Goal: Task Accomplishment & Management: Complete application form

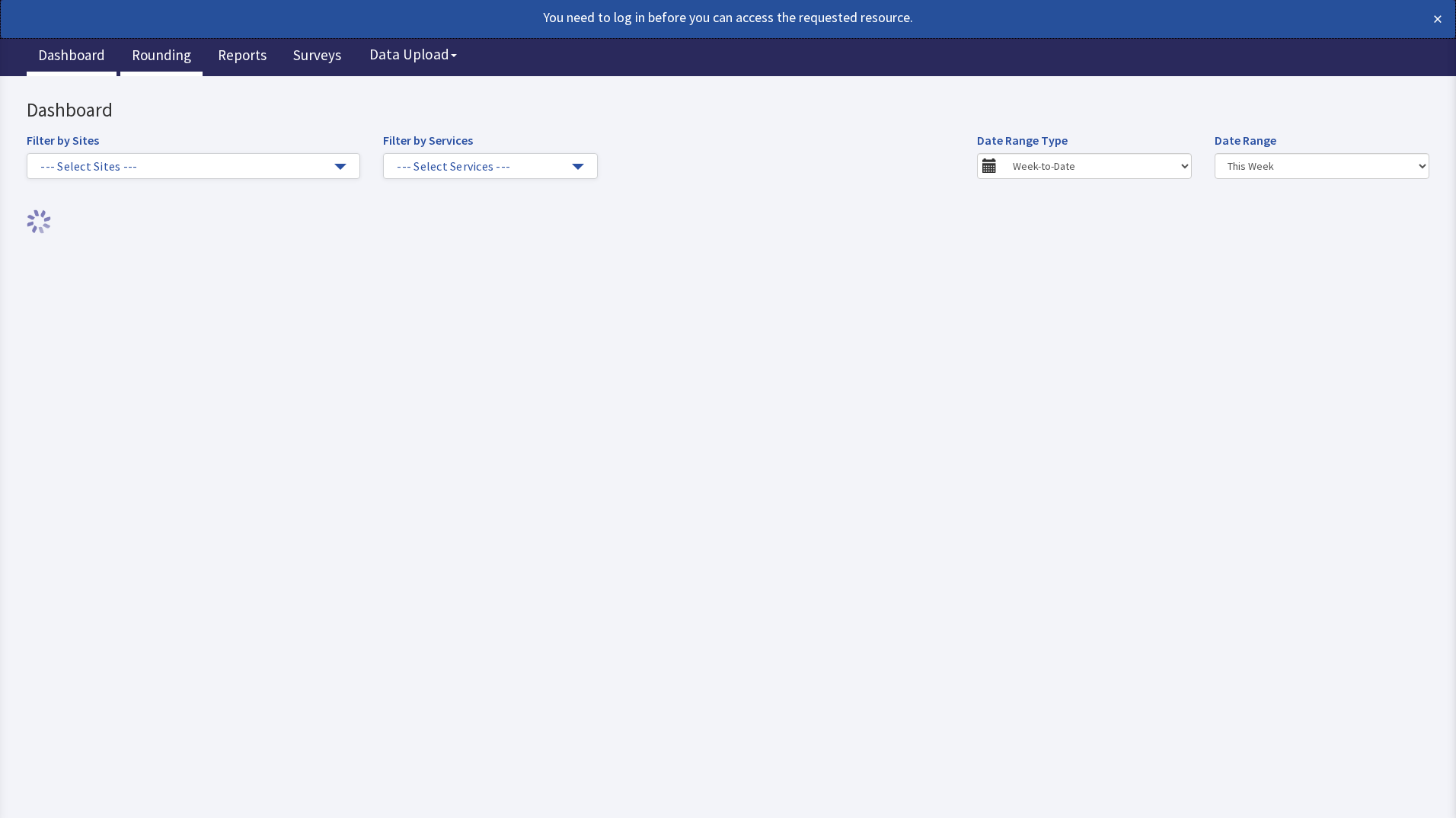
click at [153, 57] on link "Rounding" at bounding box center [161, 57] width 82 height 38
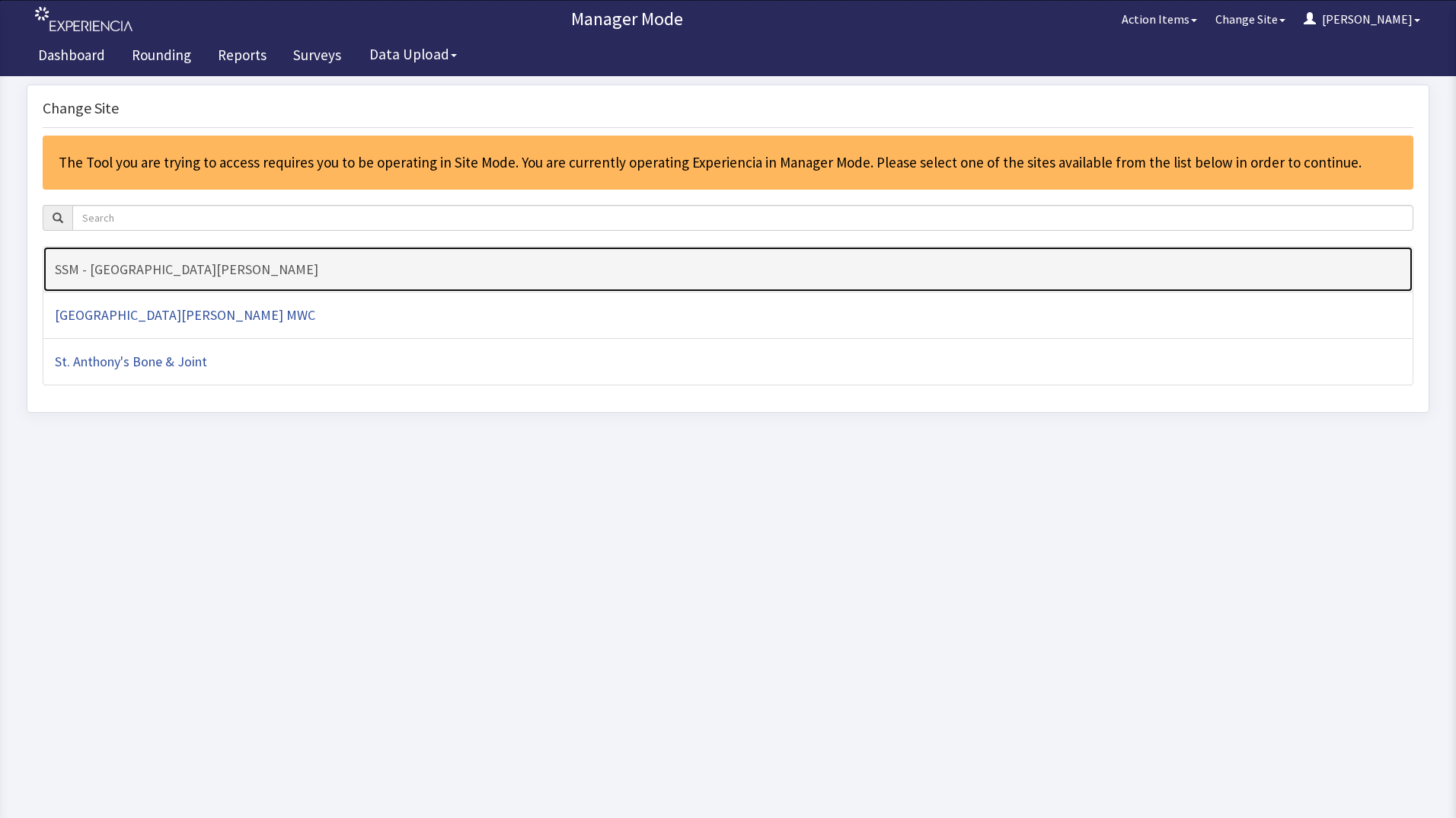
click at [120, 271] on h4 "SSM - [GEOGRAPHIC_DATA][PERSON_NAME]" at bounding box center [728, 269] width 1346 height 15
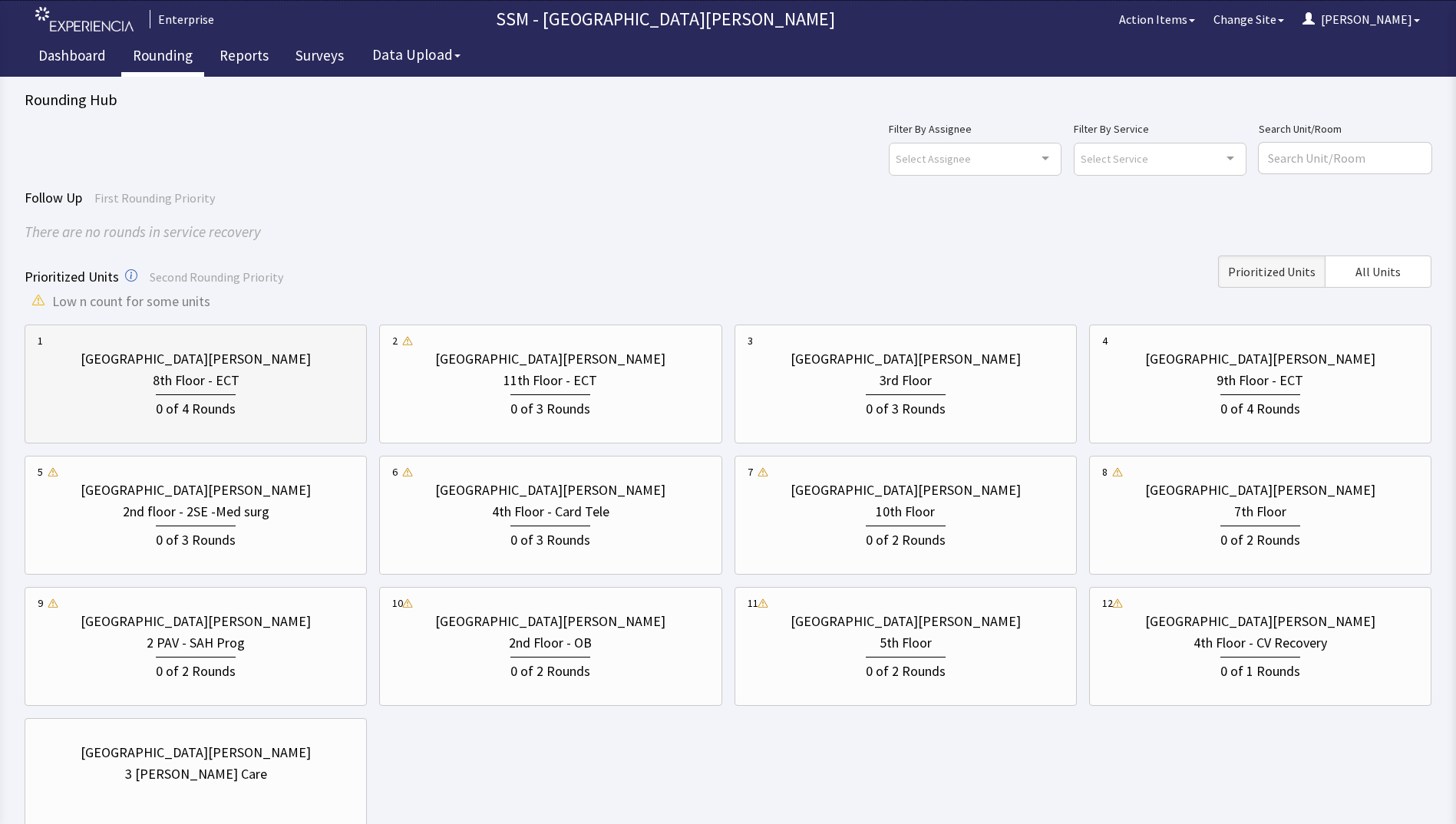
scroll to position [114, 0]
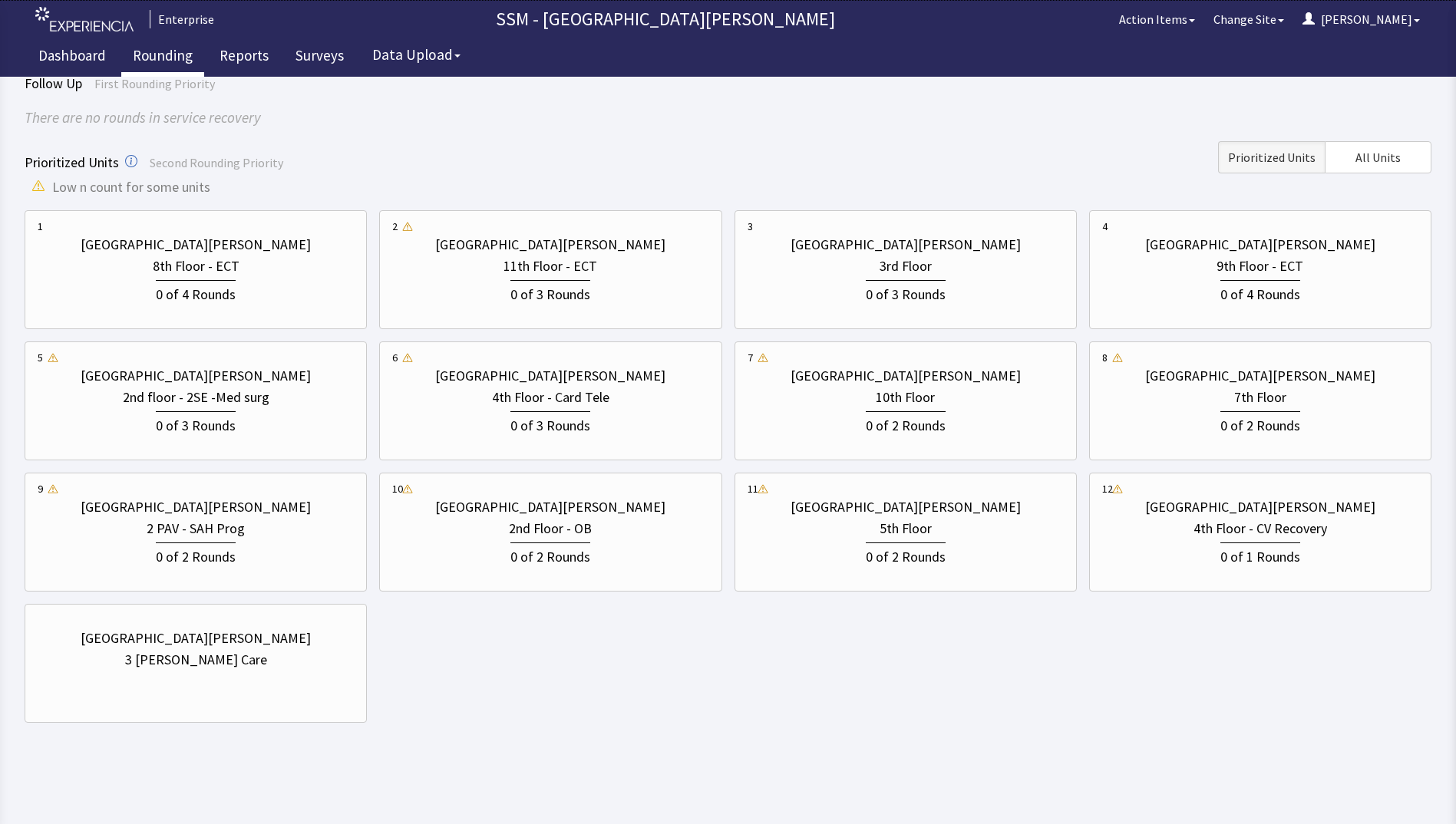
click at [544, 734] on body "Enterprise SSM - St. Anthony Hospital Action Items Change Site Dorothy Menu Men…" at bounding box center [728, 318] width 1456 height 865
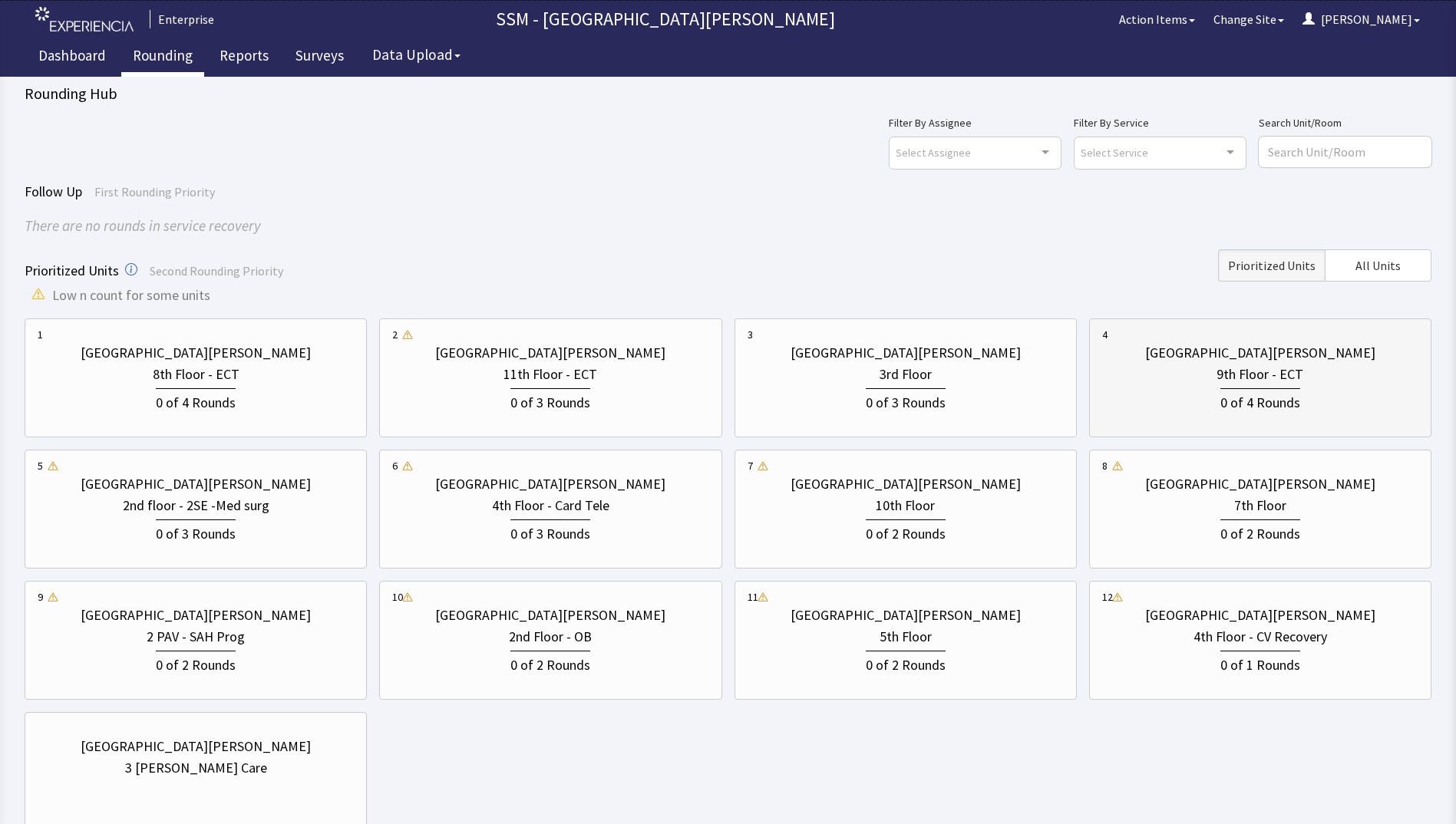
scroll to position [0, 0]
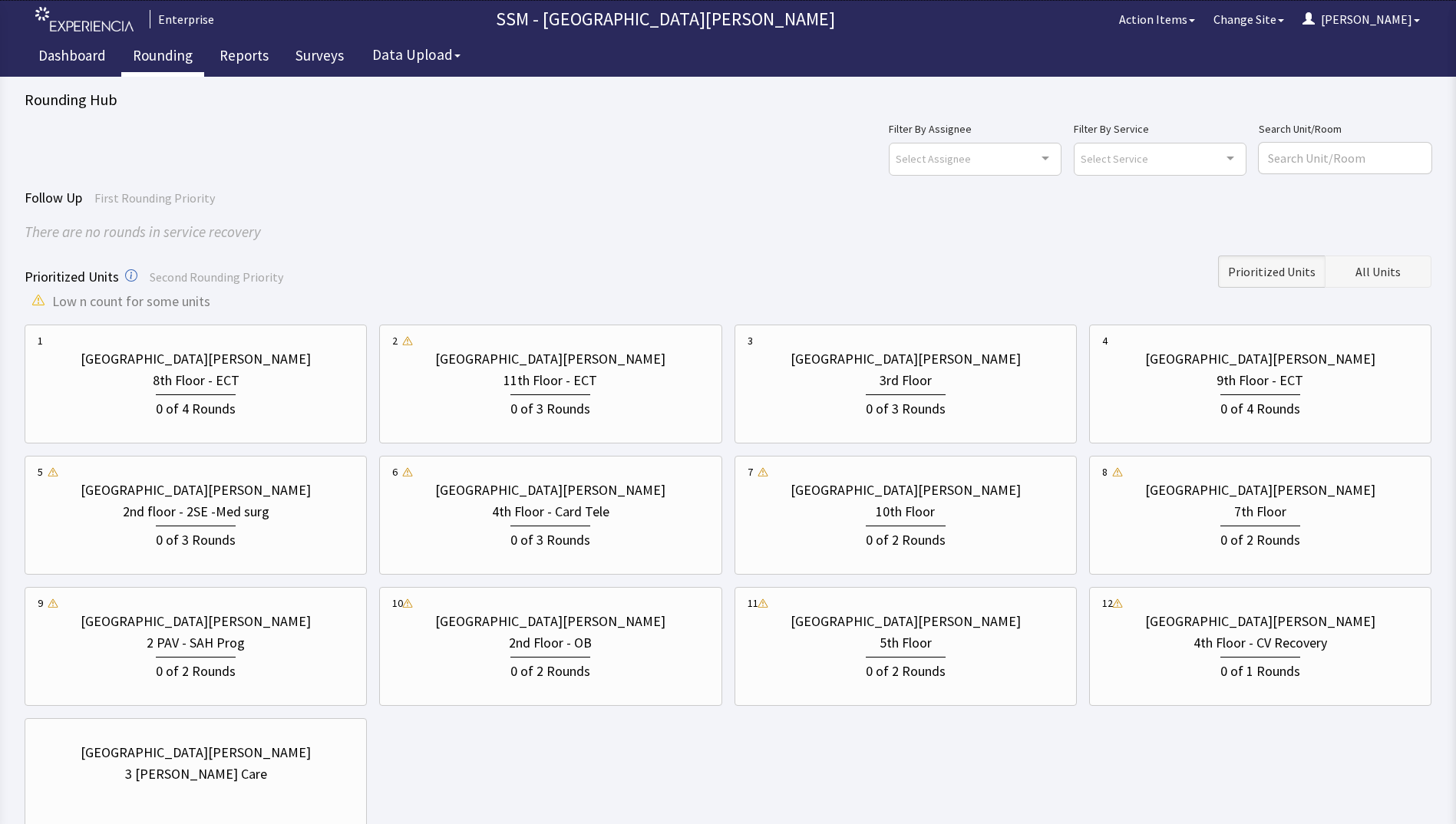
click at [1346, 269] on button "All Units" at bounding box center [1378, 272] width 107 height 32
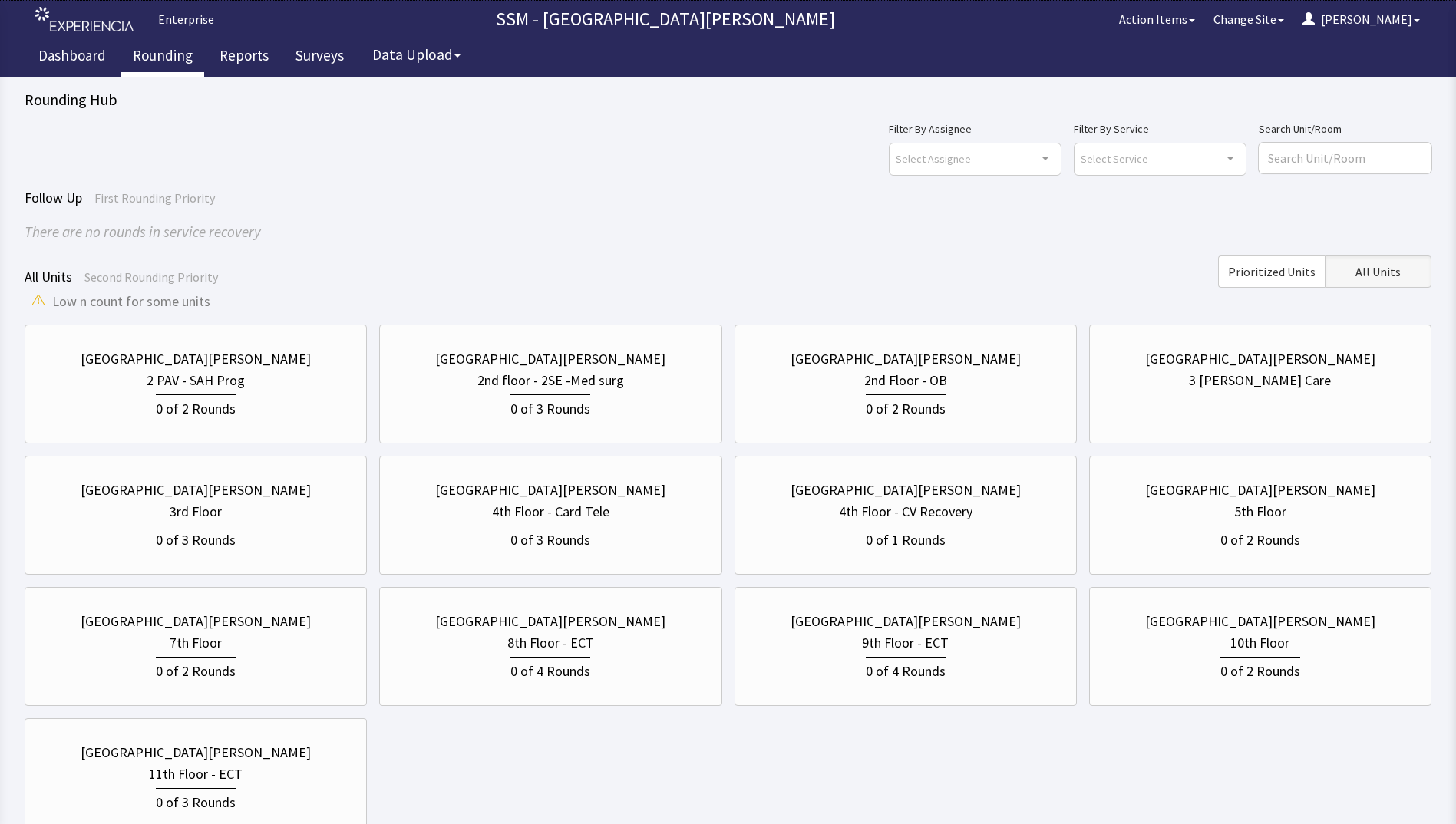
click at [453, 763] on div "St. Anthony Hospital 2 PAV - SAH Prog 0 of 2 Rounds St. Anthony Hospital 2nd fl…" at bounding box center [728, 580] width 1407 height 512
click at [577, 406] on div "0 of 3 Rounds" at bounding box center [551, 407] width 80 height 25
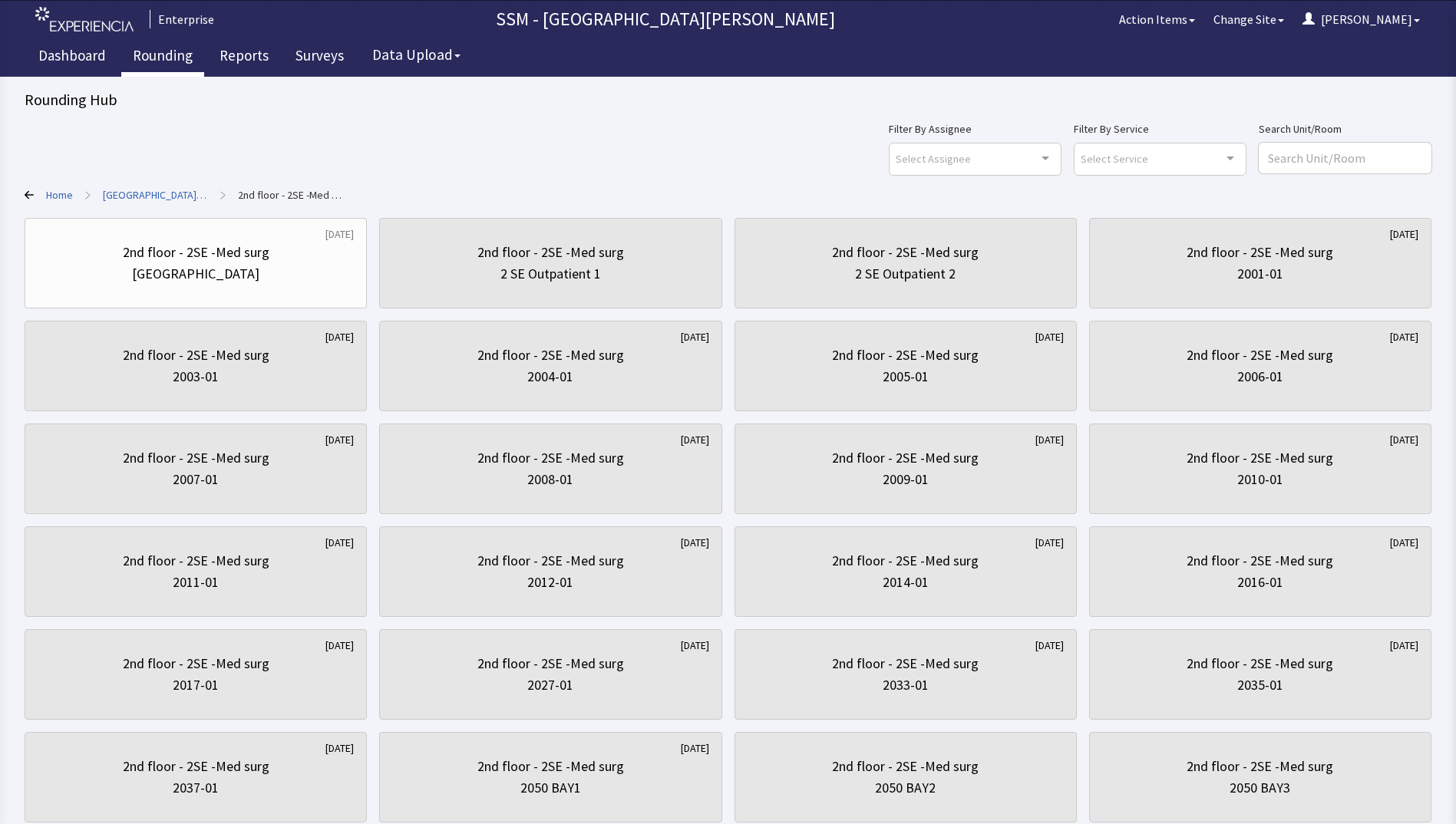
click at [30, 192] on icon at bounding box center [29, 195] width 9 height 9
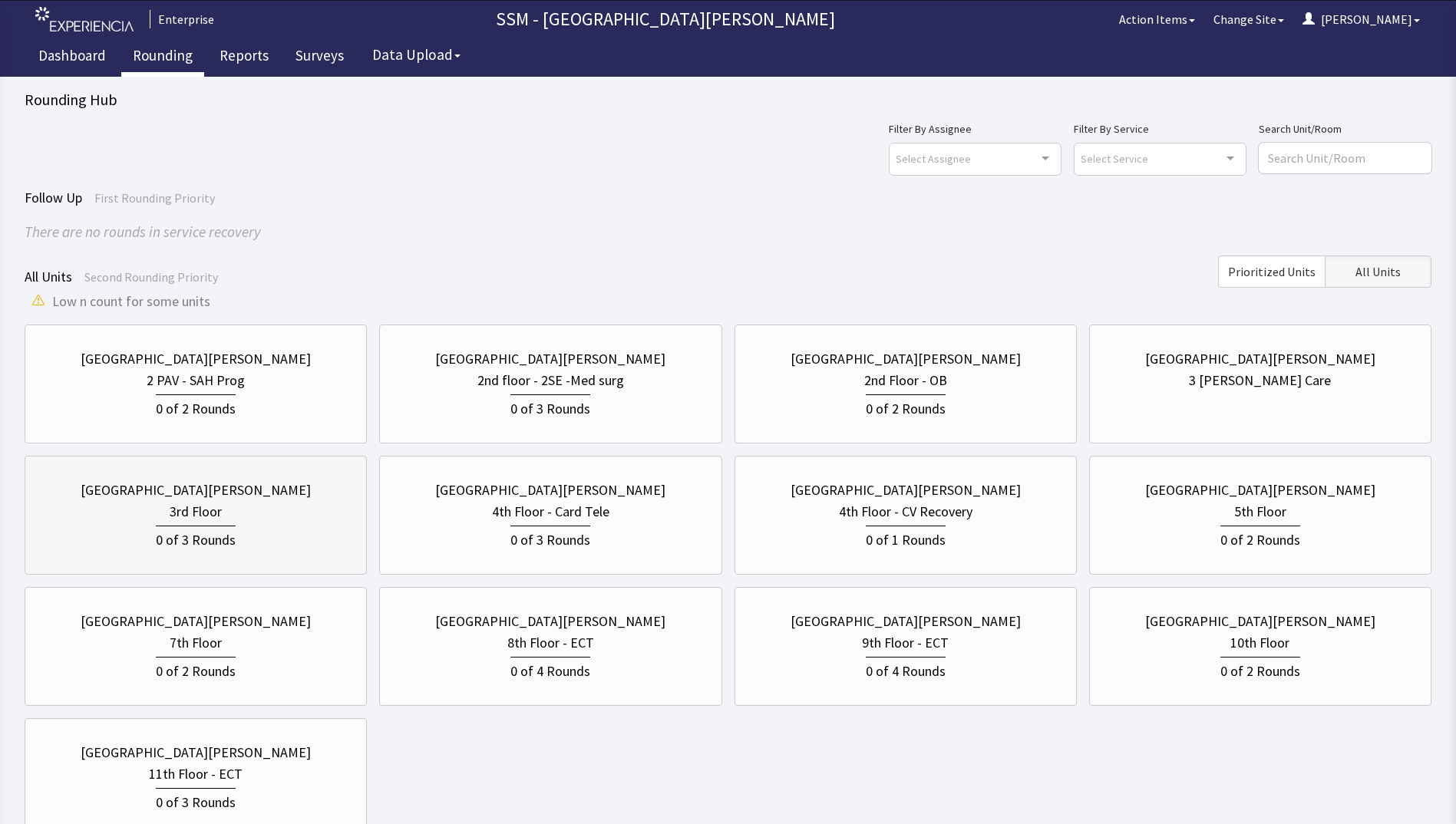
click at [265, 532] on div "0 of 3 Rounds" at bounding box center [195, 537] width 316 height 29
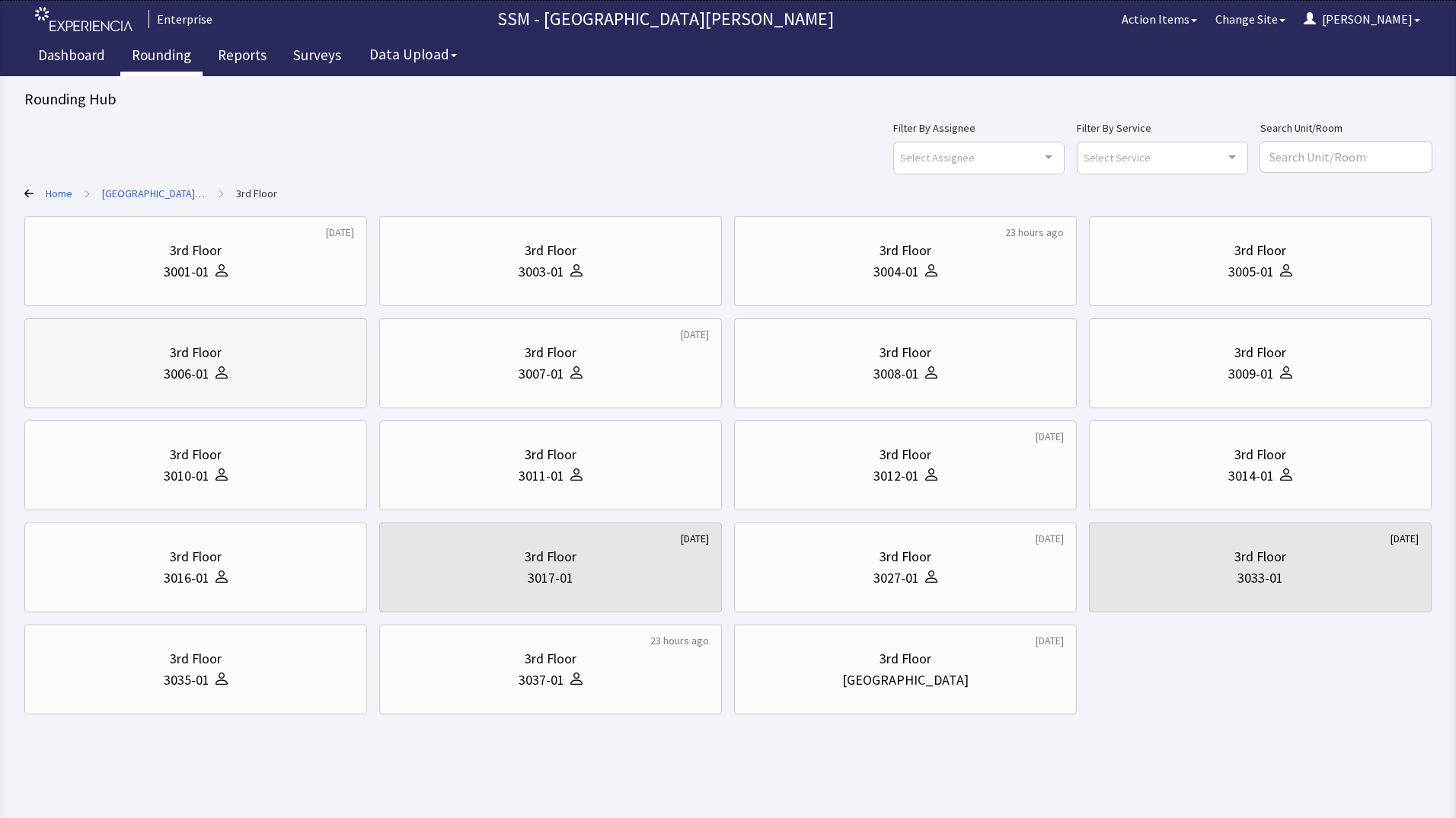
click at [256, 368] on div "3006-01" at bounding box center [195, 374] width 316 height 21
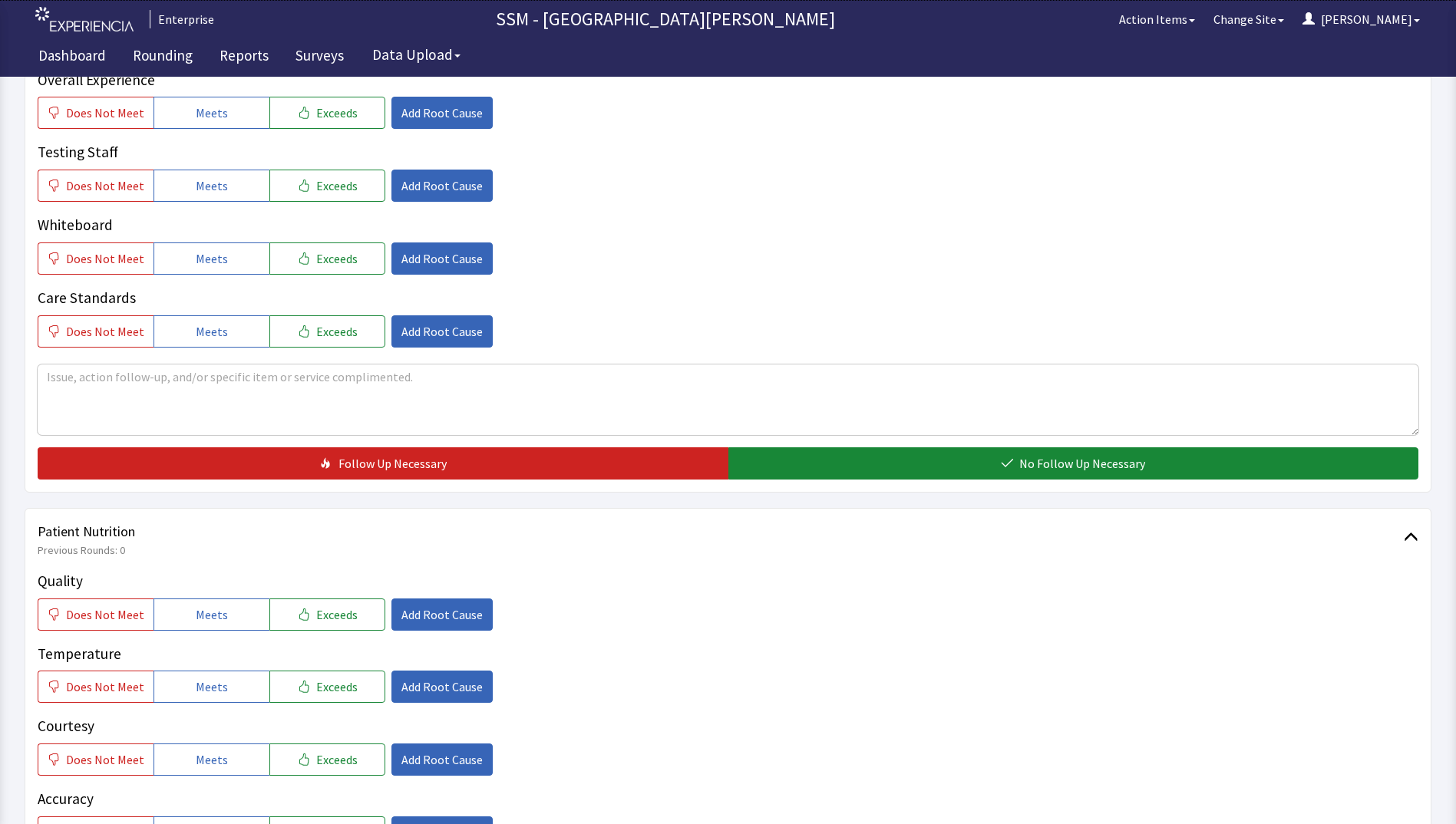
scroll to position [690, 0]
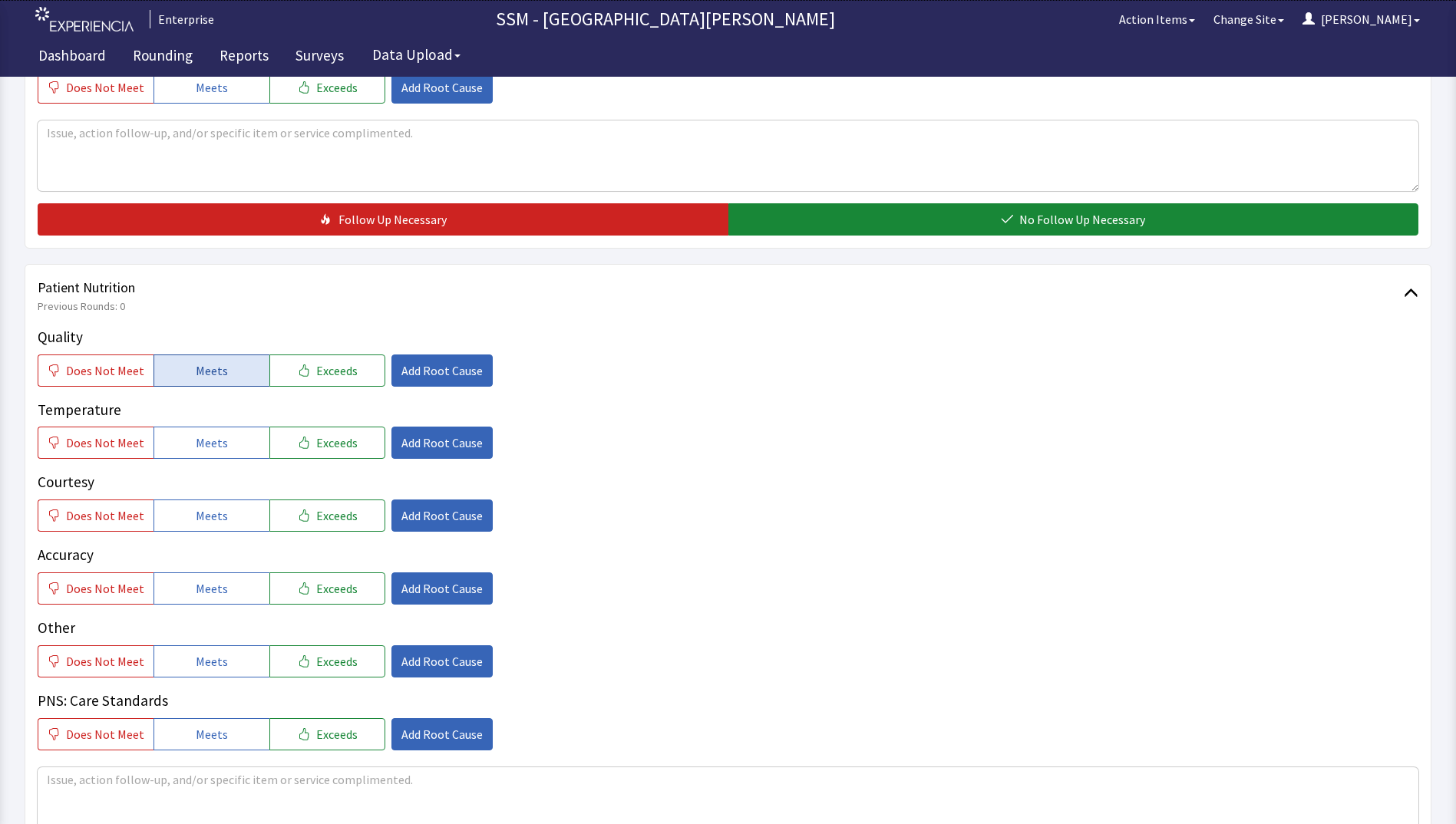
click at [196, 371] on span "Meets" at bounding box center [212, 371] width 32 height 19
click at [182, 433] on button "Meets" at bounding box center [211, 443] width 116 height 32
click at [202, 523] on span "Meets" at bounding box center [212, 516] width 32 height 19
click at [216, 599] on button "Meets" at bounding box center [211, 589] width 116 height 32
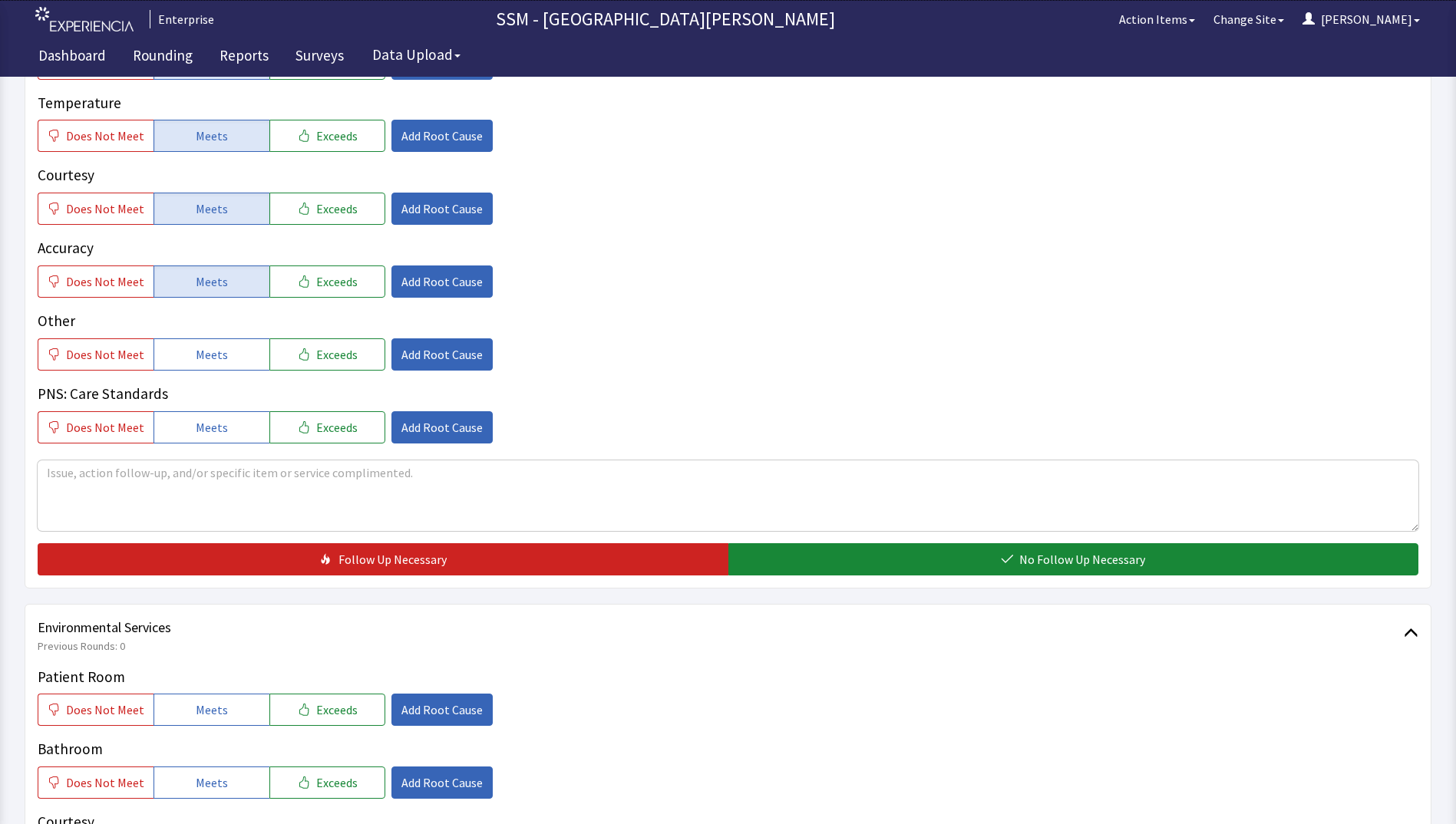
scroll to position [1151, 0]
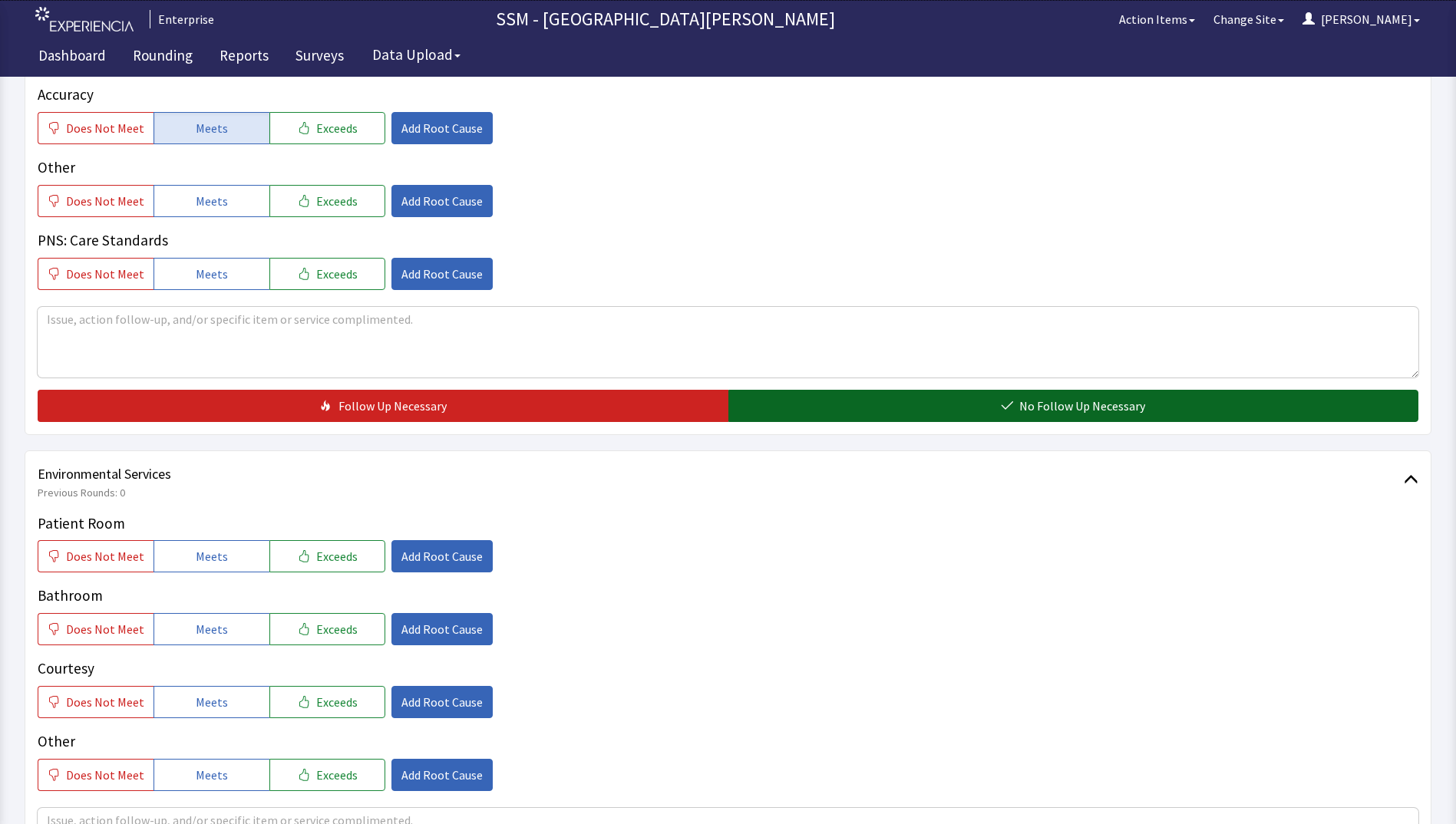
click at [792, 418] on button "No Follow Up Necessary" at bounding box center [1074, 406] width 691 height 32
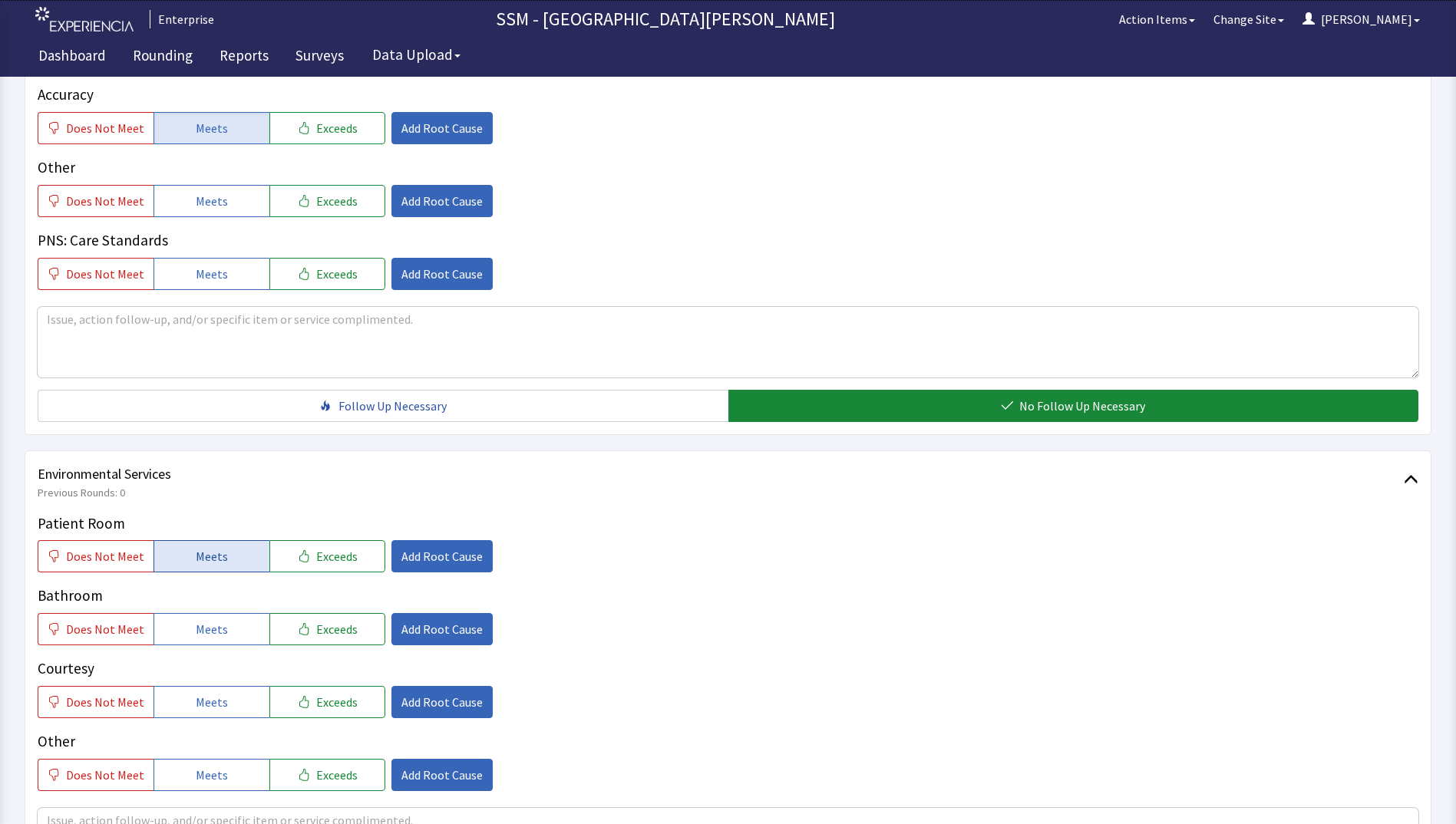
click at [210, 558] on span "Meets" at bounding box center [212, 556] width 32 height 19
click at [218, 628] on span "Meets" at bounding box center [212, 629] width 32 height 19
click at [225, 712] on button "Meets" at bounding box center [211, 702] width 116 height 32
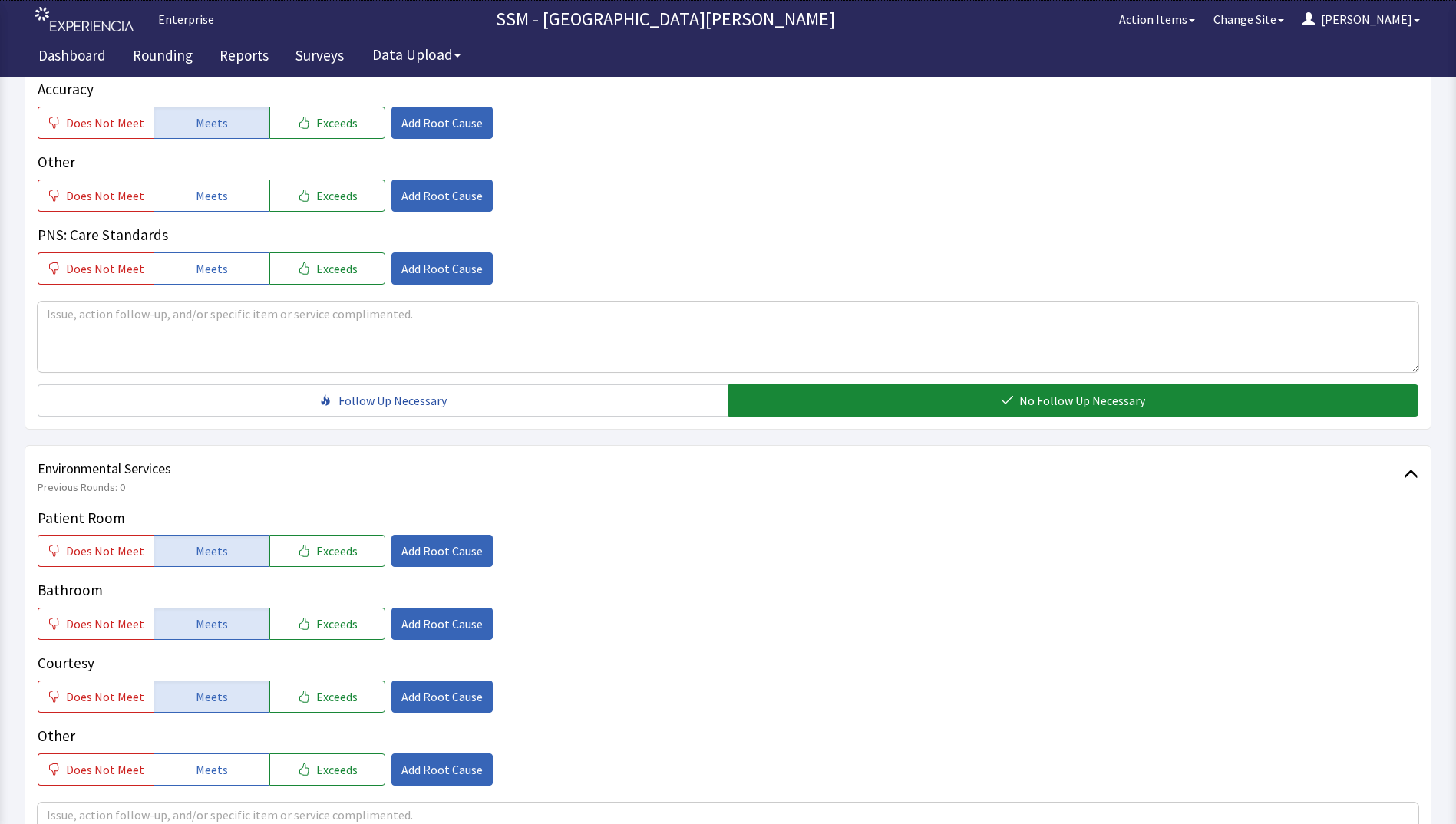
scroll to position [1412, 0]
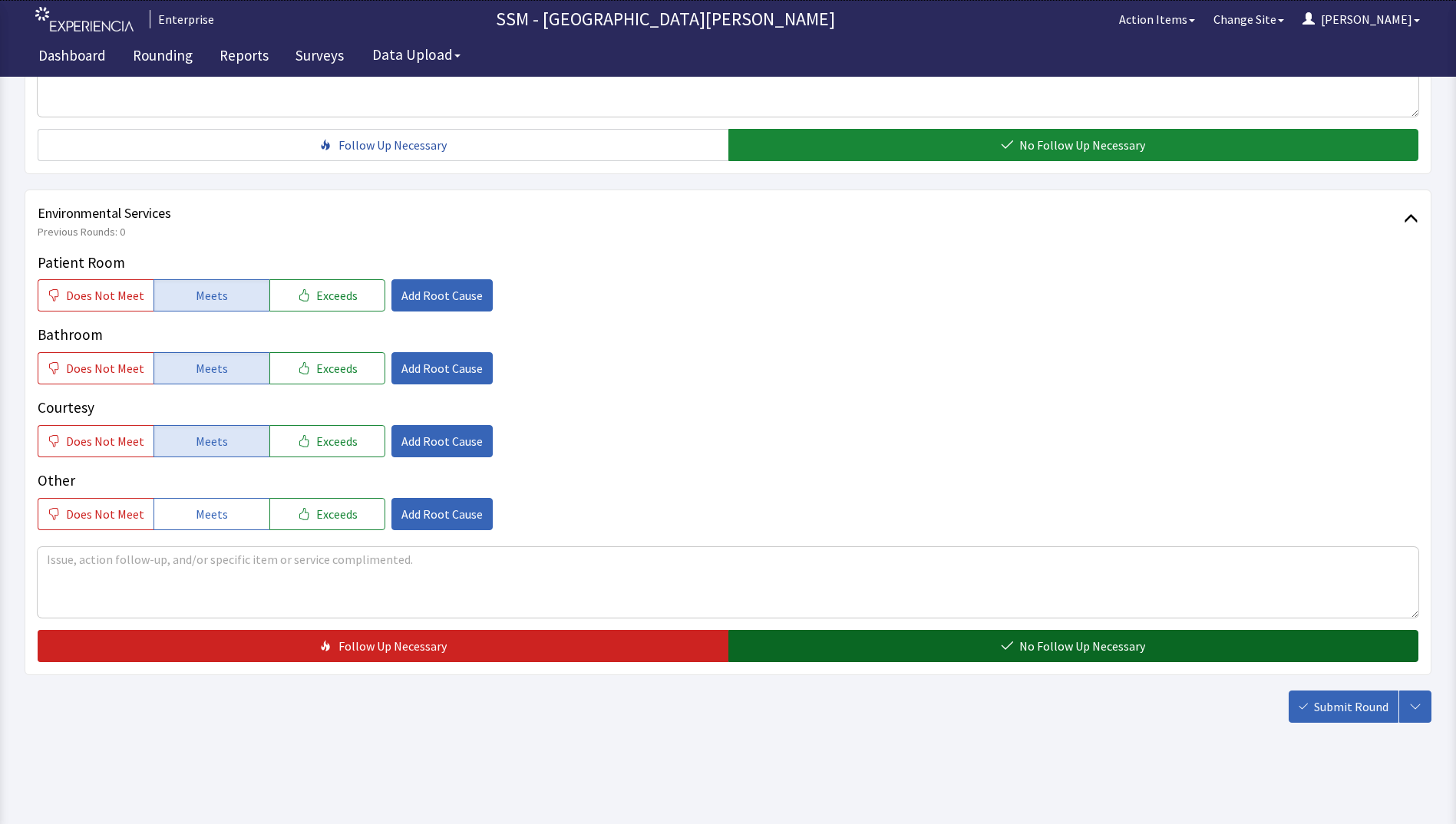
click at [825, 641] on button "No Follow Up Necessary" at bounding box center [1074, 646] width 691 height 32
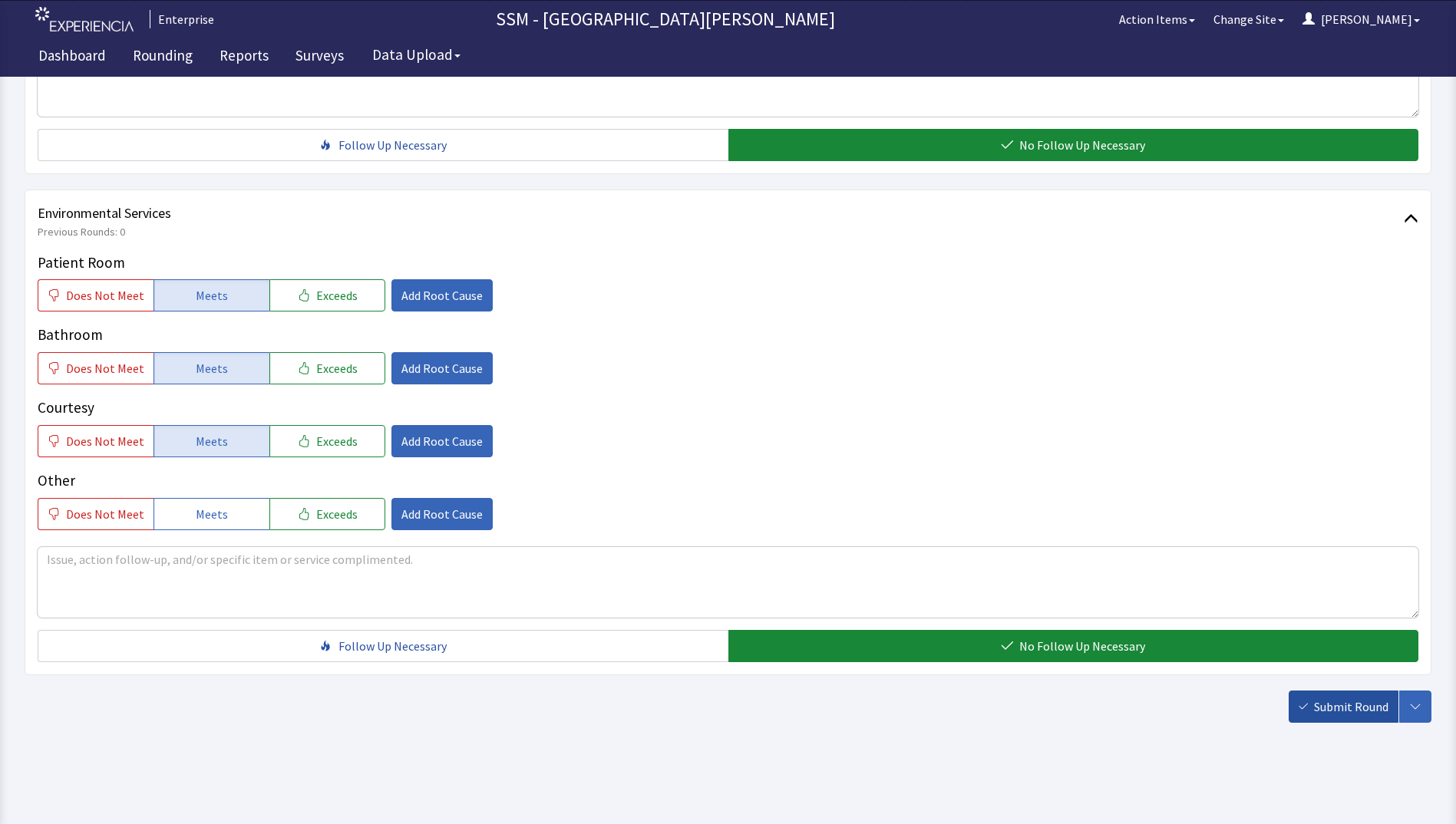
click at [1308, 706] on icon "button" at bounding box center [1304, 706] width 9 height 9
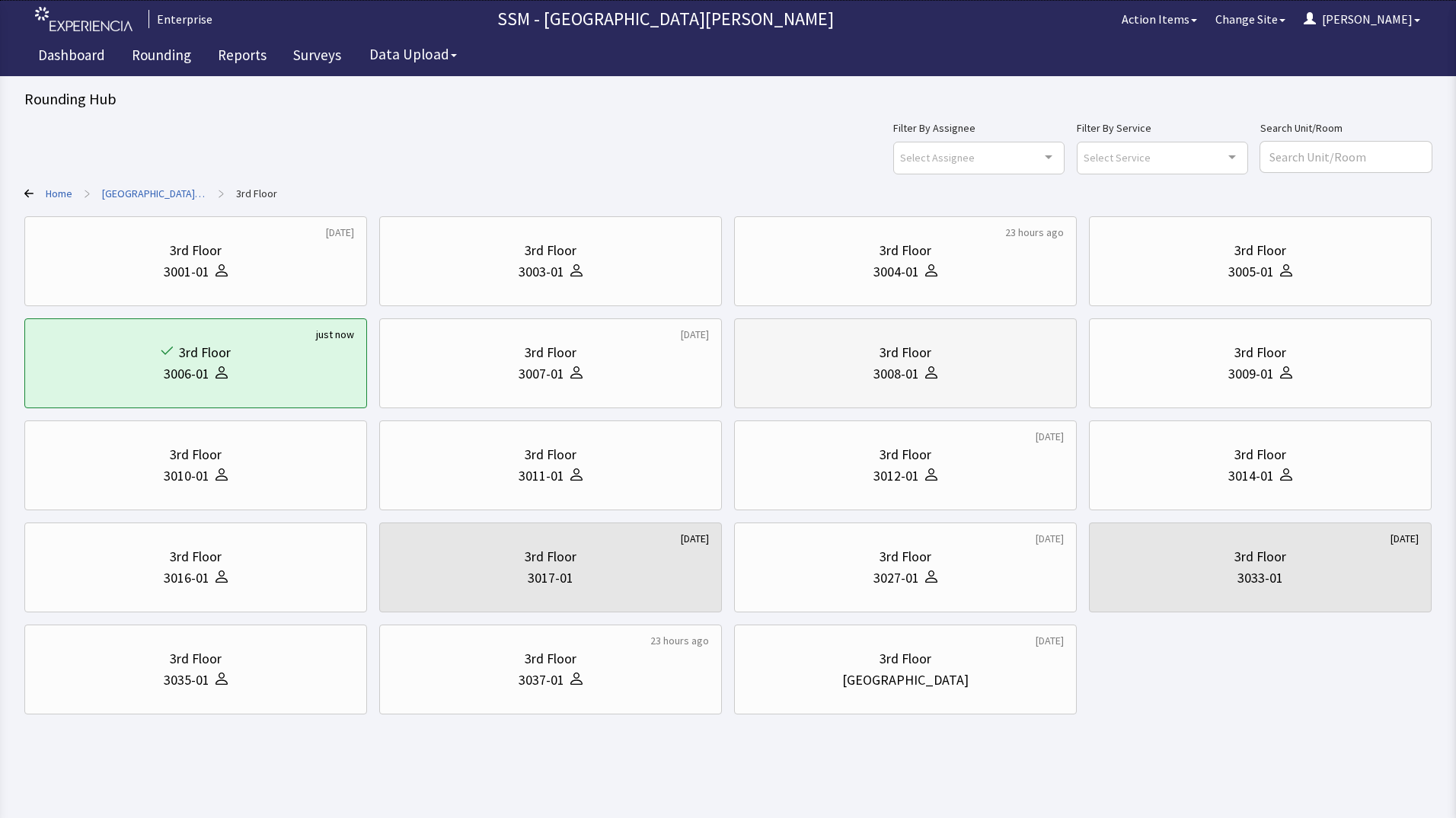
click at [858, 390] on div "3rd Floor 3008-01" at bounding box center [905, 363] width 316 height 73
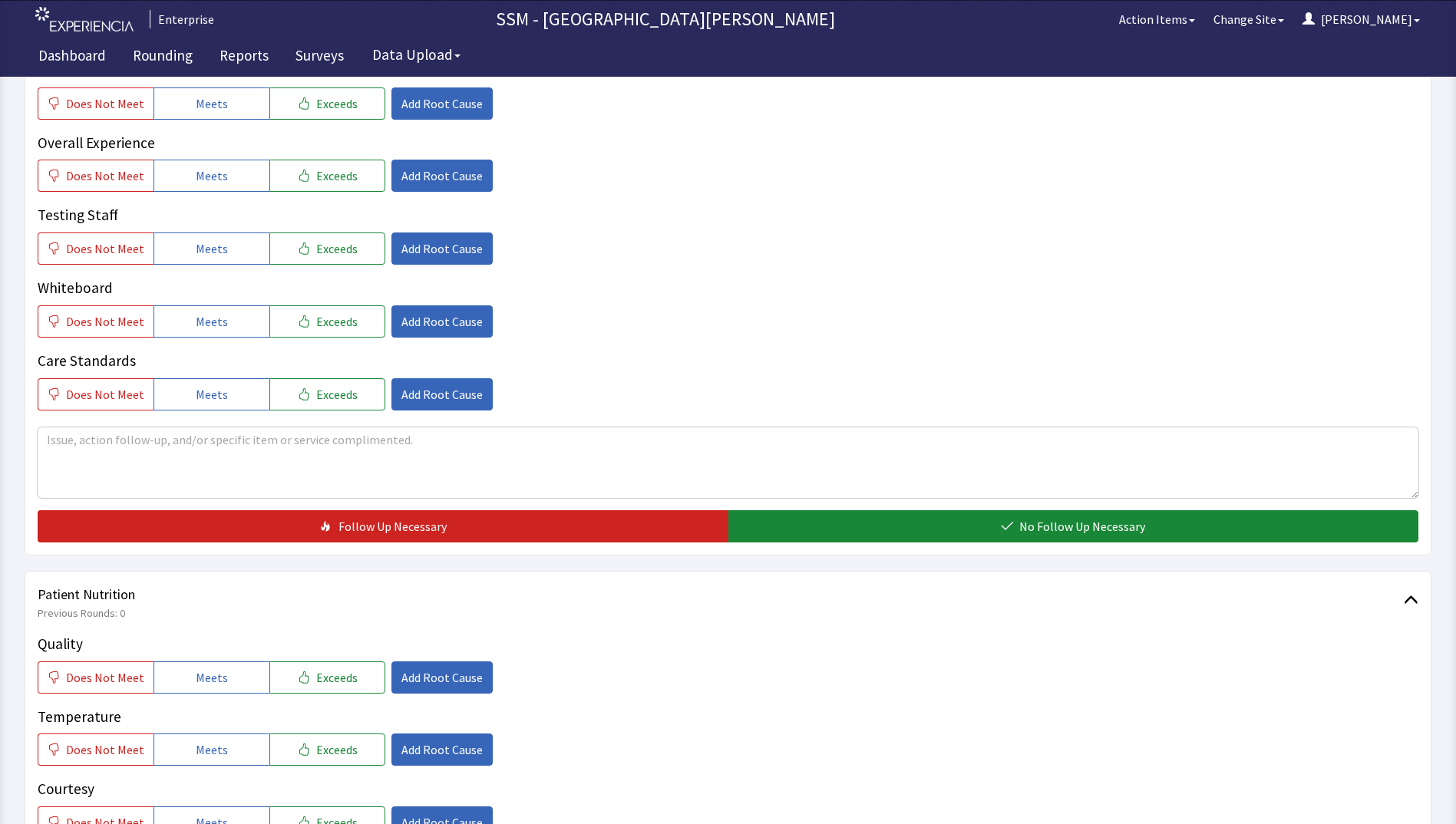
scroll to position [690, 0]
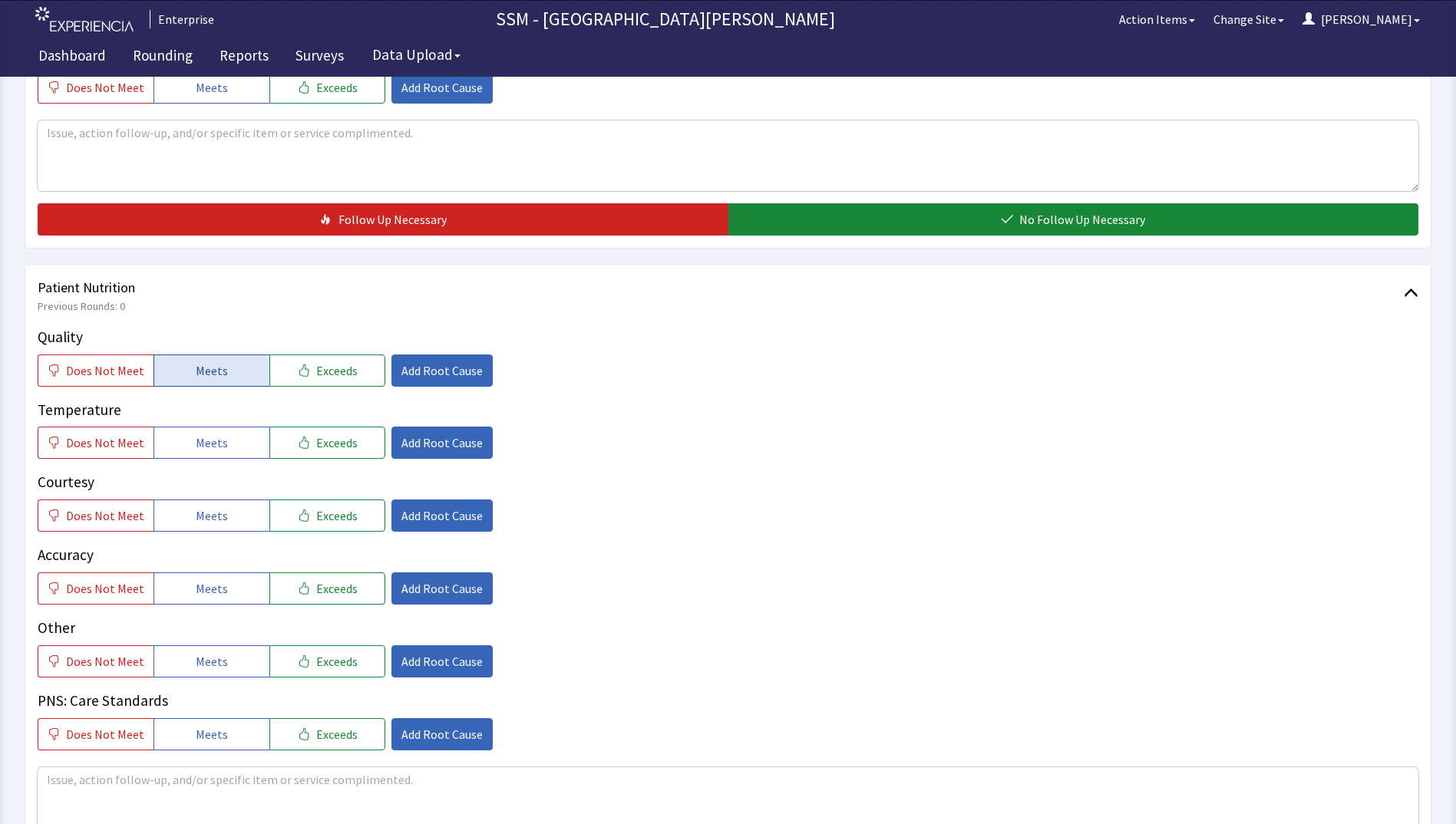
click at [187, 363] on button "Meets" at bounding box center [211, 371] width 116 height 32
click at [211, 446] on span "Meets" at bounding box center [212, 443] width 32 height 19
click at [208, 516] on span "Meets" at bounding box center [212, 516] width 32 height 19
click at [206, 592] on span "Meets" at bounding box center [212, 588] width 32 height 19
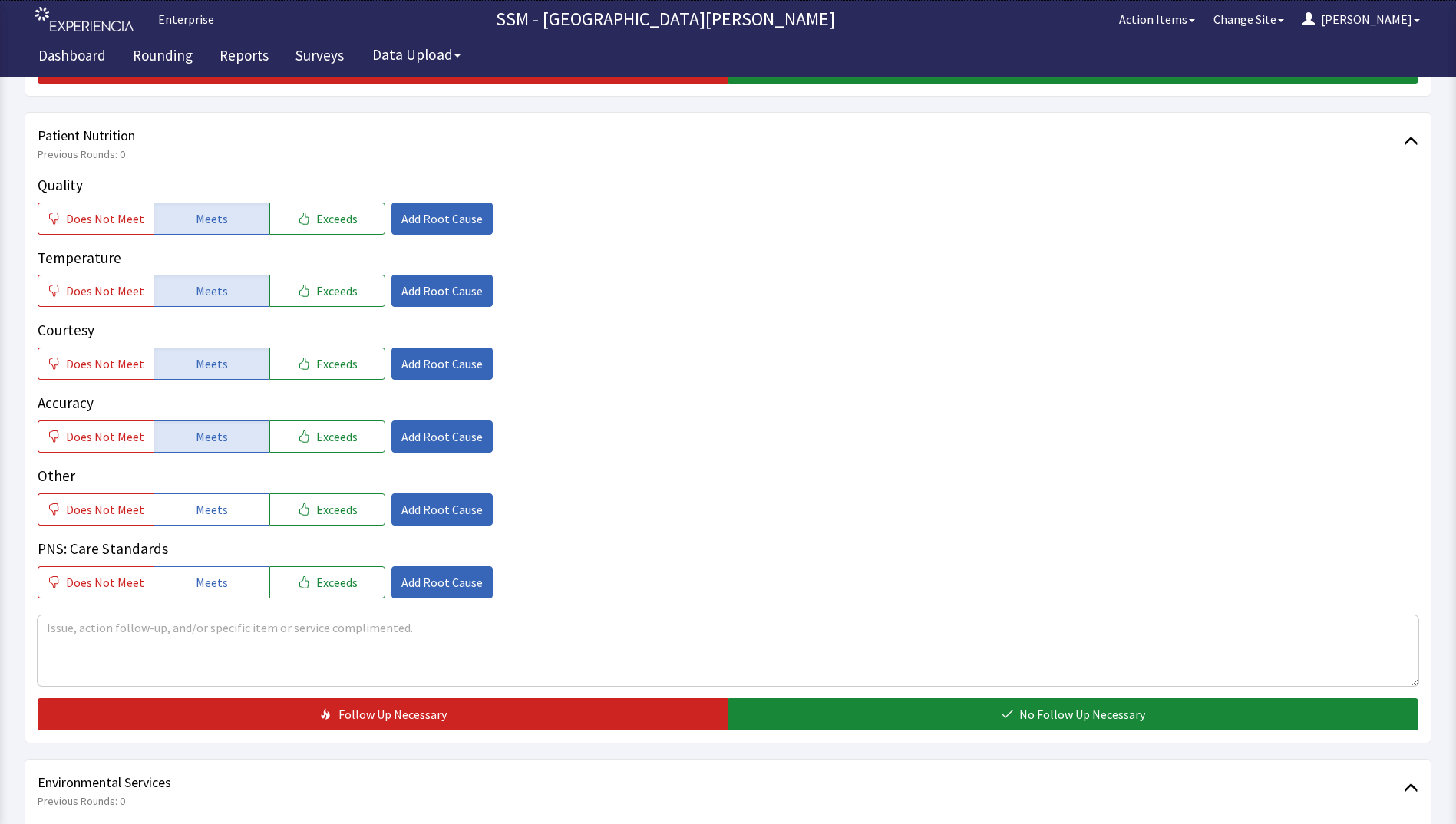
scroll to position [998, 0]
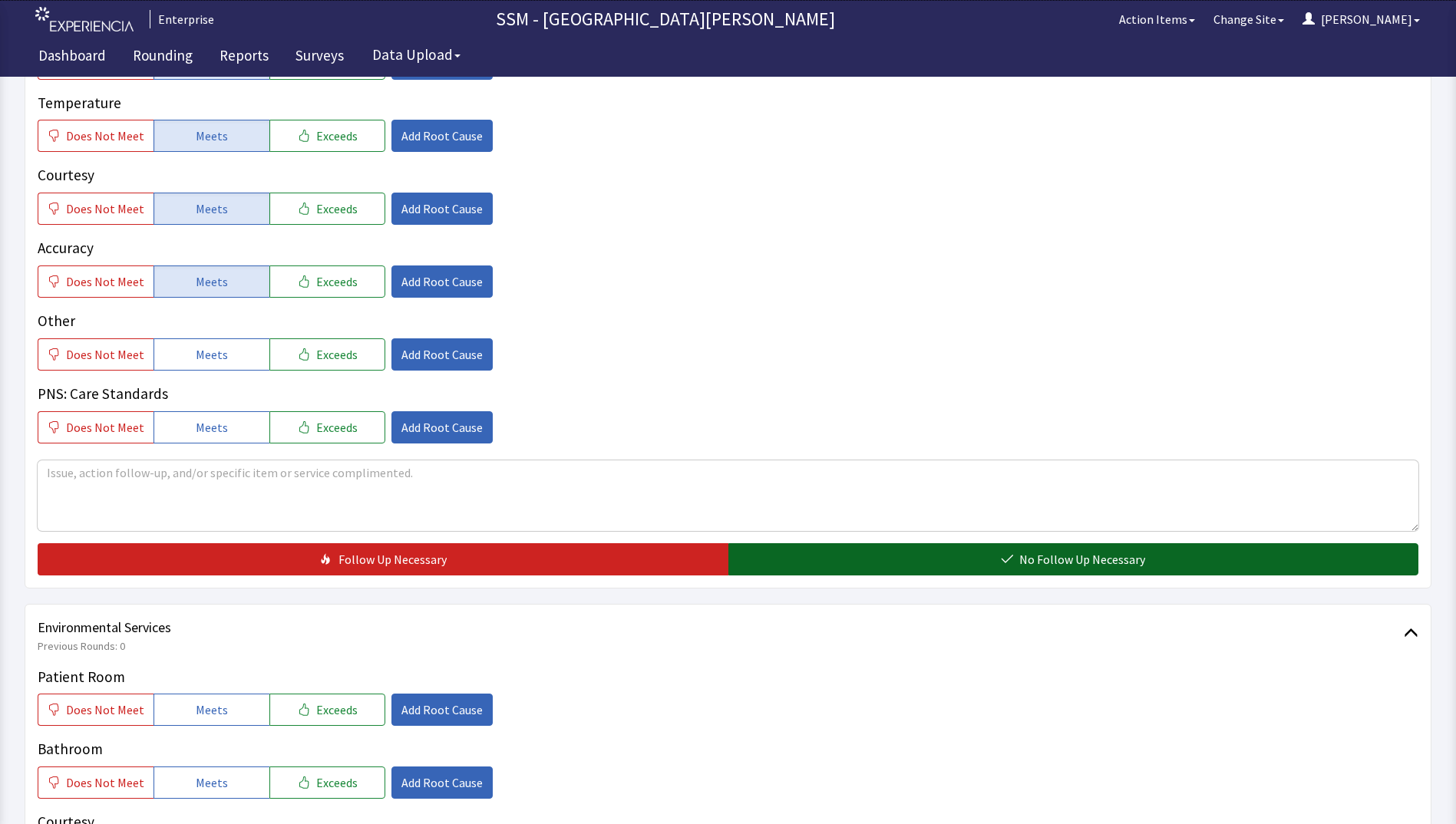
click at [889, 566] on button "No Follow Up Necessary" at bounding box center [1074, 559] width 691 height 32
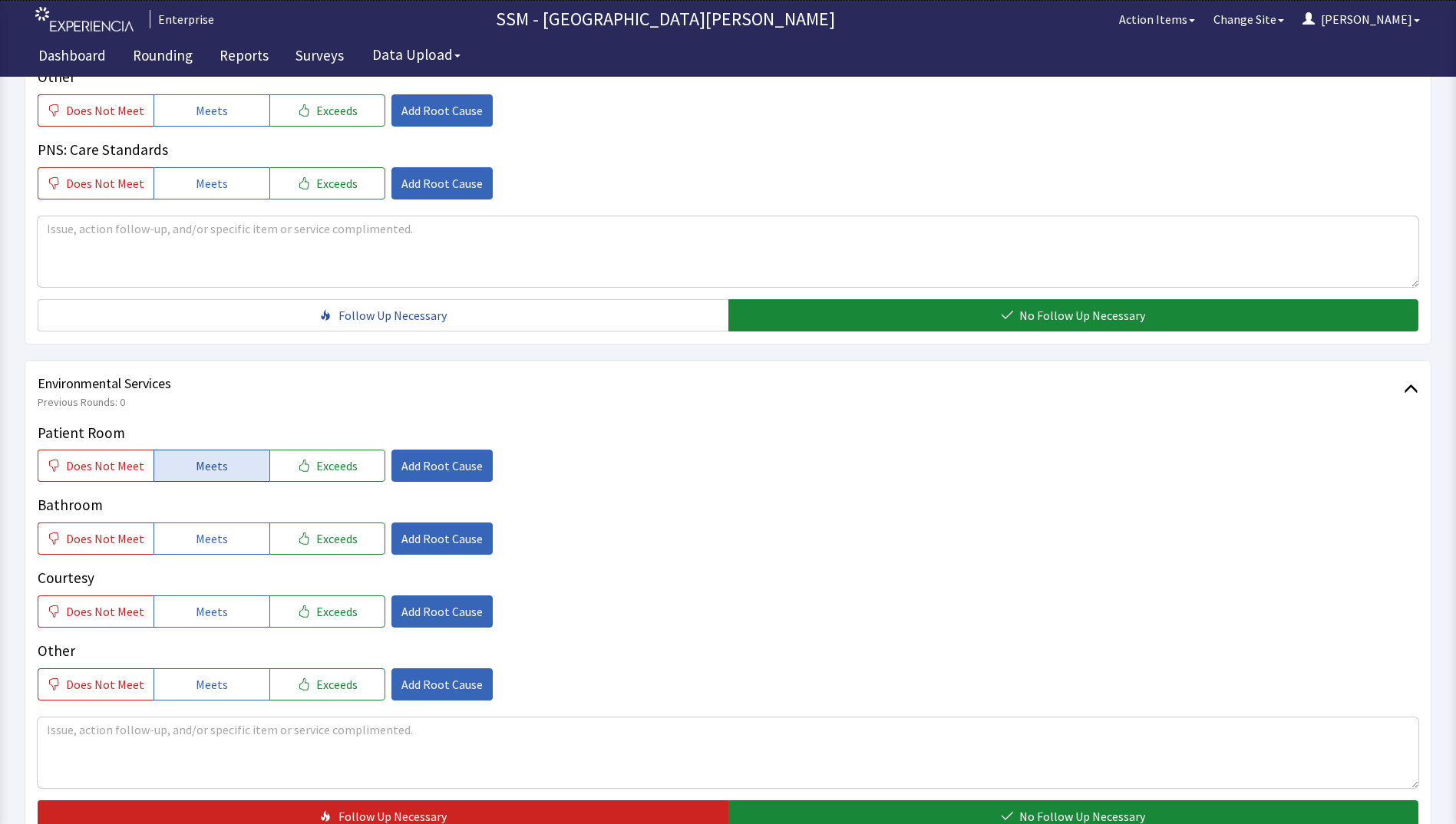
scroll to position [1304, 0]
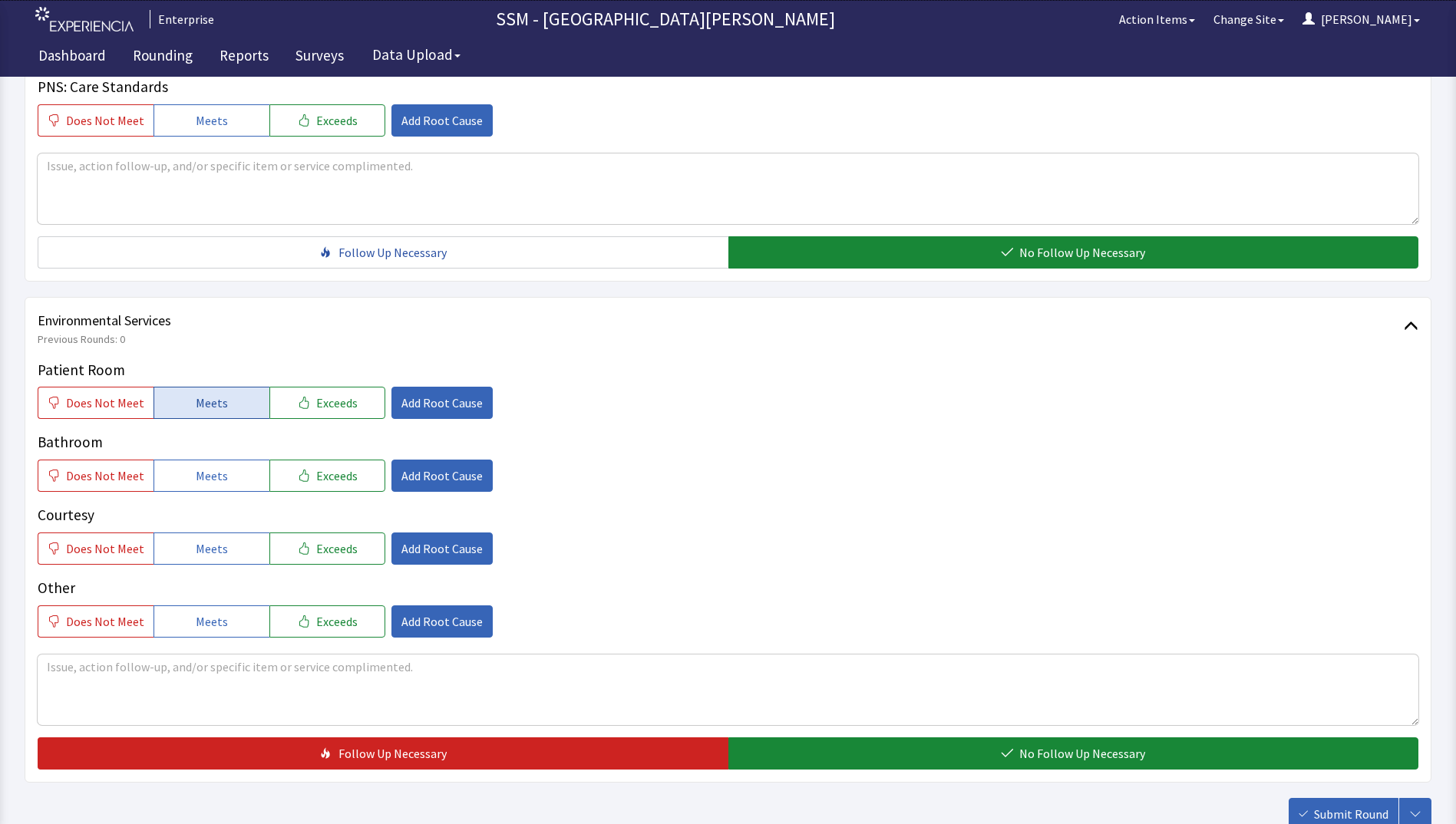
click at [218, 388] on button "Meets" at bounding box center [211, 403] width 116 height 32
click at [223, 485] on button "Meets" at bounding box center [211, 476] width 116 height 32
click at [225, 555] on button "Meets" at bounding box center [211, 549] width 116 height 32
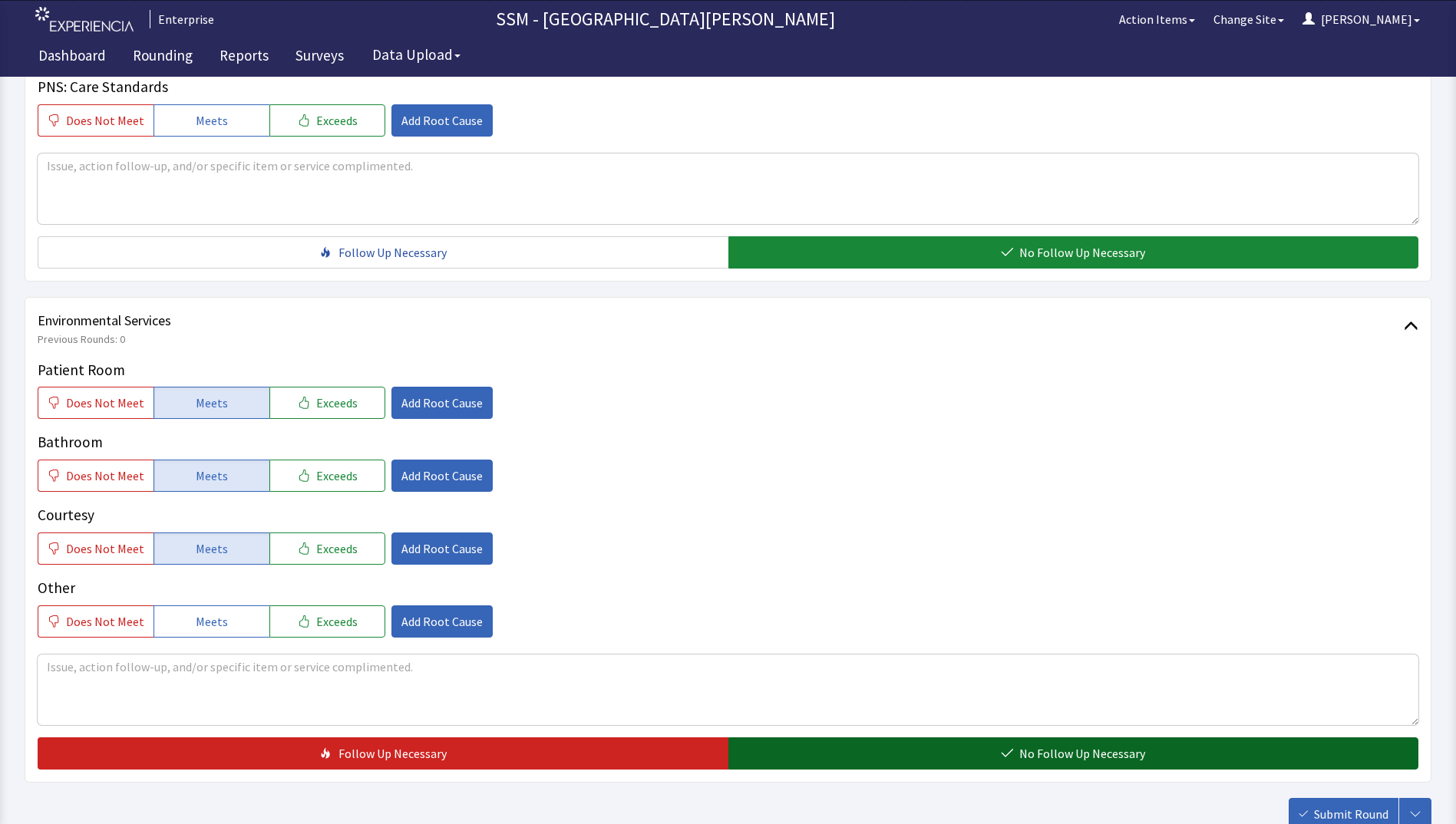
click at [928, 751] on button "No Follow Up Necessary" at bounding box center [1074, 754] width 691 height 32
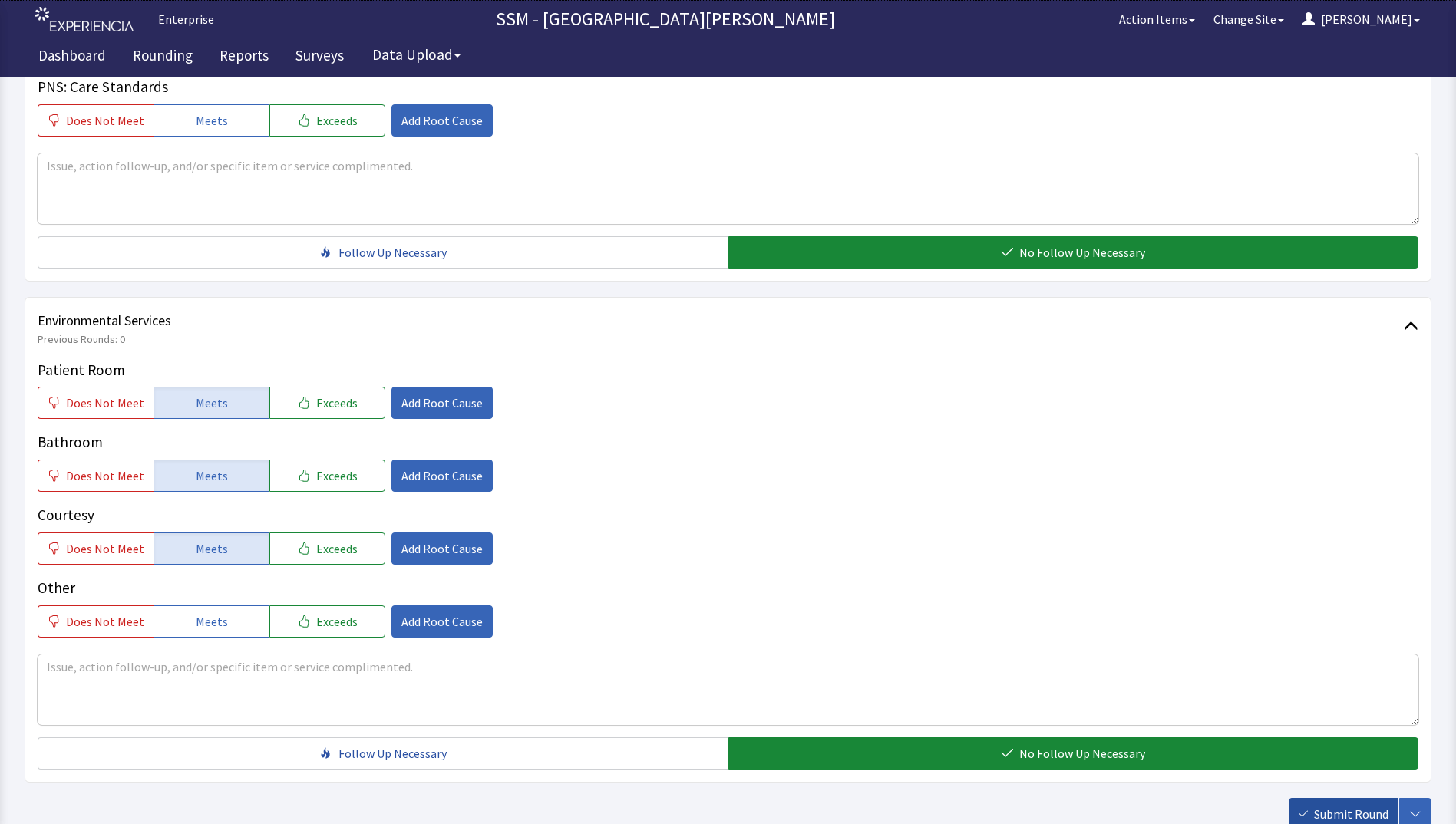
click at [1342, 811] on span "Submit Round" at bounding box center [1352, 814] width 75 height 19
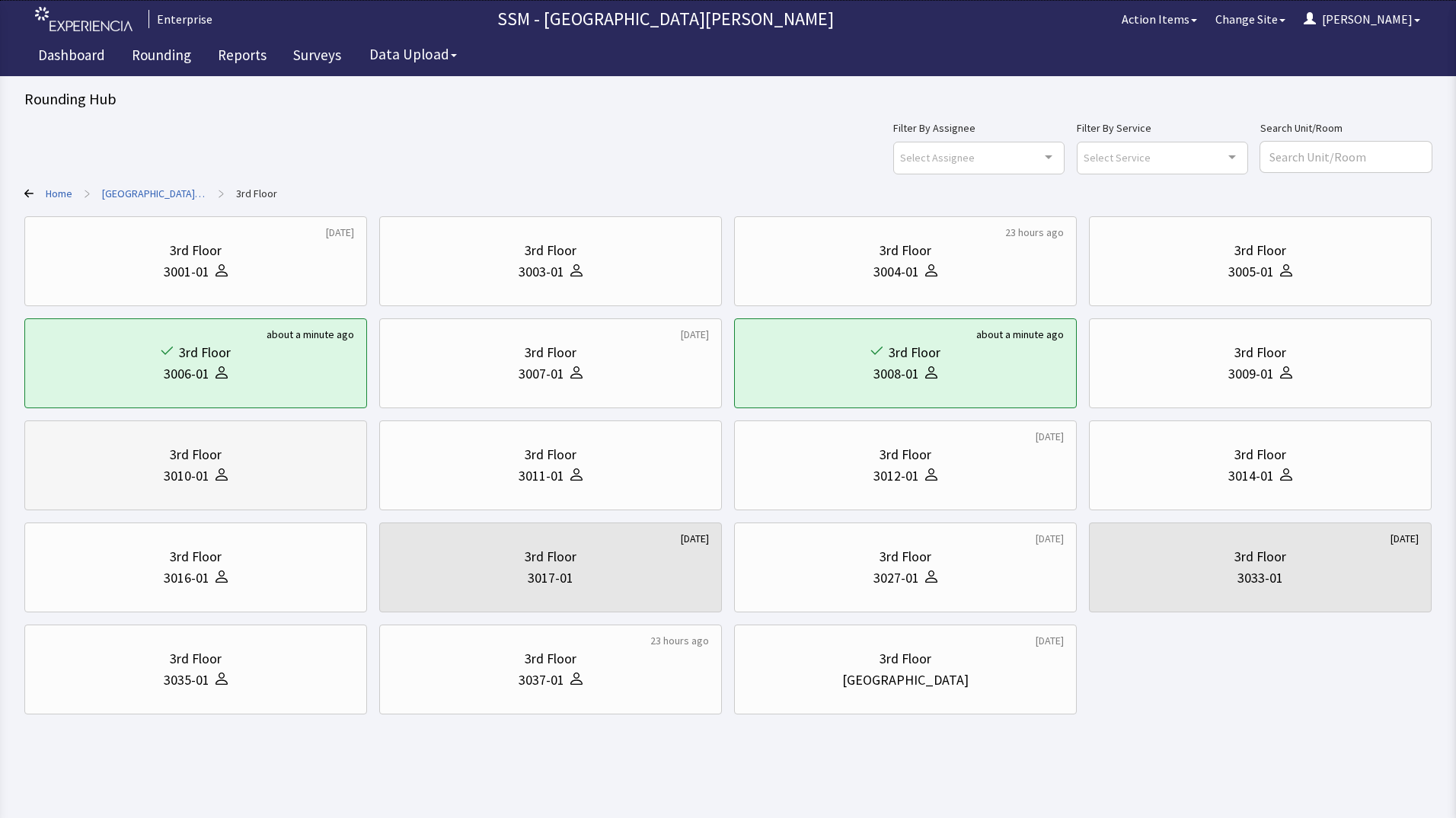
click at [202, 471] on div "3010-01" at bounding box center [187, 476] width 46 height 21
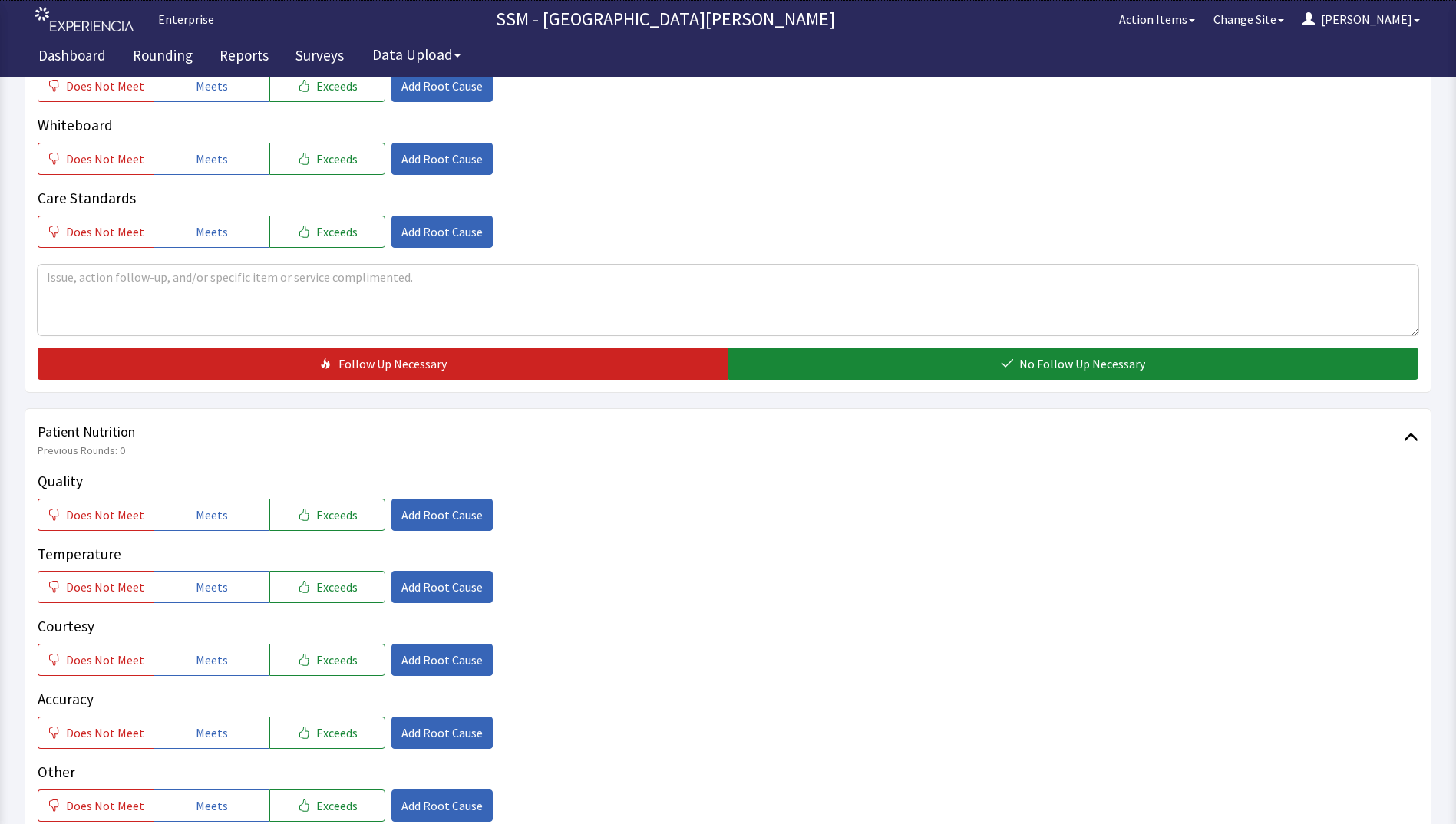
scroll to position [690, 0]
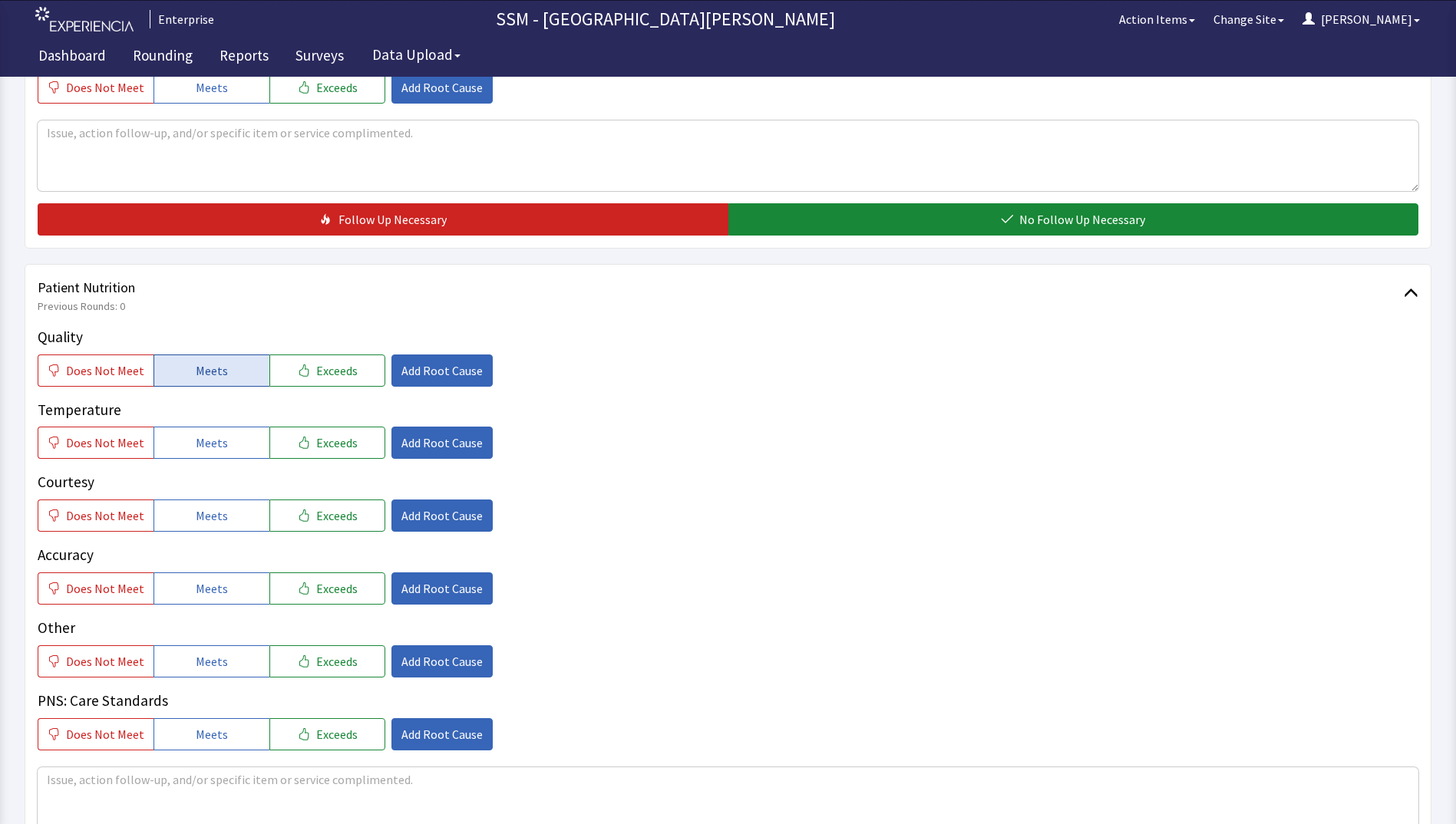
click at [184, 379] on button "Meets" at bounding box center [211, 371] width 116 height 32
click at [186, 444] on button "Meets" at bounding box center [211, 443] width 116 height 32
click at [206, 522] on span "Meets" at bounding box center [212, 516] width 32 height 19
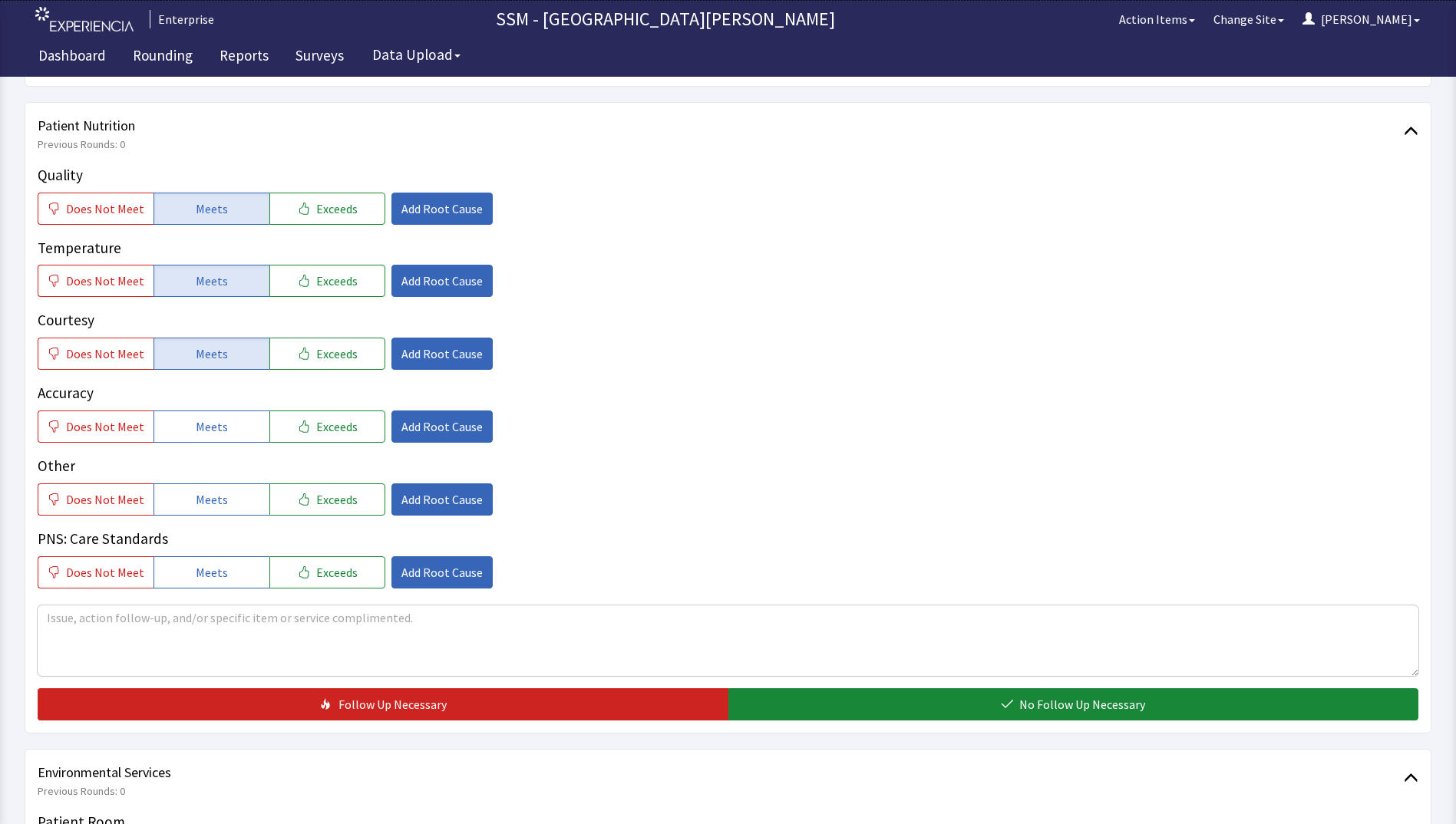
scroll to position [1074, 0]
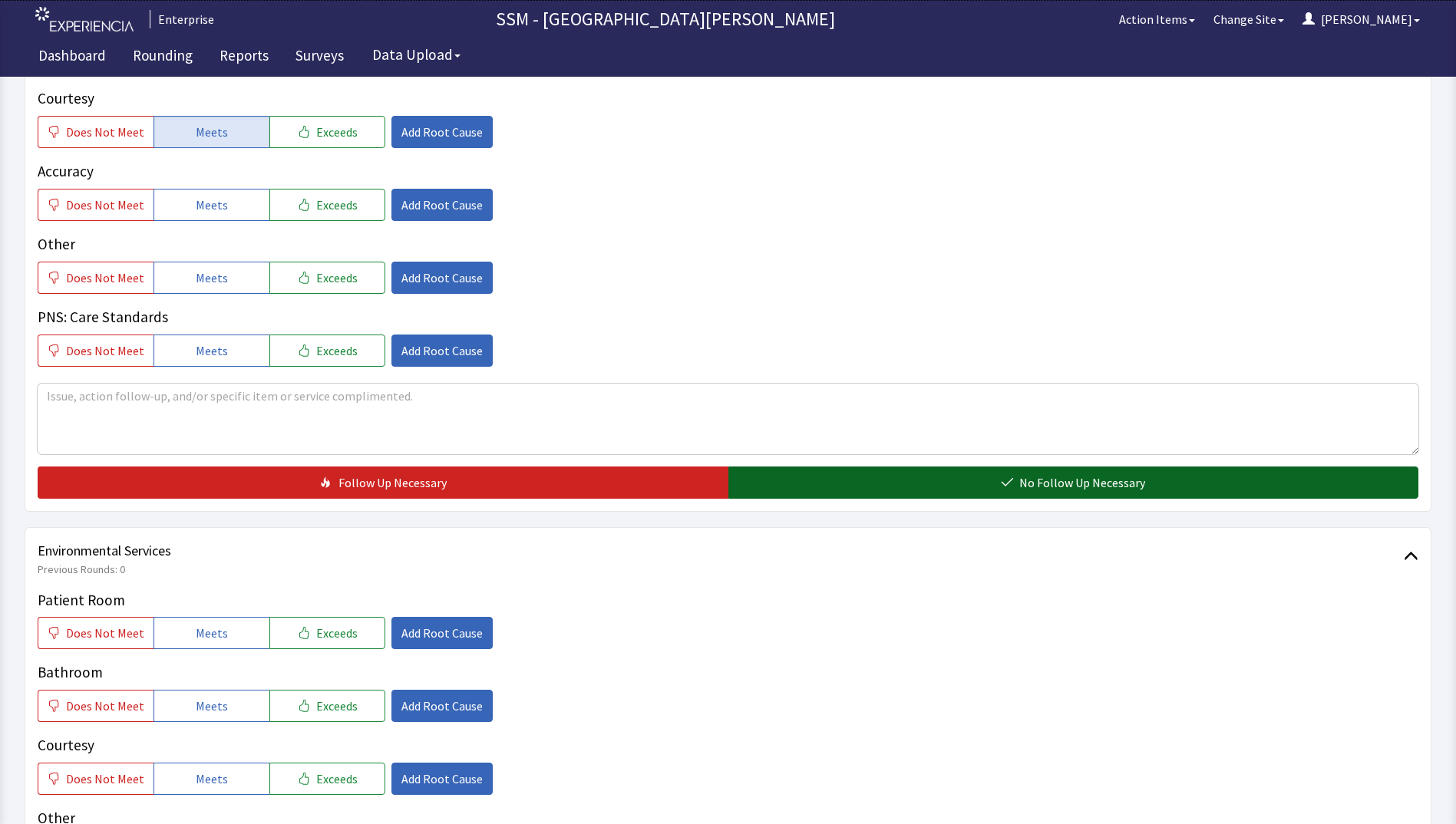
click at [946, 479] on button "No Follow Up Necessary" at bounding box center [1074, 483] width 691 height 32
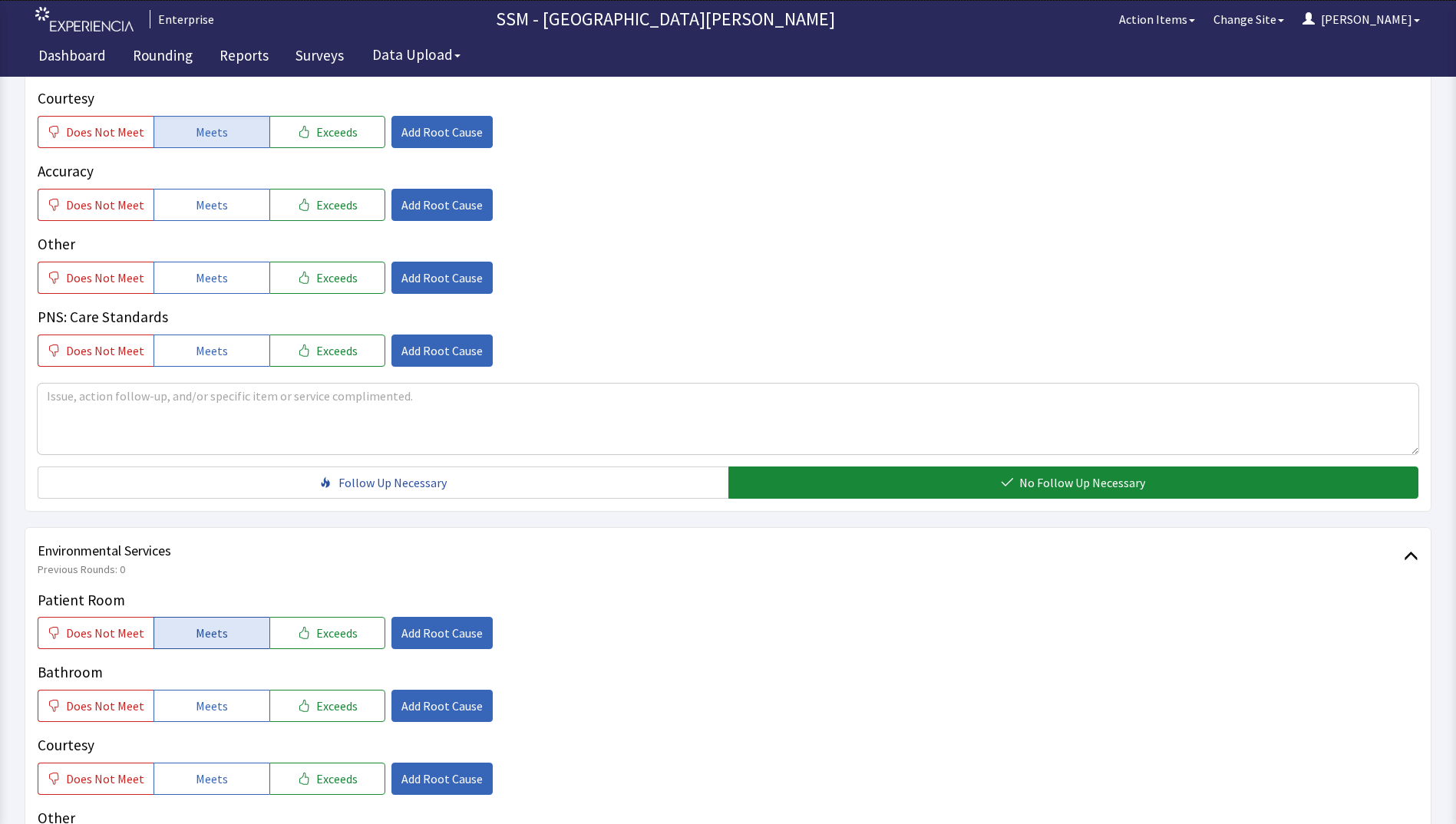
click at [216, 635] on span "Meets" at bounding box center [212, 632] width 32 height 19
click at [216, 695] on button "Meets" at bounding box center [211, 706] width 116 height 32
click at [219, 782] on span "Meets" at bounding box center [212, 779] width 32 height 19
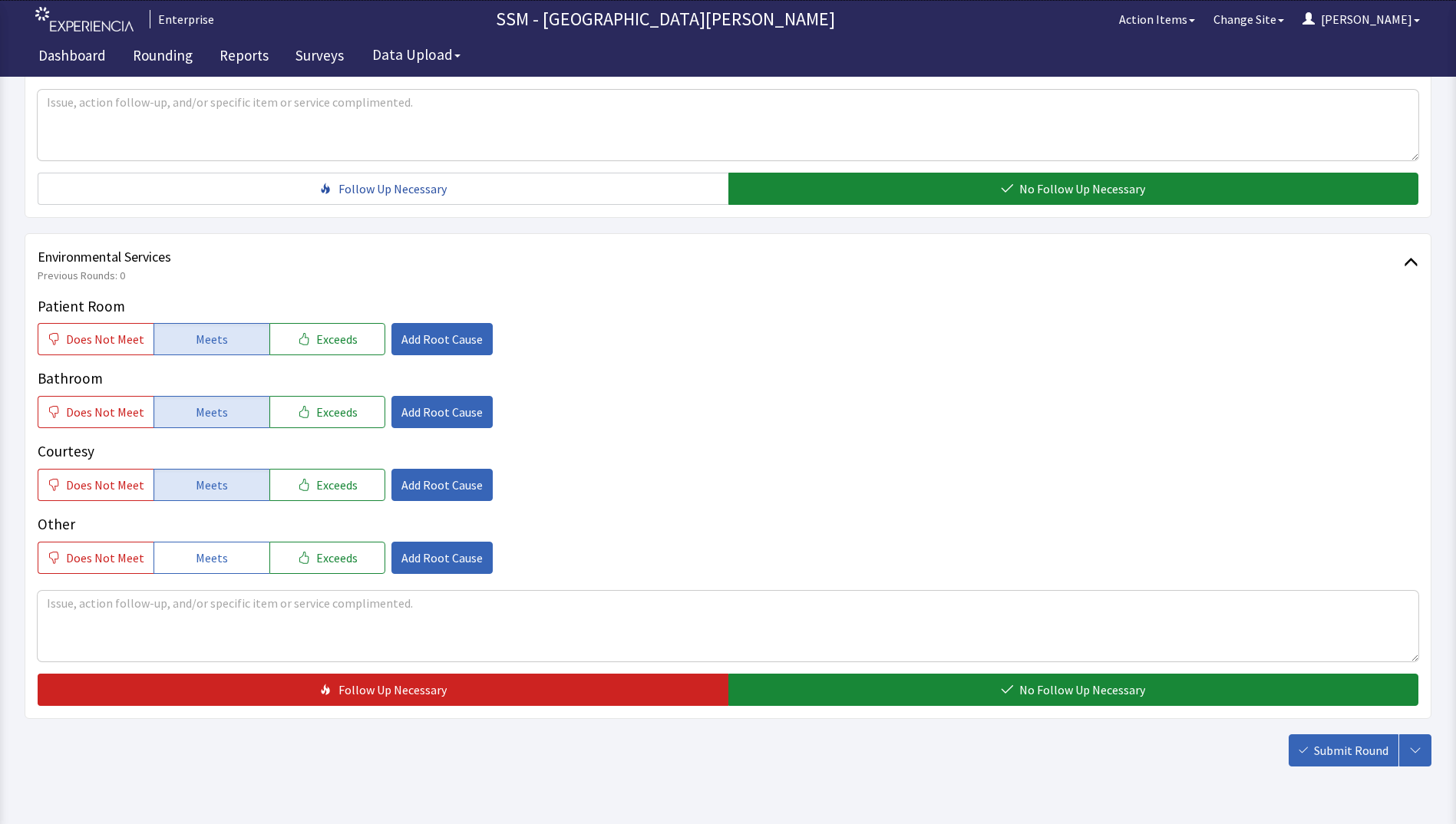
scroll to position [1412, 0]
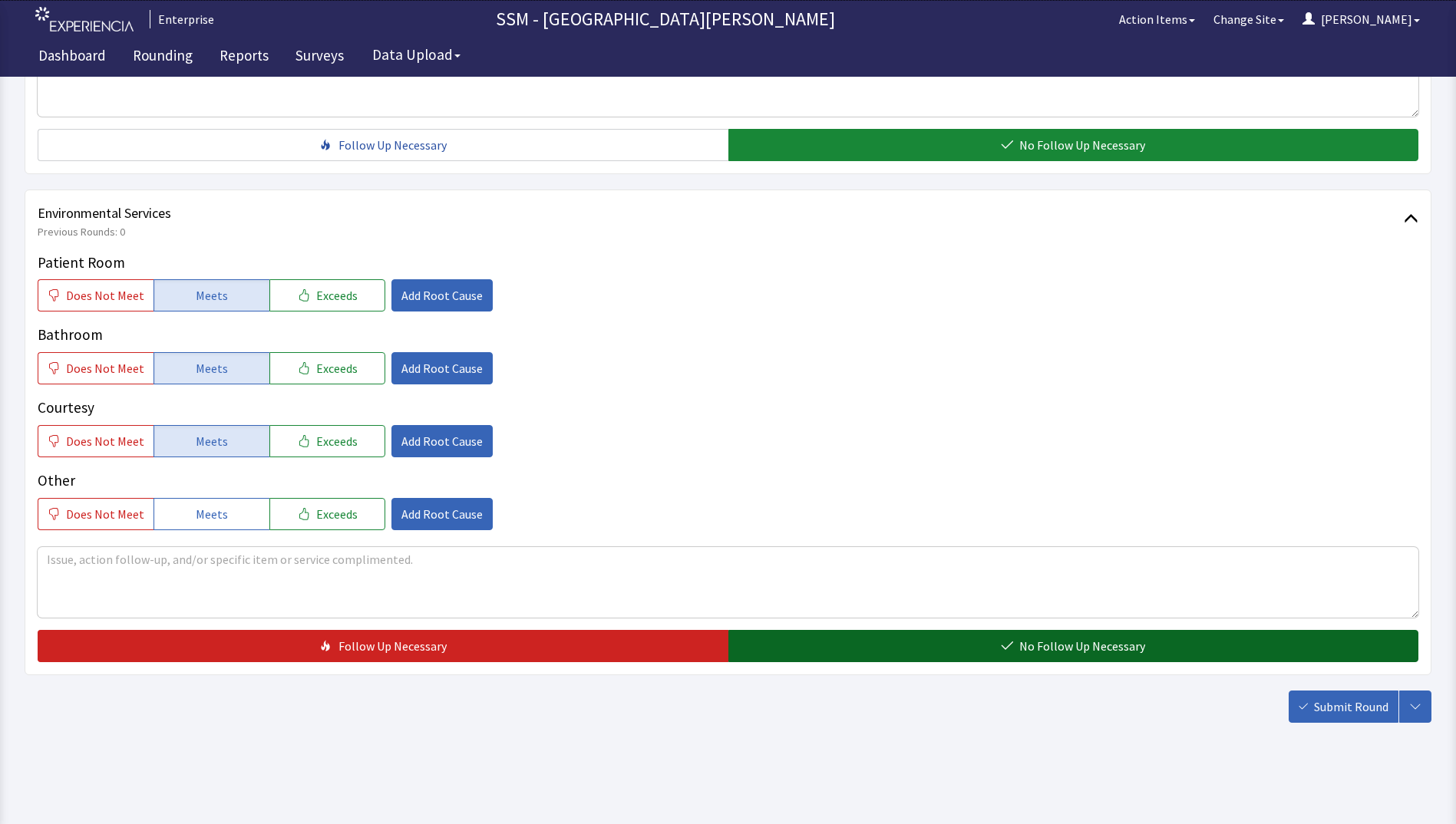
click at [1069, 660] on button "No Follow Up Necessary" at bounding box center [1074, 646] width 691 height 32
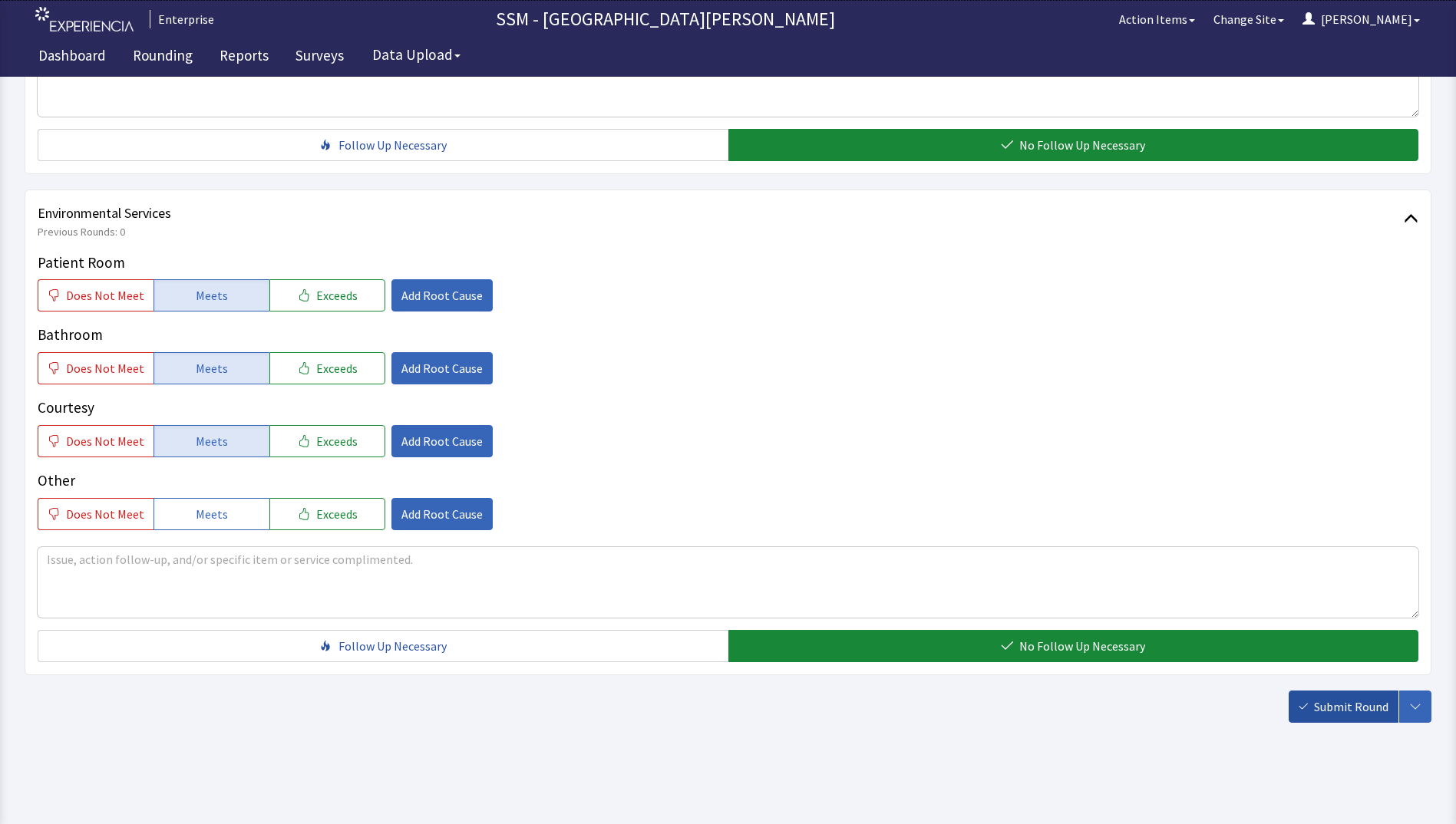
click at [1327, 714] on span "Submit Round" at bounding box center [1352, 706] width 75 height 19
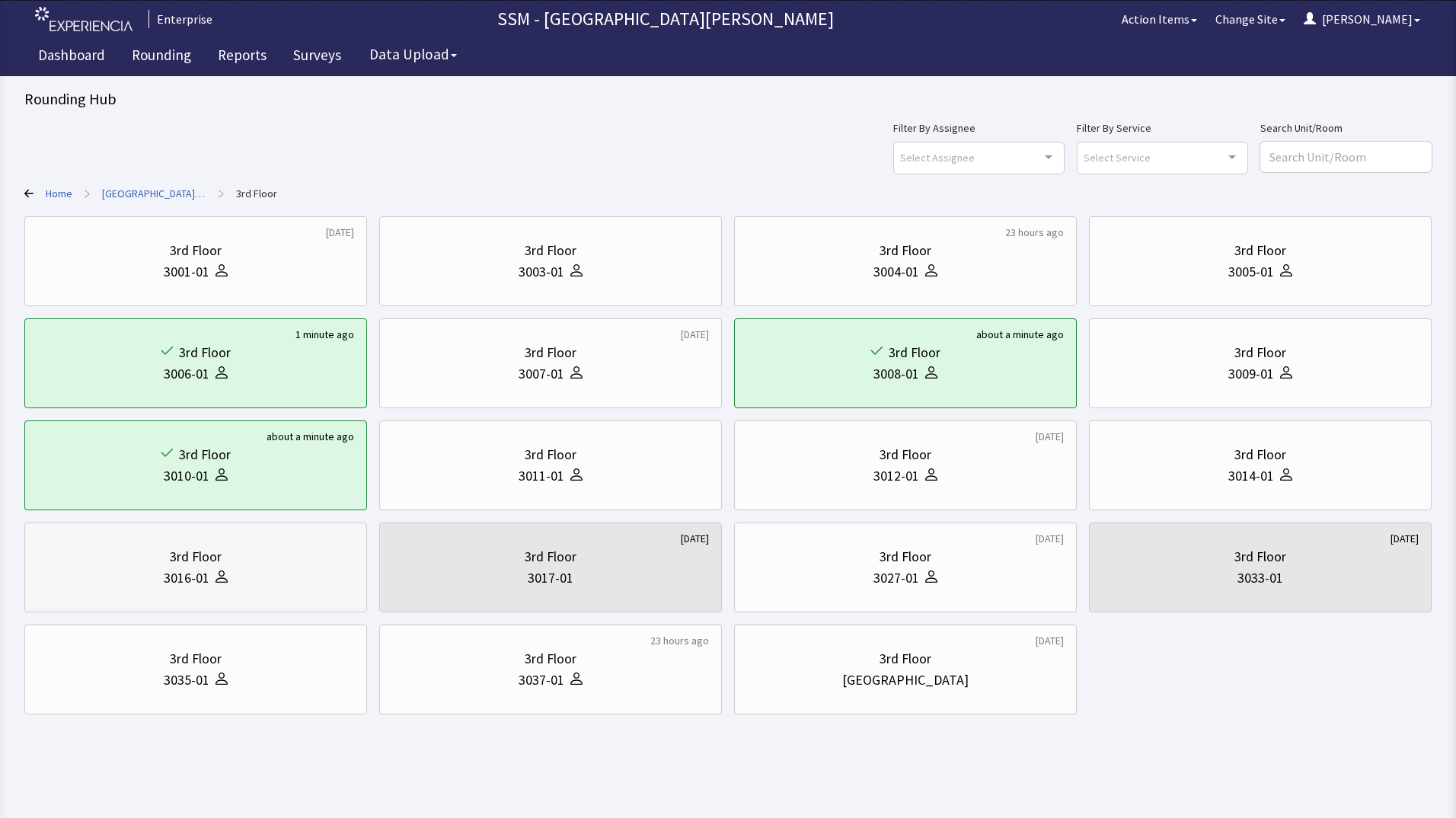
click at [270, 564] on div "3rd Floor" at bounding box center [195, 557] width 316 height 21
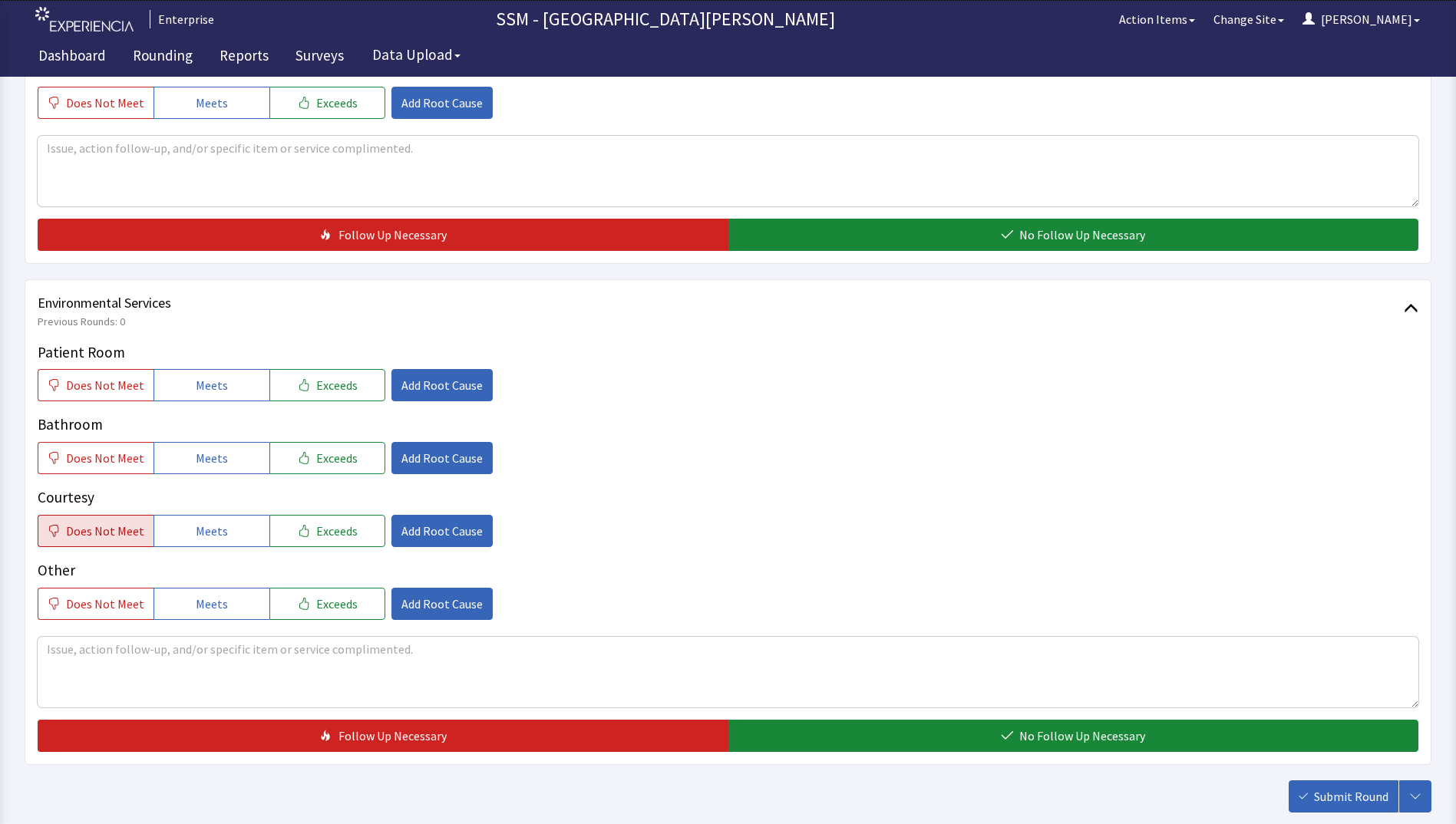
scroll to position [1412, 0]
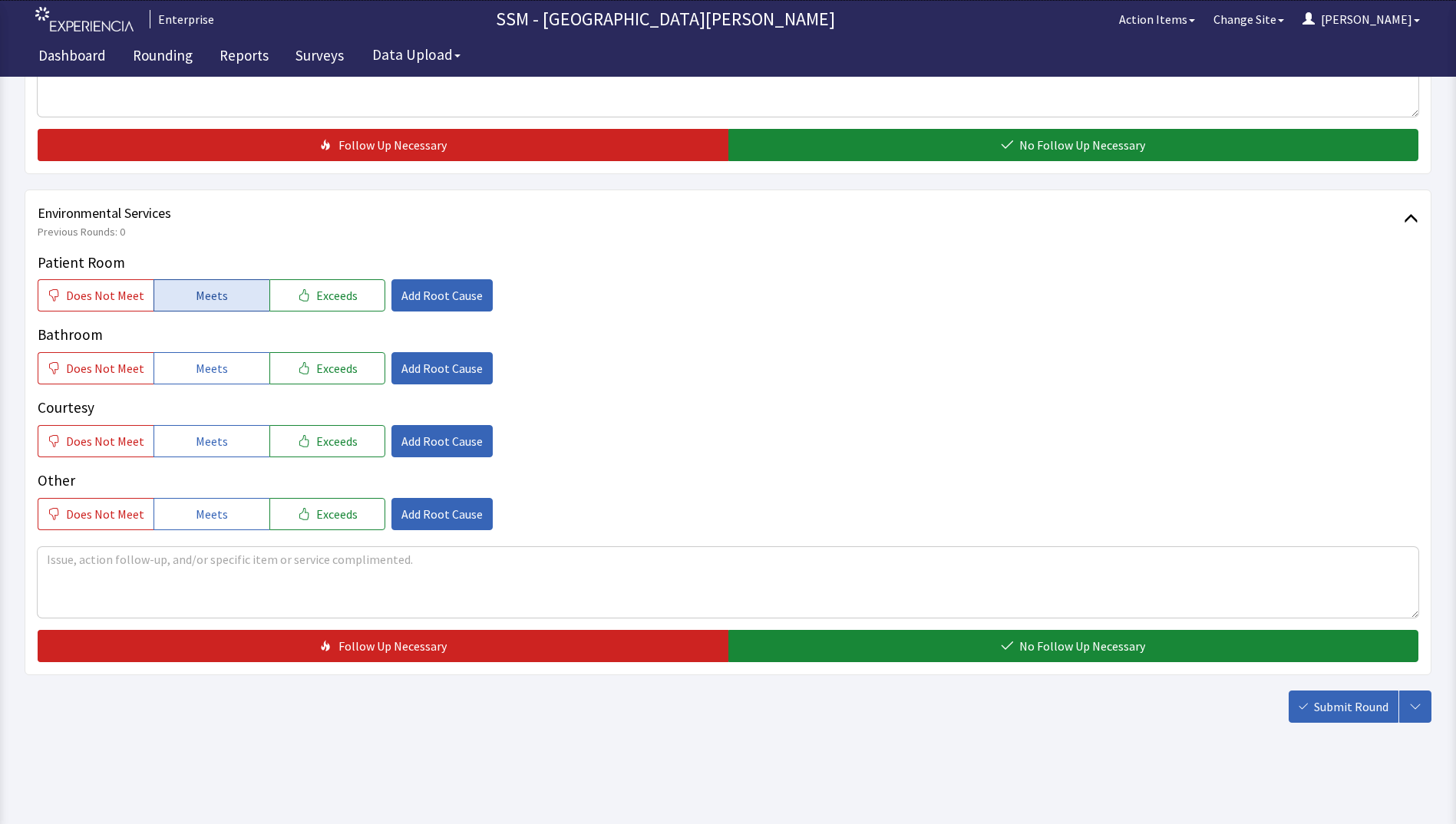
click at [196, 297] on span "Meets" at bounding box center [212, 295] width 32 height 19
click at [215, 388] on div "Patient Room Does Not Meet Meets Exceeds Add Root Cause Bathroom Does Not Meet …" at bounding box center [728, 391] width 1381 height 279
click at [215, 372] on span "Meets" at bounding box center [212, 368] width 32 height 19
click at [212, 430] on button "Meets" at bounding box center [211, 441] width 116 height 32
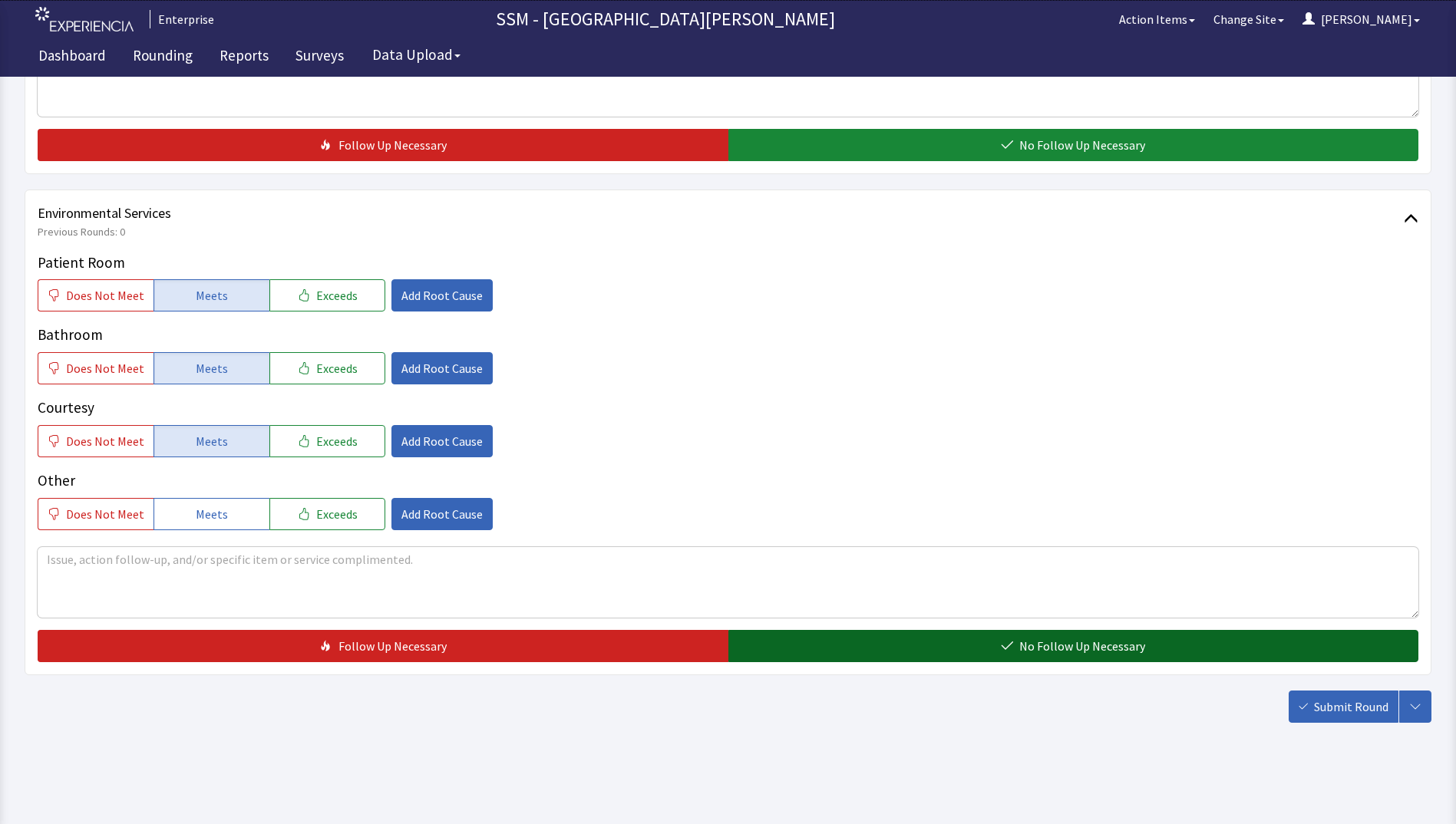
click at [941, 652] on button "No Follow Up Necessary" at bounding box center [1074, 646] width 691 height 32
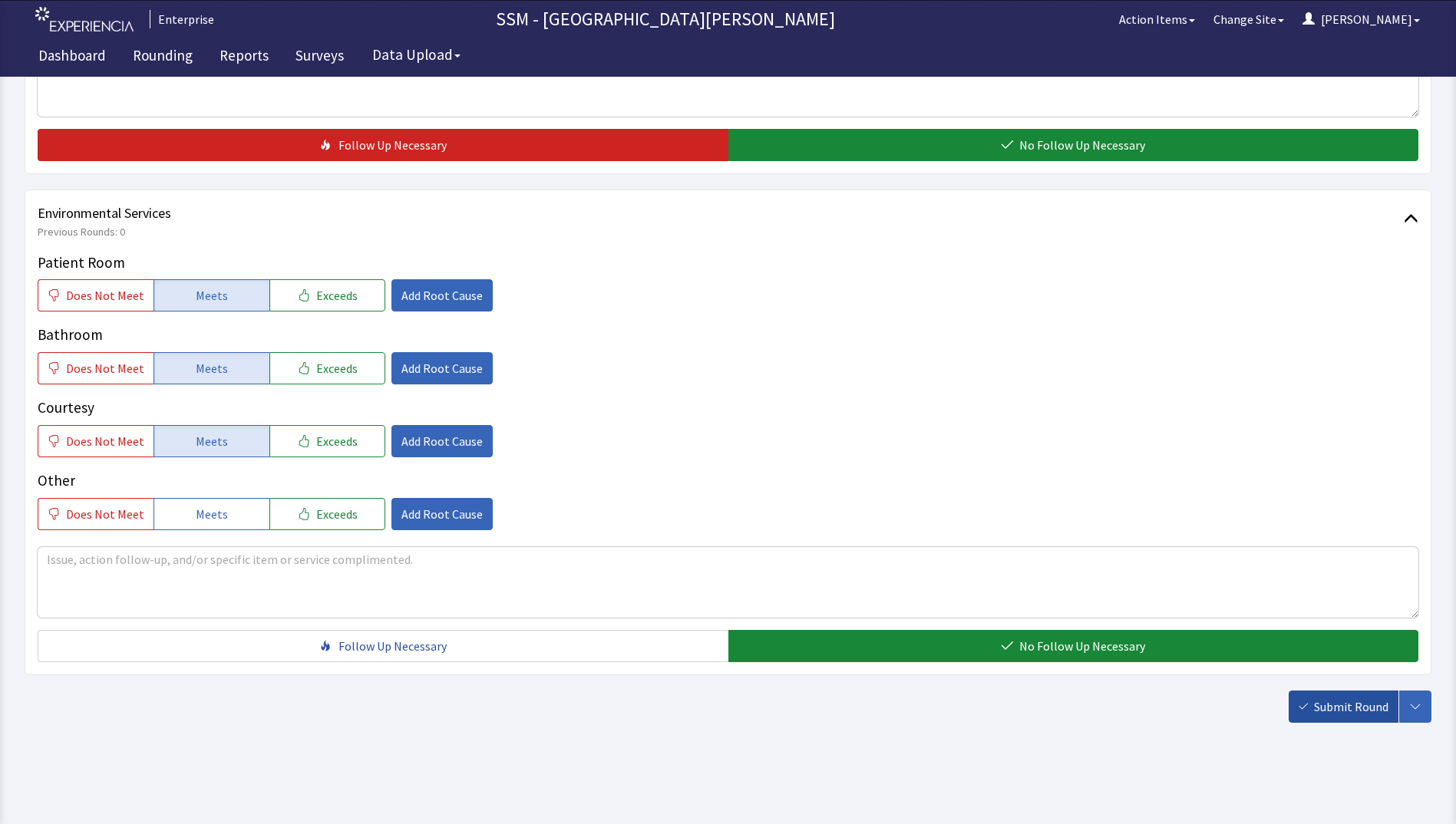
click at [1360, 714] on span "Submit Round" at bounding box center [1352, 706] width 75 height 19
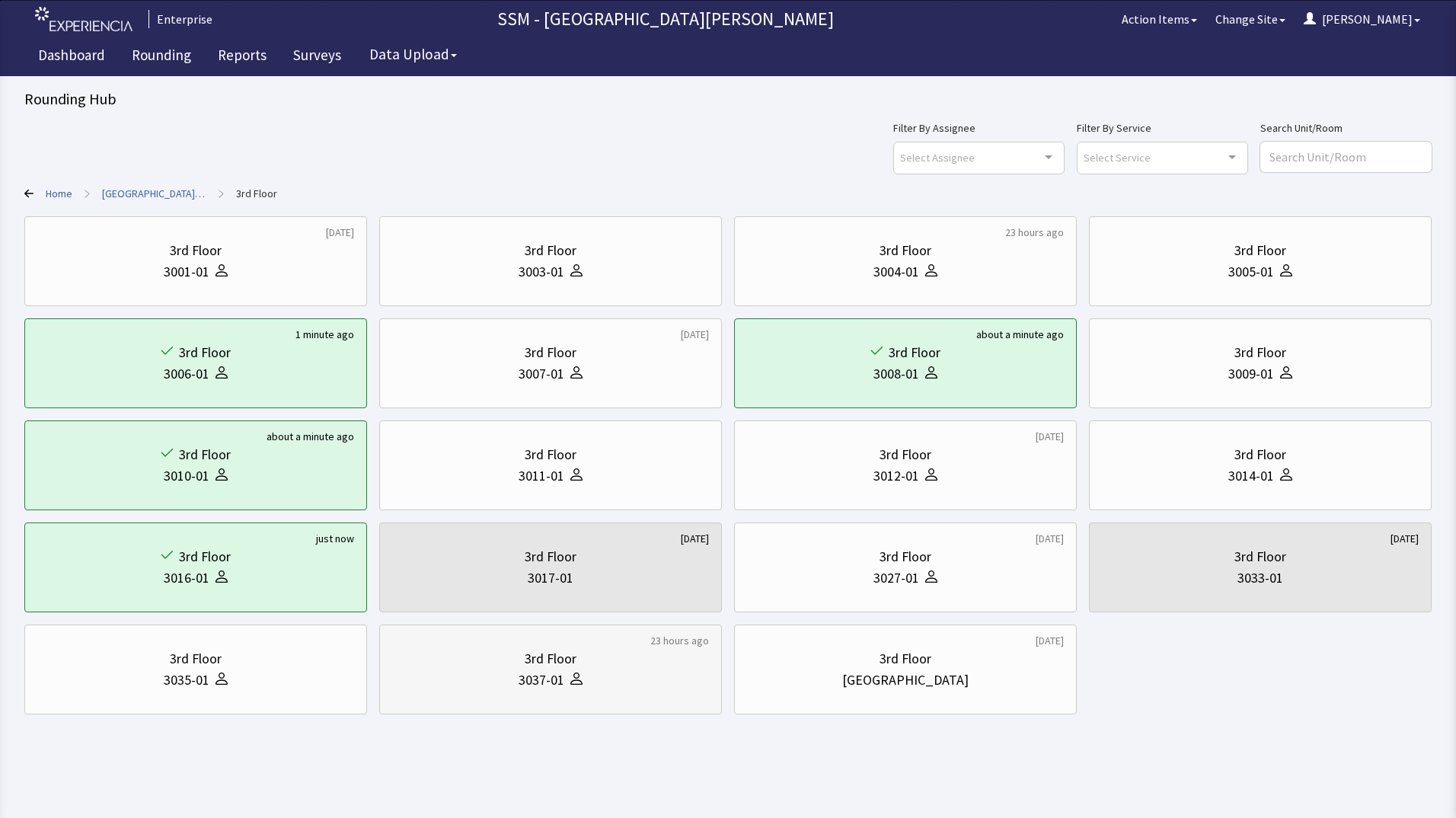
click at [541, 673] on div "3037-01" at bounding box center [542, 680] width 46 height 21
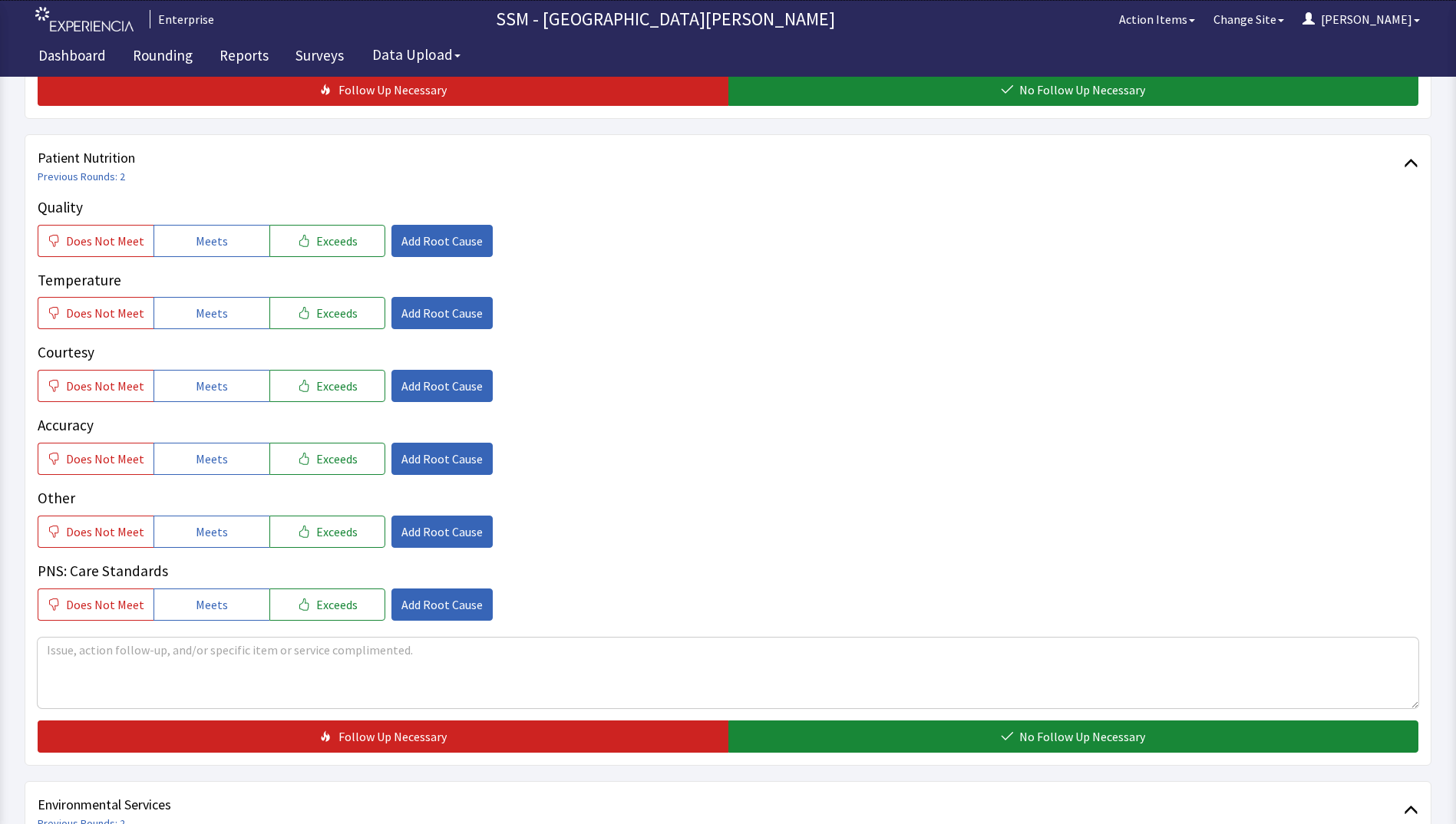
scroll to position [767, 0]
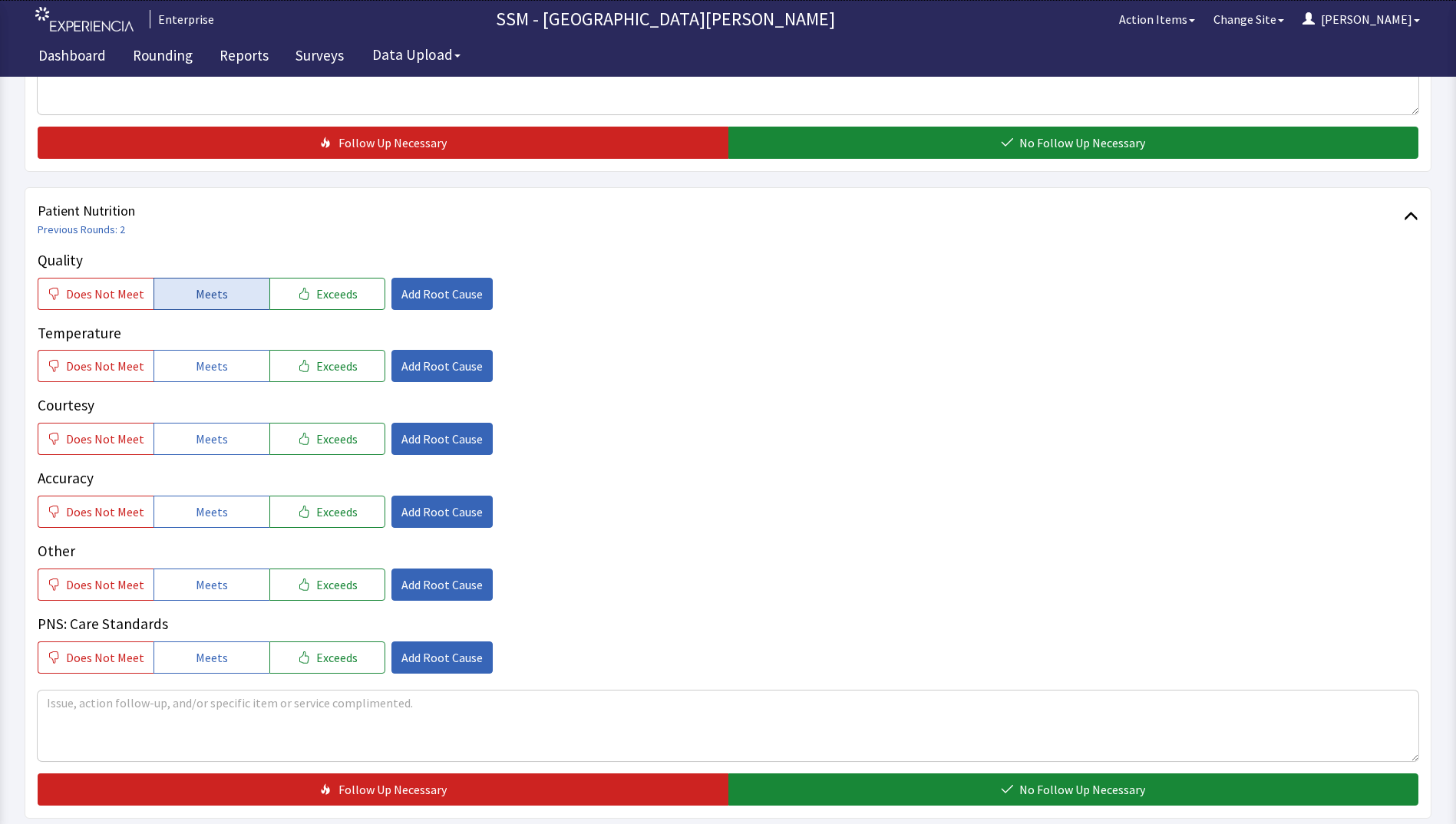
click at [211, 290] on span "Meets" at bounding box center [212, 294] width 32 height 19
click at [199, 365] on span "Meets" at bounding box center [212, 366] width 32 height 19
click at [200, 429] on span "Meets" at bounding box center [212, 438] width 32 height 19
click at [217, 509] on span "Meets" at bounding box center [212, 511] width 32 height 19
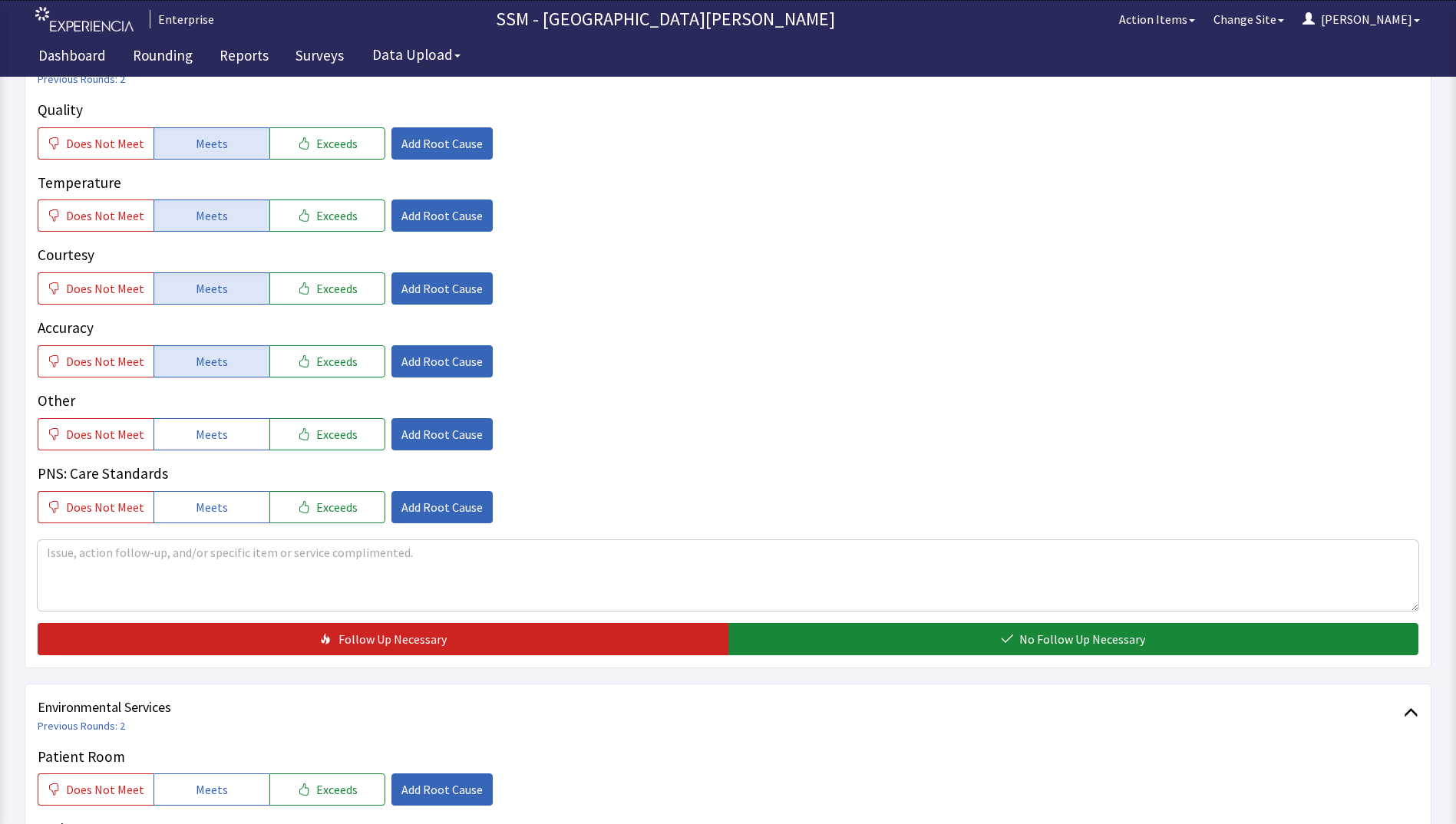
scroll to position [1151, 0]
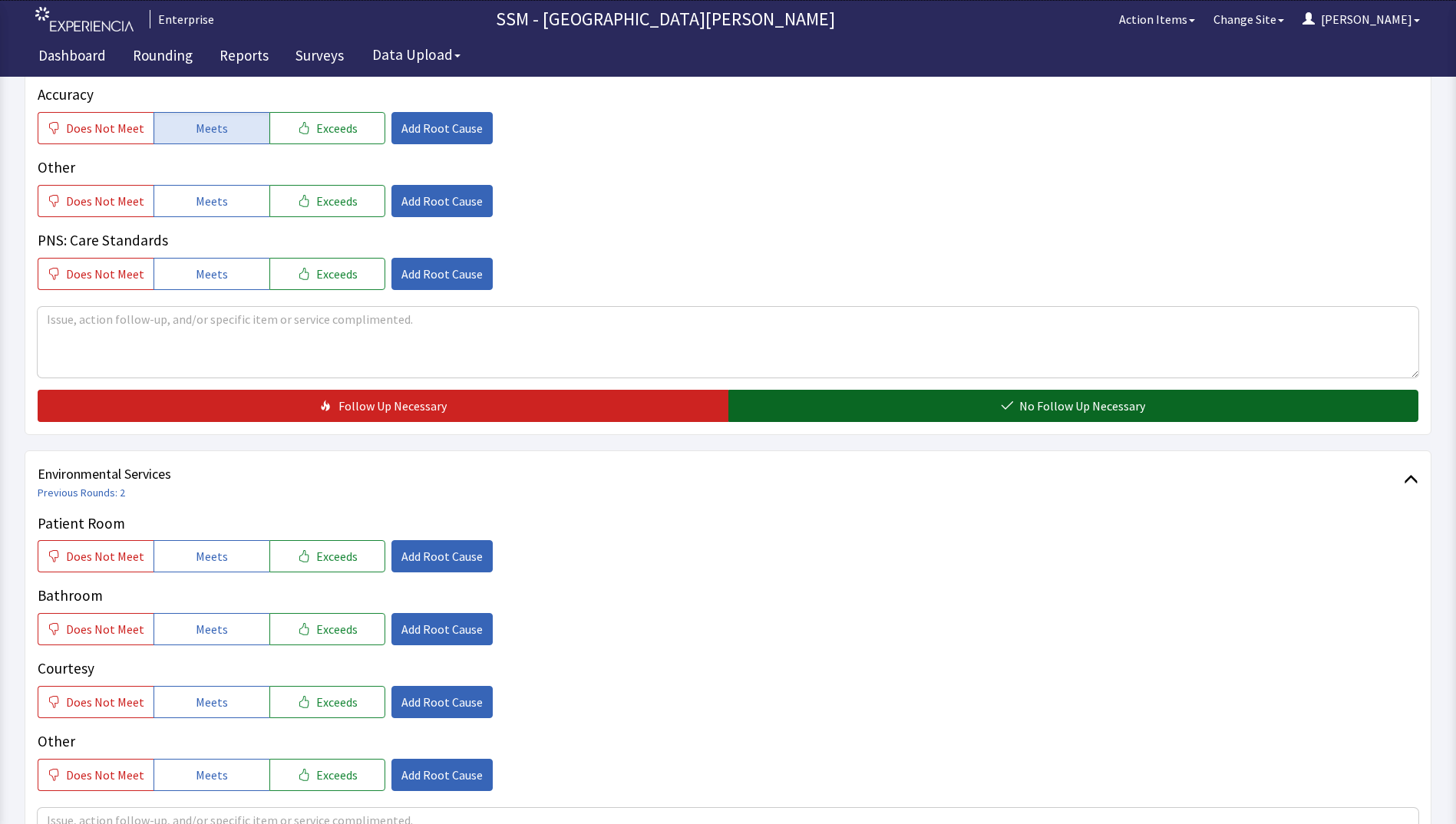
click at [1006, 396] on button "No Follow Up Necessary" at bounding box center [1074, 406] width 691 height 32
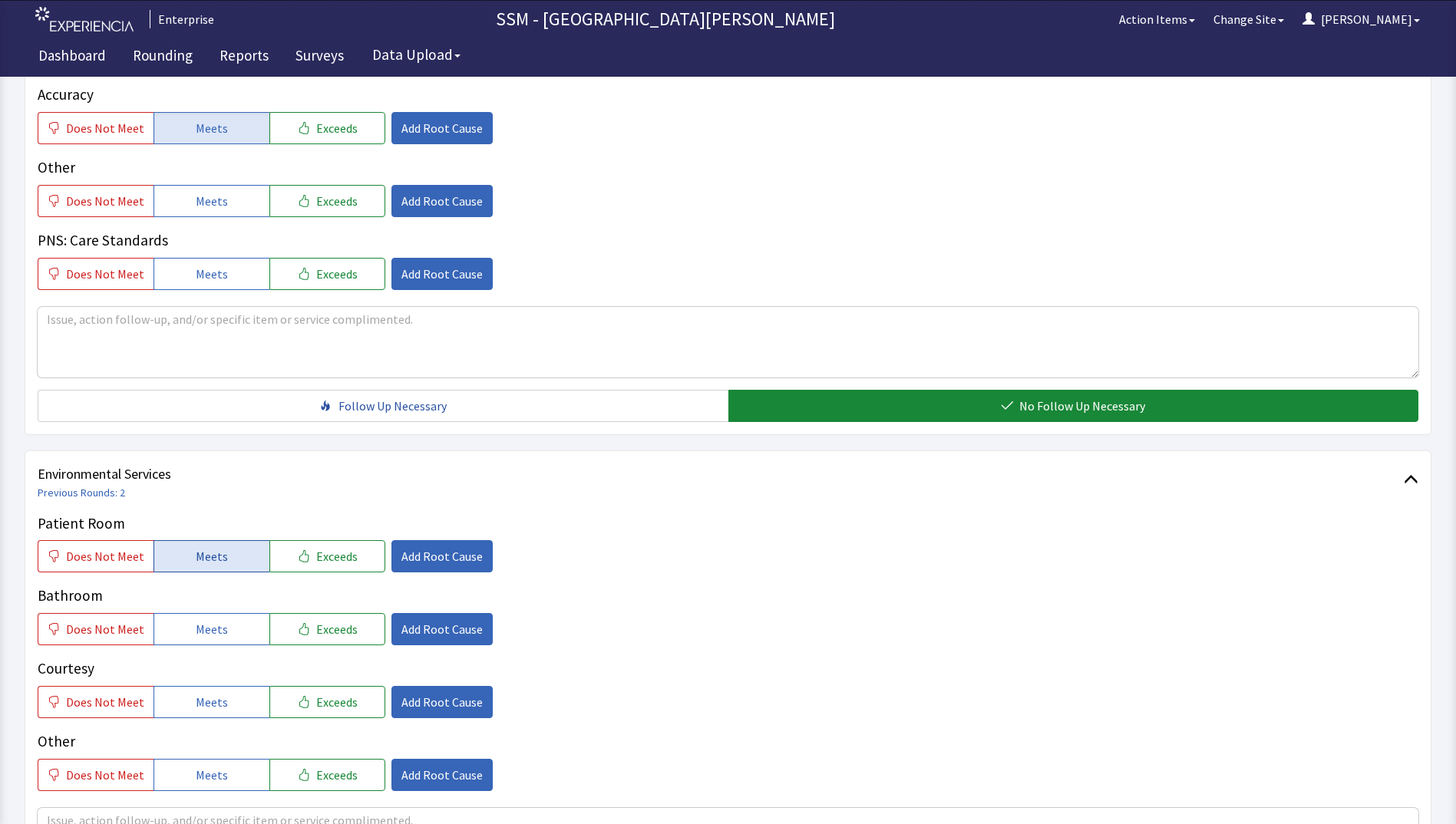
click at [190, 559] on button "Meets" at bounding box center [211, 556] width 116 height 32
click at [204, 633] on span "Meets" at bounding box center [212, 629] width 32 height 19
click at [203, 702] on span "Meets" at bounding box center [212, 702] width 32 height 19
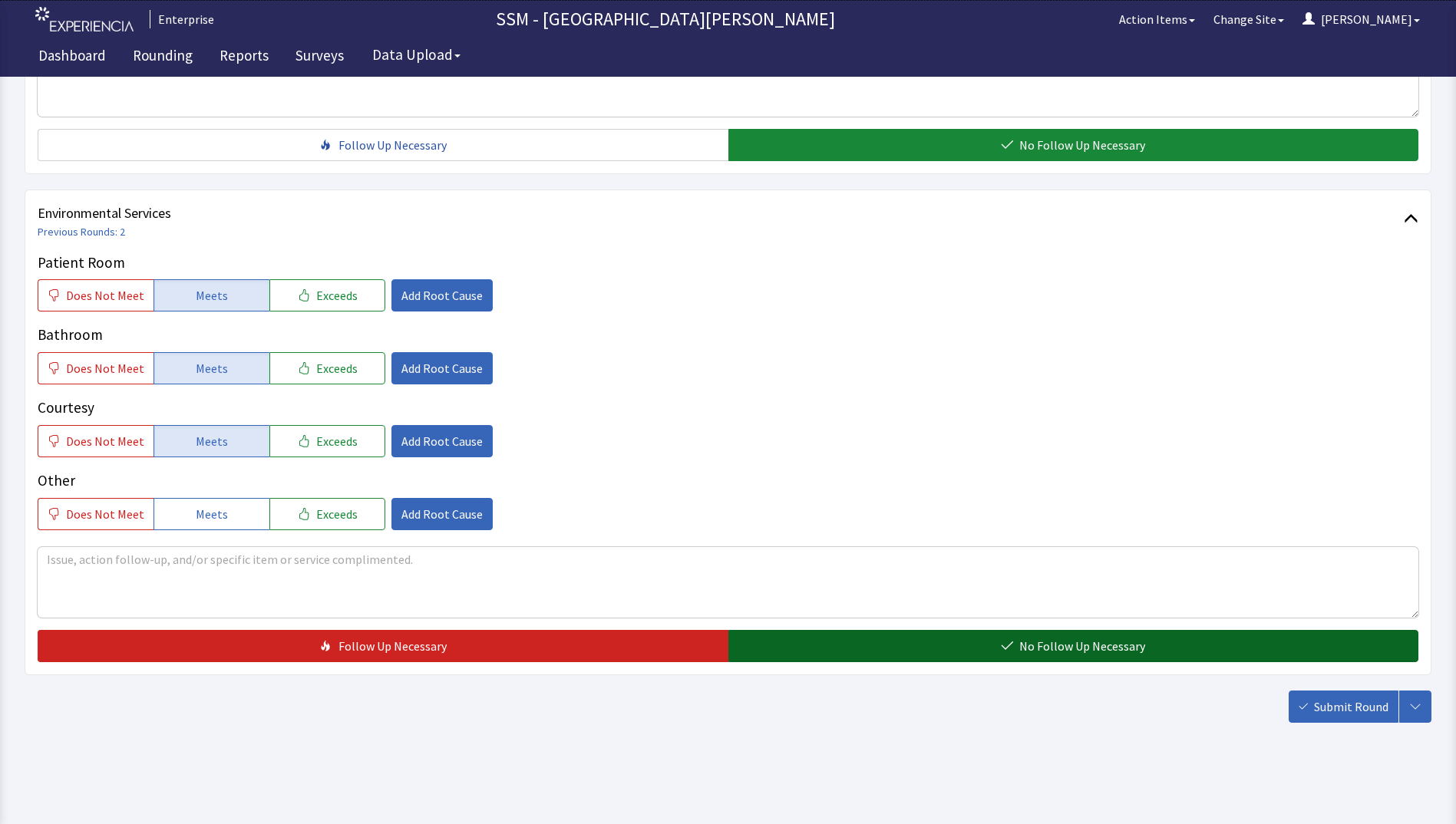
click at [941, 645] on button "No Follow Up Necessary" at bounding box center [1074, 646] width 691 height 32
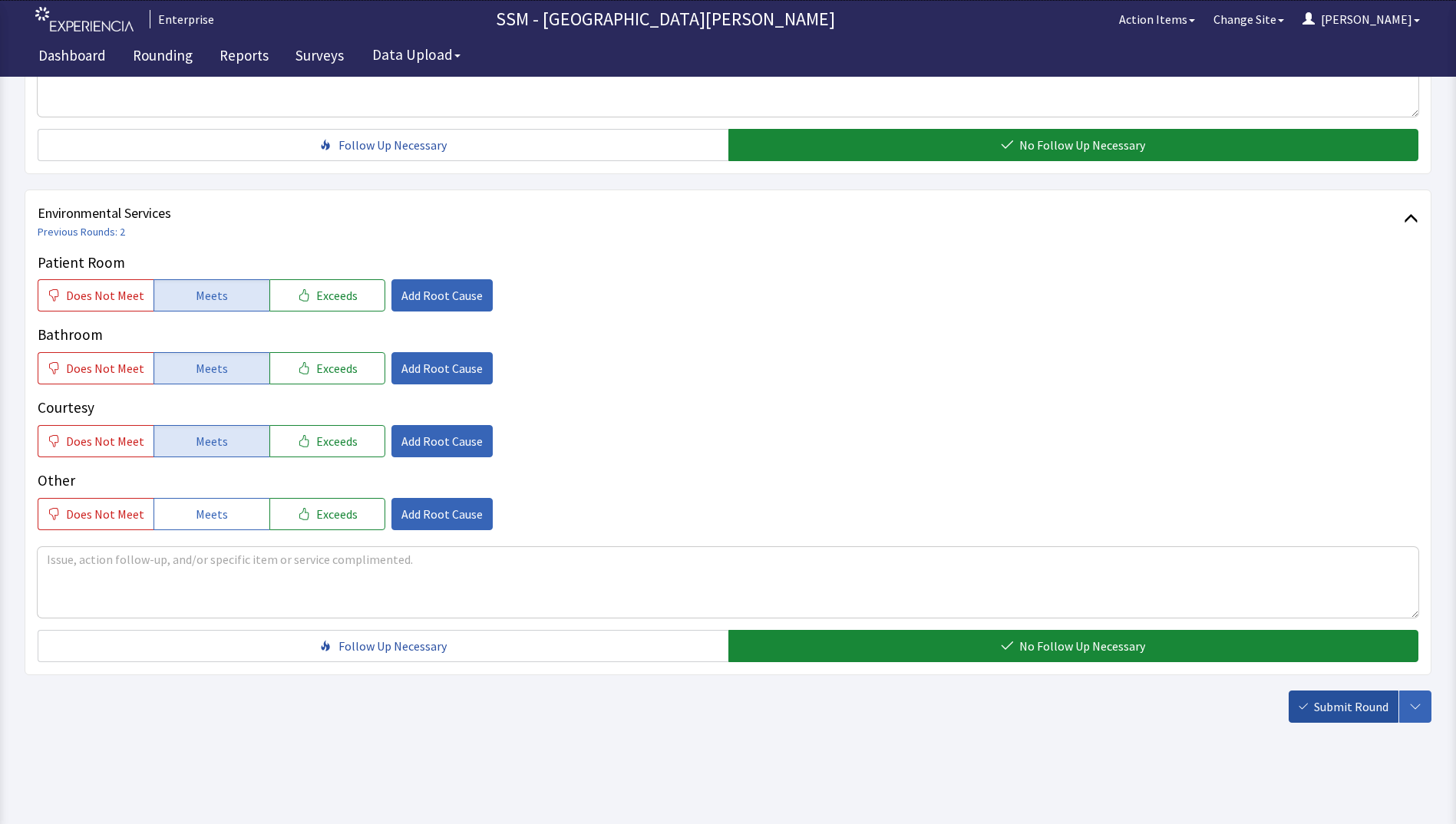
click at [1364, 708] on span "Submit Round" at bounding box center [1352, 706] width 75 height 19
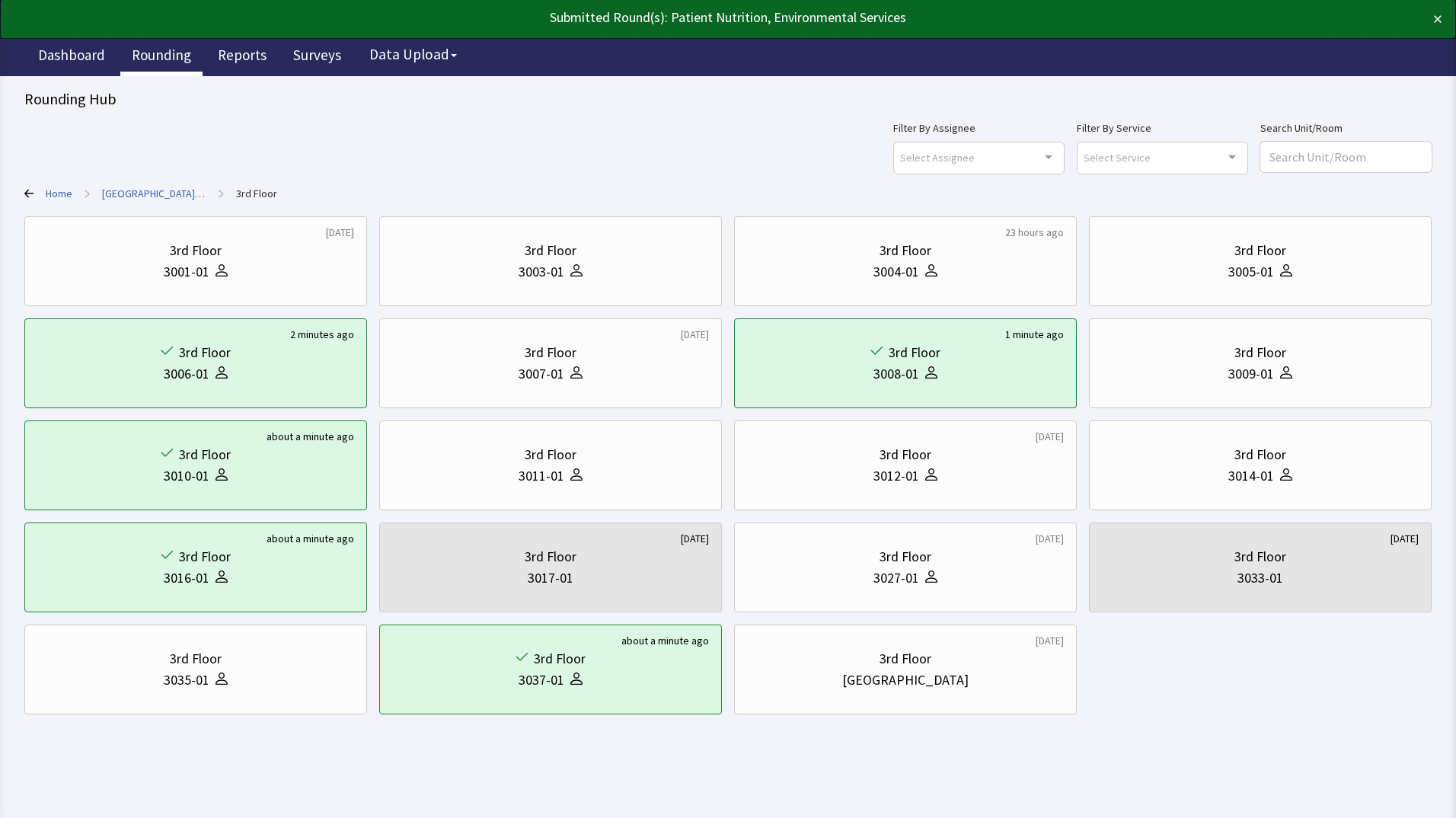
click at [168, 59] on link "Rounding" at bounding box center [161, 57] width 82 height 38
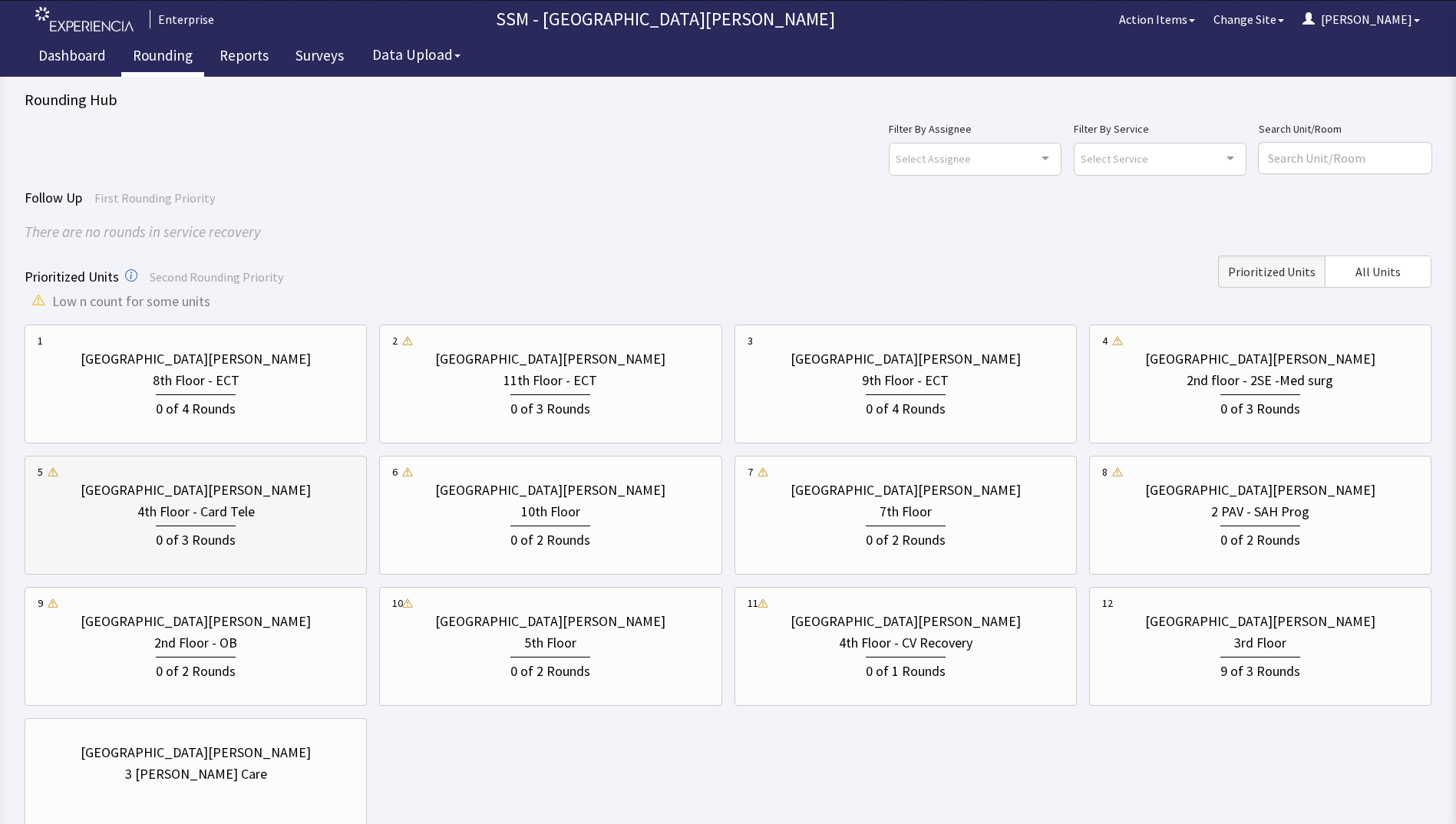
click at [126, 518] on div "4th Floor - Card Tele" at bounding box center [195, 512] width 316 height 21
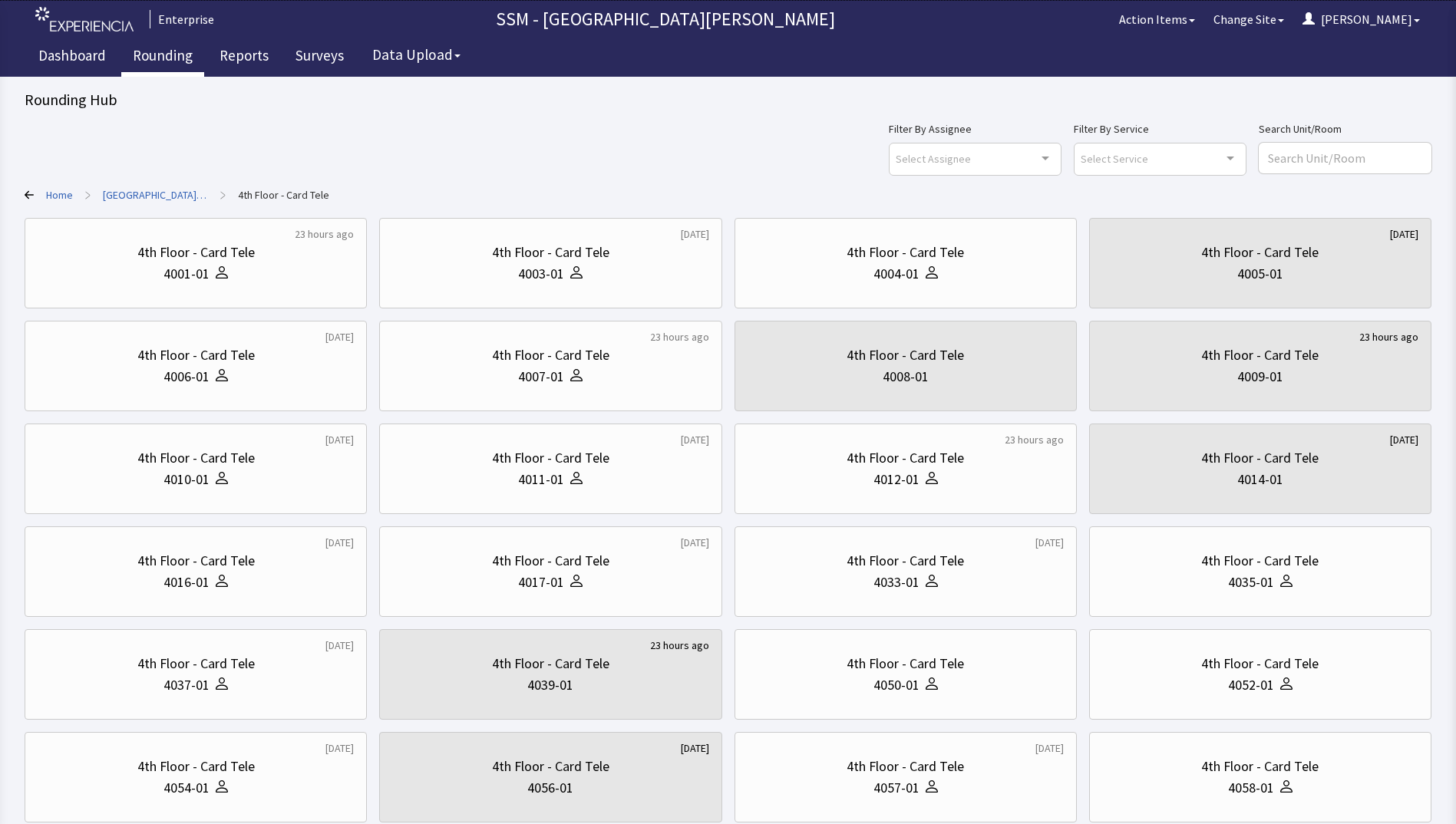
click at [466, 135] on div "Filter By Assignee Select Assignee Clear Selection [PERSON_NAME] [PERSON_NAME] …" at bounding box center [728, 147] width 1407 height 55
click at [429, 167] on div "Filter By Assignee Select Assignee Clear Selection [PERSON_NAME] [PERSON_NAME] …" at bounding box center [728, 147] width 1407 height 55
click at [507, 158] on div "Filter By Assignee Select Assignee Clear Selection [PERSON_NAME] [PERSON_NAME] …" at bounding box center [728, 147] width 1407 height 55
click at [502, 158] on div "Filter By Assignee Select Assignee Clear Selection [PERSON_NAME] [PERSON_NAME] …" at bounding box center [728, 147] width 1407 height 55
click at [523, 161] on div "Filter By Assignee Select Assignee Clear Selection Dorothy Littleton Allan Bell…" at bounding box center [728, 147] width 1407 height 55
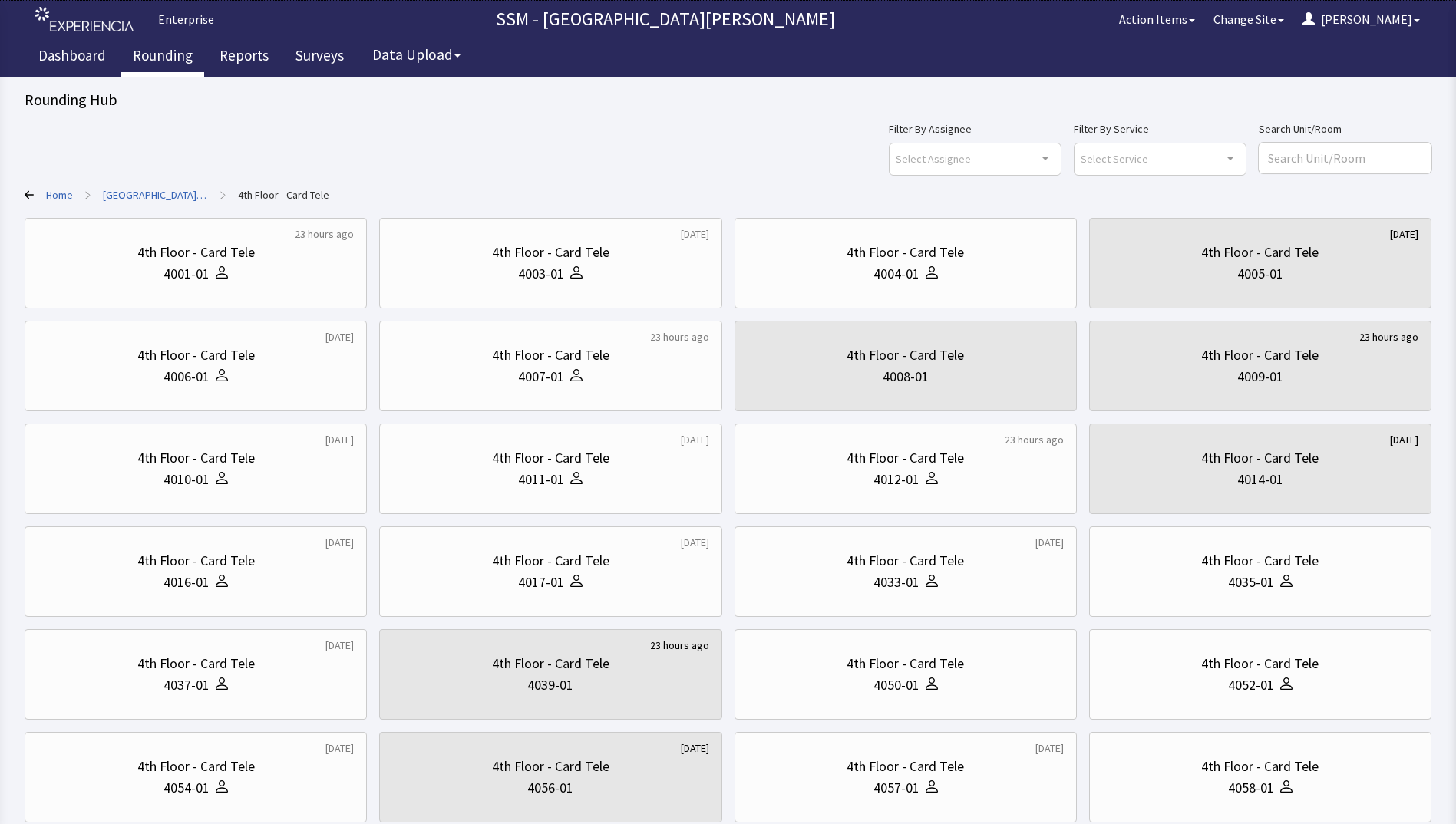
click at [524, 160] on div "Filter By Assignee Select Assignee Clear Selection Dorothy Littleton Allan Bell…" at bounding box center [728, 147] width 1407 height 55
click at [983, 585] on div "4033-01" at bounding box center [905, 583] width 316 height 21
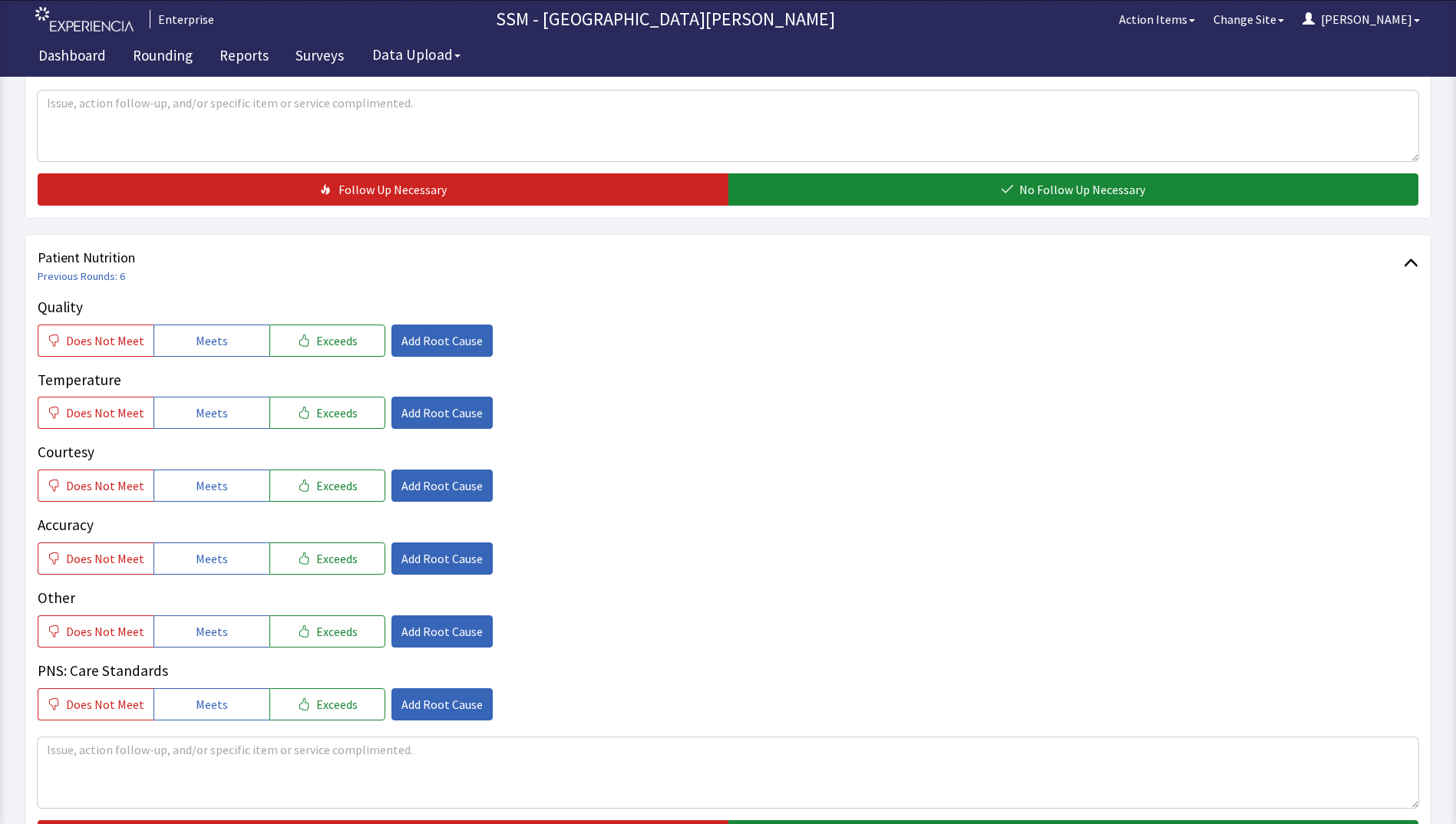
scroll to position [767, 0]
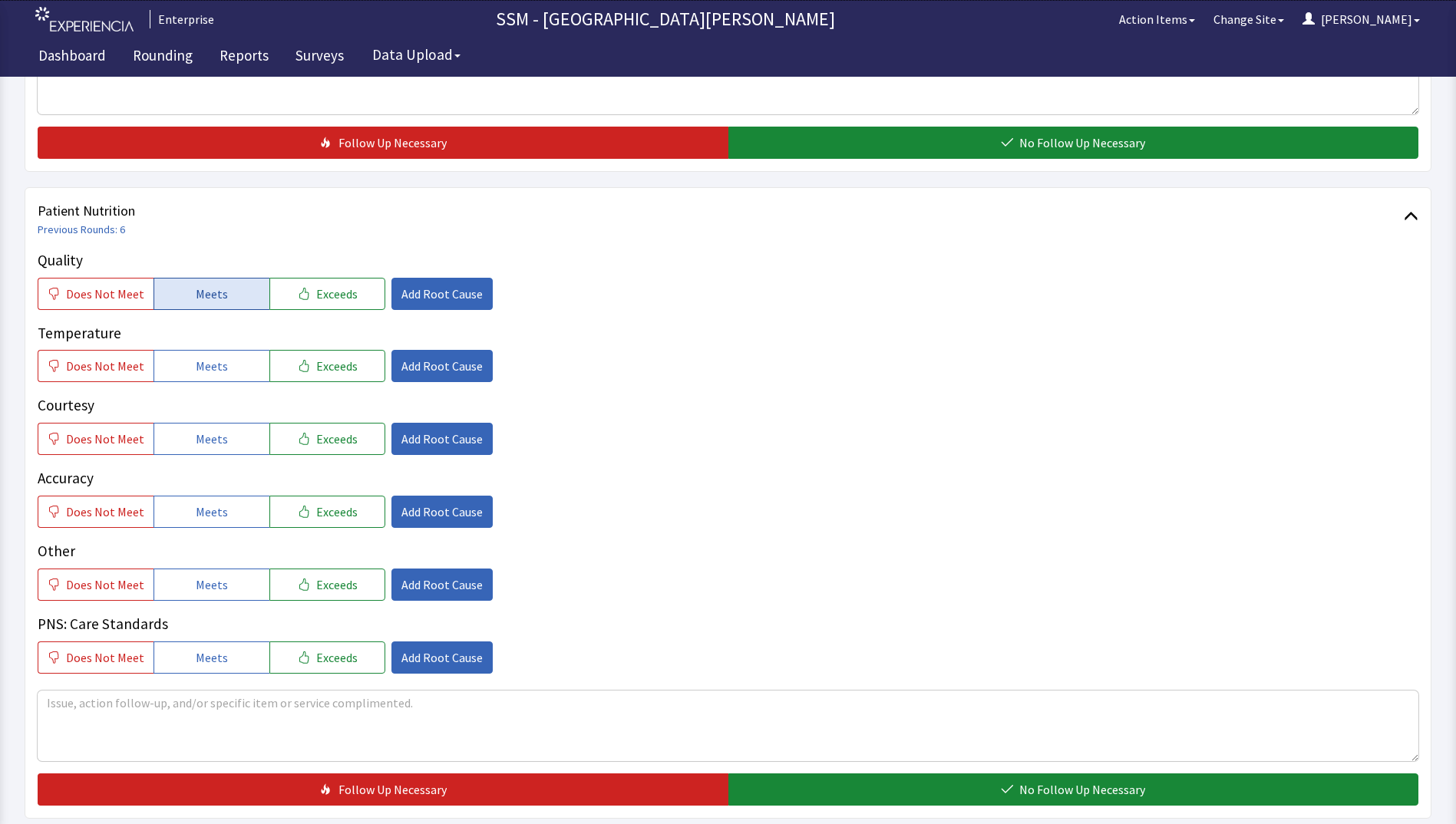
click at [173, 293] on button "Meets" at bounding box center [211, 294] width 116 height 32
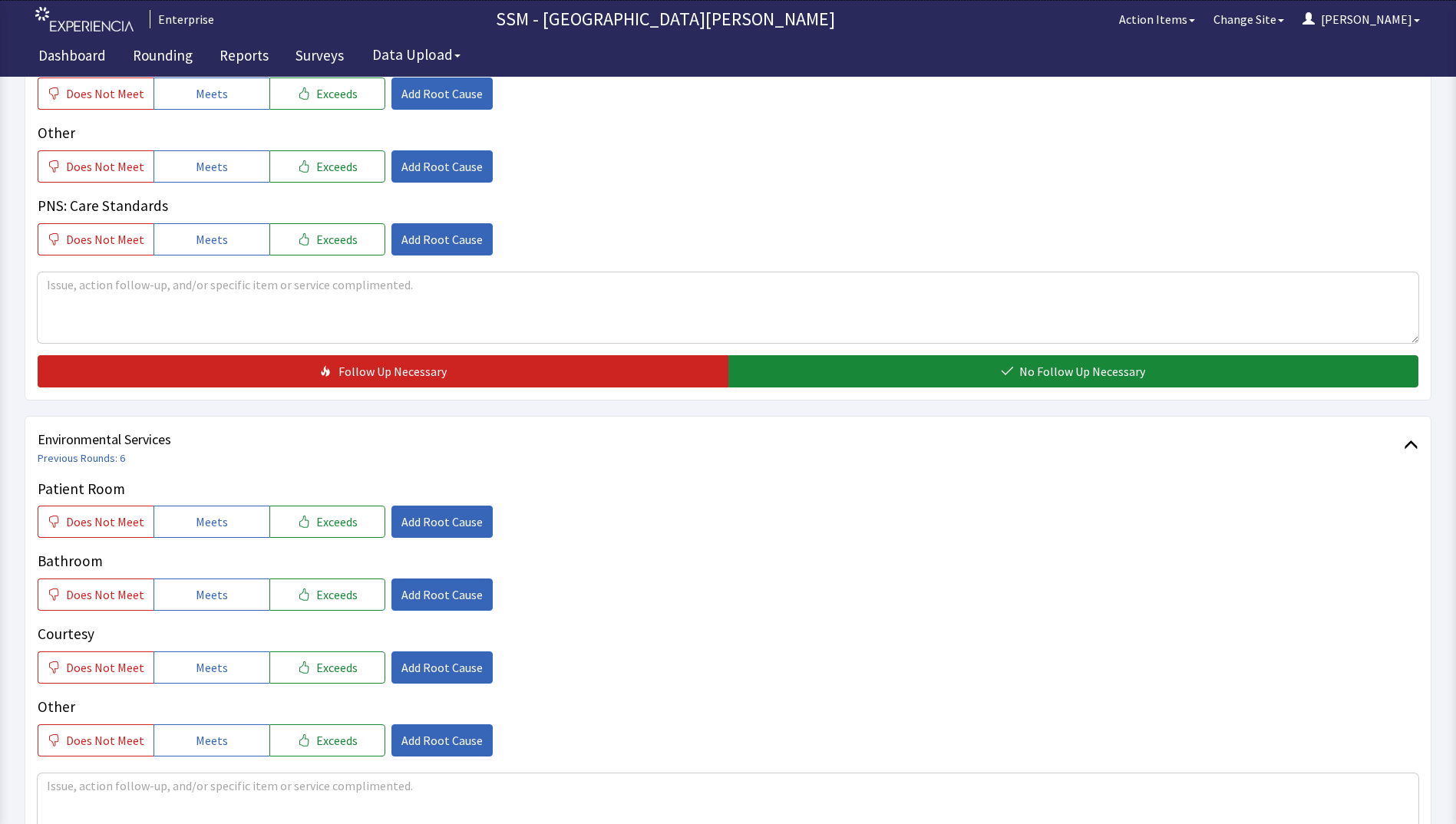
scroll to position [1382, 0]
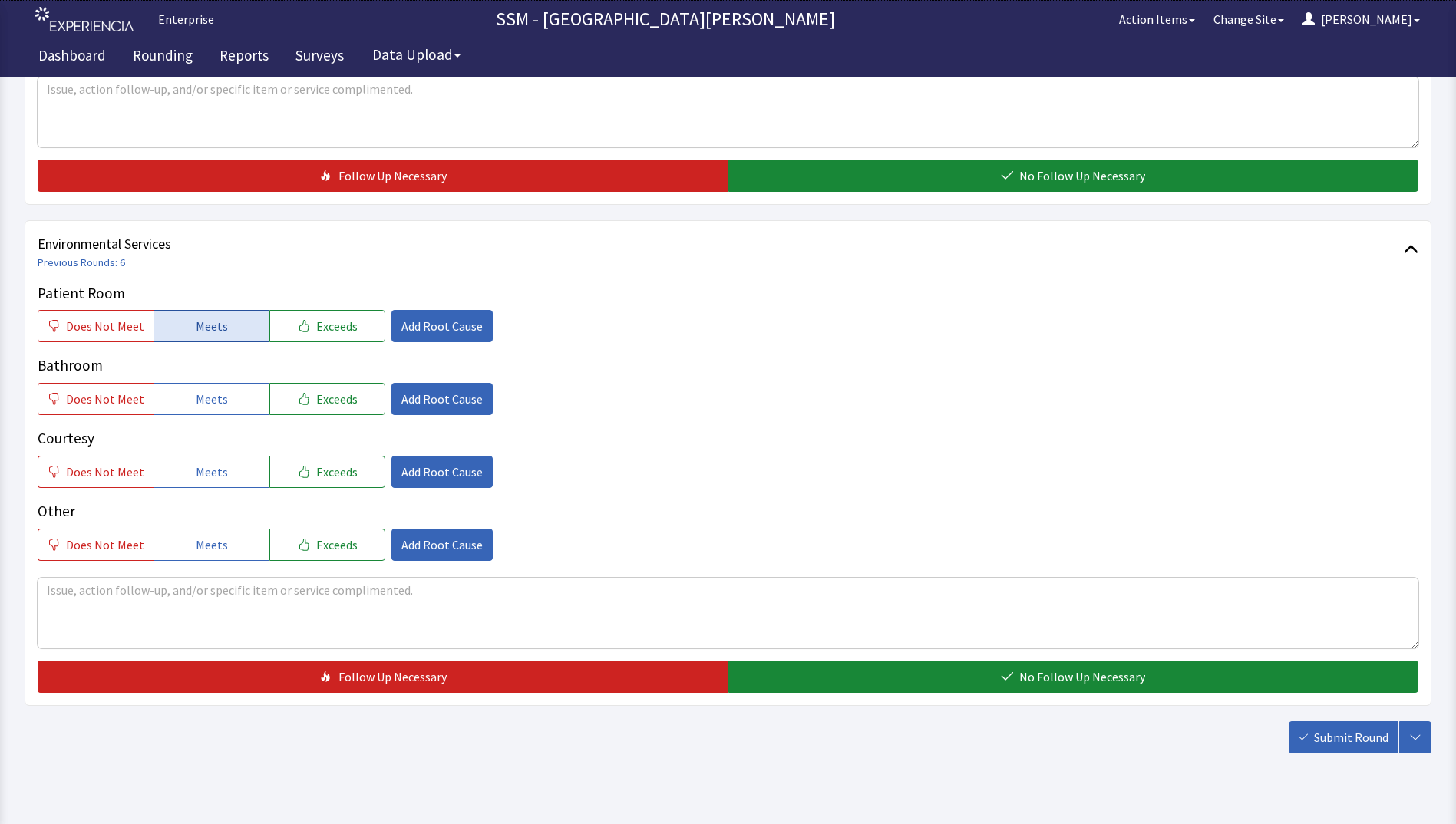
drag, startPoint x: 228, startPoint y: 327, endPoint x: 228, endPoint y: 406, distance: 79.0
click at [228, 328] on button "Meets" at bounding box center [211, 326] width 116 height 32
drag, startPoint x: 226, startPoint y: 408, endPoint x: 227, endPoint y: 461, distance: 53.0
click at [226, 412] on button "Meets" at bounding box center [211, 399] width 116 height 32
click at [226, 474] on button "Meets" at bounding box center [211, 472] width 116 height 32
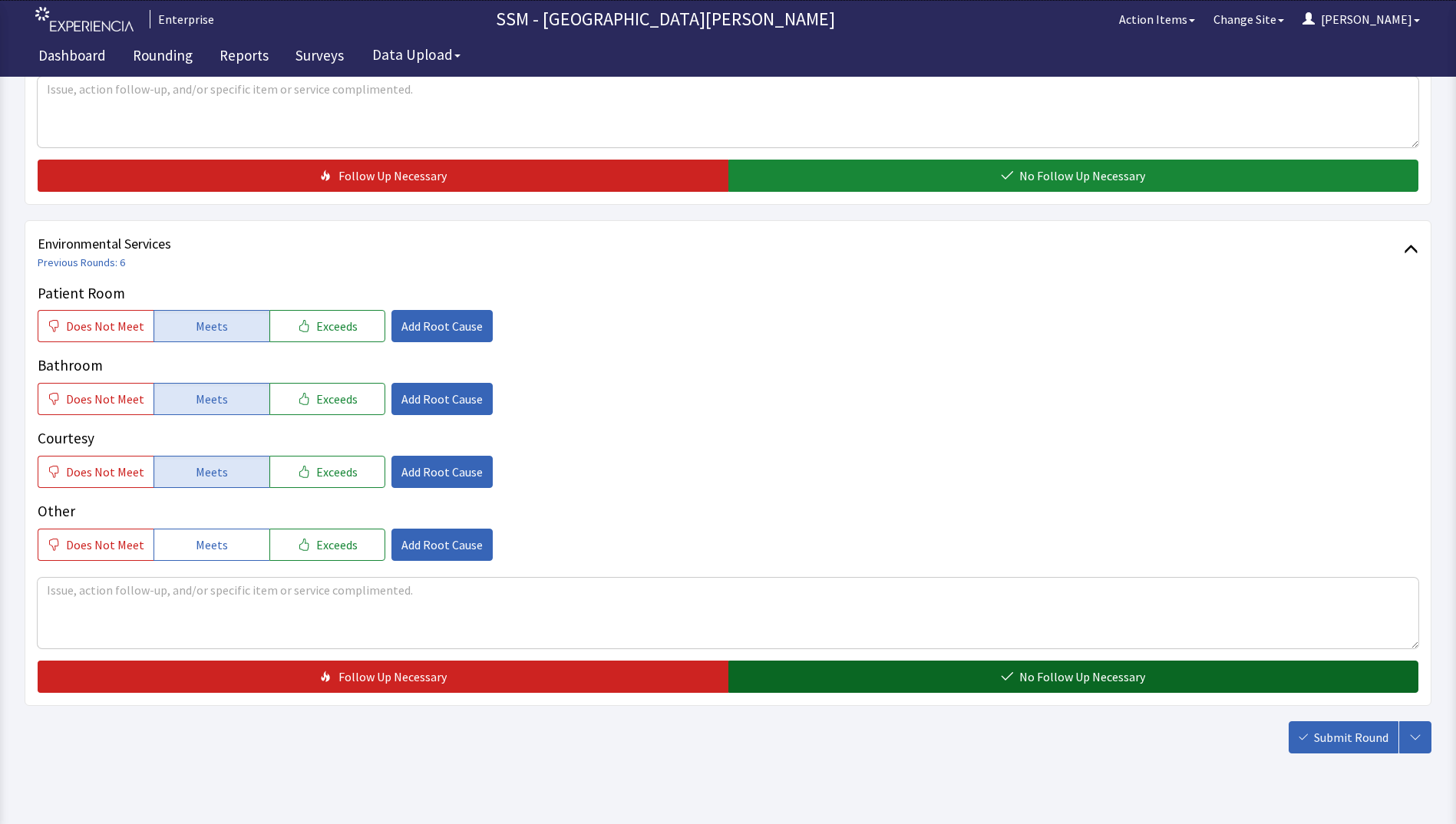
click at [817, 677] on button "No Follow Up Necessary" at bounding box center [1074, 677] width 691 height 32
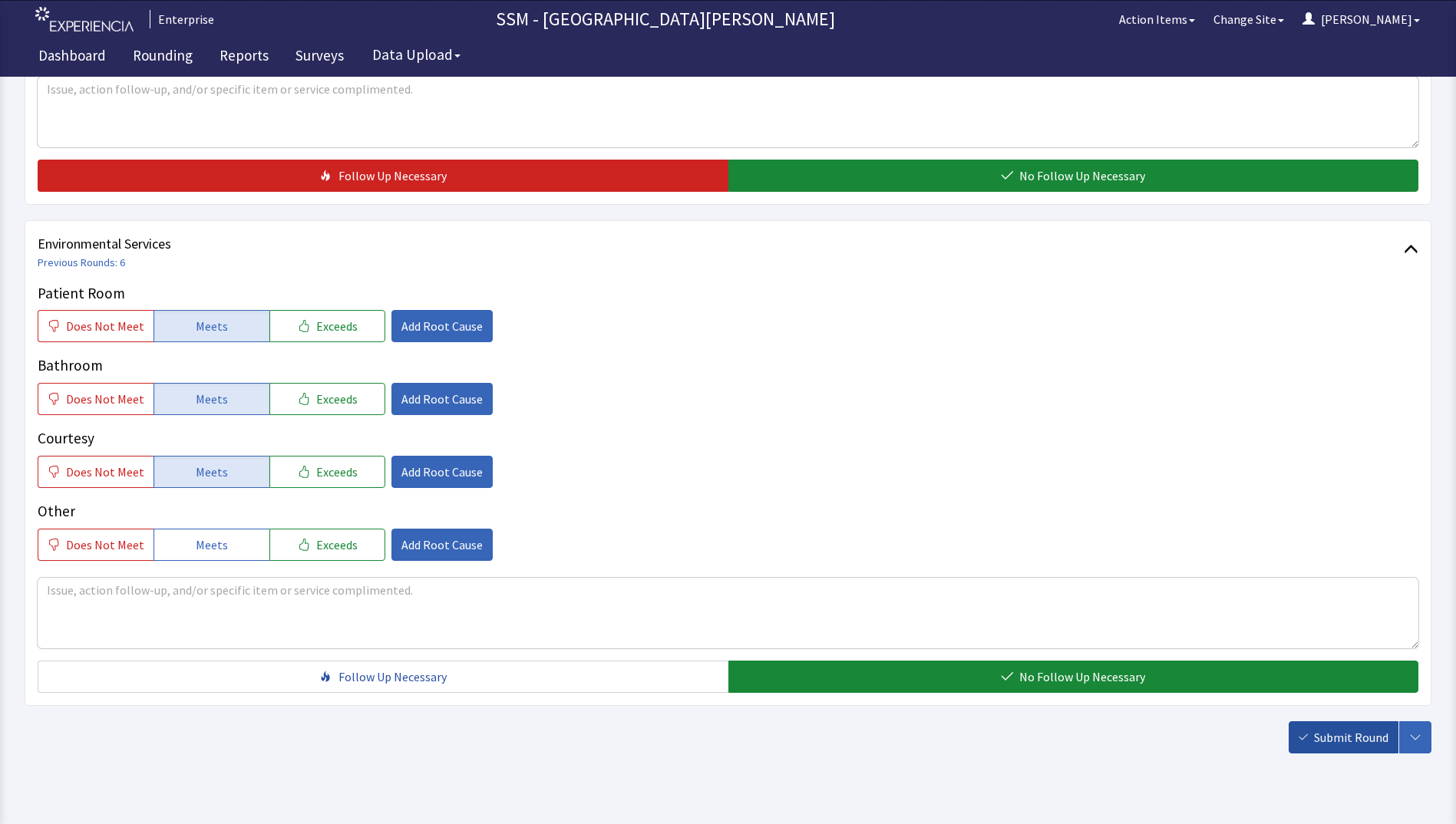
click at [1312, 746] on button "Submit Round" at bounding box center [1343, 738] width 110 height 32
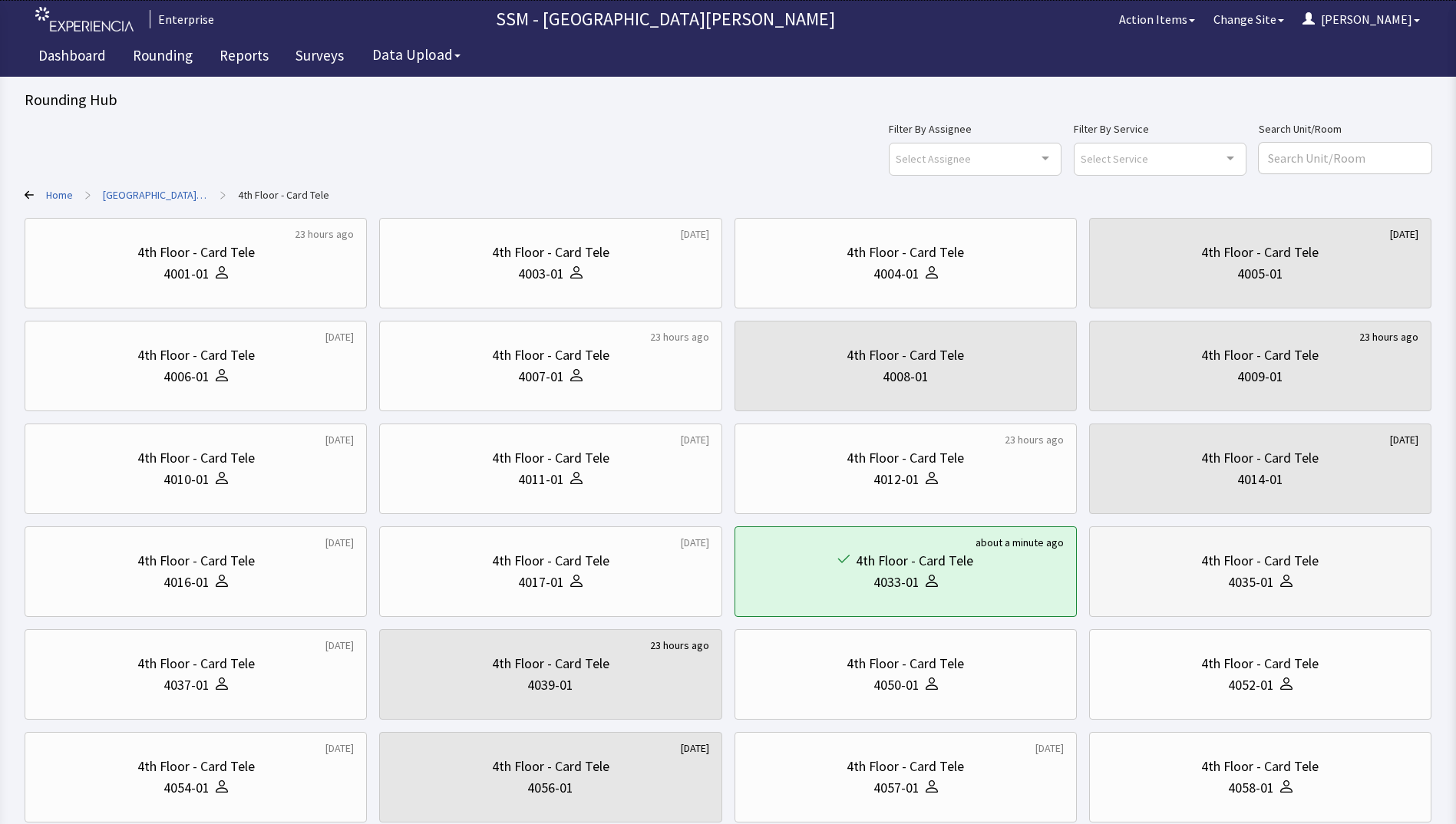
click at [1168, 567] on div "4th Floor - Card Tele" at bounding box center [1260, 561] width 316 height 21
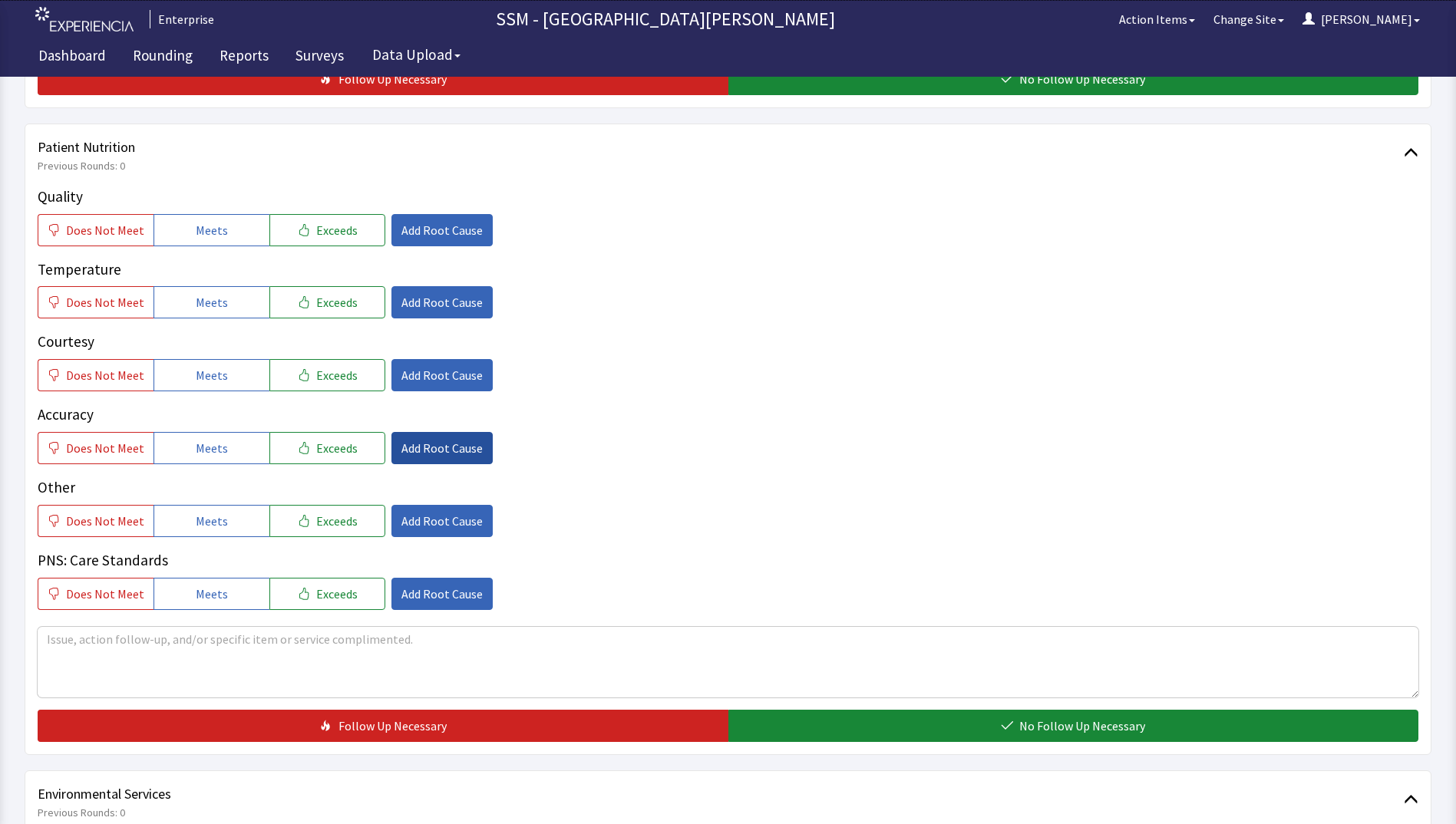
scroll to position [921, 0]
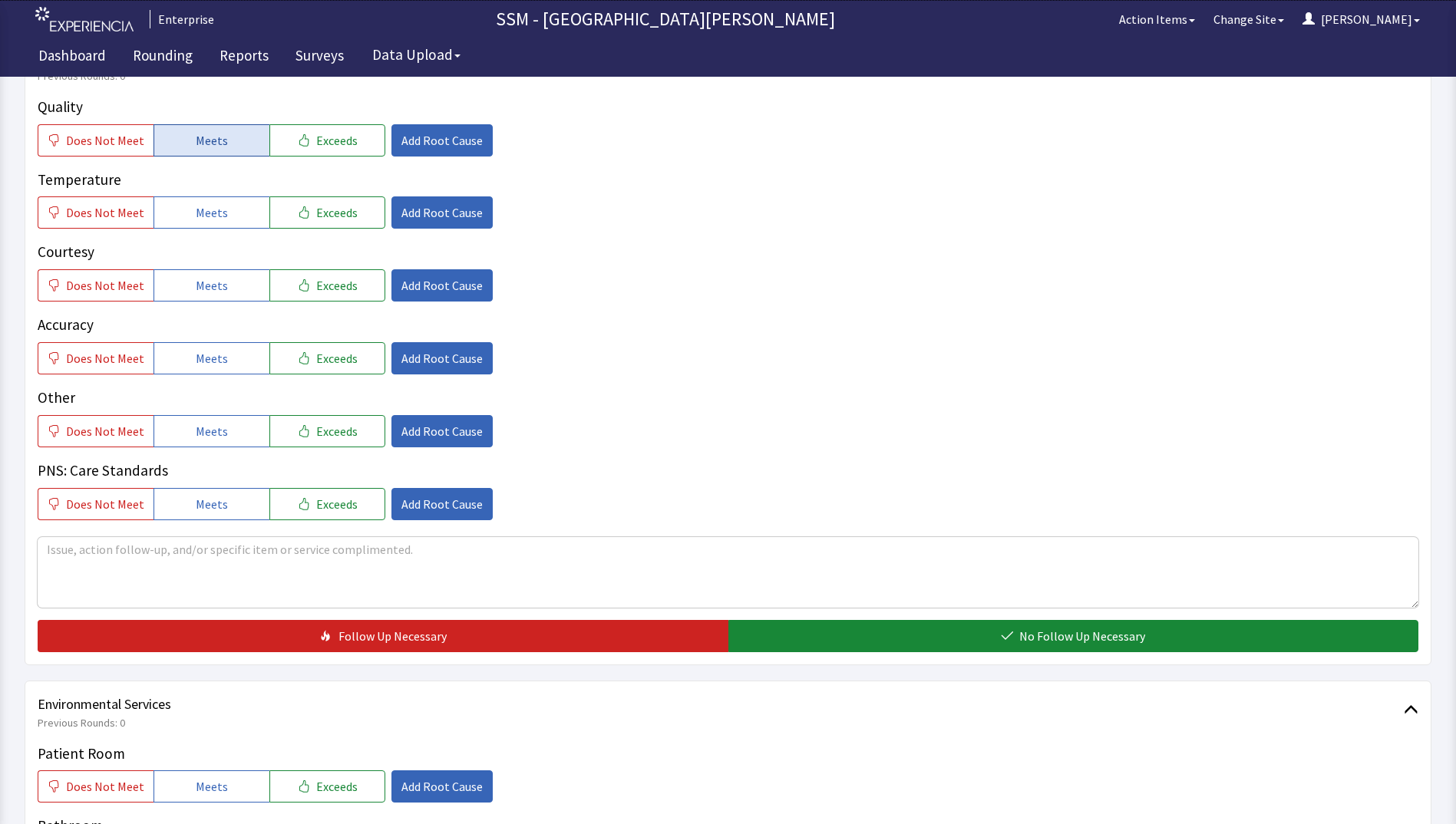
click at [200, 143] on span "Meets" at bounding box center [212, 140] width 32 height 19
click at [200, 217] on span "Meets" at bounding box center [212, 212] width 32 height 19
drag, startPoint x: 203, startPoint y: 290, endPoint x: 216, endPoint y: 324, distance: 36.4
click at [204, 290] on span "Meets" at bounding box center [212, 285] width 32 height 19
click at [215, 360] on span "Meets" at bounding box center [212, 358] width 32 height 19
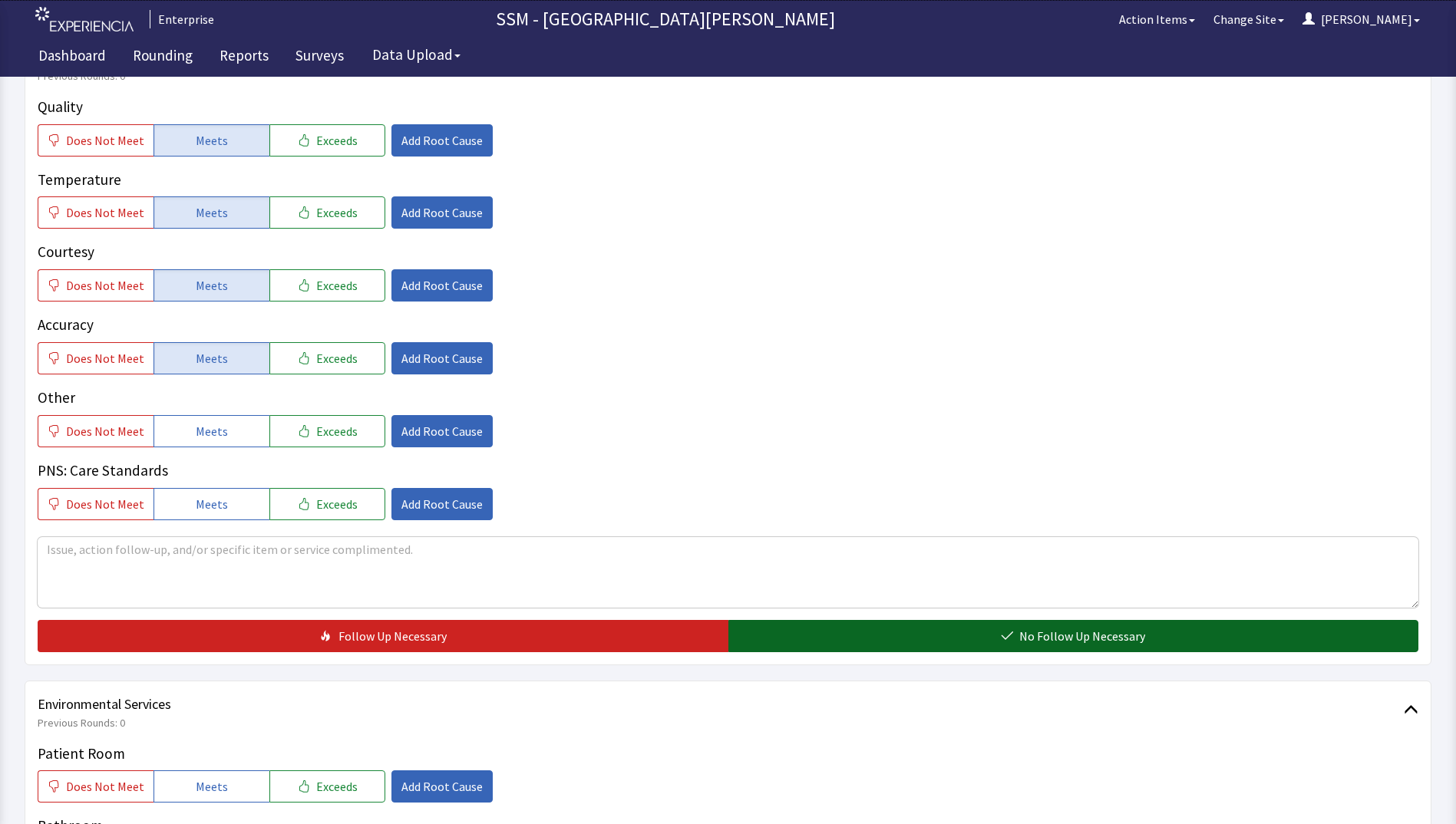
click at [815, 631] on button "No Follow Up Necessary" at bounding box center [1074, 636] width 691 height 32
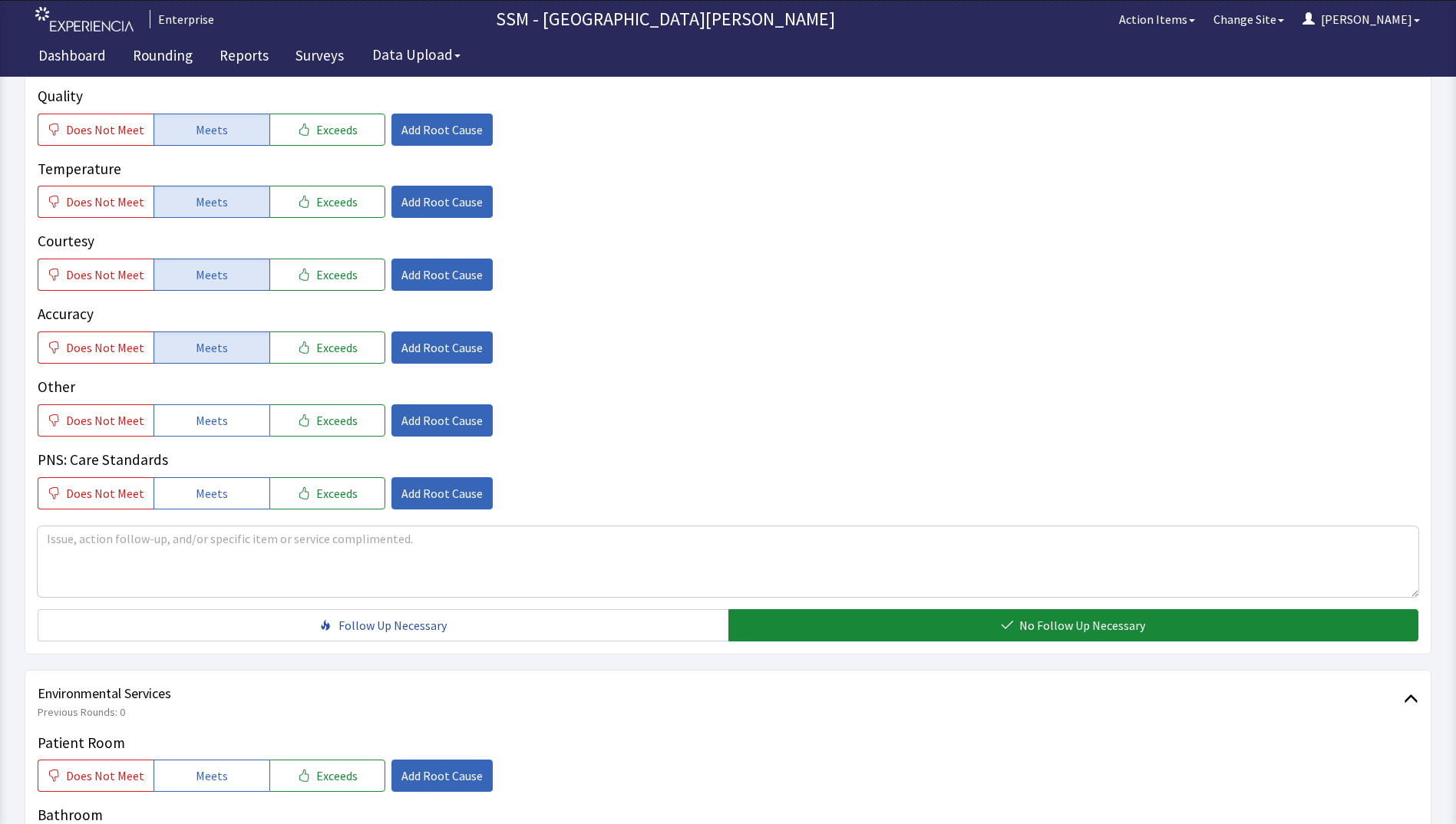
scroll to position [1382, 0]
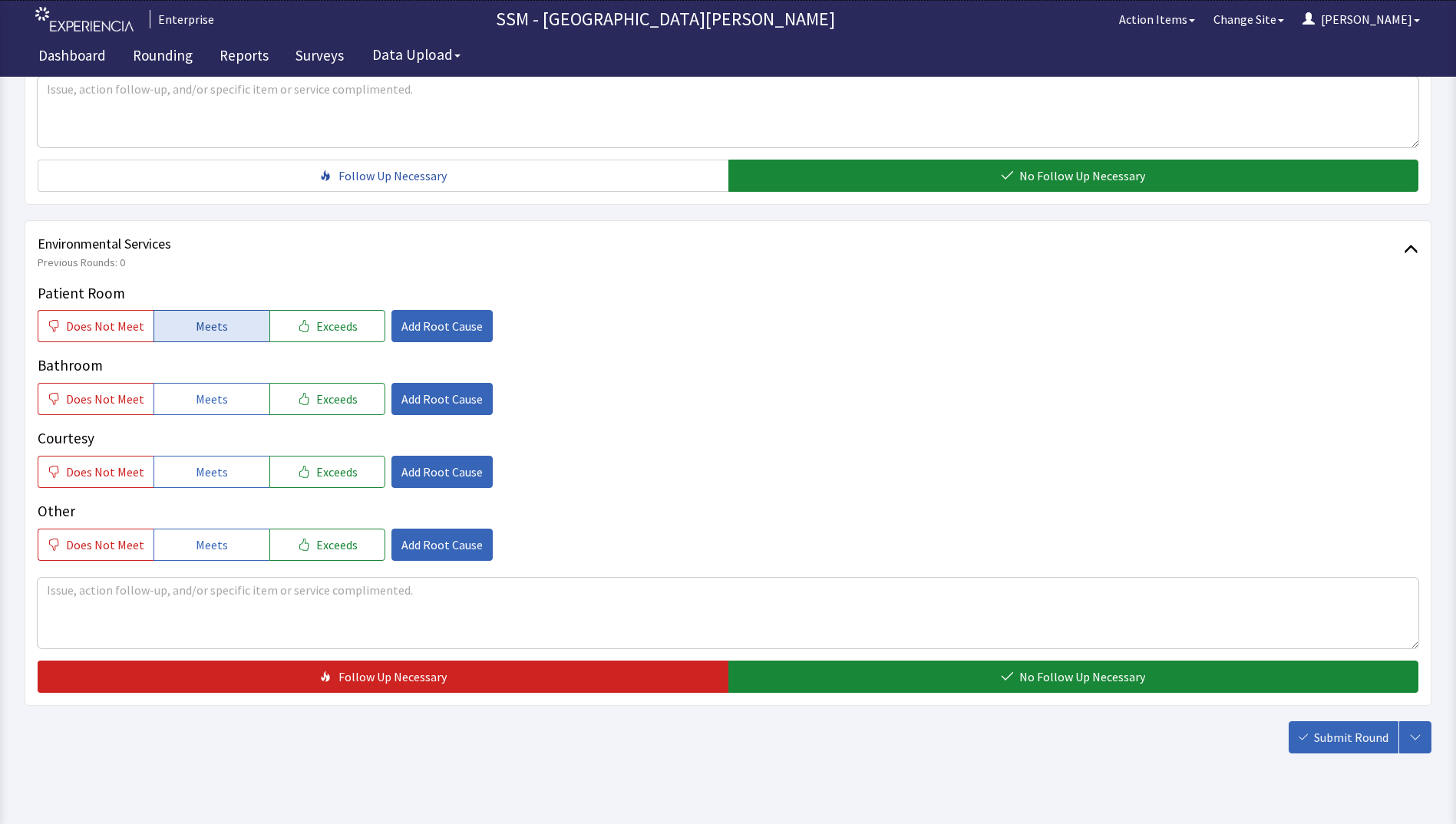
click at [214, 319] on span "Meets" at bounding box center [212, 326] width 32 height 19
click at [233, 412] on button "Meets" at bounding box center [211, 399] width 116 height 32
click at [216, 479] on span "Meets" at bounding box center [212, 471] width 32 height 19
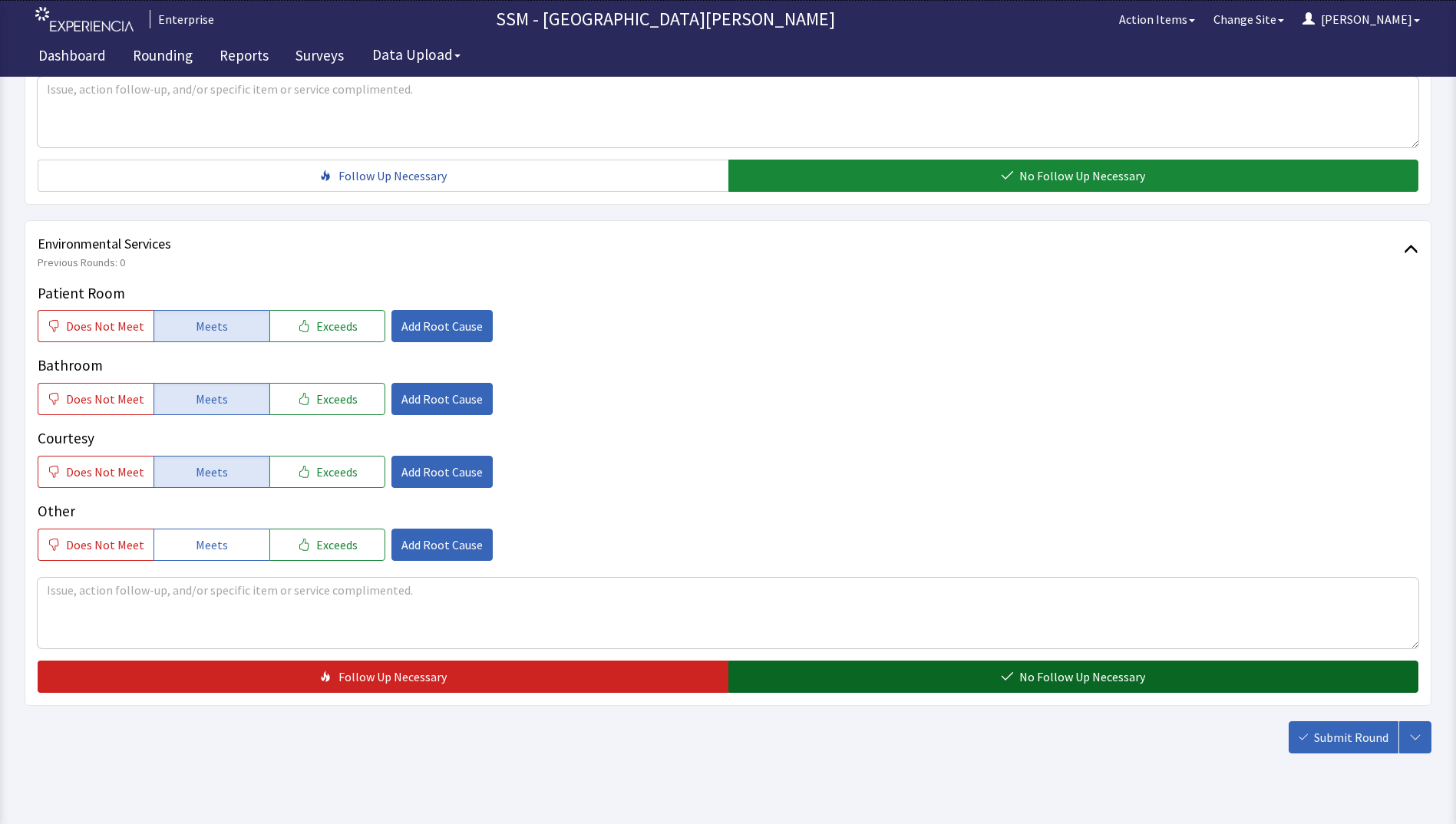
click at [982, 673] on button "No Follow Up Necessary" at bounding box center [1074, 677] width 691 height 32
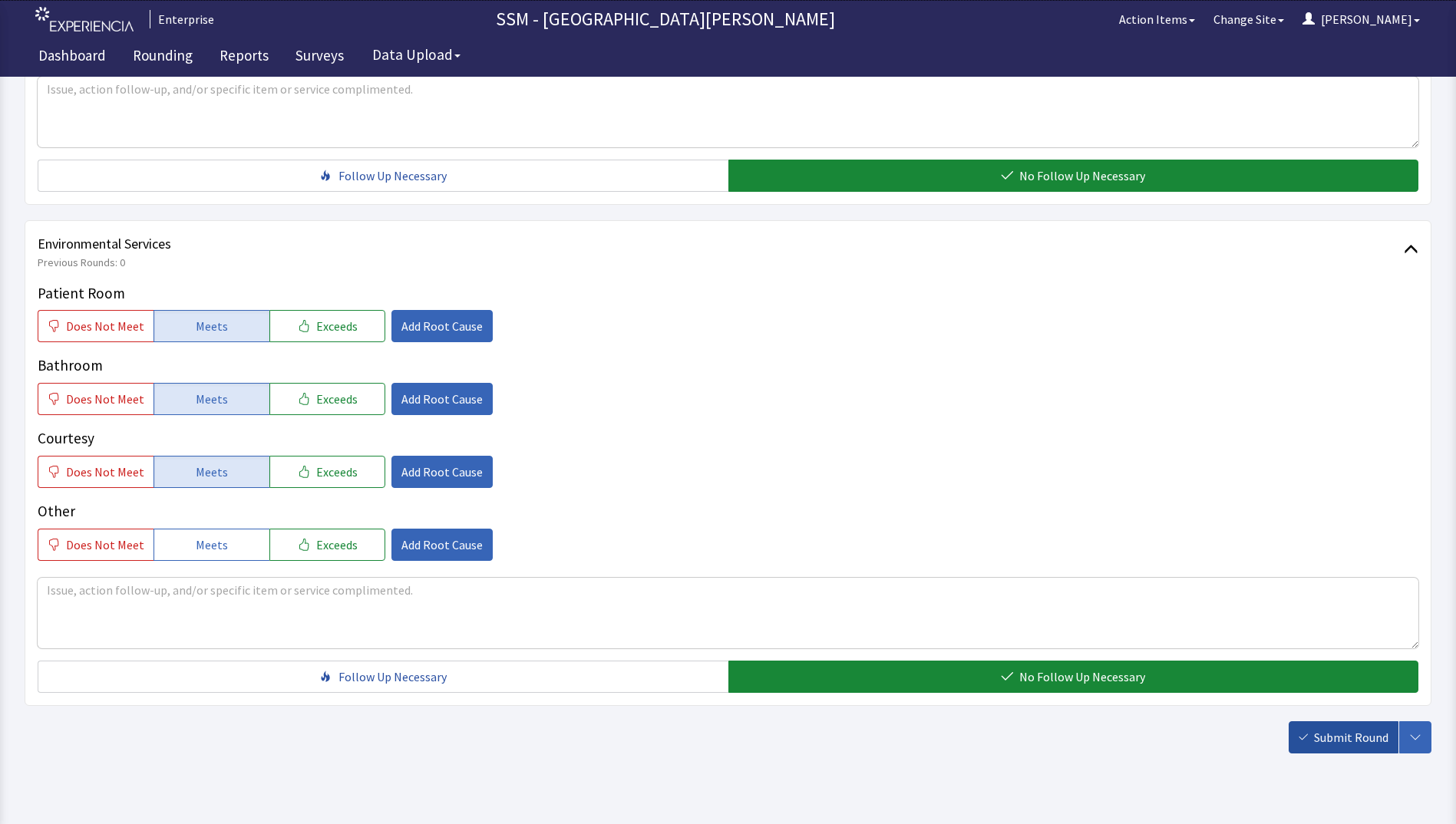
click at [1362, 739] on span "Submit Round" at bounding box center [1352, 738] width 75 height 19
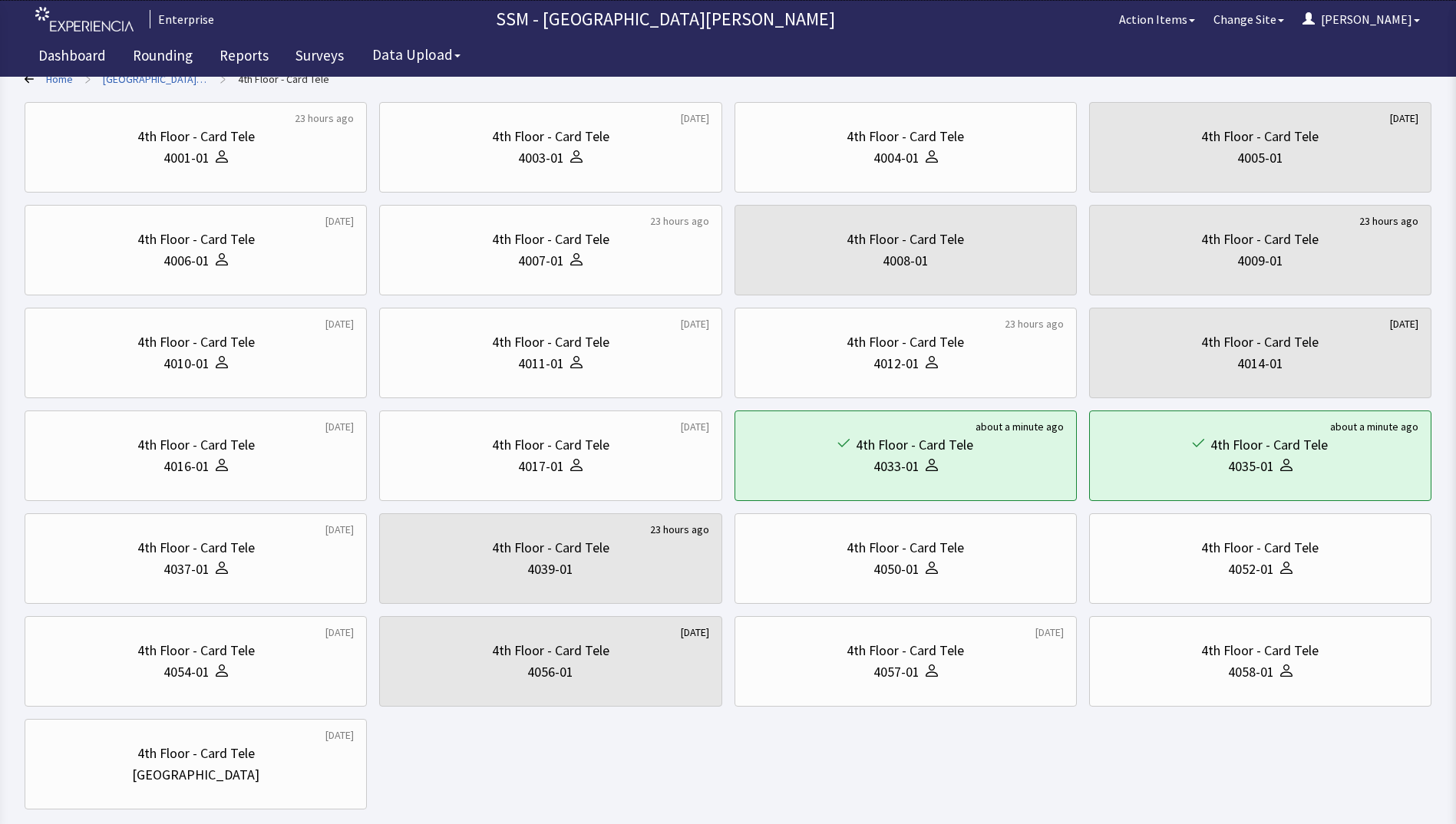
scroll to position [153, 0]
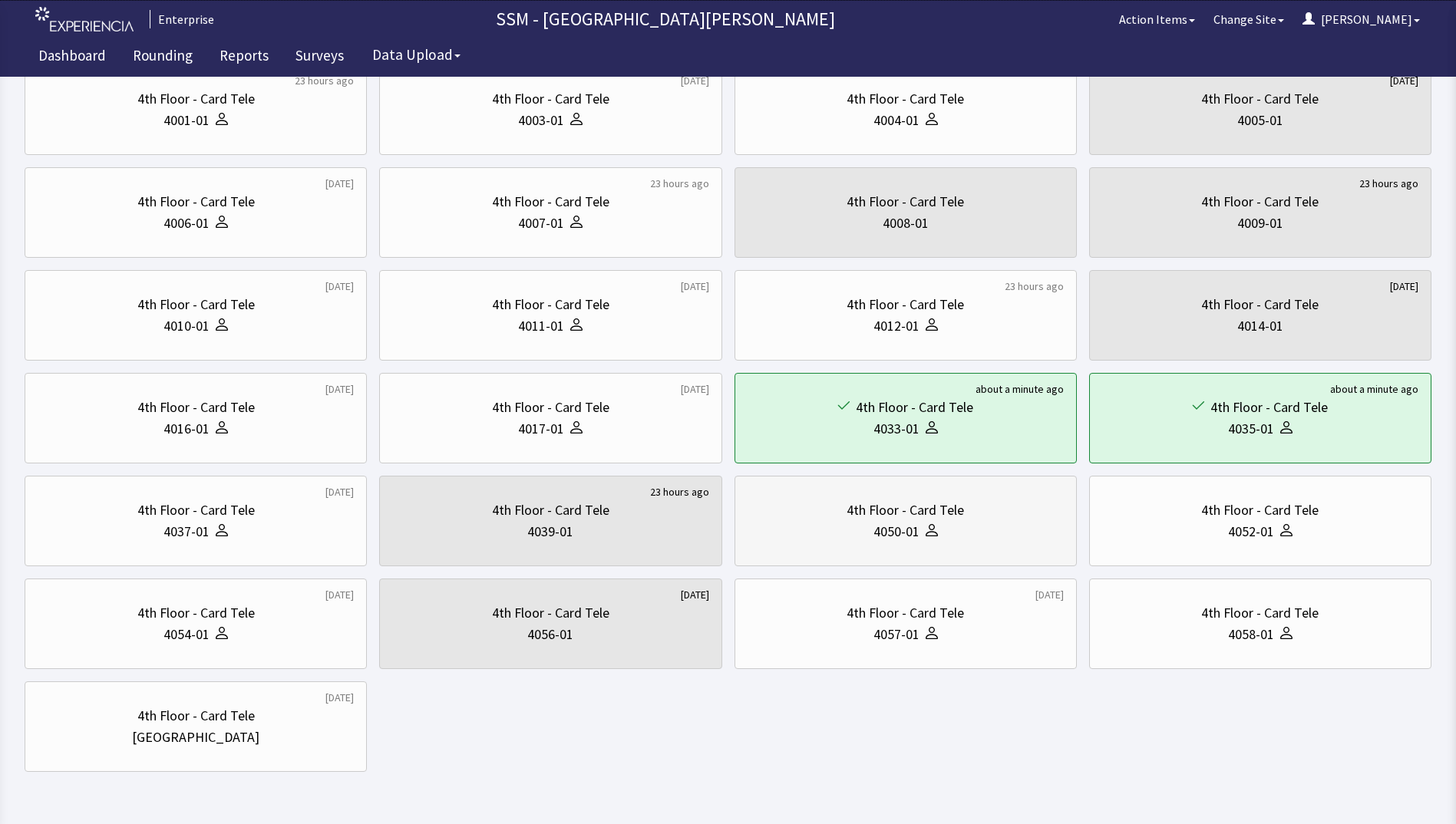
click at [863, 502] on div "4th Floor - Card Tele" at bounding box center [905, 510] width 118 height 21
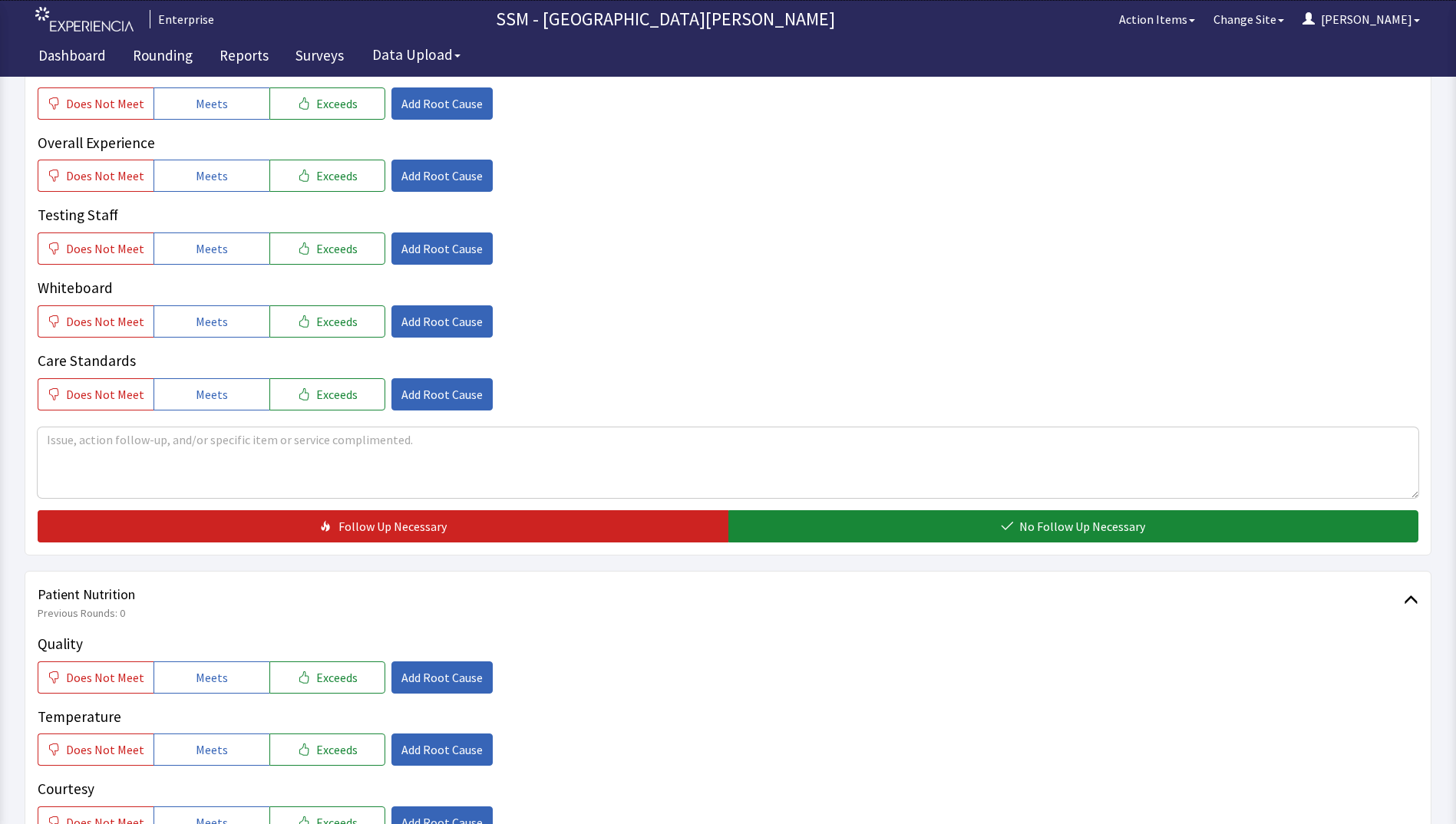
scroll to position [614, 0]
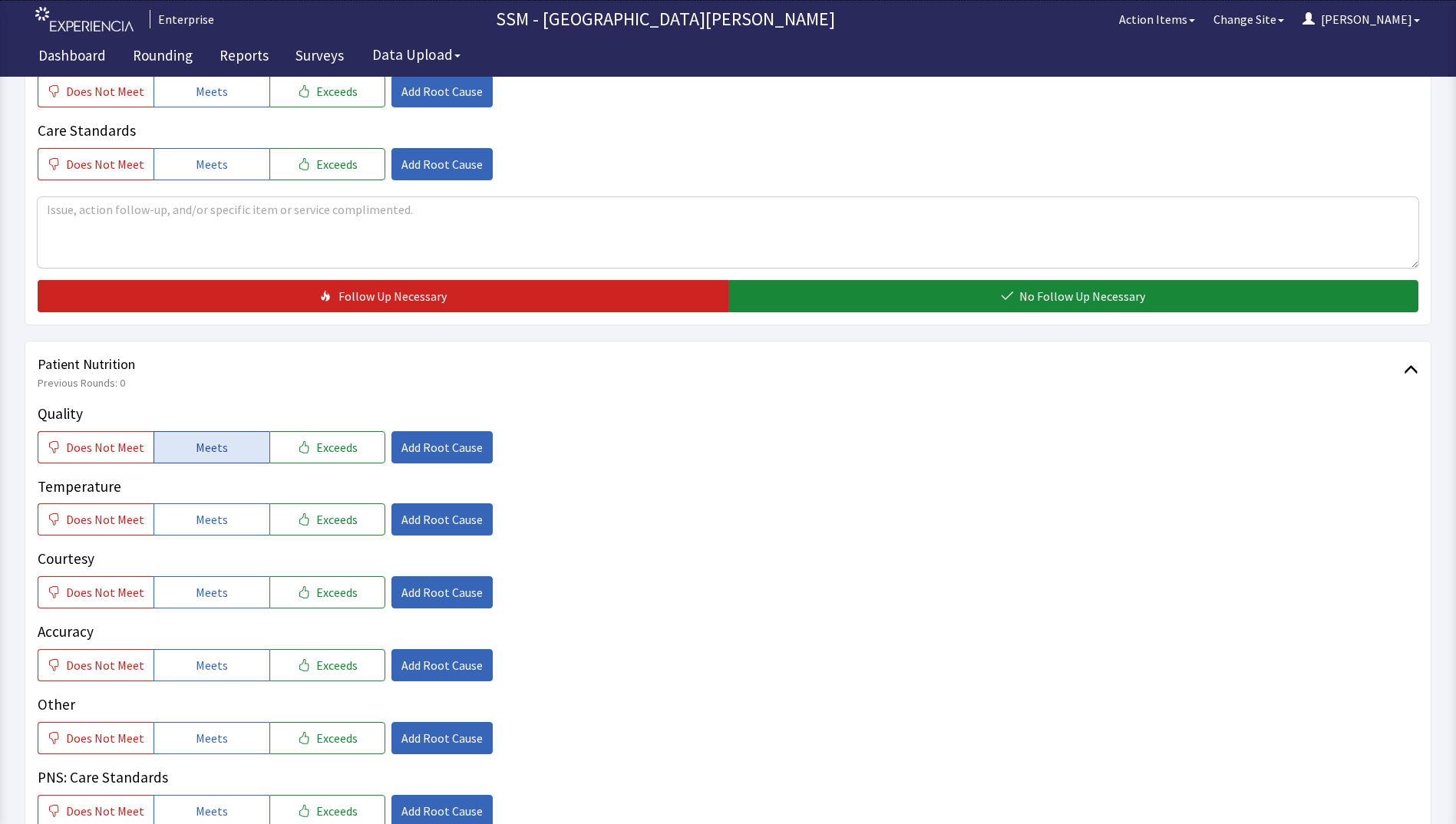
click at [208, 446] on span "Meets" at bounding box center [212, 447] width 32 height 19
click at [209, 518] on span "Meets" at bounding box center [212, 519] width 32 height 19
click at [208, 596] on span "Meets" at bounding box center [212, 592] width 32 height 19
click at [206, 667] on span "Meets" at bounding box center [212, 665] width 32 height 19
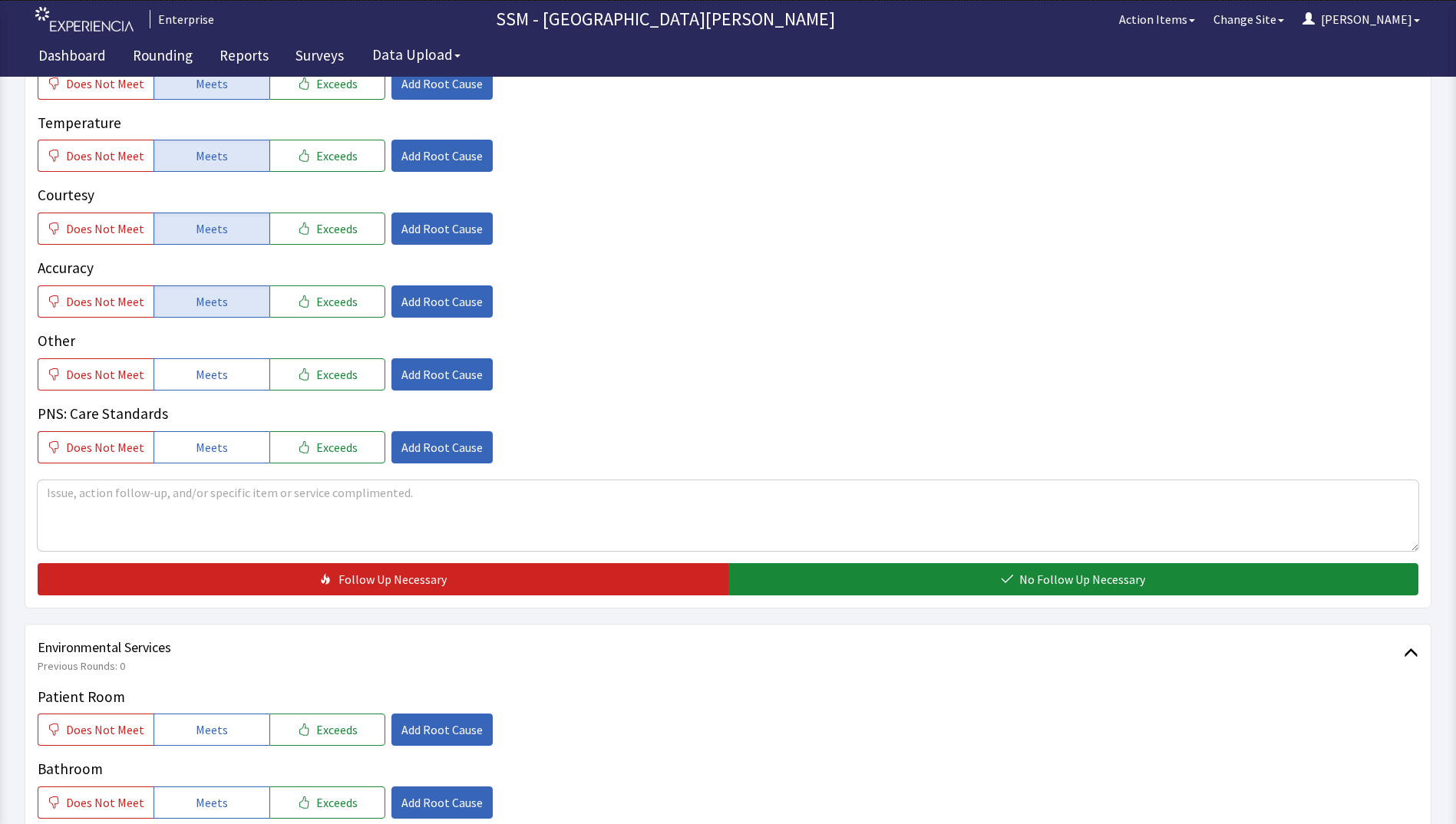
scroll to position [1074, 0]
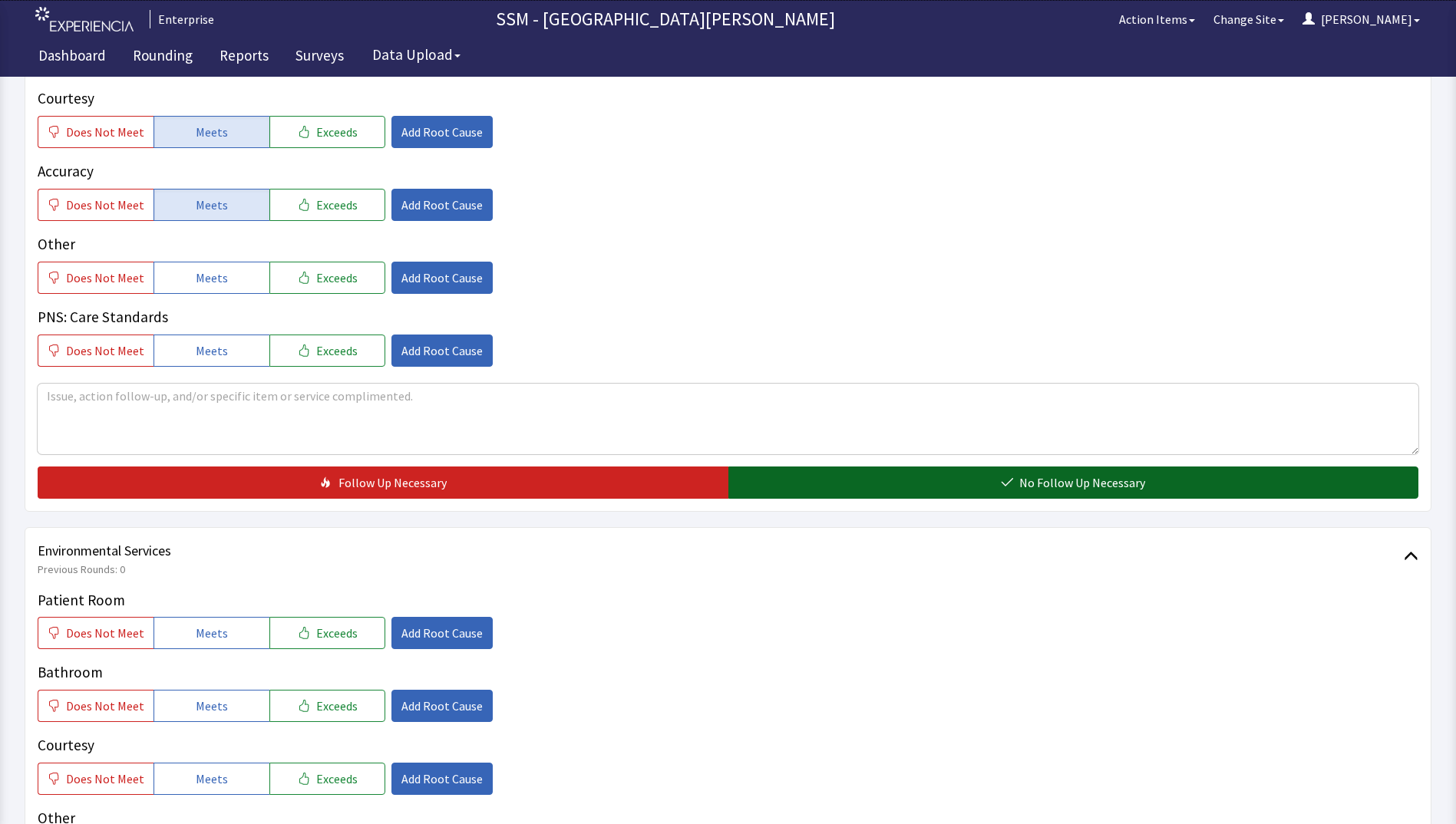
click at [784, 474] on button "No Follow Up Necessary" at bounding box center [1074, 483] width 691 height 32
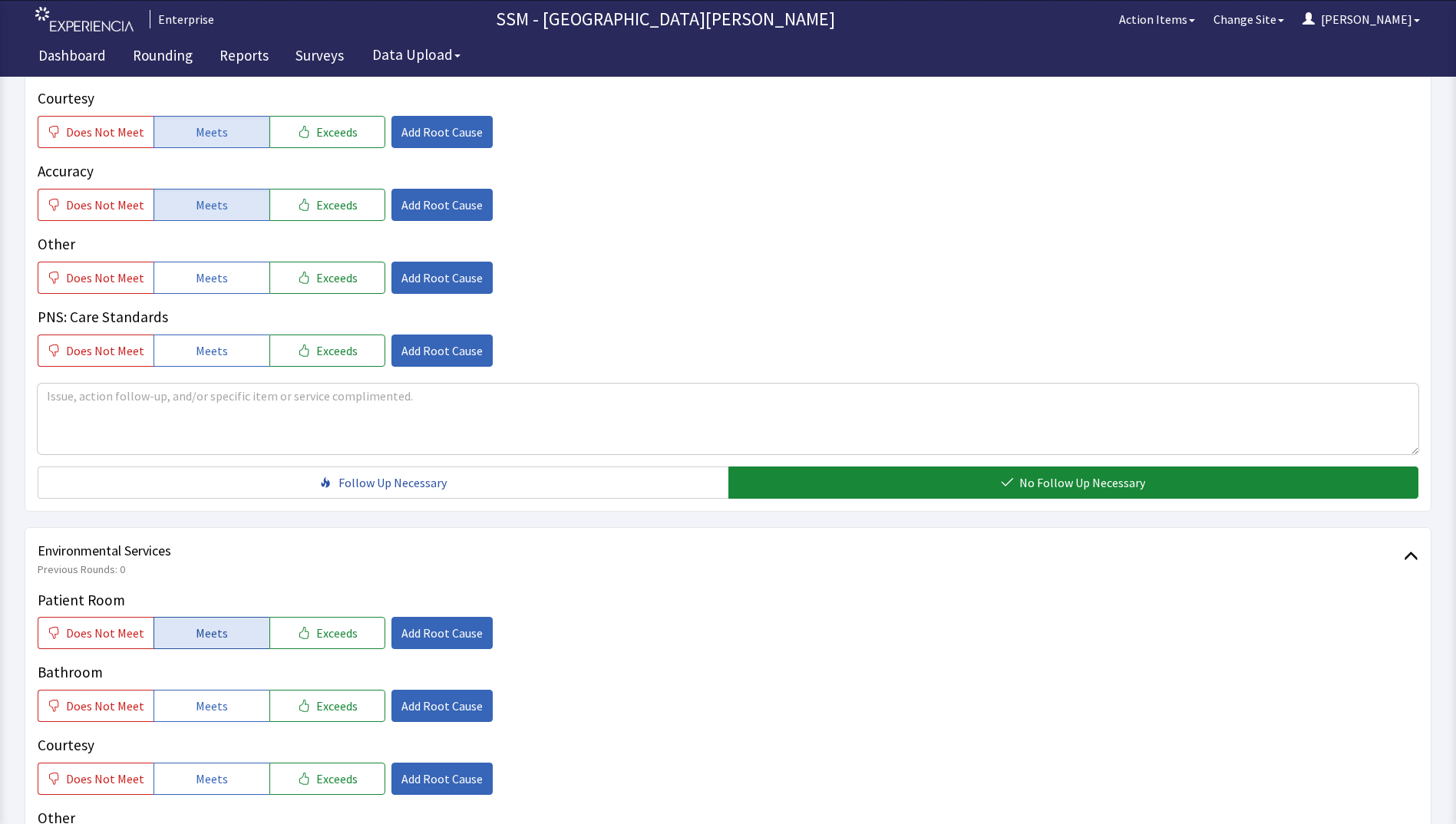
click at [212, 624] on span "Meets" at bounding box center [212, 632] width 32 height 19
click at [213, 711] on span "Meets" at bounding box center [212, 706] width 32 height 19
click at [198, 789] on button "Meets" at bounding box center [211, 779] width 116 height 32
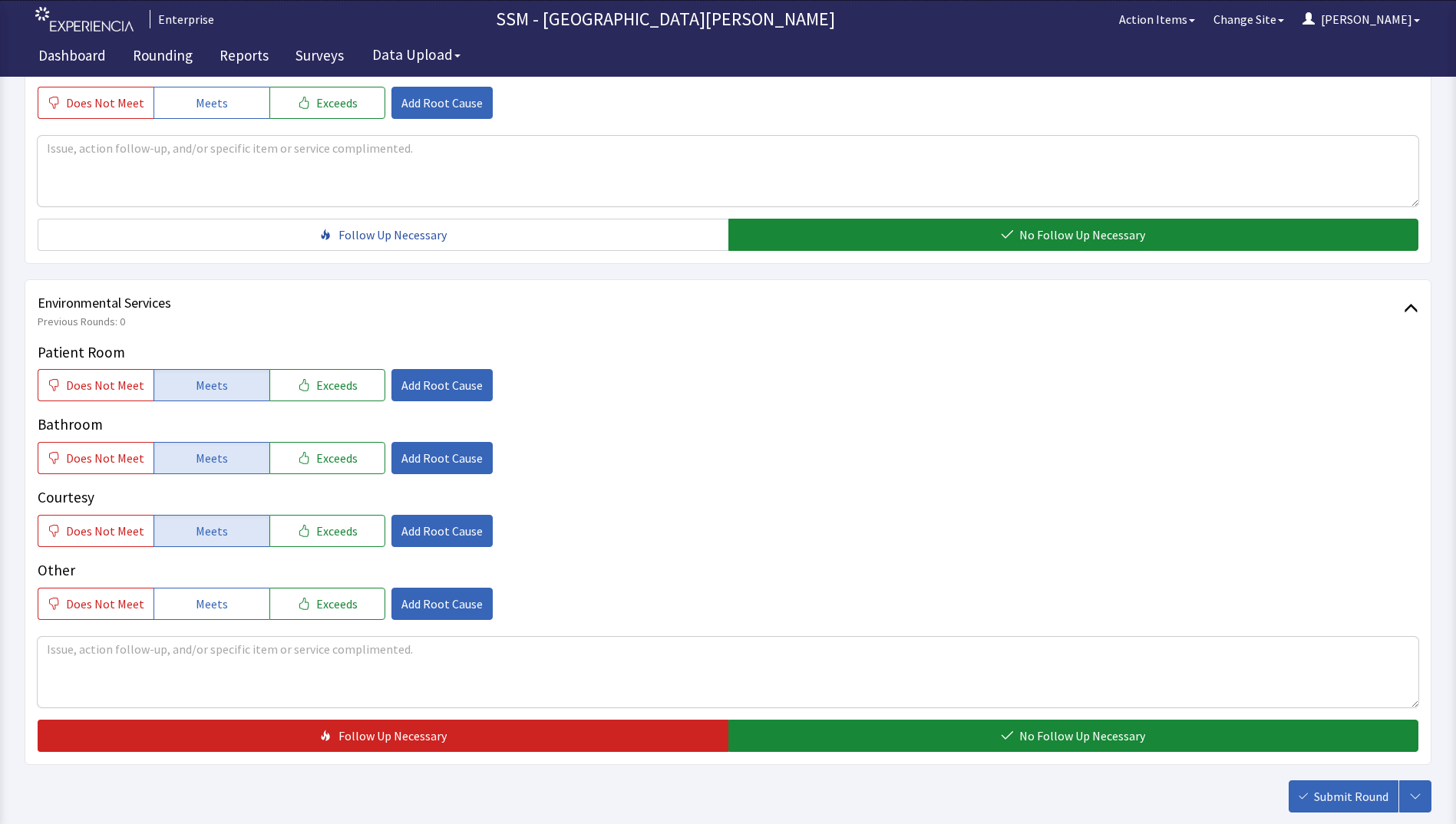
scroll to position [1382, 0]
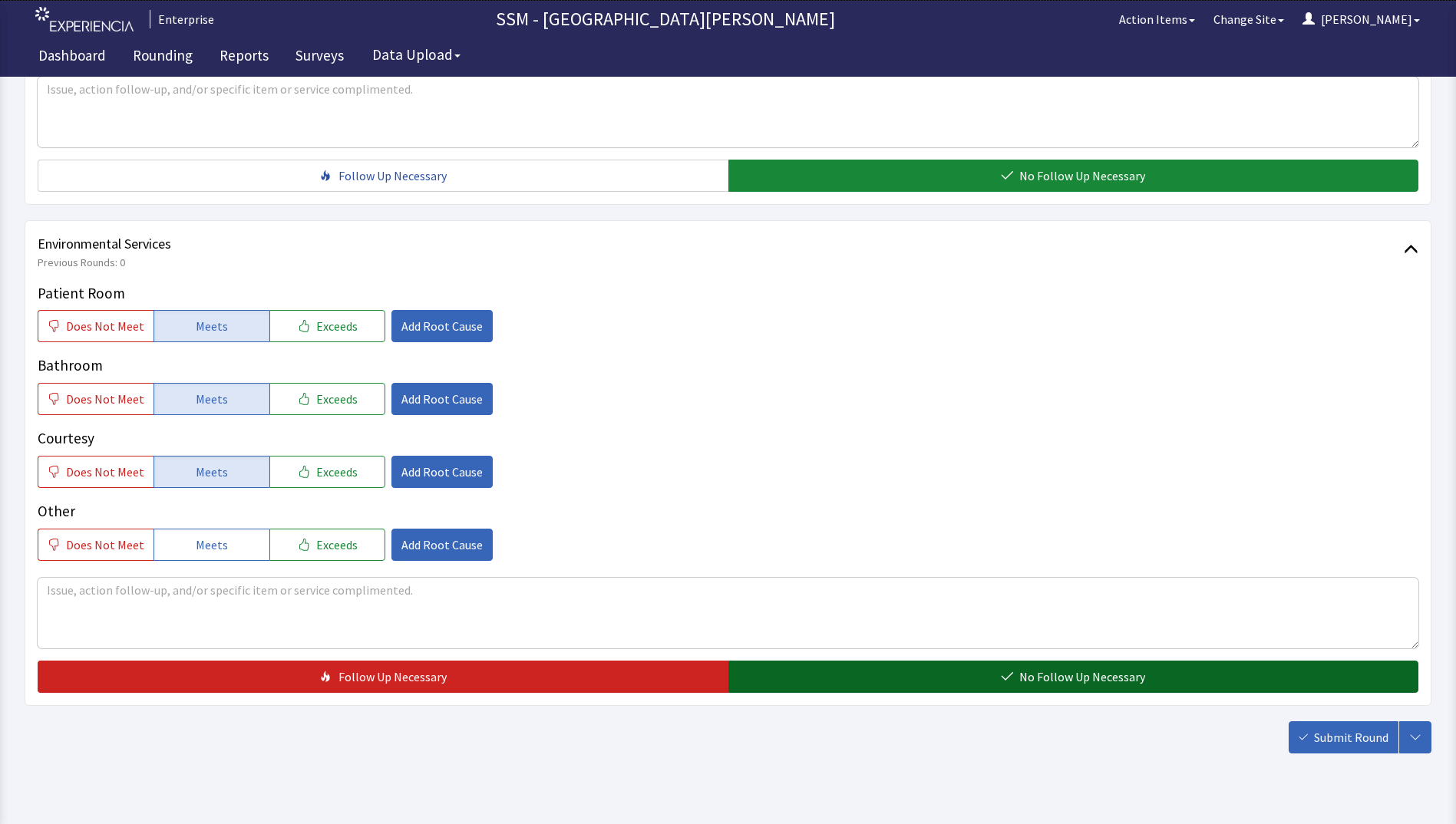
click at [846, 667] on button "No Follow Up Necessary" at bounding box center [1074, 677] width 691 height 32
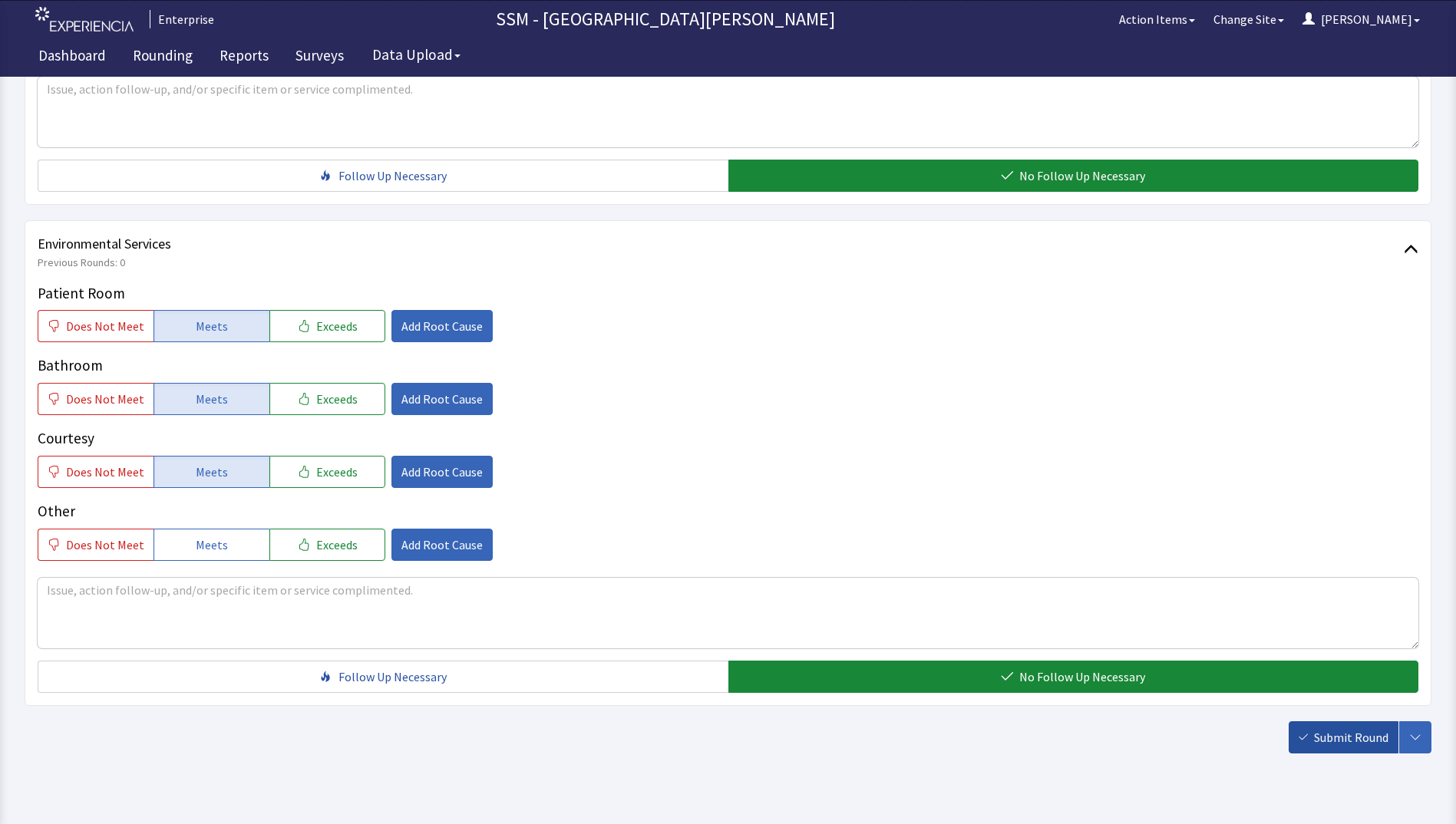
click at [1358, 734] on span "Submit Round" at bounding box center [1352, 738] width 75 height 19
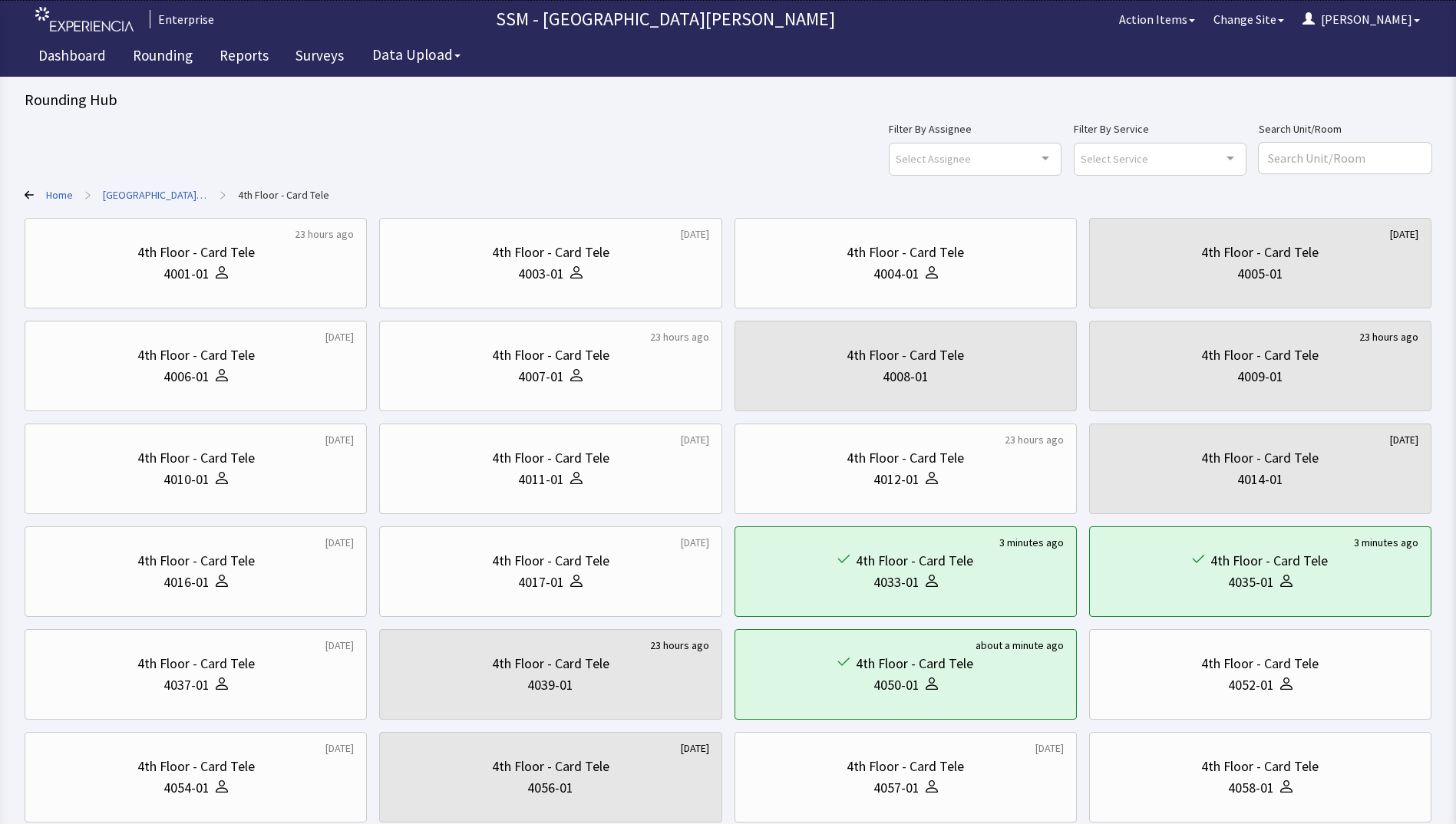
click at [390, 160] on div "Filter By Assignee Select Assignee Clear Selection [PERSON_NAME] [PERSON_NAME] …" at bounding box center [728, 147] width 1407 height 55
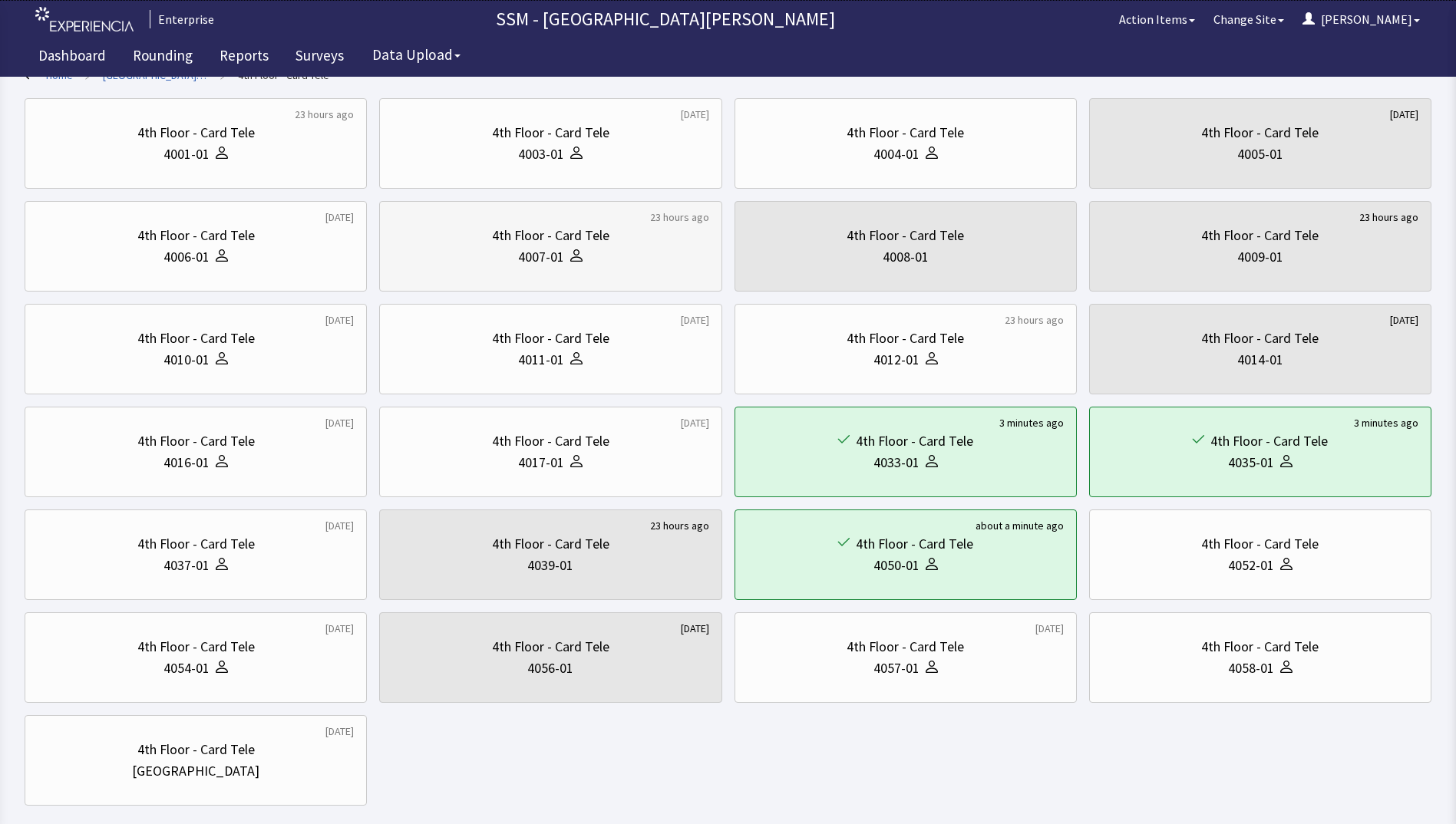
scroll to position [202, 0]
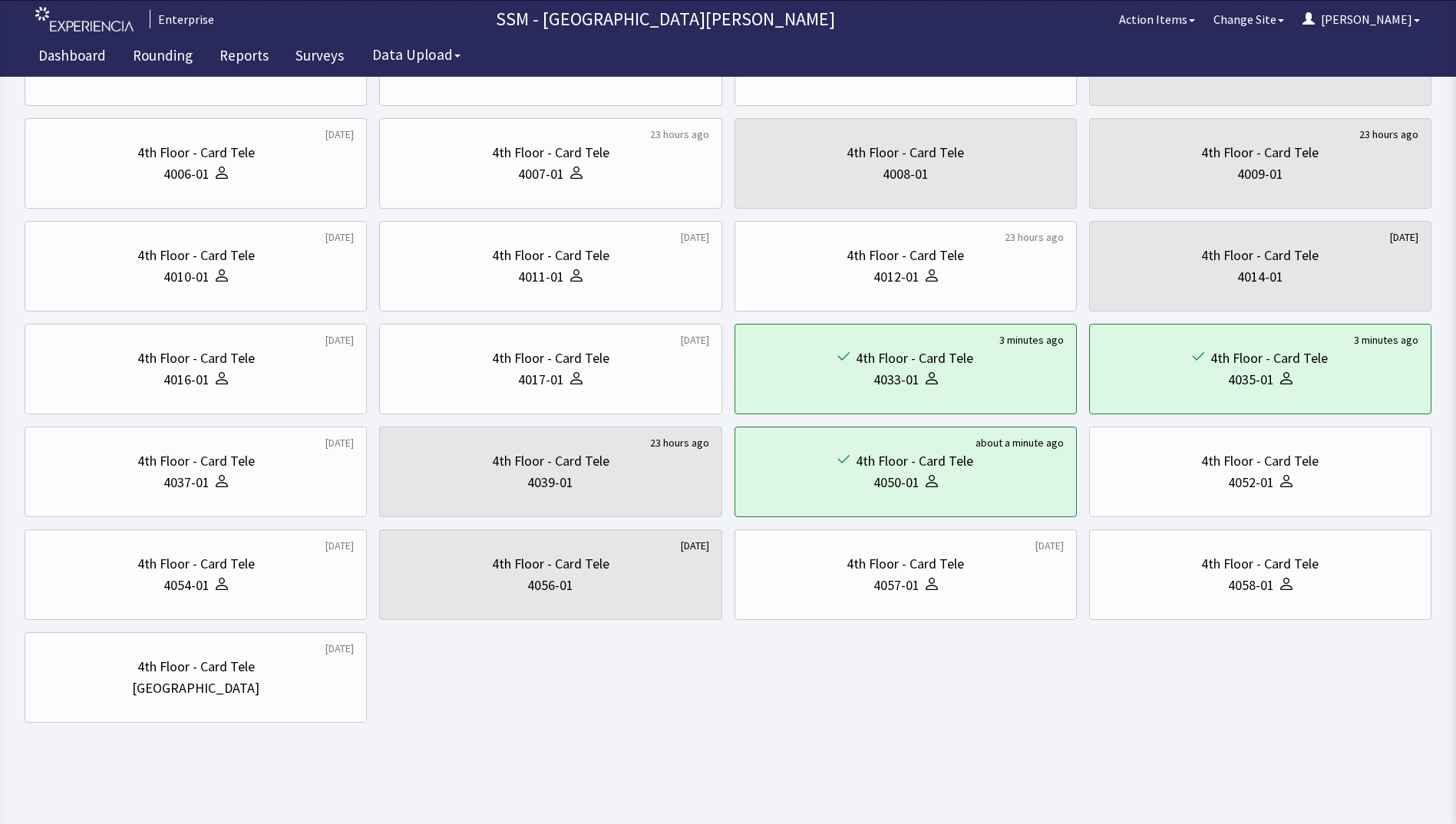
click at [822, 700] on div "23 hours ago 4th Floor - Card Tele 4001-01 [DATE] 4th Floor - Card Tele 4003-01…" at bounding box center [728, 369] width 1407 height 707
click at [191, 574] on div "4th Floor - Card Tele" at bounding box center [196, 564] width 118 height 21
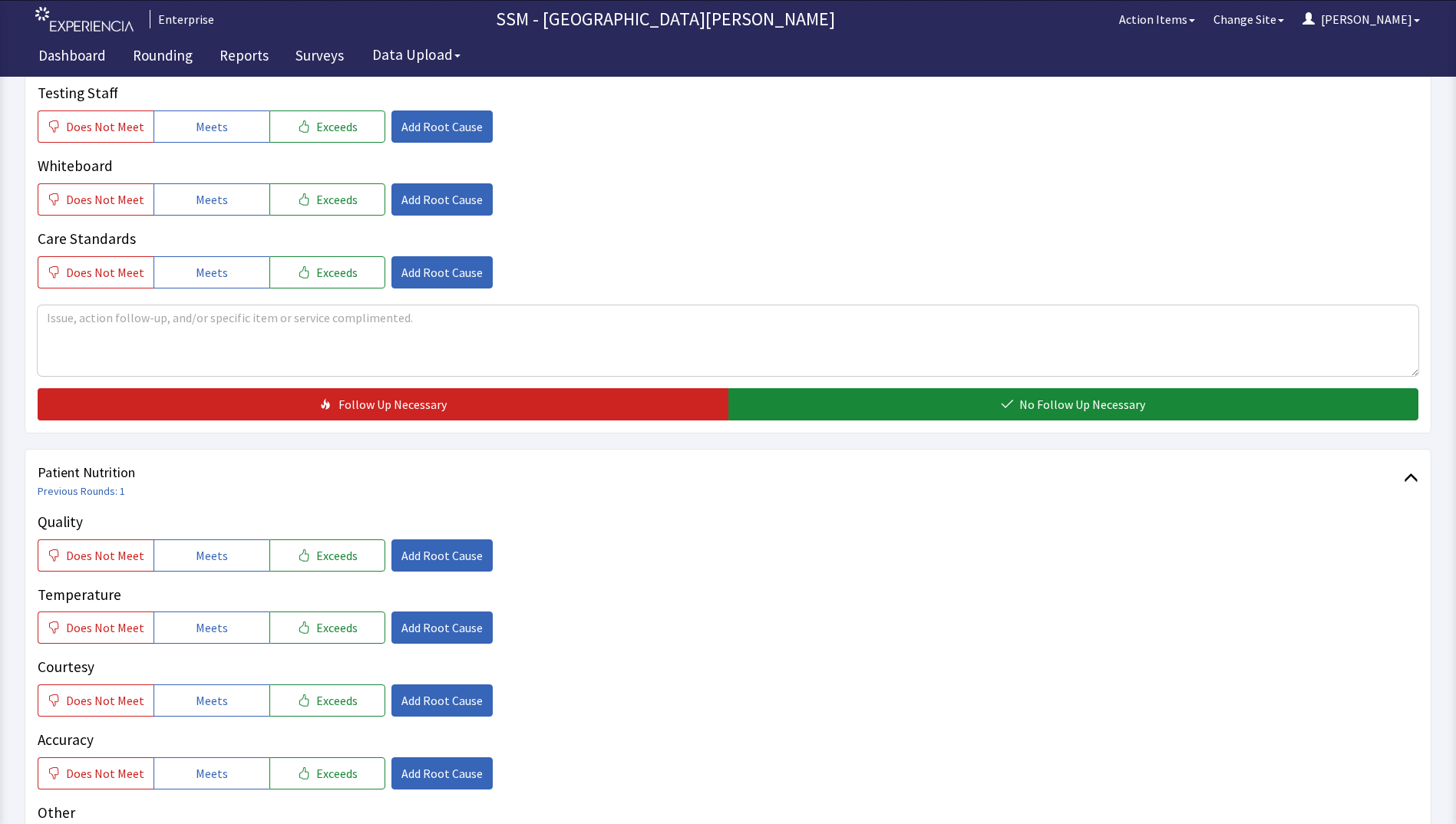
scroll to position [690, 0]
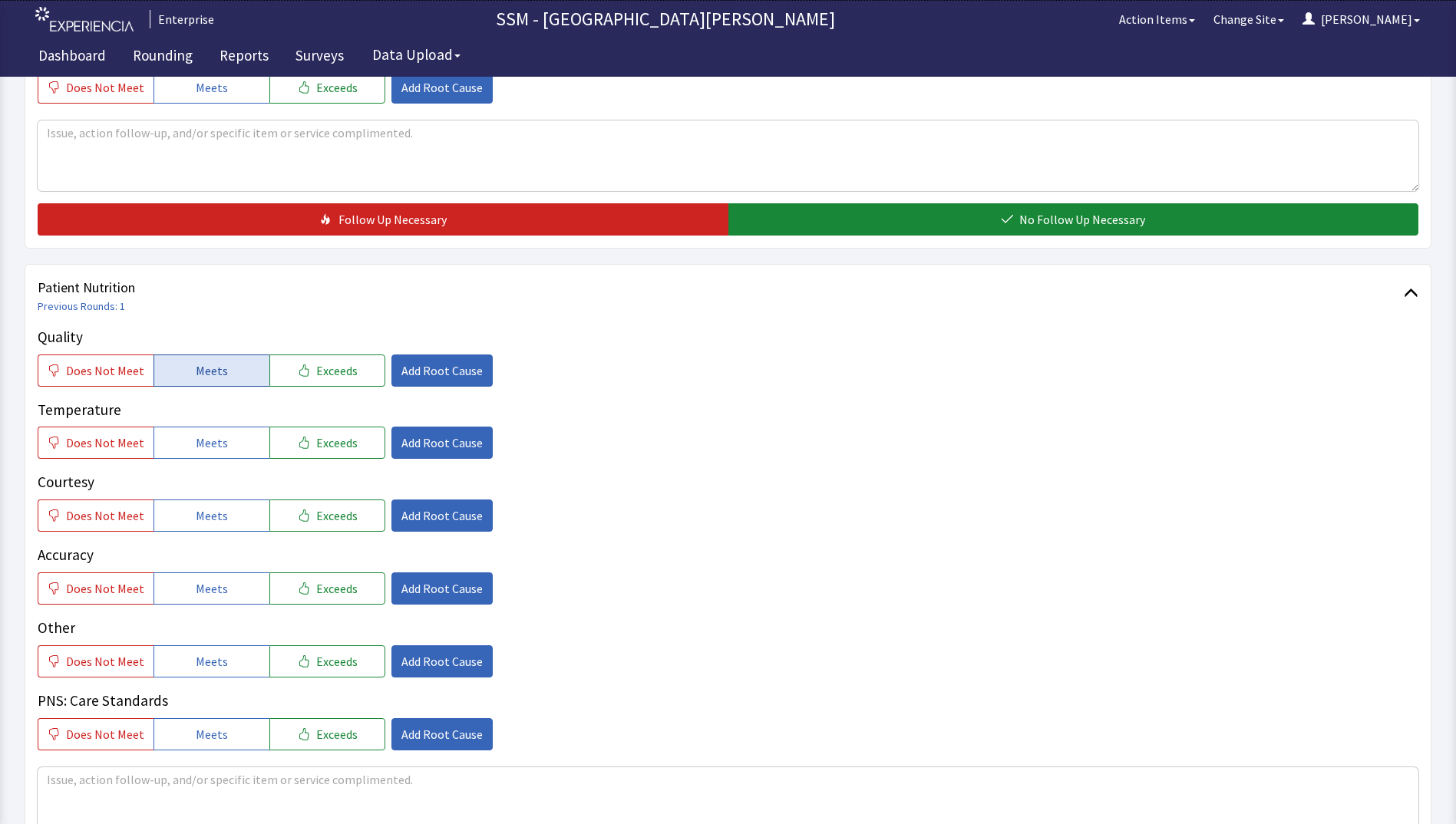
click at [181, 362] on button "Meets" at bounding box center [211, 371] width 116 height 32
click at [202, 440] on span "Meets" at bounding box center [212, 443] width 32 height 19
click at [209, 506] on button "Meets" at bounding box center [211, 516] width 116 height 32
click at [209, 584] on span "Meets" at bounding box center [212, 588] width 32 height 19
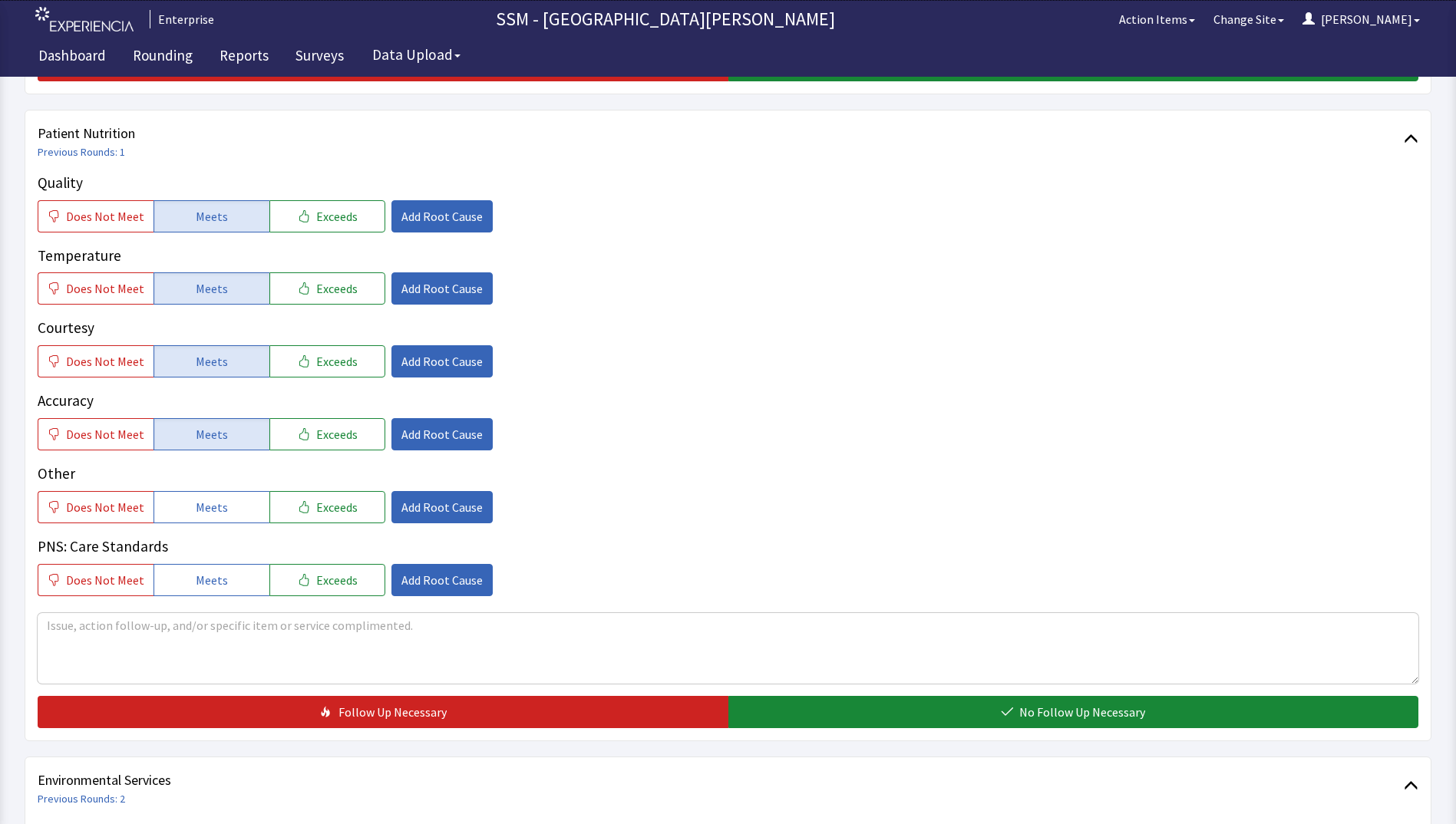
scroll to position [1151, 0]
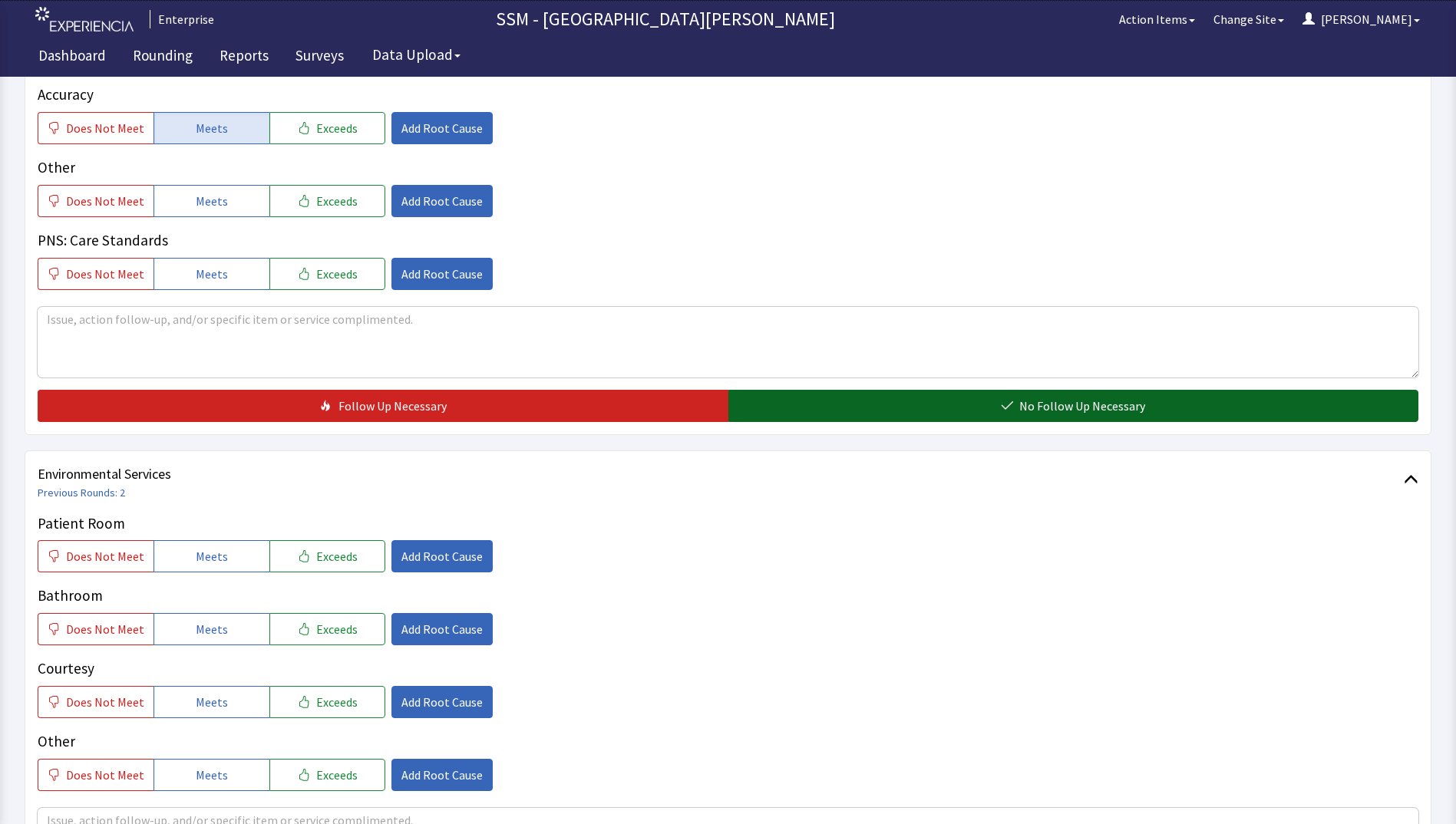
click at [878, 411] on button "No Follow Up Necessary" at bounding box center [1074, 406] width 691 height 32
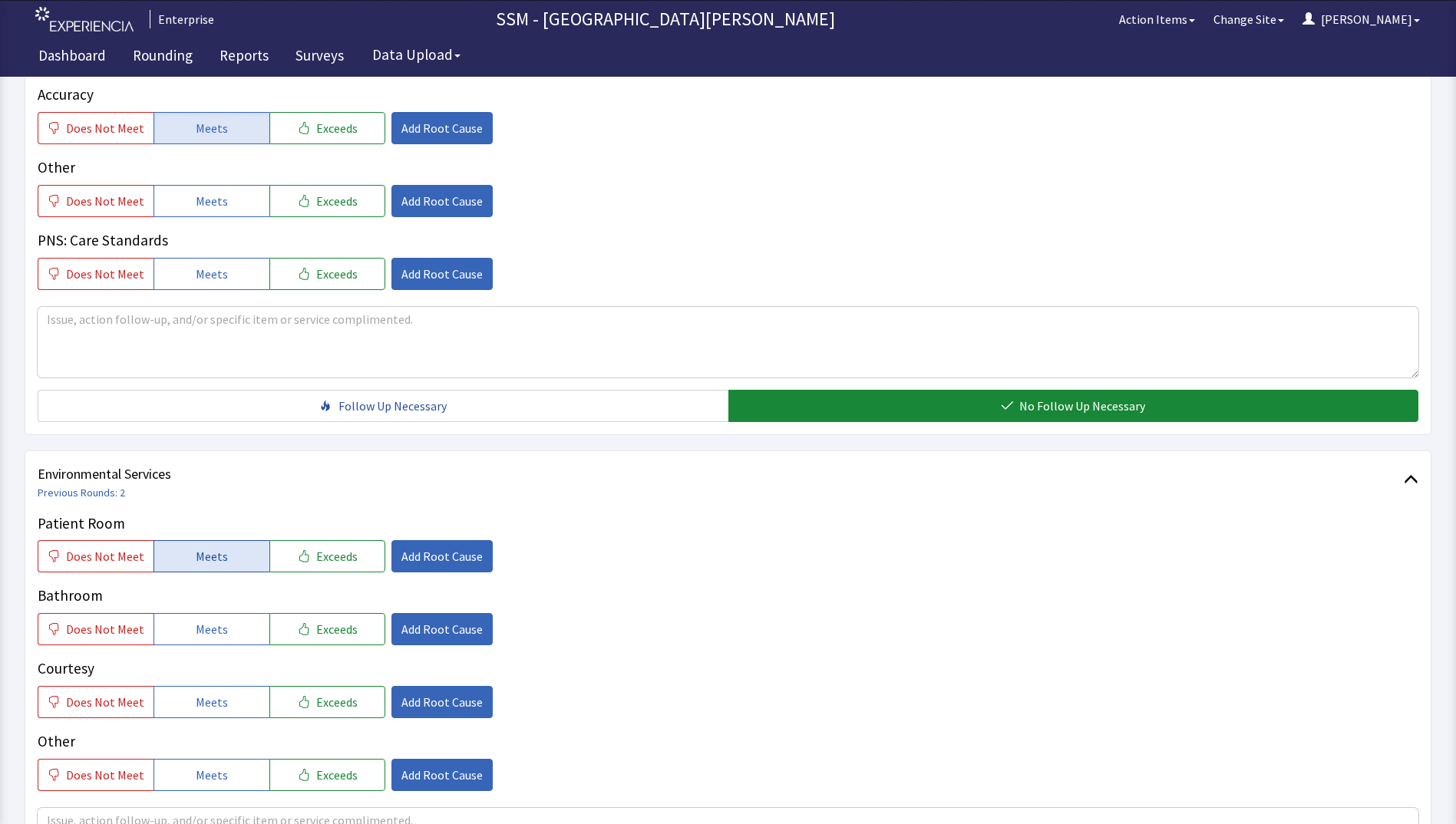
click at [197, 550] on span "Meets" at bounding box center [212, 556] width 32 height 19
click at [200, 629] on span "Meets" at bounding box center [212, 629] width 32 height 19
click at [205, 711] on span "Meets" at bounding box center [212, 702] width 32 height 19
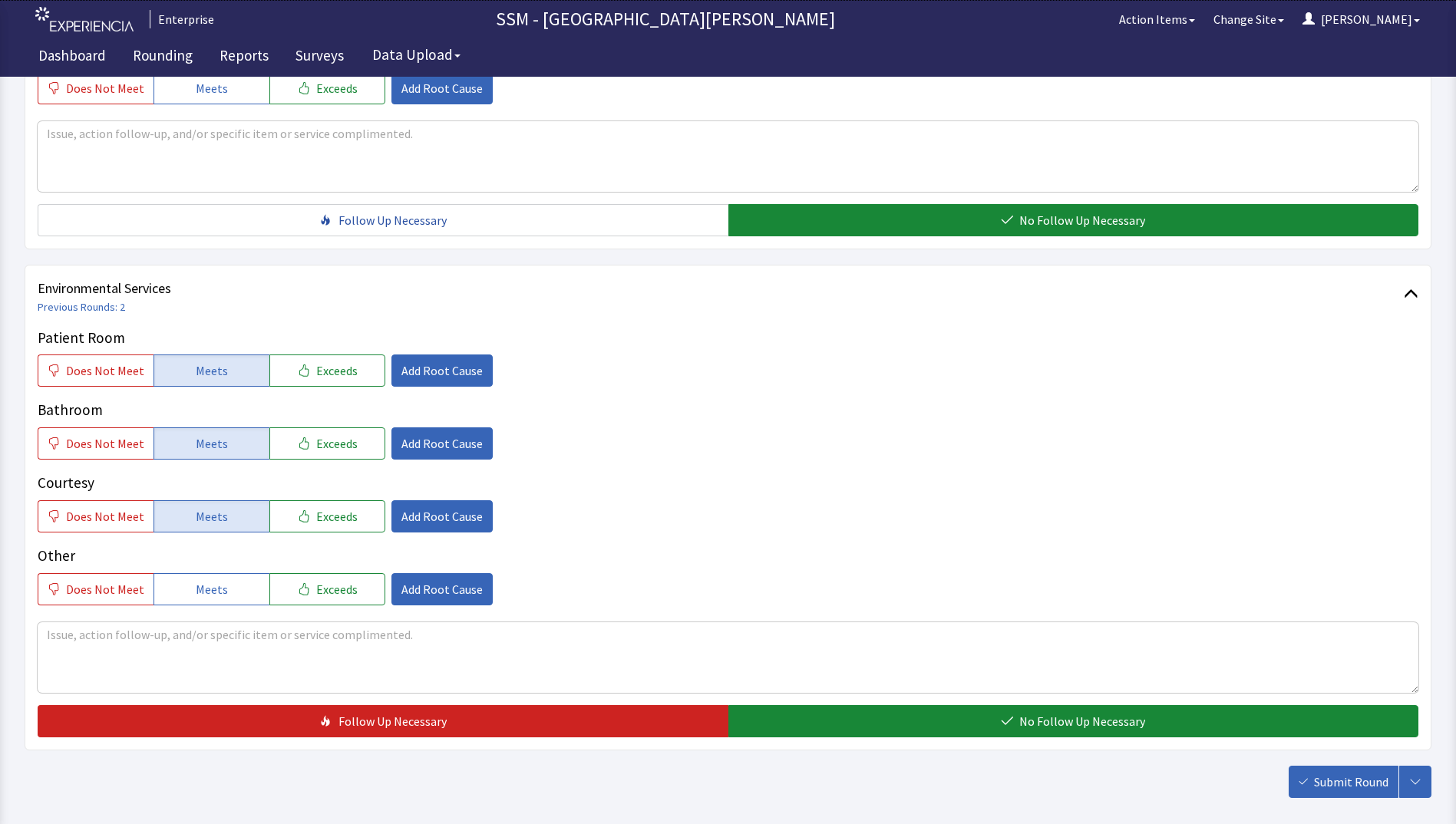
scroll to position [1412, 0]
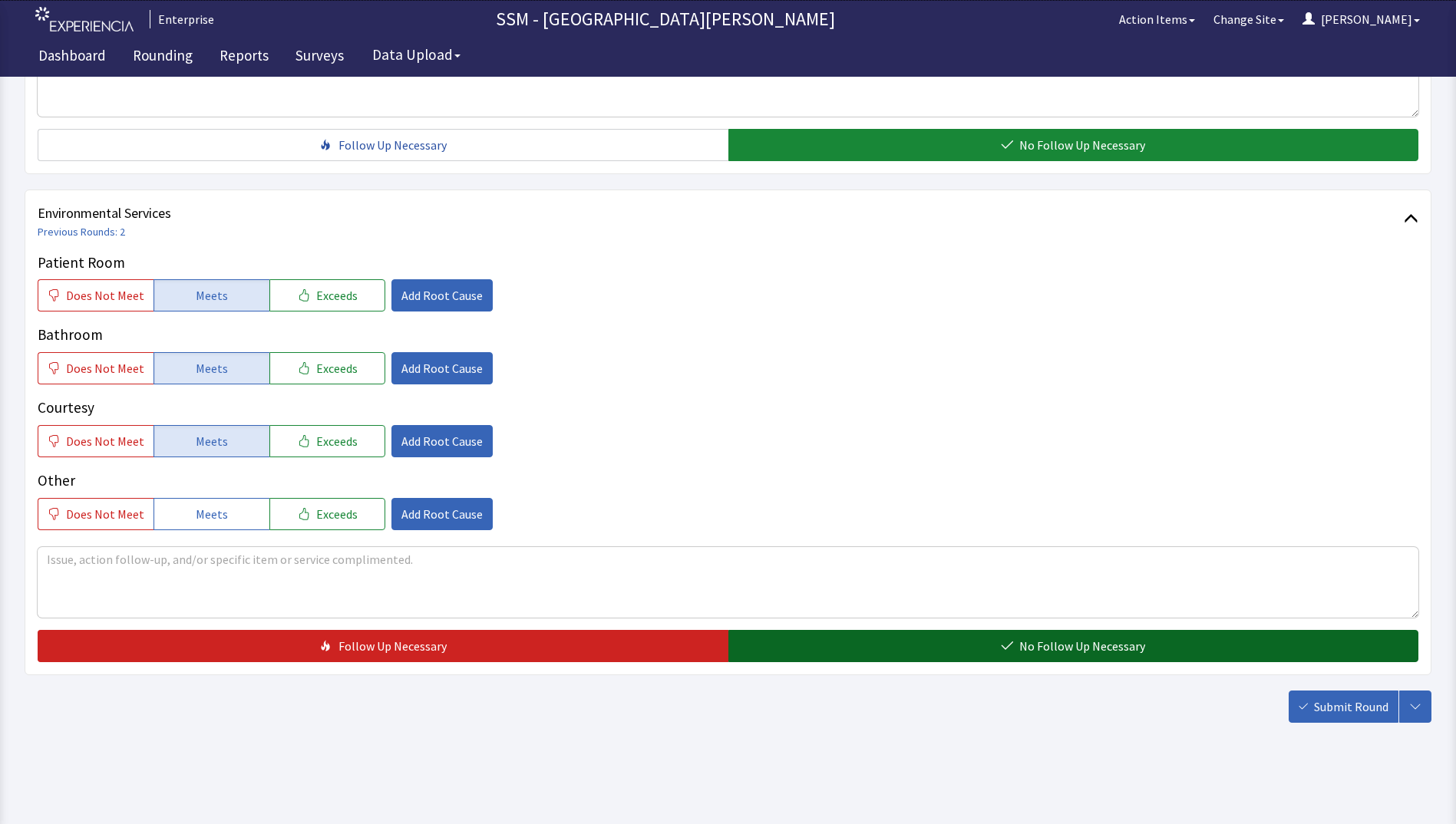
click at [976, 654] on button "No Follow Up Necessary" at bounding box center [1074, 646] width 691 height 32
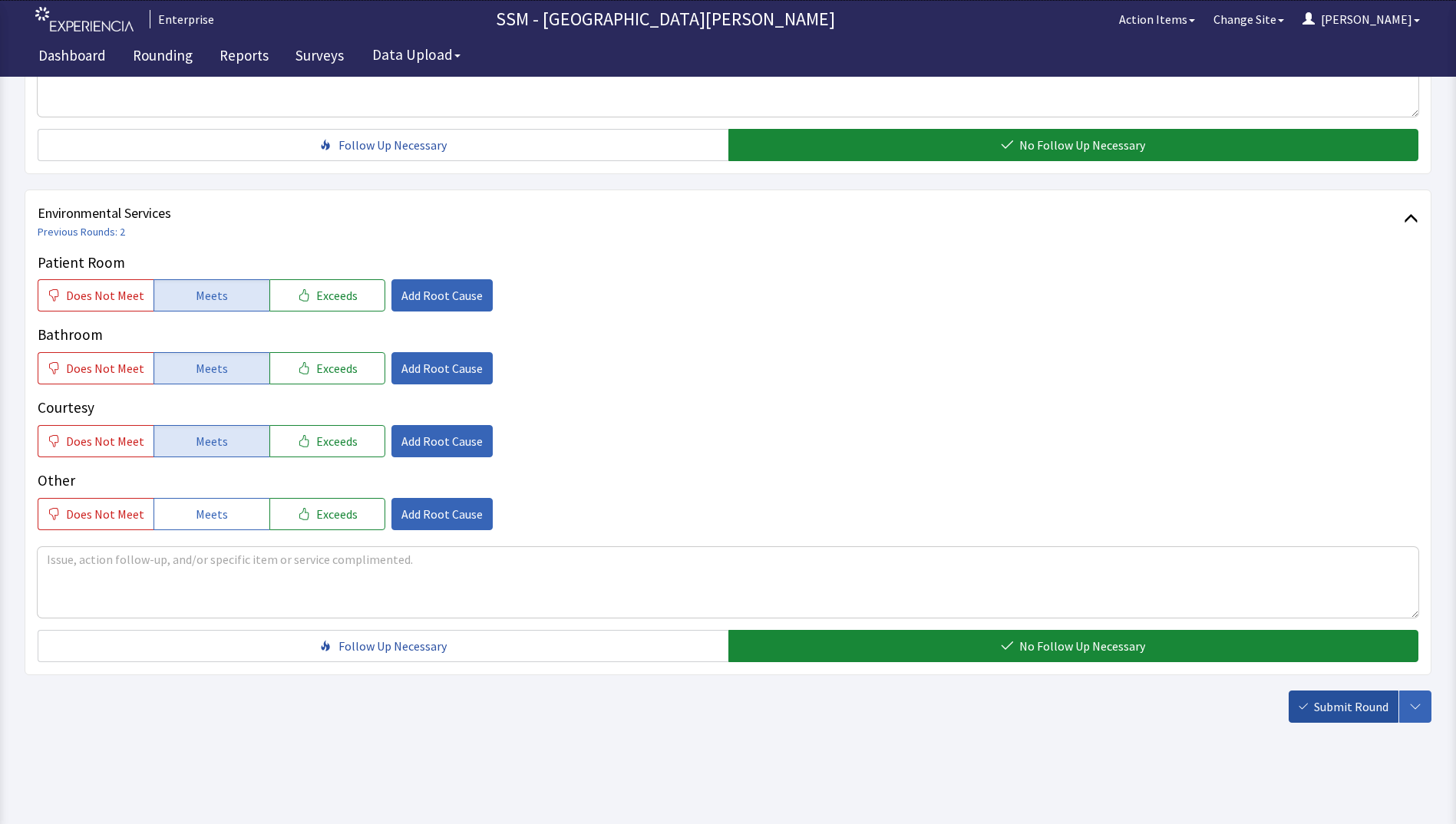
click at [1346, 705] on span "Submit Round" at bounding box center [1352, 706] width 75 height 19
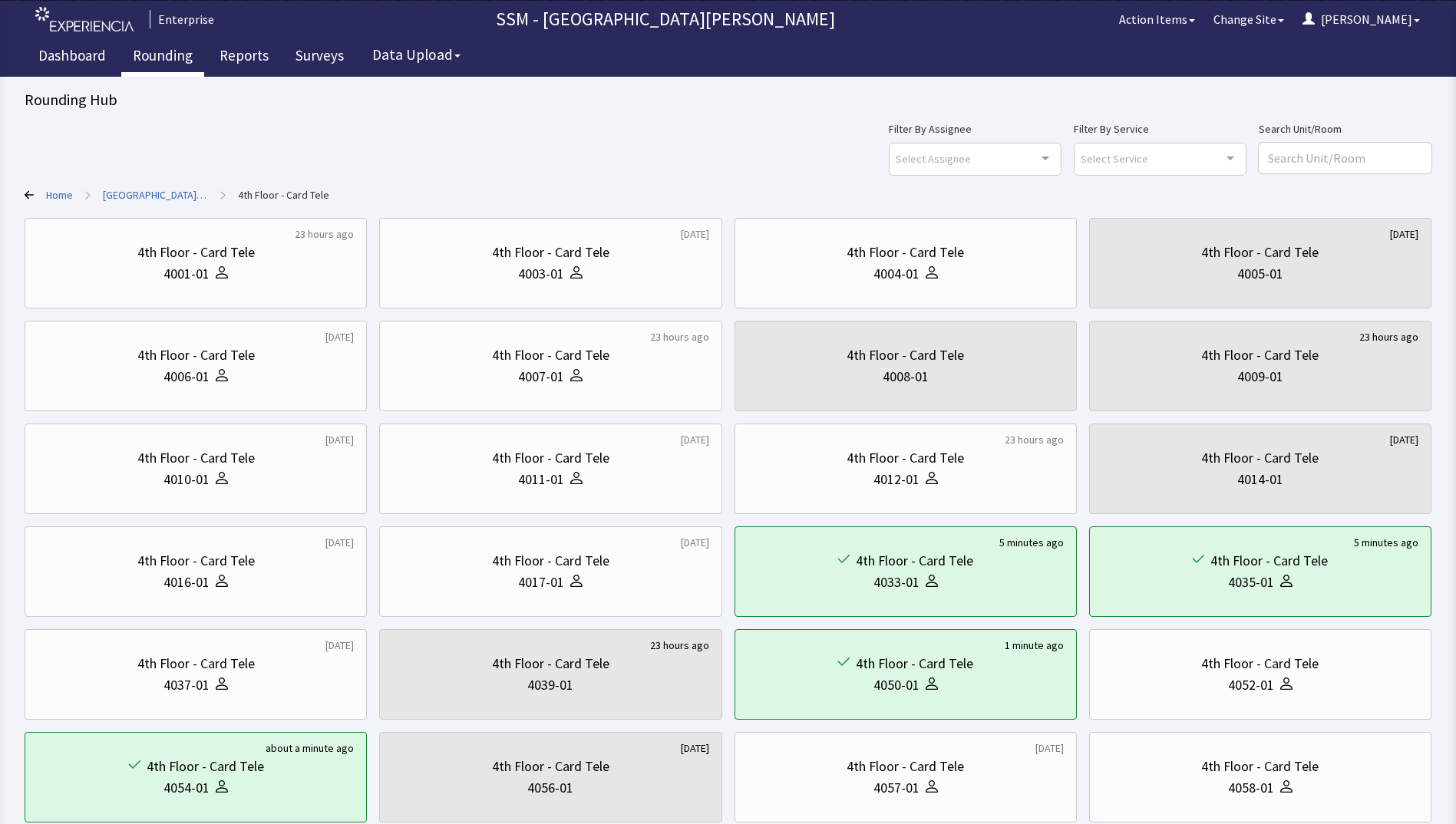
click at [168, 59] on link "Rounding" at bounding box center [162, 57] width 83 height 38
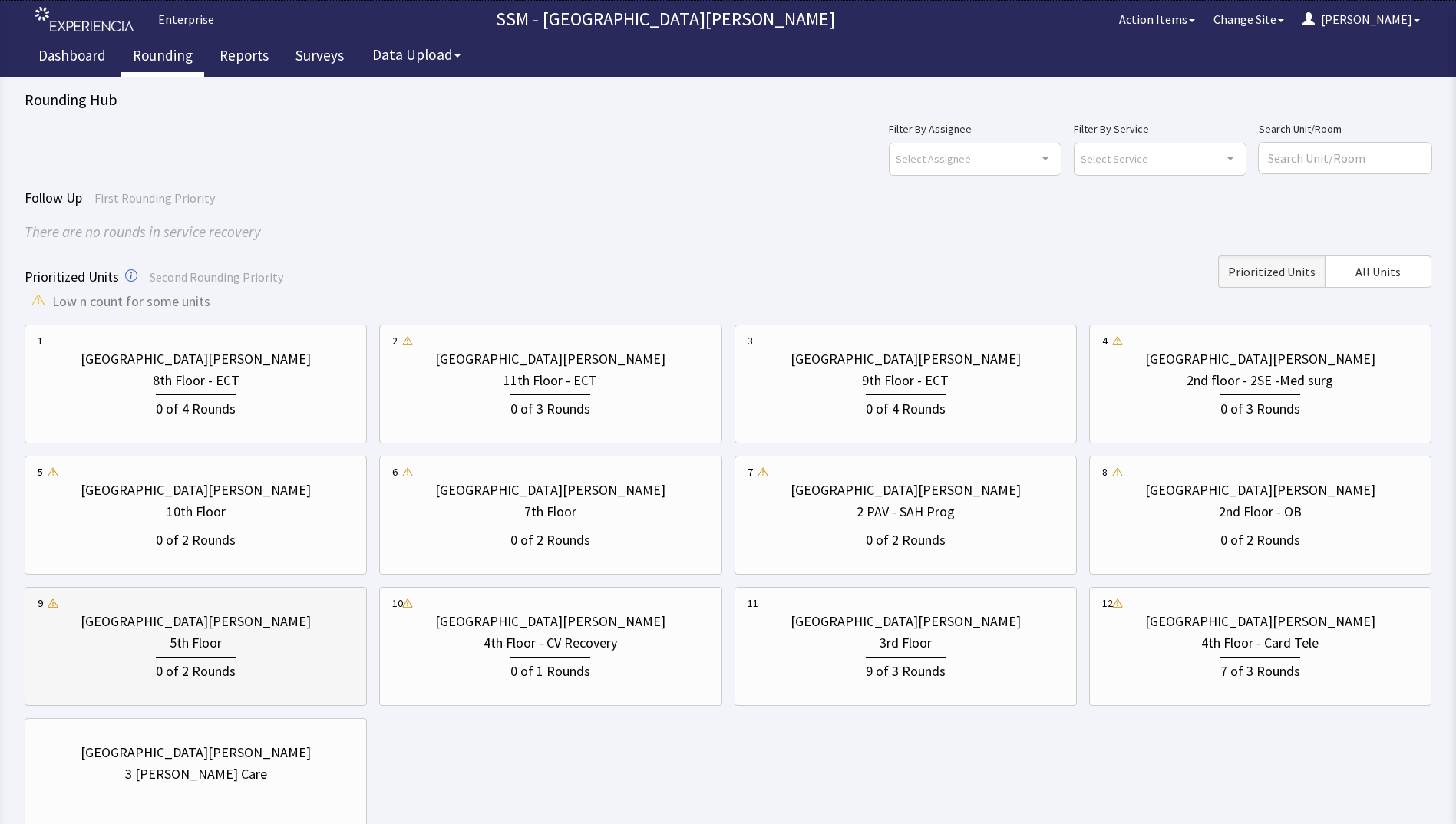
click at [280, 684] on div "[GEOGRAPHIC_DATA][PERSON_NAME] 5th Floor 0 of 2 Rounds" at bounding box center [195, 646] width 316 height 102
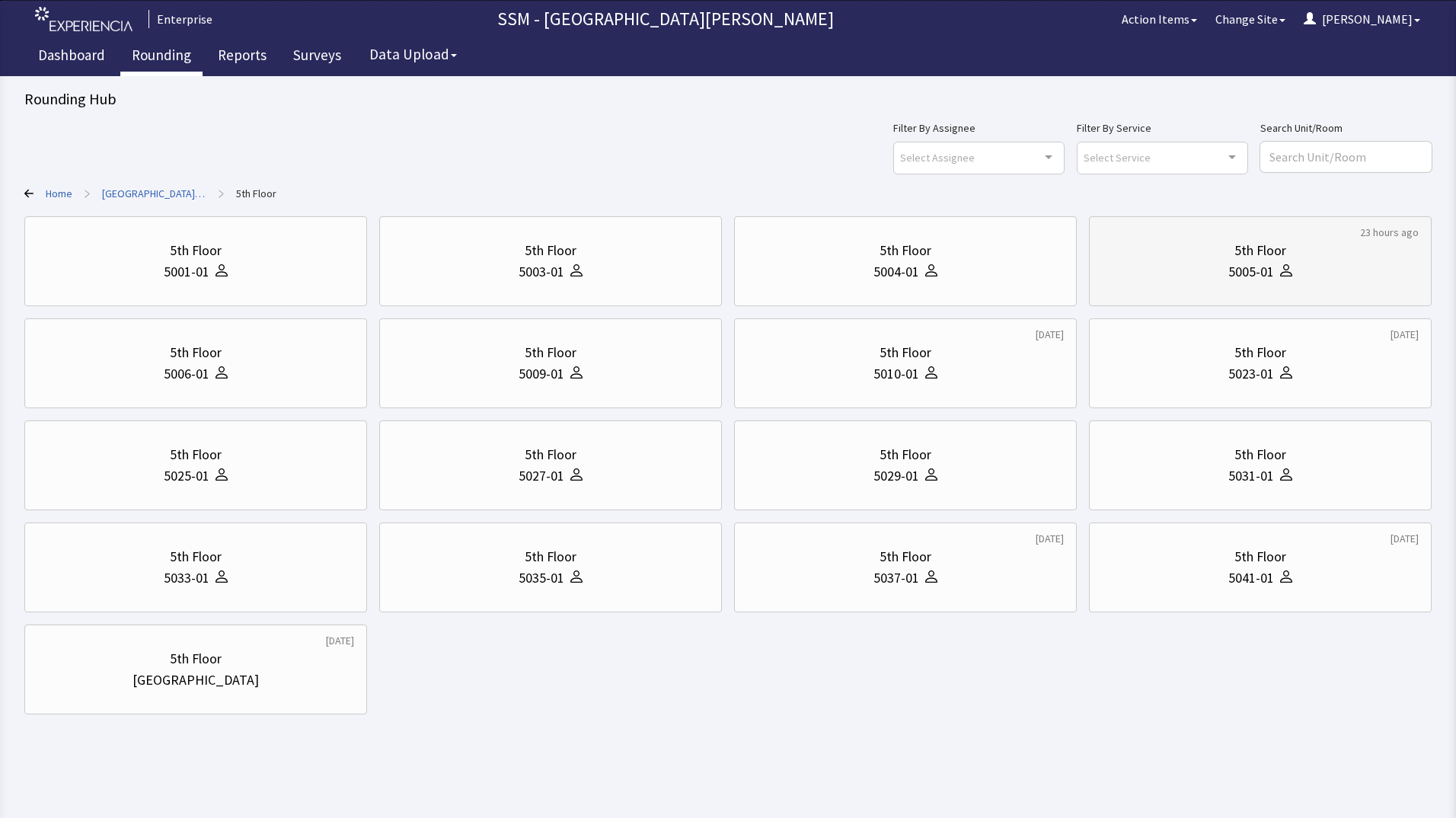
click at [1337, 267] on div "5005-01" at bounding box center [1261, 271] width 316 height 21
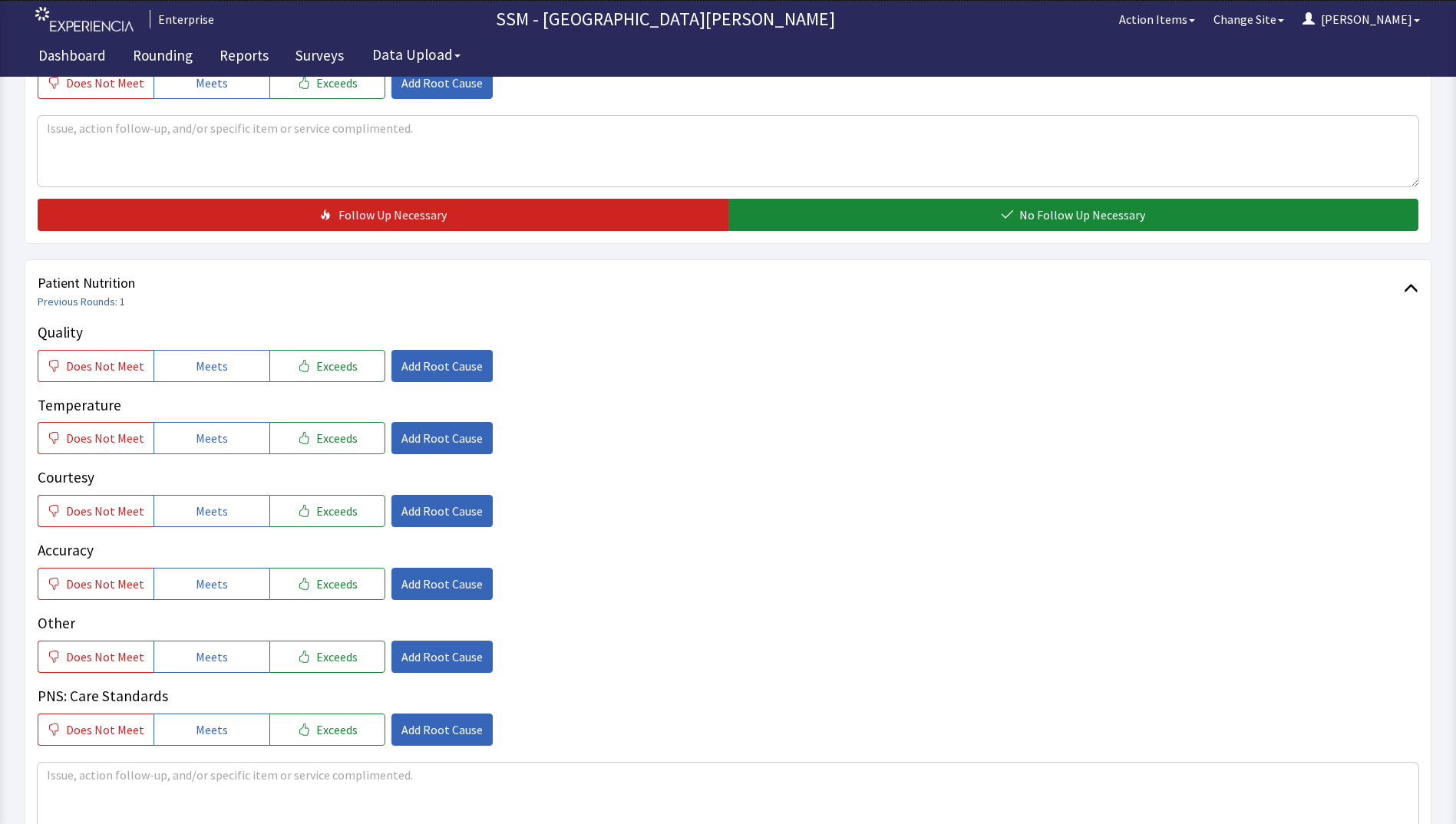
scroll to position [844, 0]
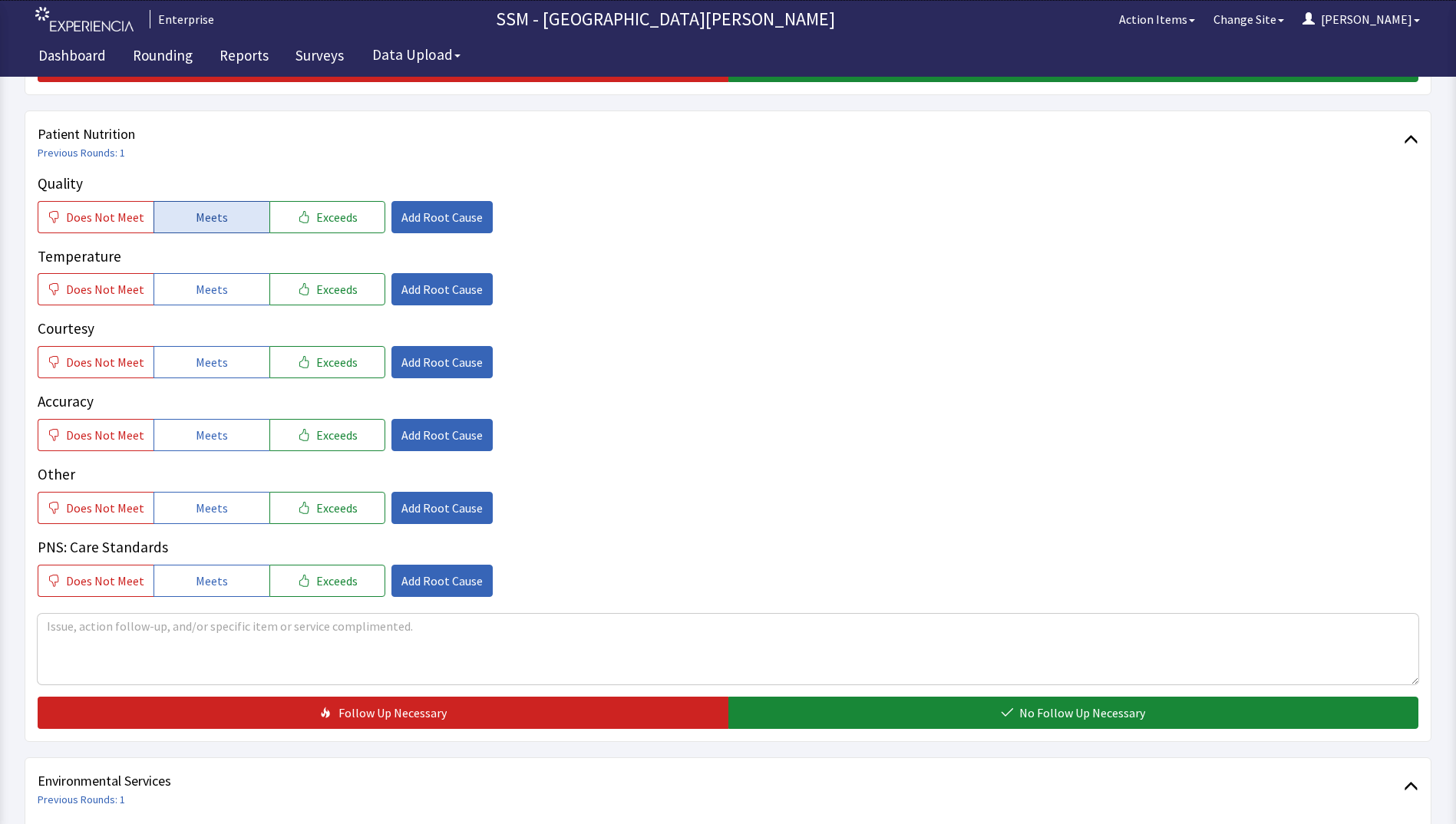
click at [208, 227] on button "Meets" at bounding box center [211, 217] width 116 height 32
click at [213, 292] on span "Meets" at bounding box center [212, 289] width 32 height 19
click at [217, 347] on button "Meets" at bounding box center [211, 363] width 116 height 32
click at [219, 445] on button "Meets" at bounding box center [211, 435] width 116 height 32
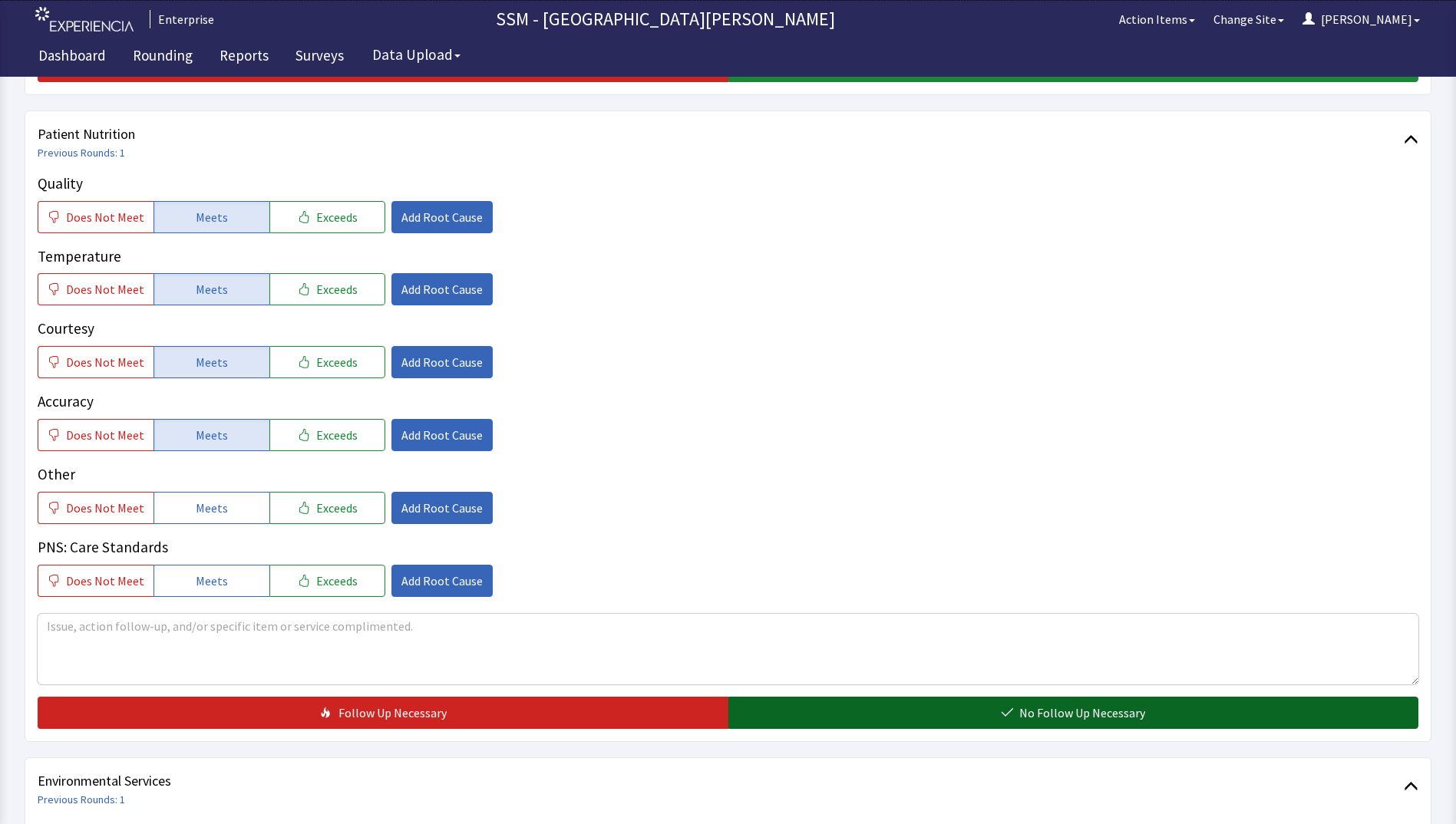
drag, startPoint x: 1072, startPoint y: 714, endPoint x: 1061, endPoint y: 714, distance: 11.0
click at [1072, 714] on span "No Follow Up Necessary" at bounding box center [1082, 713] width 126 height 19
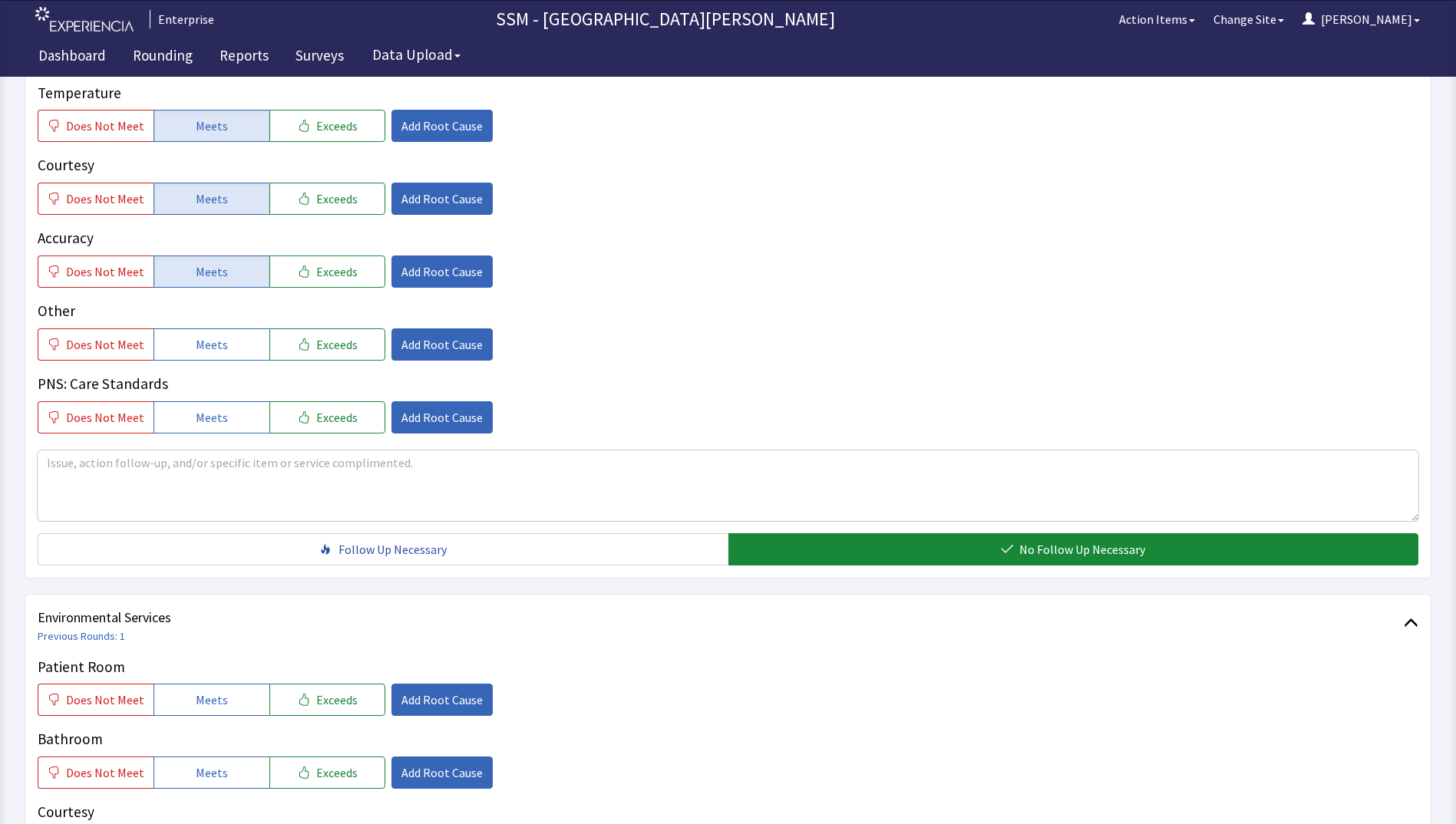
scroll to position [1382, 0]
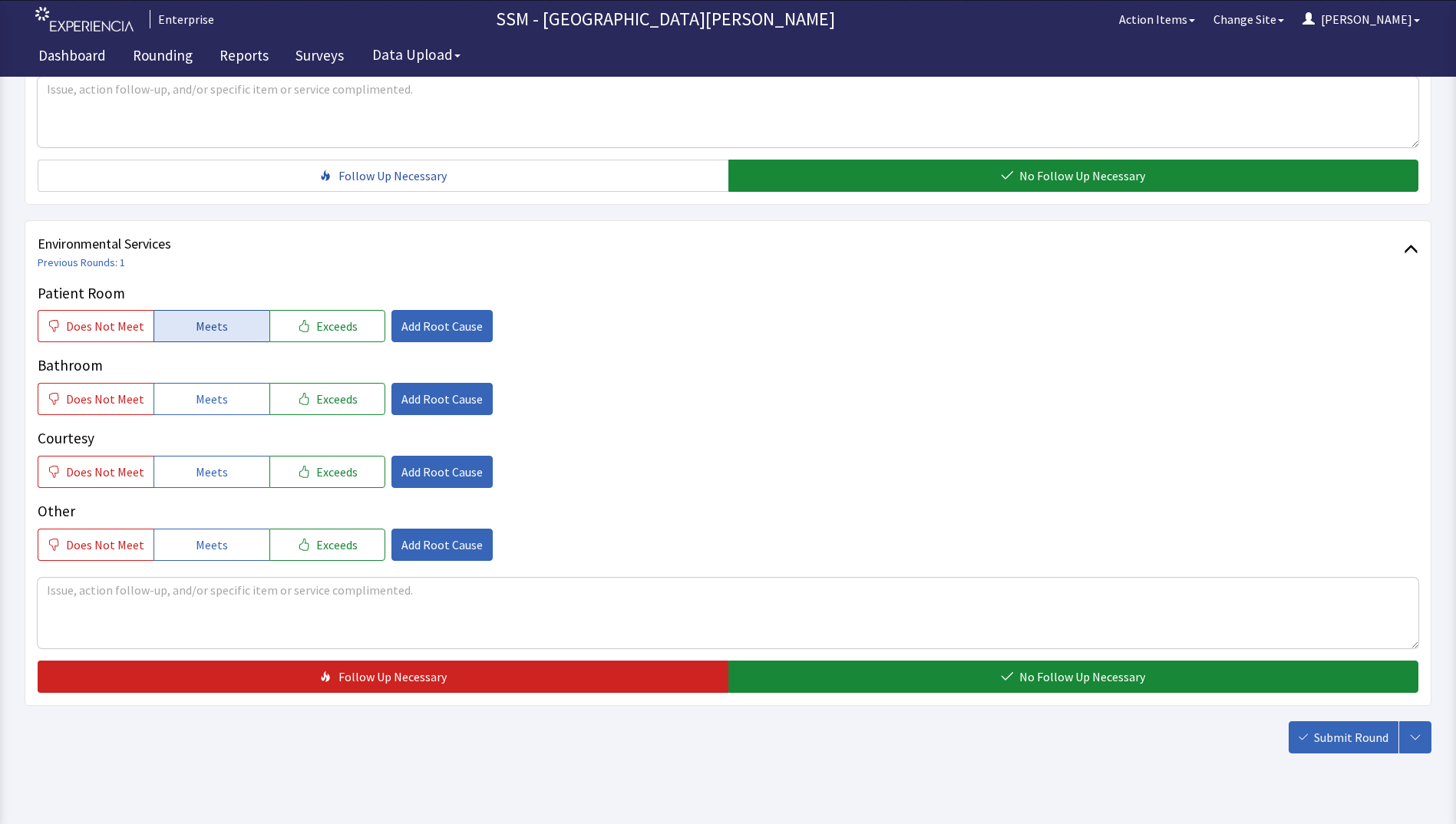
click at [191, 313] on button "Meets" at bounding box center [211, 326] width 116 height 32
click at [201, 397] on span "Meets" at bounding box center [212, 399] width 32 height 19
click at [204, 477] on span "Meets" at bounding box center [212, 471] width 32 height 19
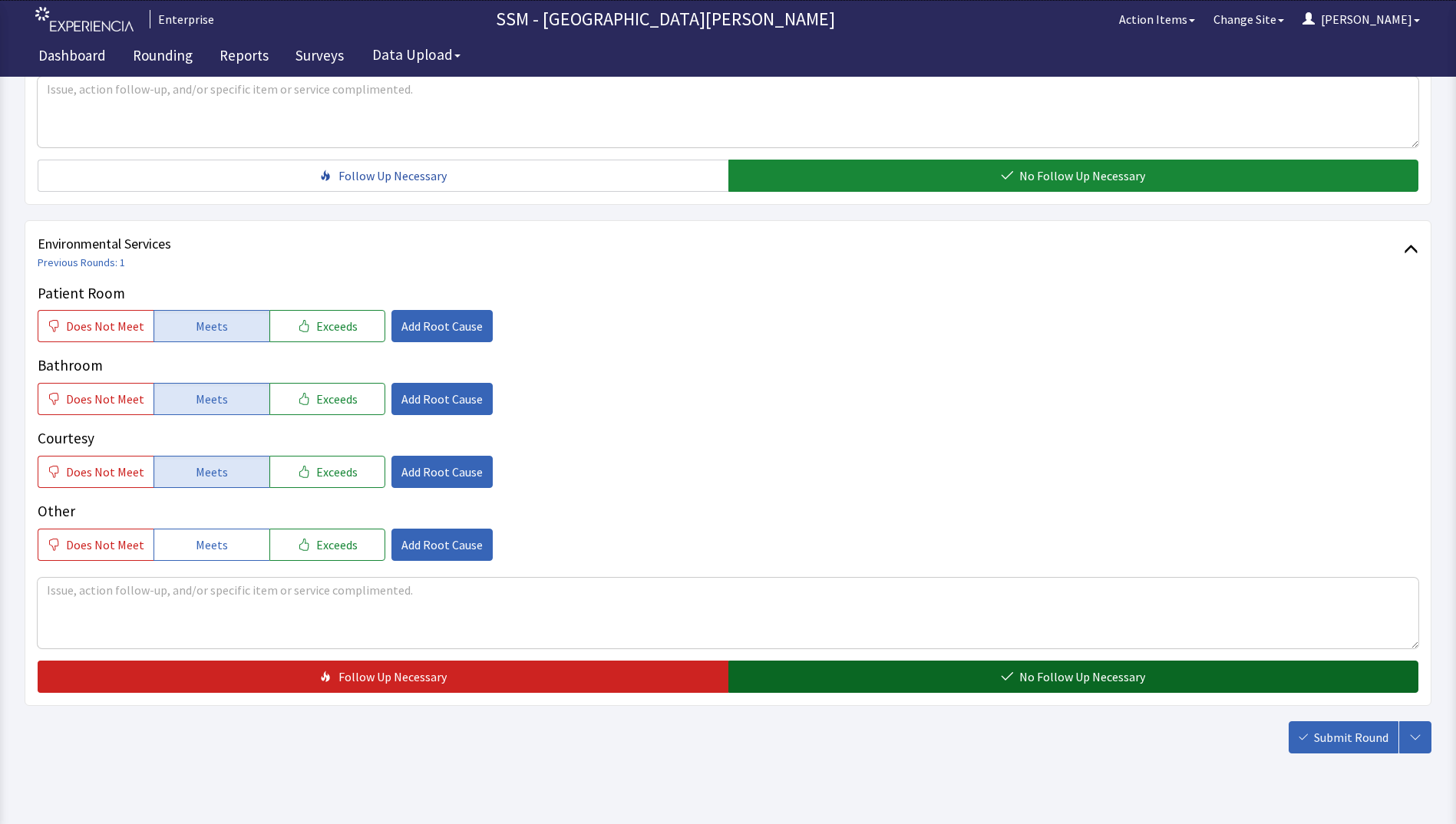
click at [909, 675] on button "No Follow Up Necessary" at bounding box center [1074, 677] width 691 height 32
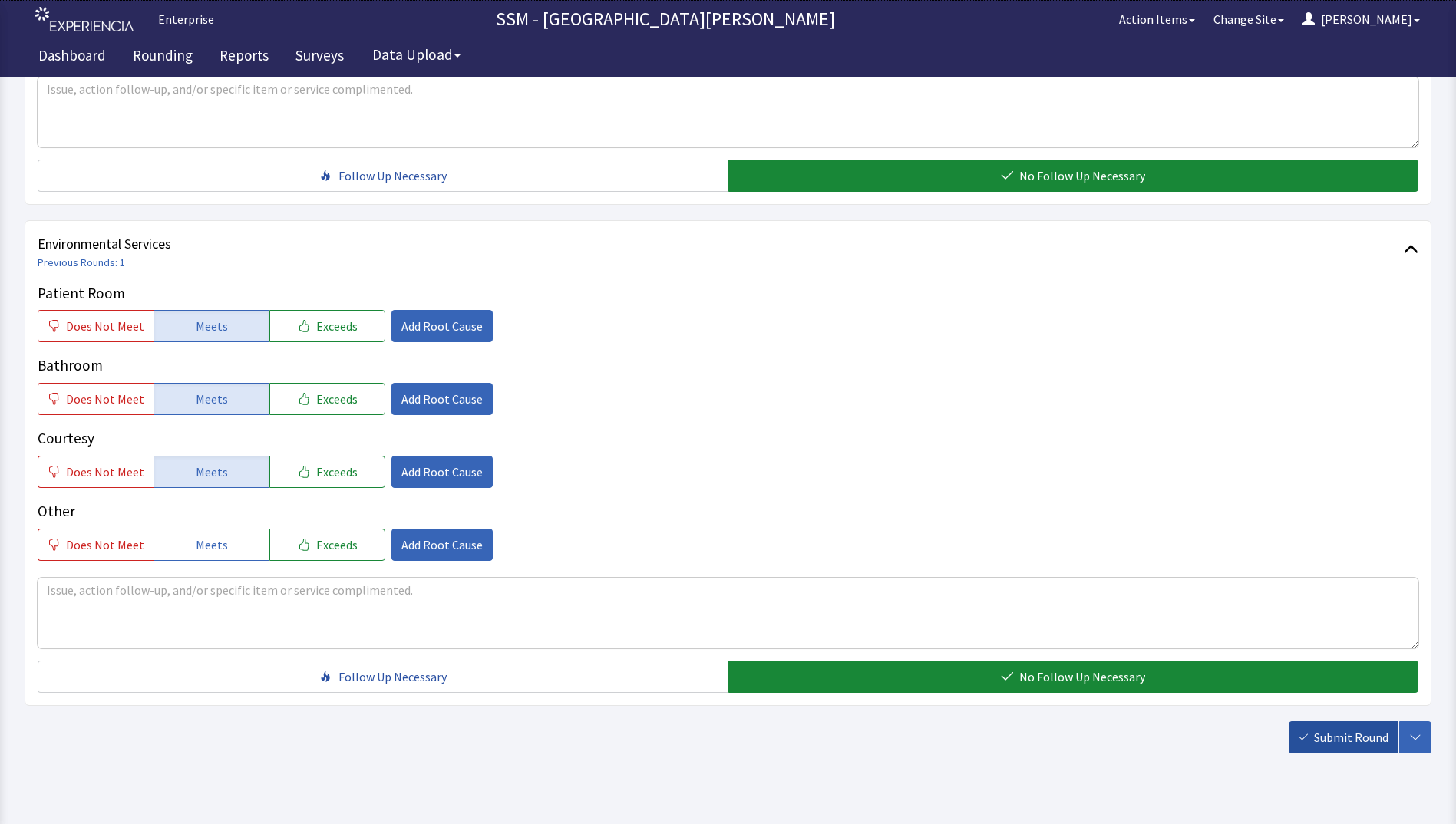
click at [1324, 739] on span "Submit Round" at bounding box center [1352, 738] width 75 height 19
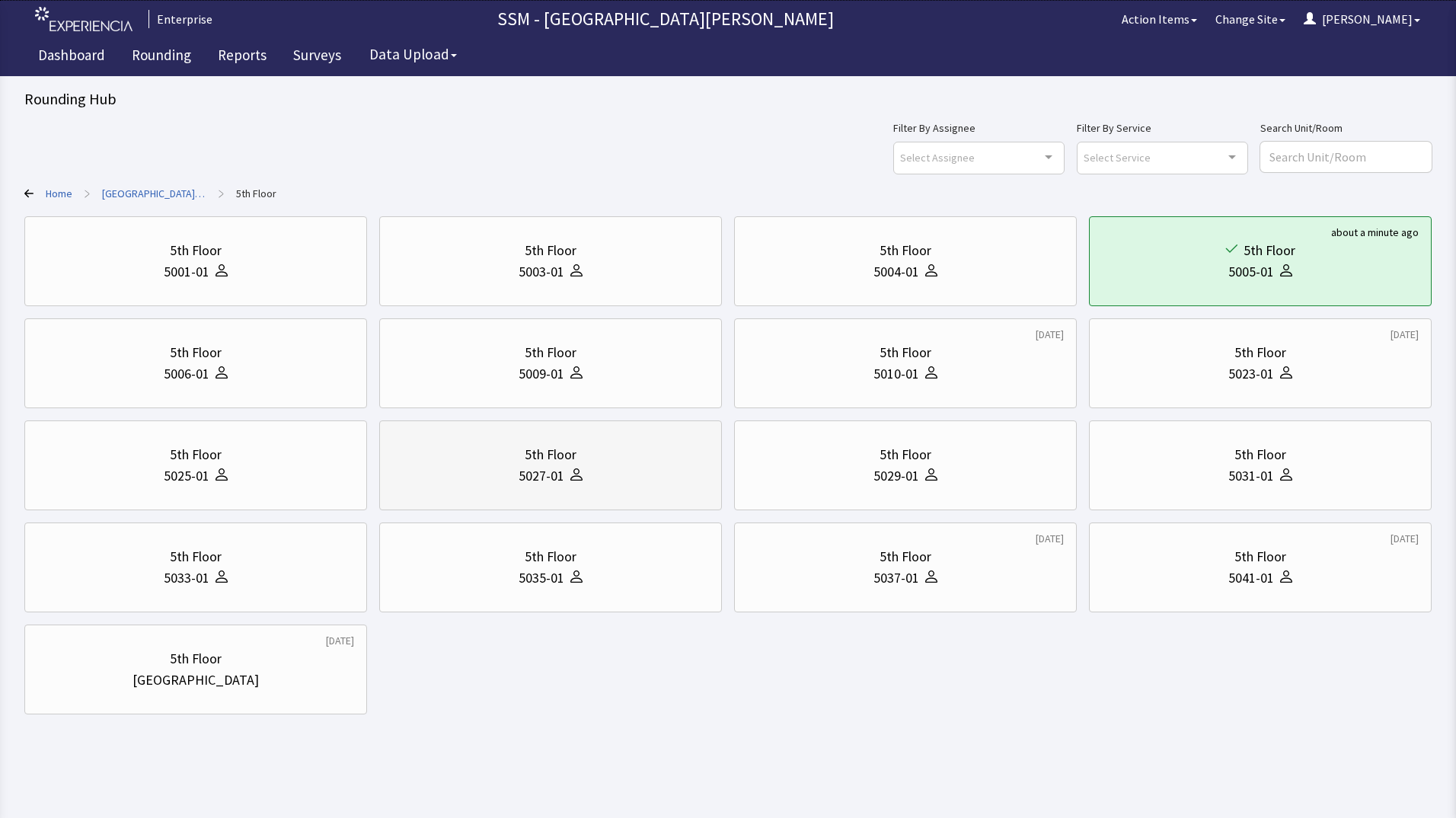
click at [637, 479] on div "5027-01" at bounding box center [551, 476] width 316 height 21
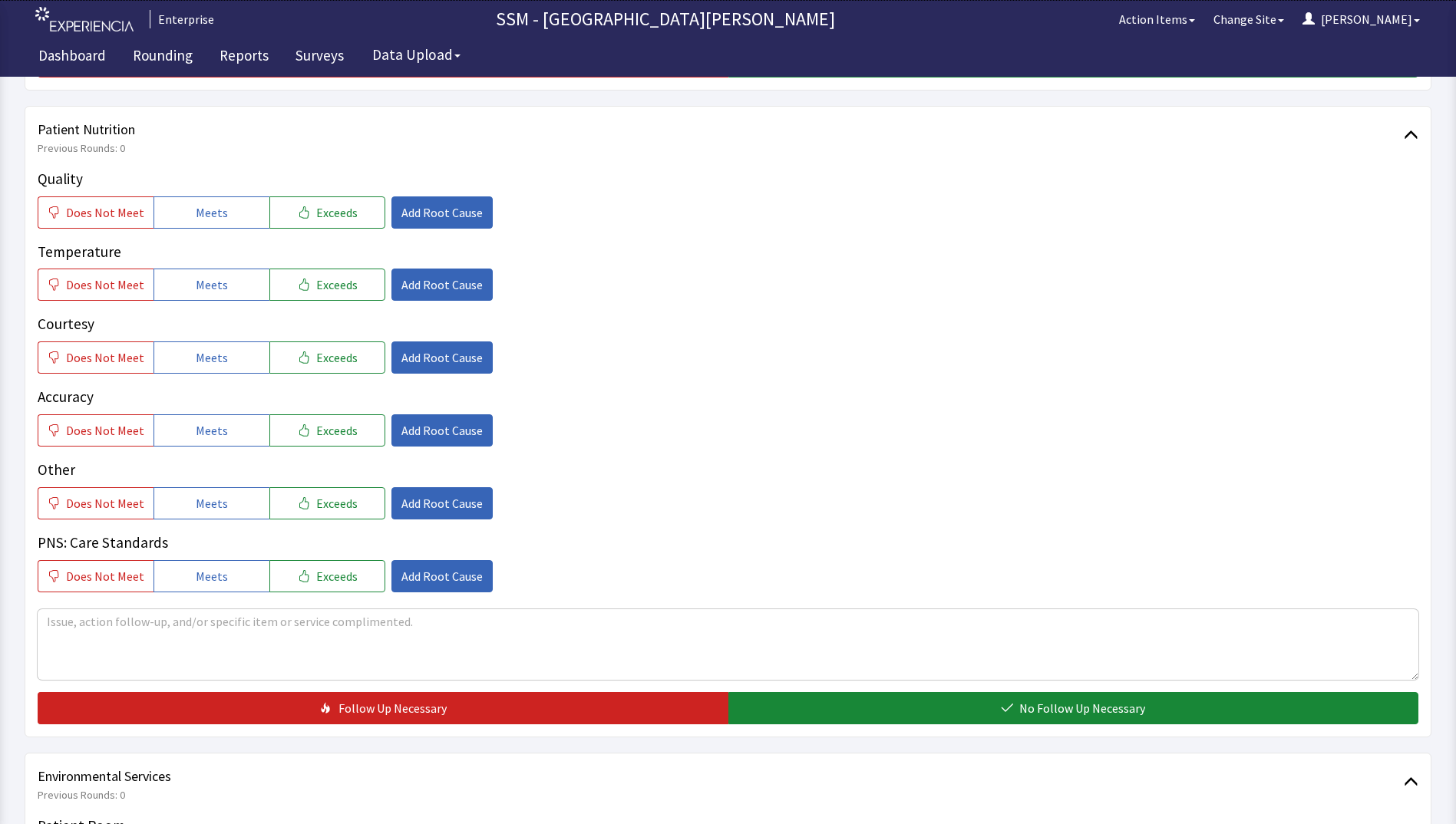
scroll to position [844, 0]
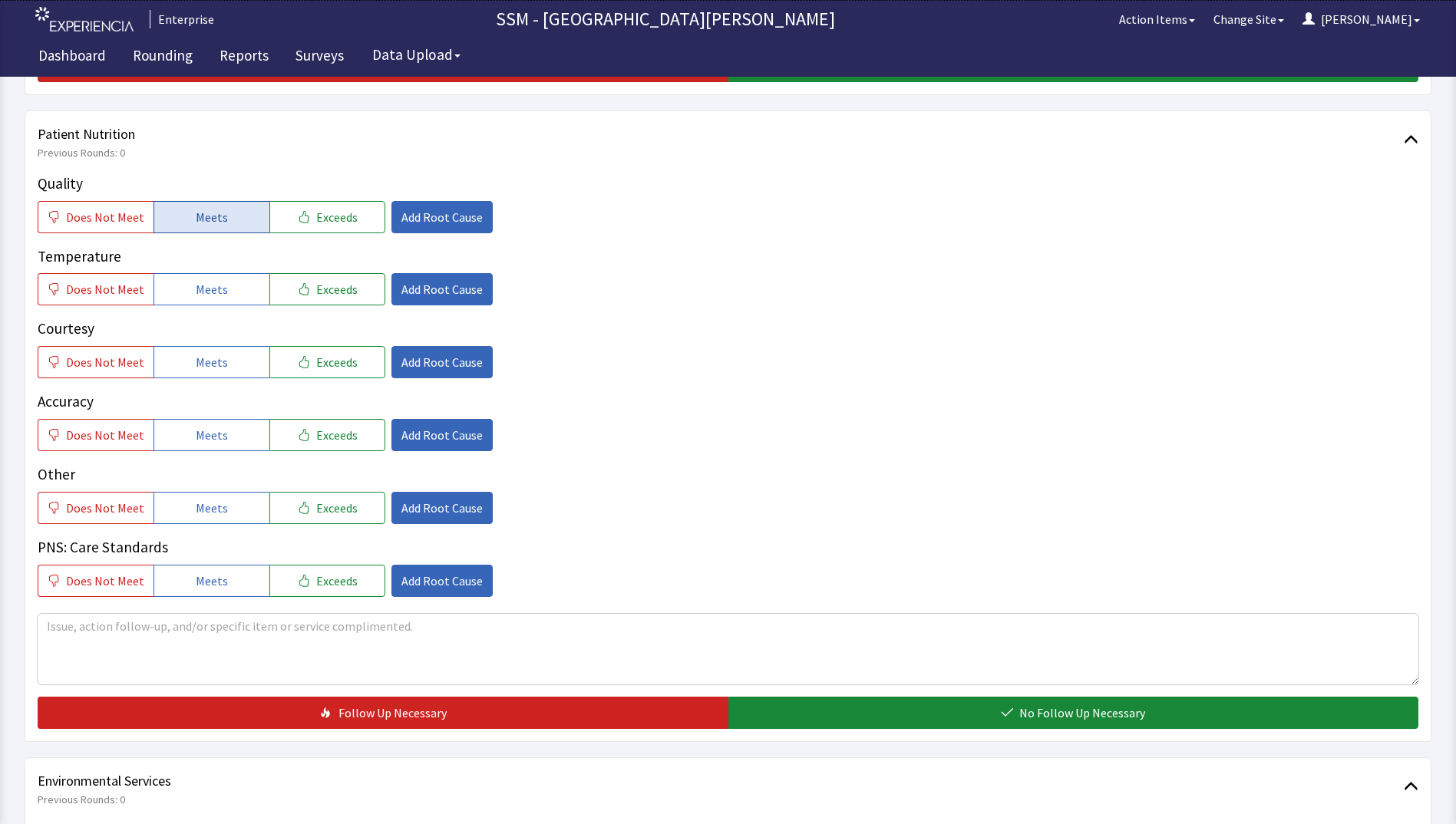
click at [176, 208] on button "Meets" at bounding box center [211, 217] width 116 height 32
click at [196, 292] on span "Meets" at bounding box center [212, 289] width 32 height 19
click at [215, 378] on button "Meets" at bounding box center [211, 363] width 116 height 32
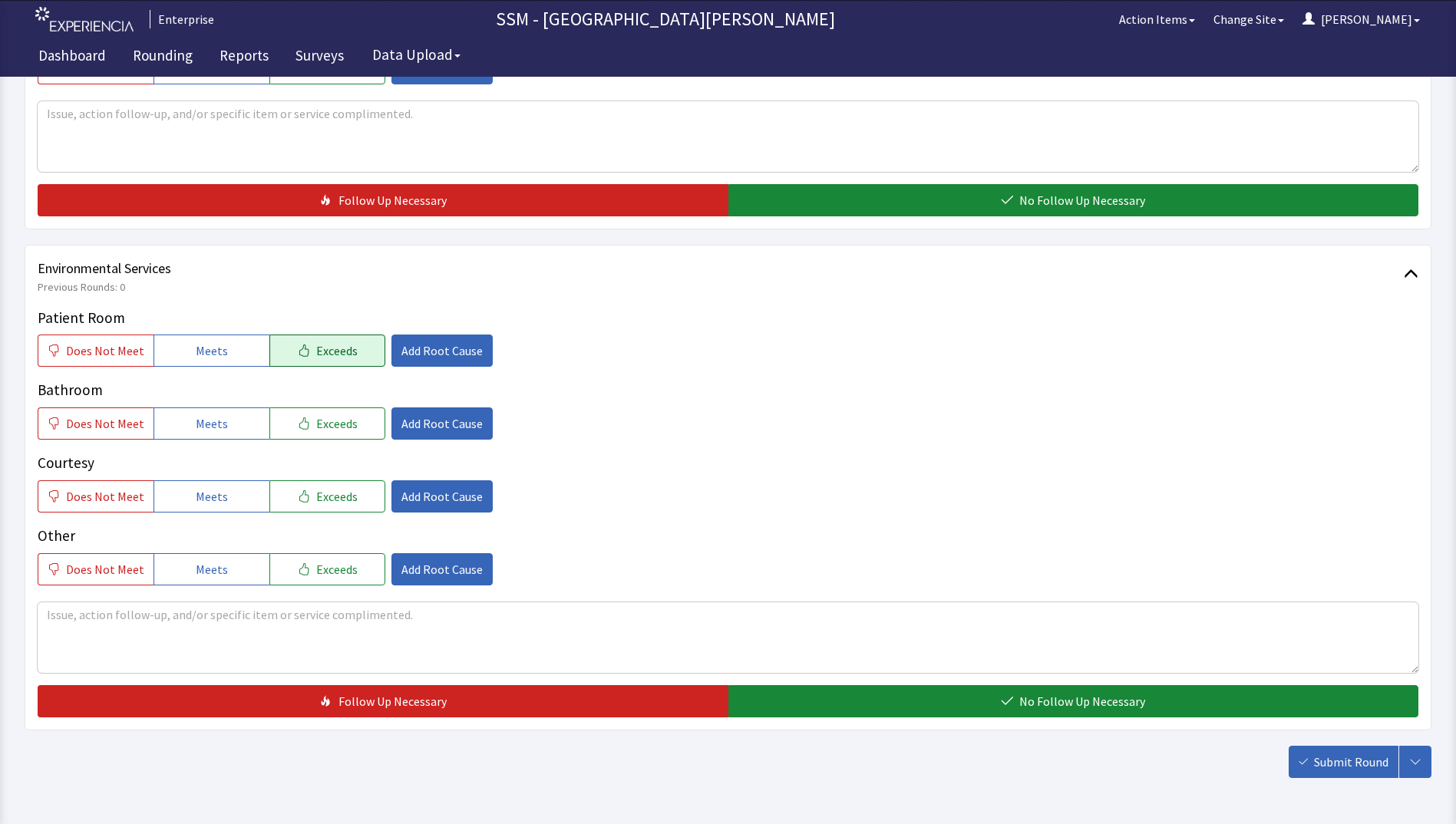
scroll to position [1412, 0]
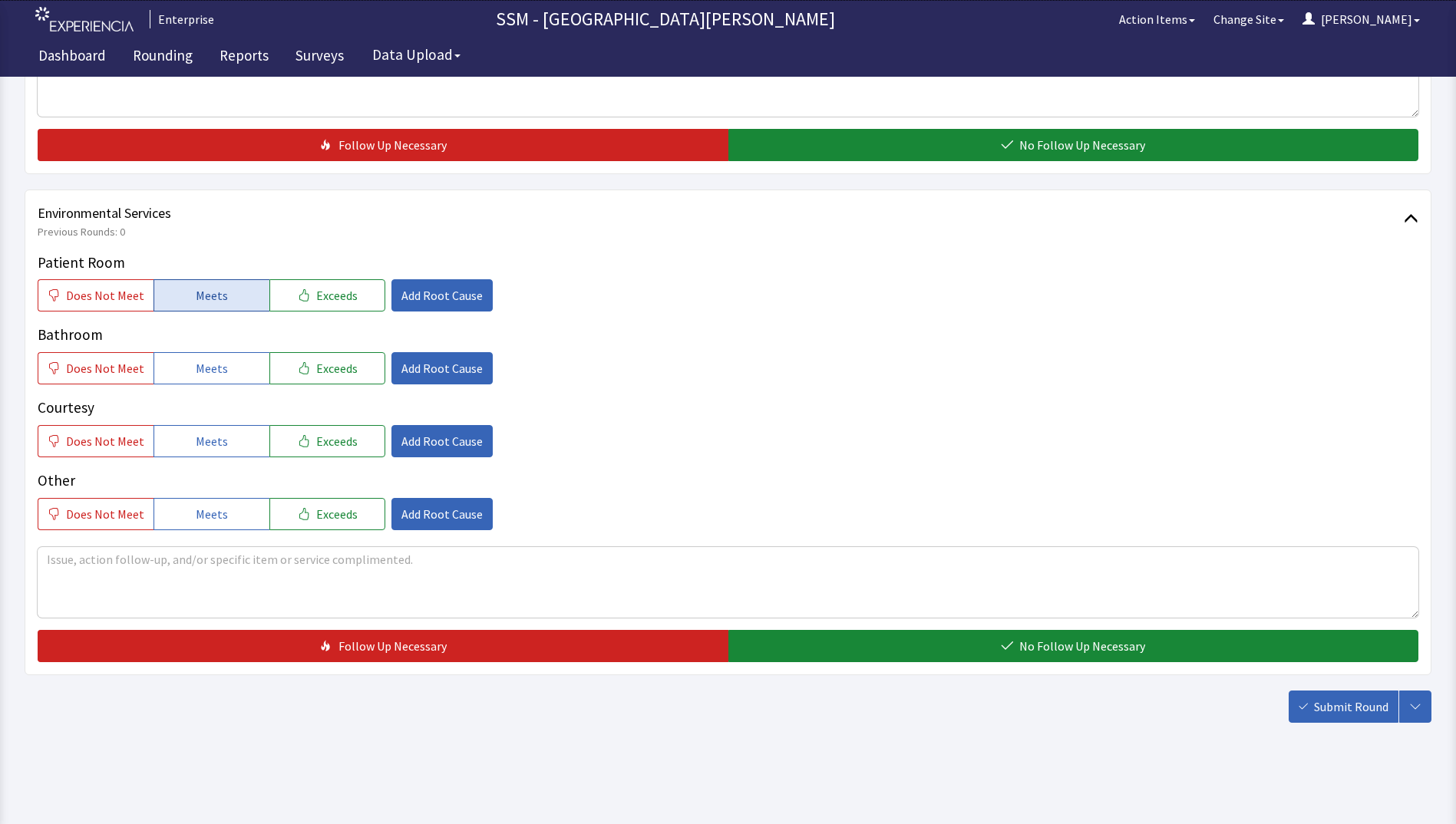
click at [235, 302] on button "Meets" at bounding box center [211, 296] width 116 height 32
drag, startPoint x: 223, startPoint y: 362, endPoint x: 192, endPoint y: 441, distance: 84.9
click at [222, 363] on button "Meets" at bounding box center [211, 368] width 116 height 32
drag, startPoint x: 192, startPoint y: 443, endPoint x: 319, endPoint y: 477, distance: 131.5
click at [196, 443] on span "Meets" at bounding box center [212, 441] width 32 height 19
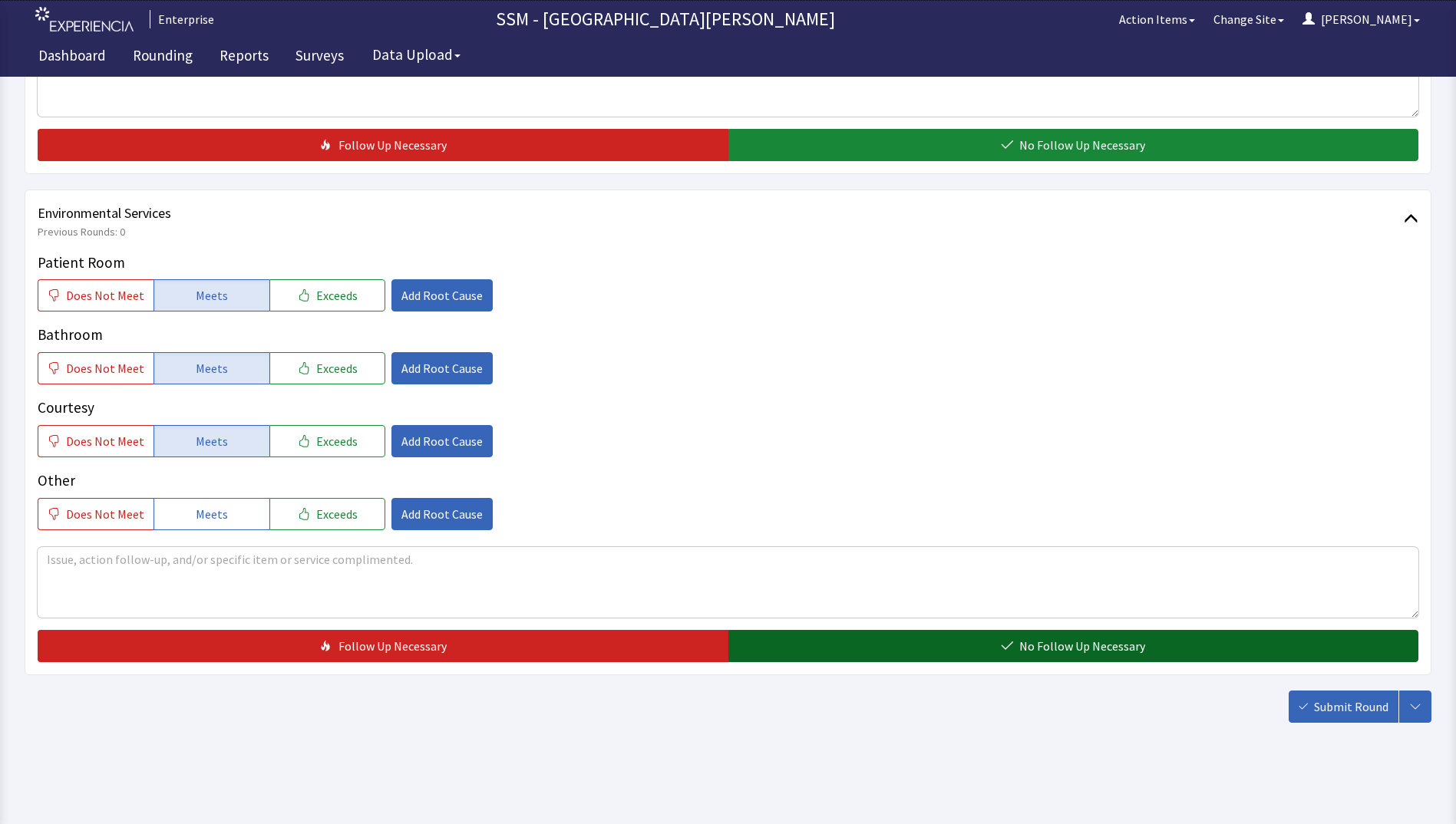
click at [816, 641] on button "No Follow Up Necessary" at bounding box center [1074, 646] width 691 height 32
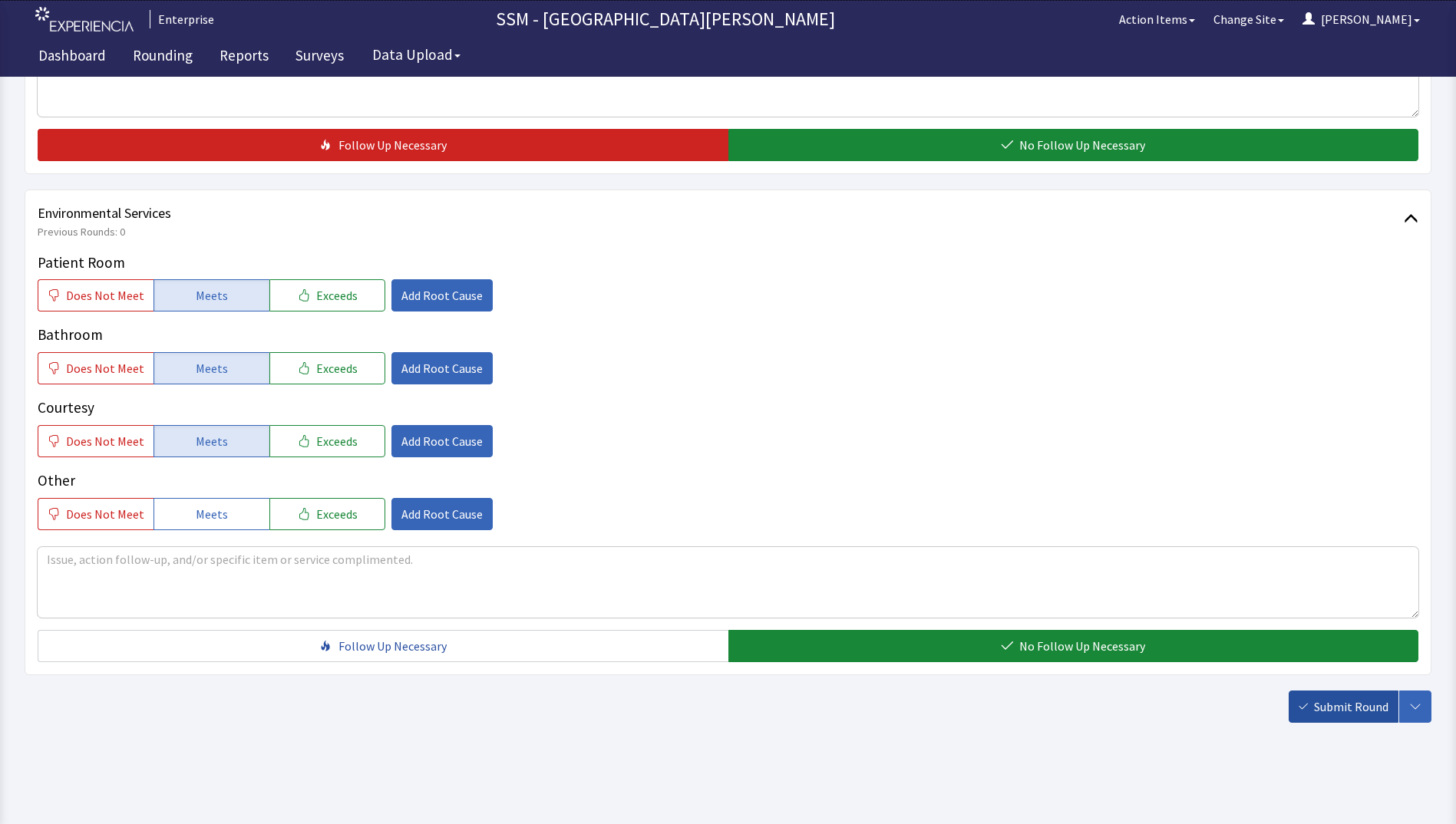
click at [1356, 710] on span "Submit Round" at bounding box center [1352, 706] width 75 height 19
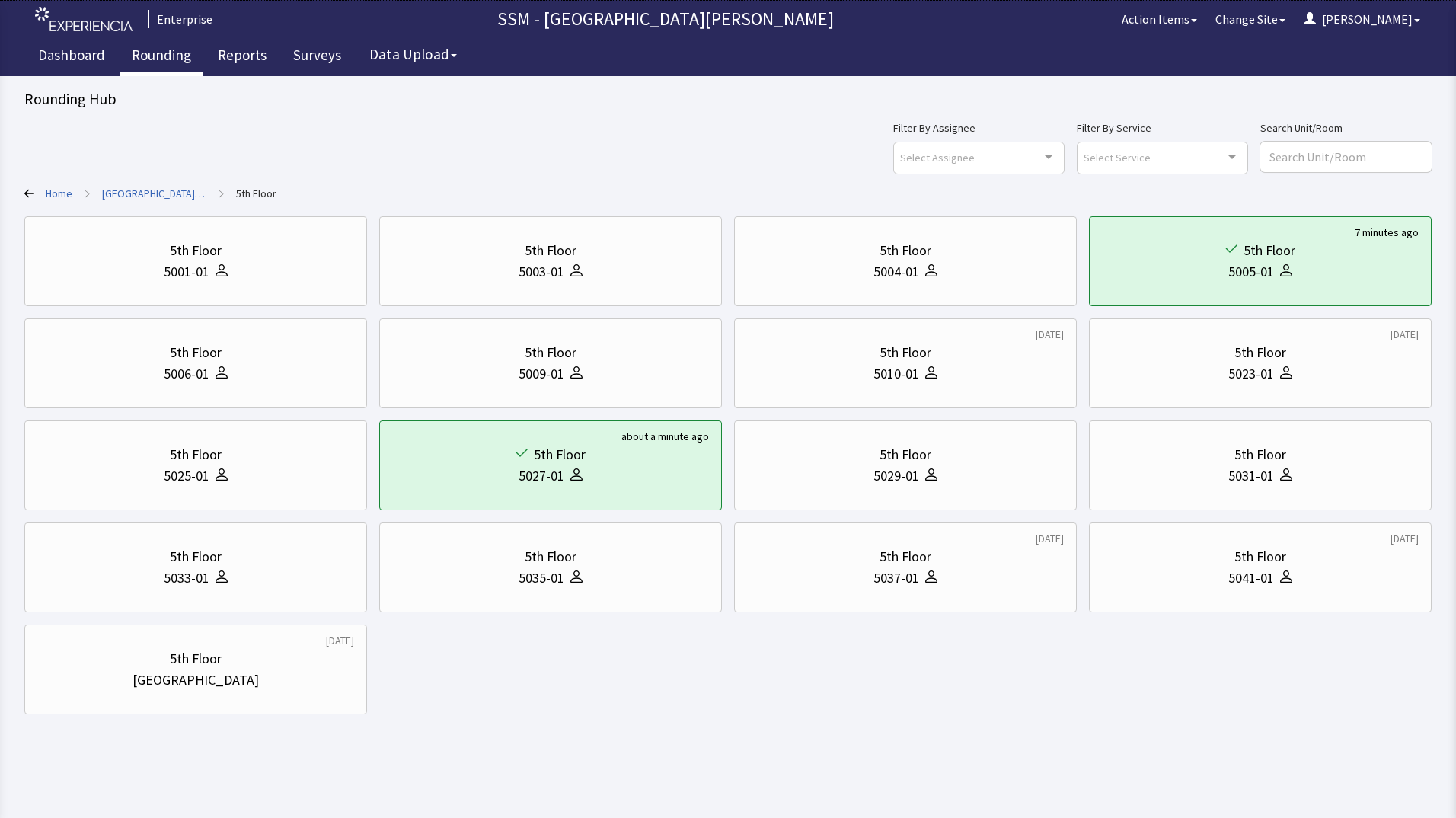
click at [167, 64] on link "Rounding" at bounding box center [161, 57] width 82 height 38
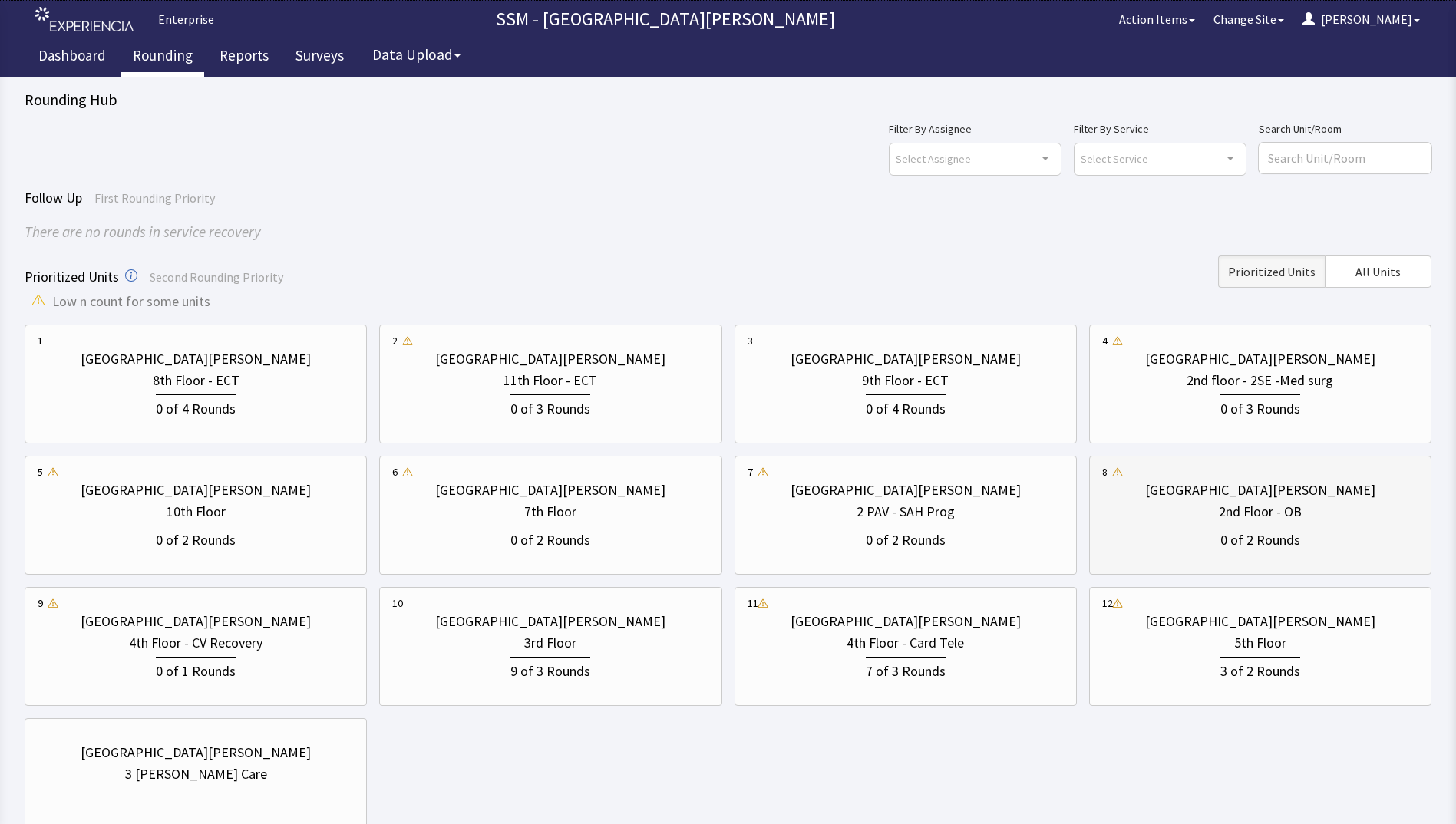
click at [1195, 520] on div "2nd Floor - OB" at bounding box center [1260, 512] width 316 height 21
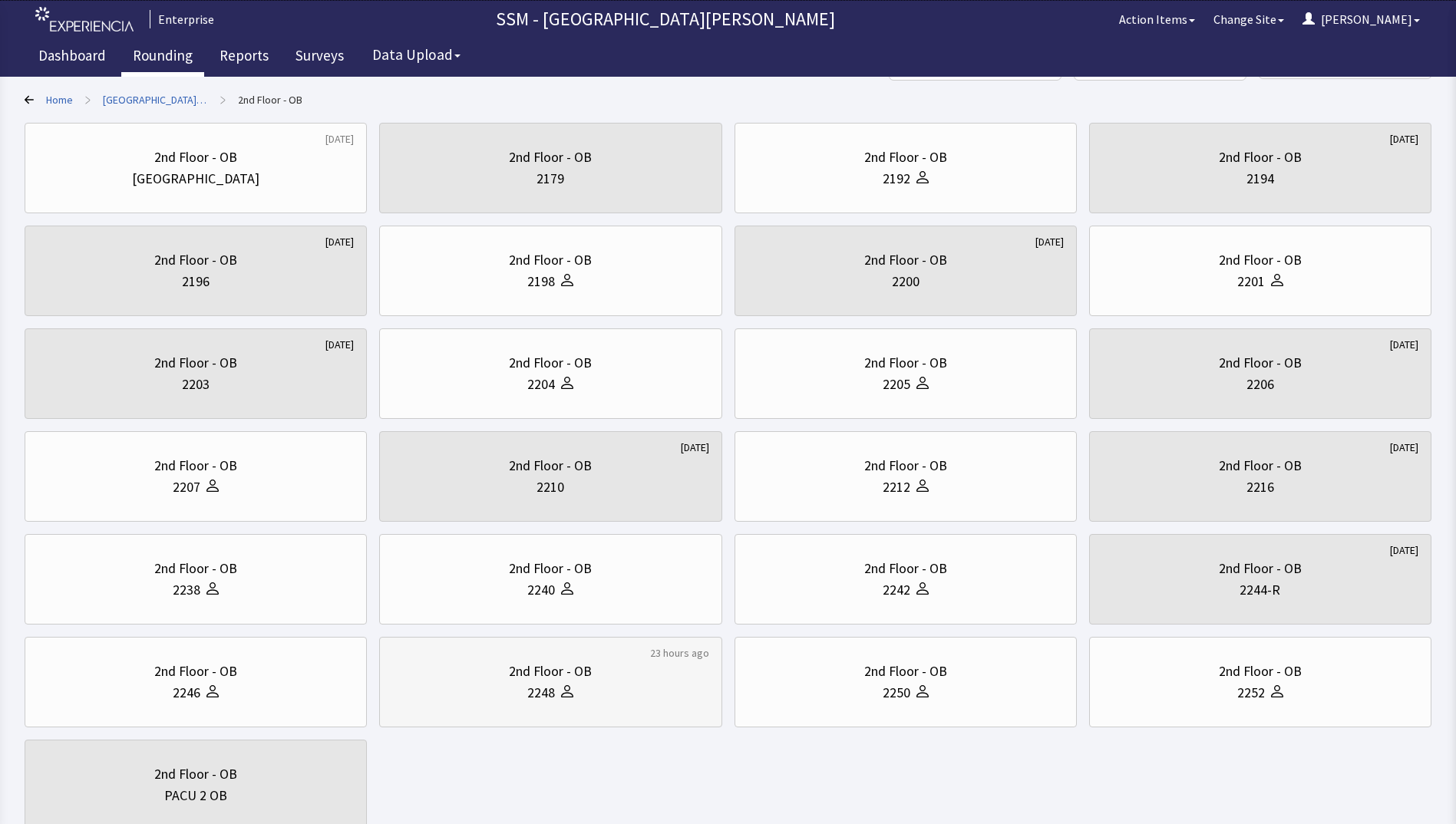
scroll to position [202, 0]
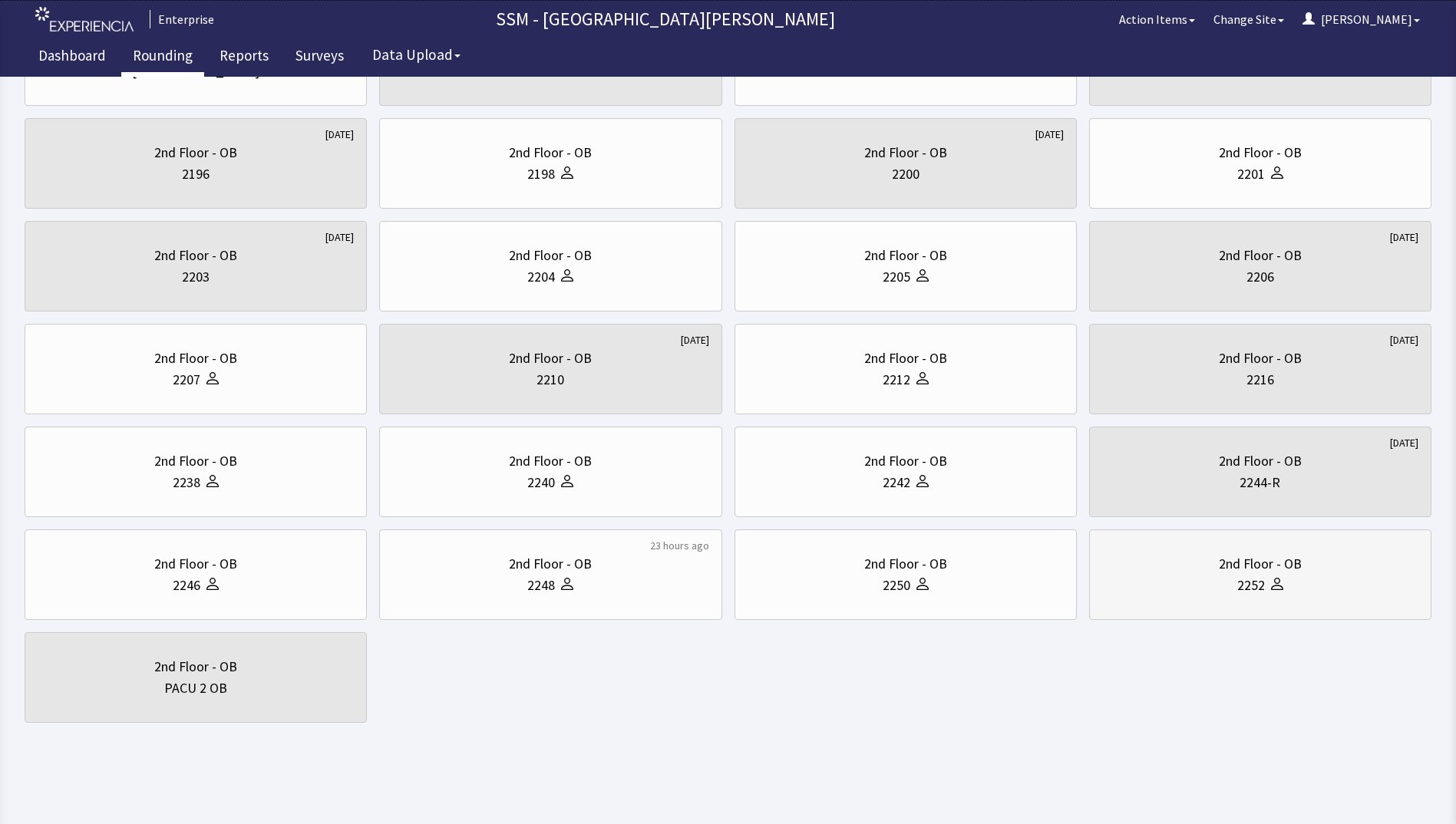
click at [1293, 590] on div "2252" at bounding box center [1260, 585] width 316 height 21
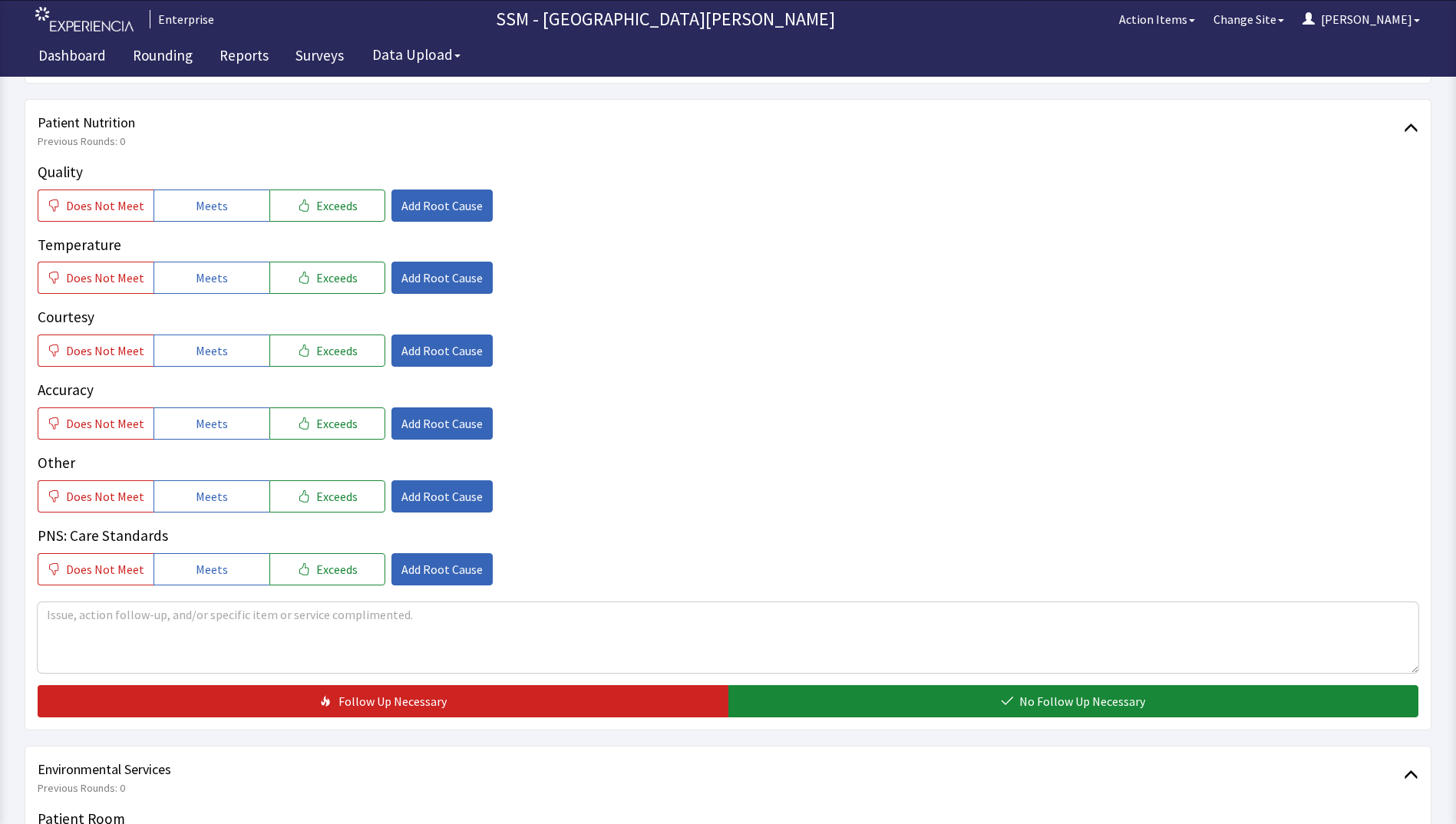
scroll to position [767, 0]
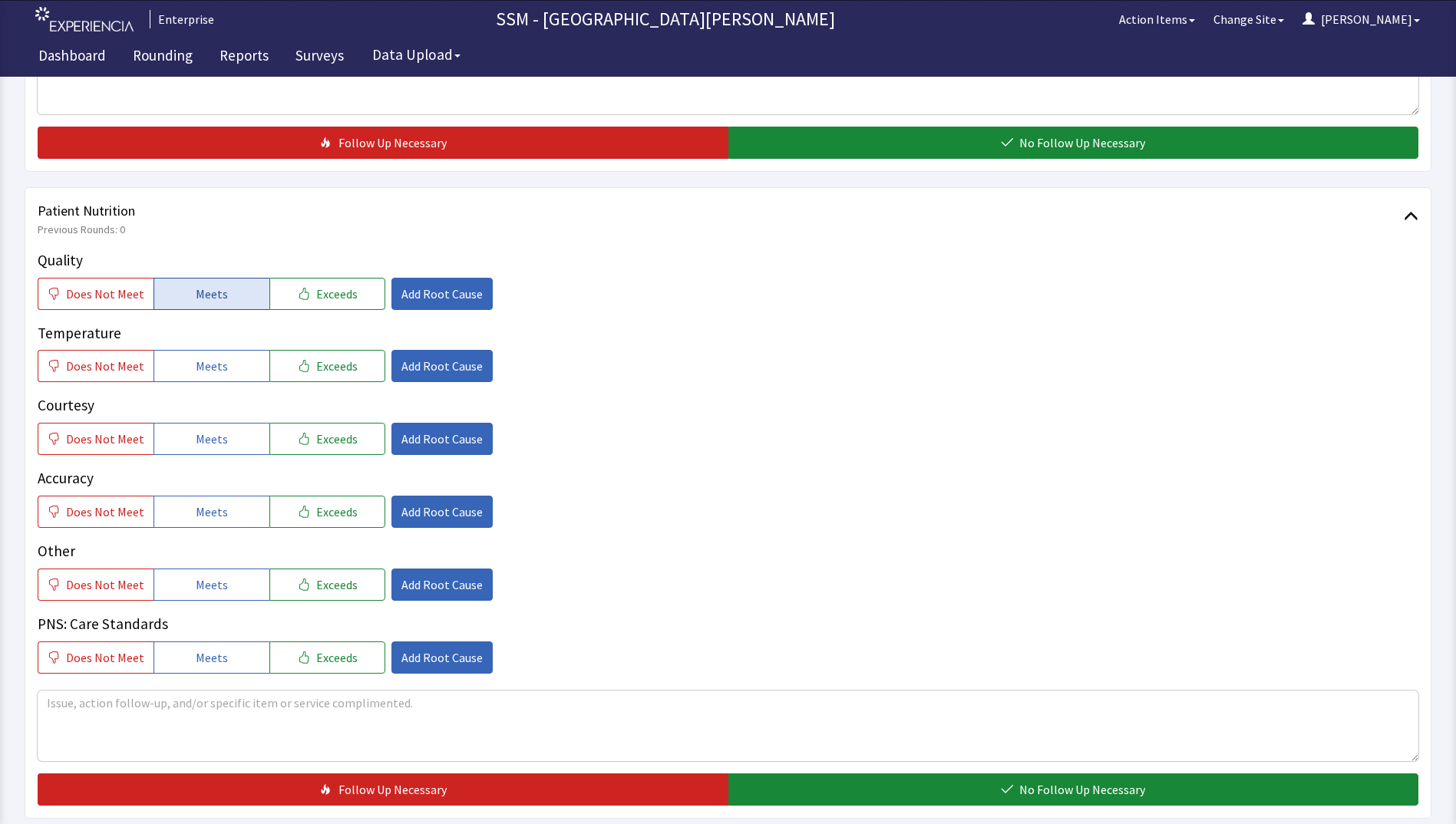
click at [197, 295] on span "Meets" at bounding box center [212, 294] width 32 height 19
click at [196, 383] on div "Quality Does Not Meet Meets Exceeds Add Root Cause Temperature Does Not Meet Me…" at bounding box center [728, 461] width 1381 height 424
click at [196, 370] on span "Meets" at bounding box center [212, 366] width 32 height 19
click at [185, 445] on button "Meets" at bounding box center [211, 439] width 116 height 32
click at [202, 510] on span "Meets" at bounding box center [212, 511] width 32 height 19
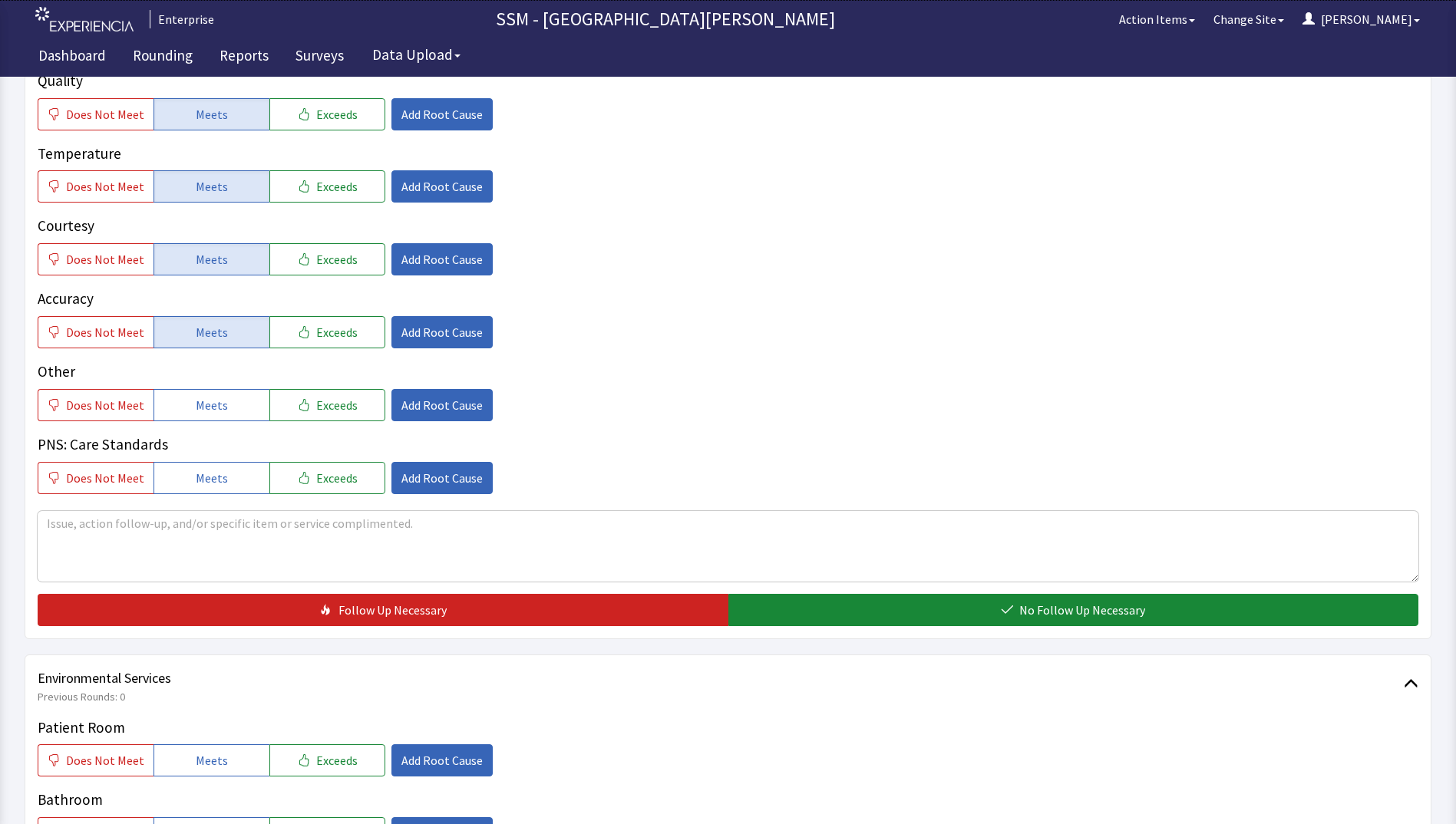
scroll to position [1304, 0]
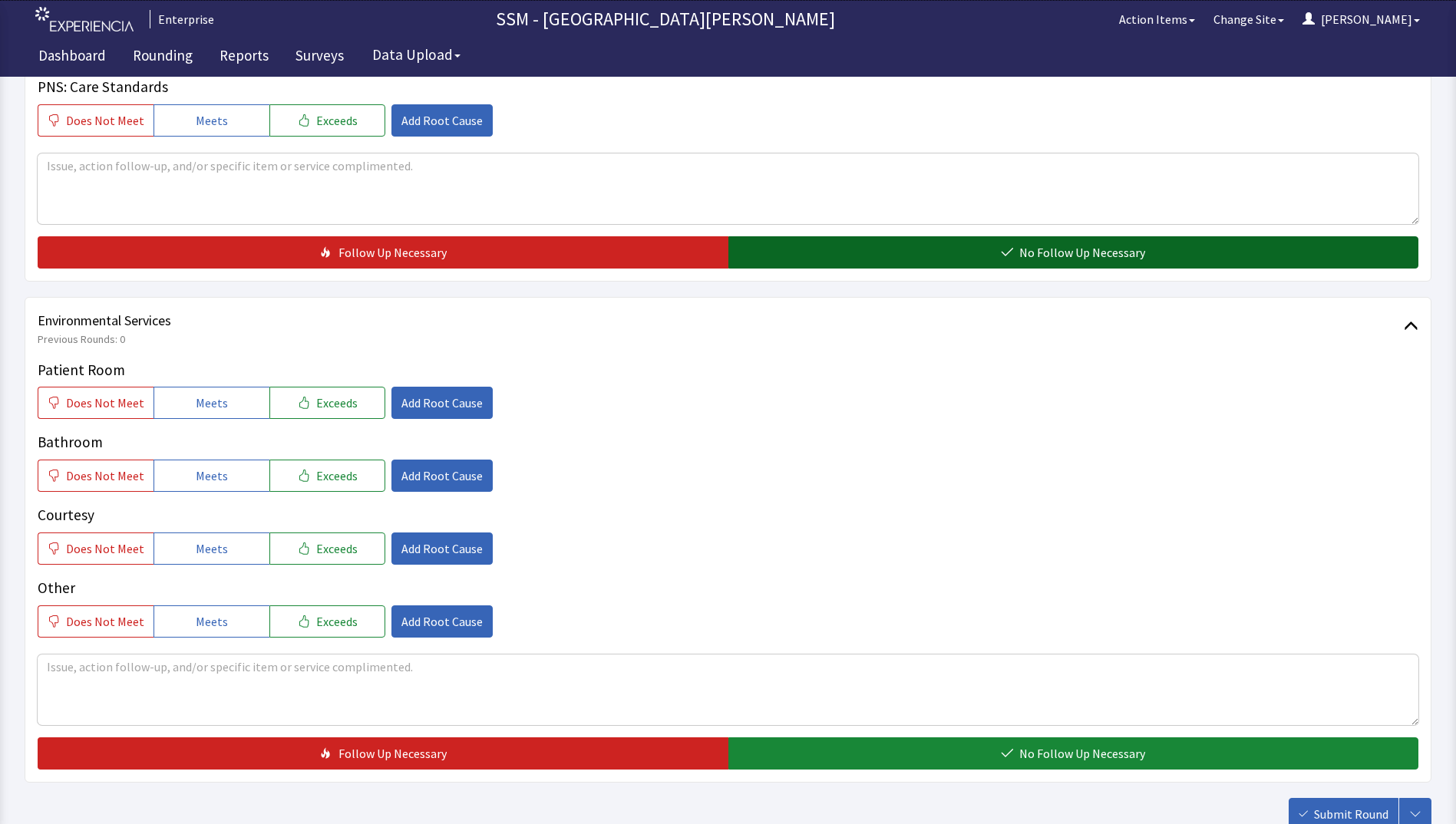
click at [817, 257] on button "No Follow Up Necessary" at bounding box center [1074, 252] width 691 height 32
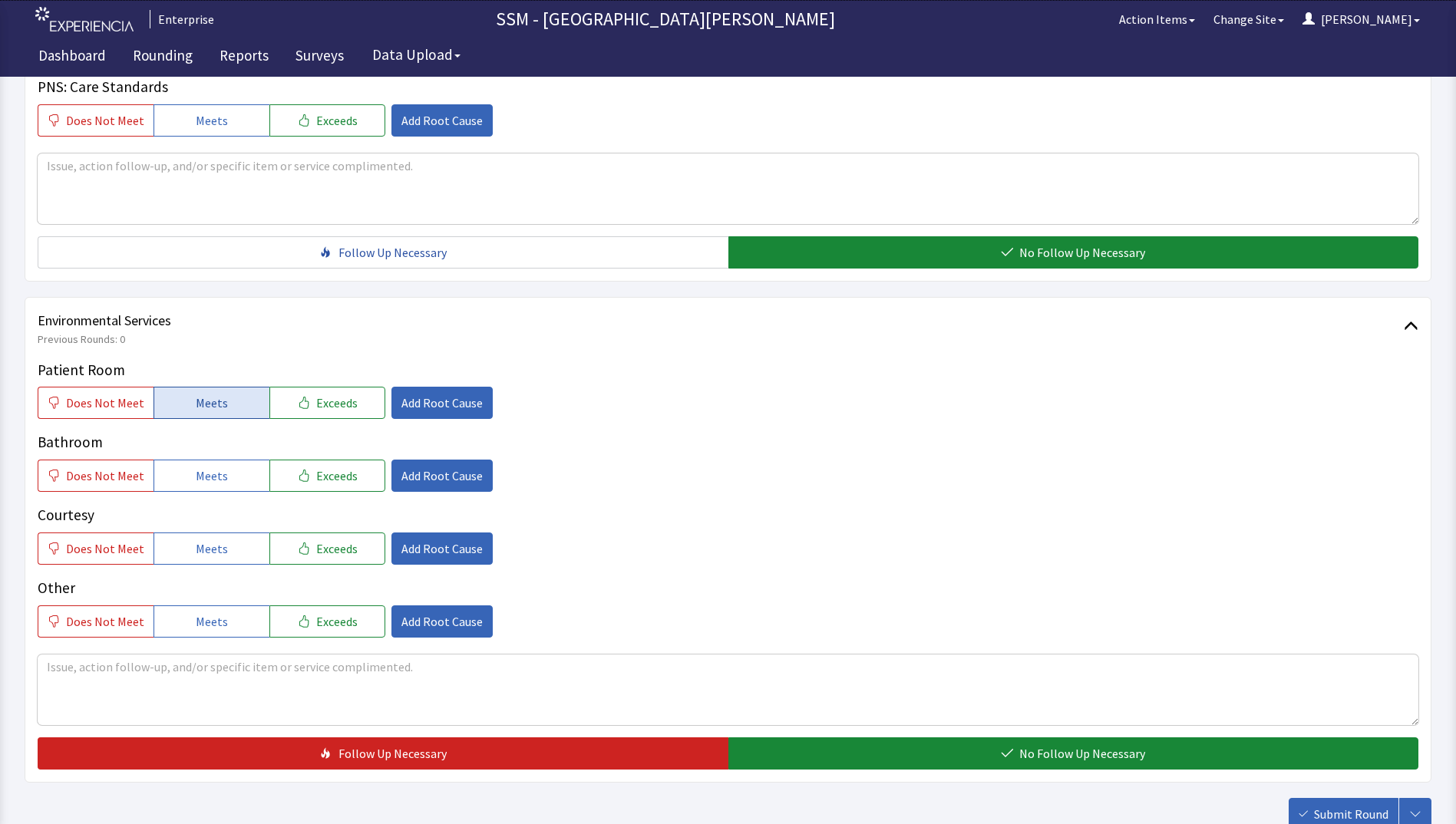
click at [225, 408] on button "Meets" at bounding box center [211, 403] width 116 height 32
click at [191, 489] on button "Meets" at bounding box center [211, 476] width 116 height 32
click at [200, 546] on span "Meets" at bounding box center [212, 549] width 32 height 19
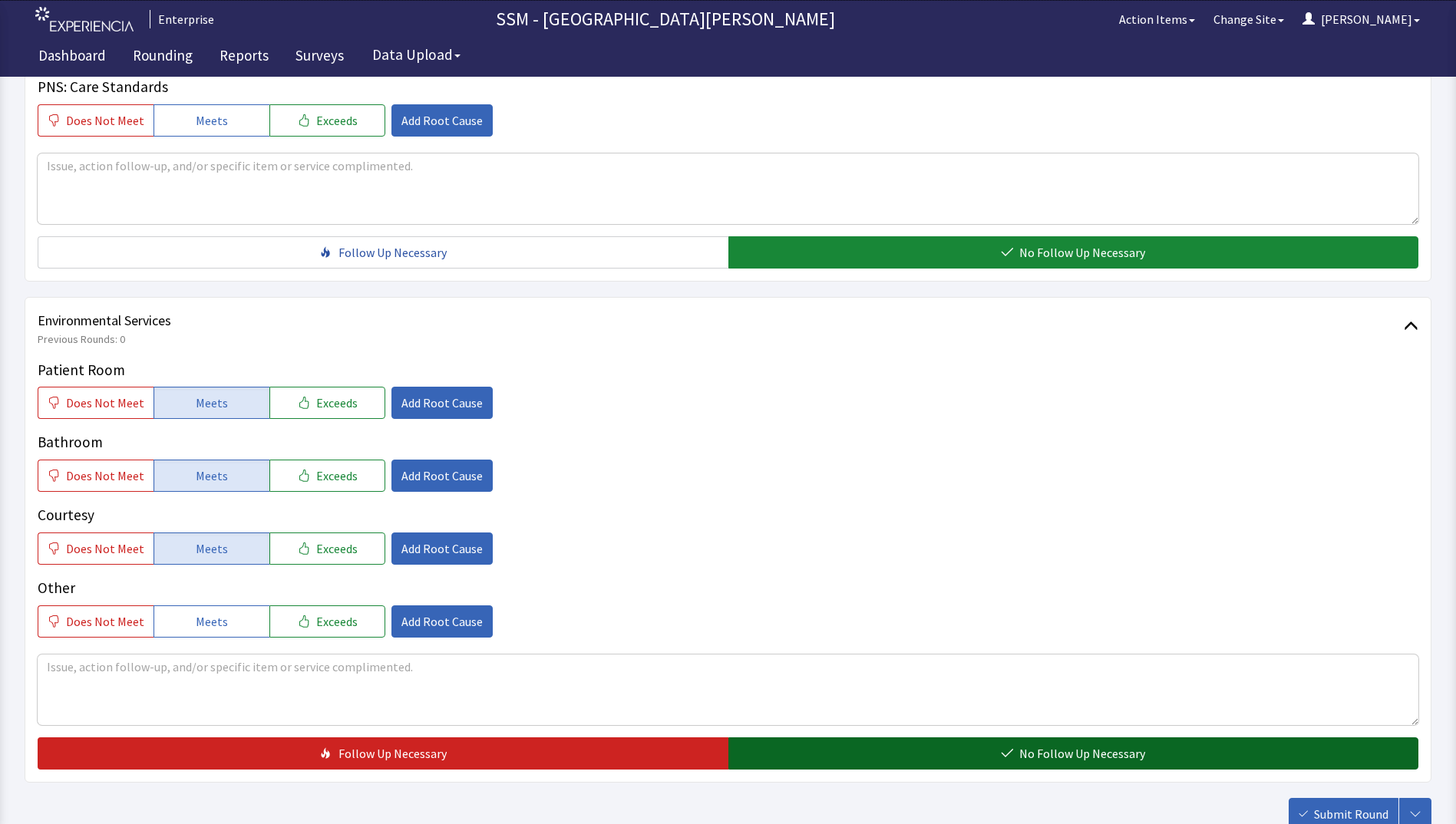
click at [823, 746] on button "No Follow Up Necessary" at bounding box center [1074, 754] width 691 height 32
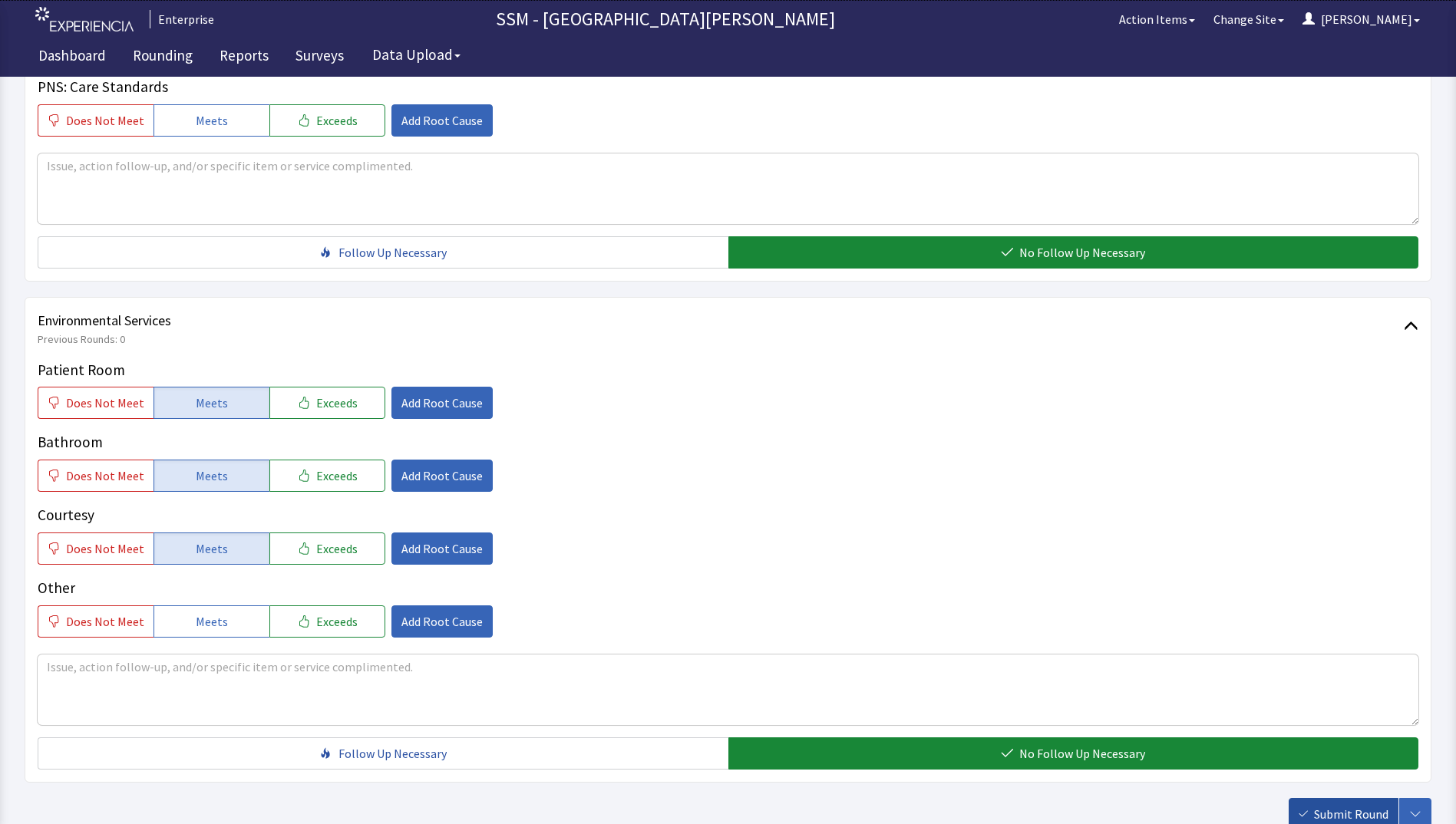
click at [1349, 808] on span "Submit Round" at bounding box center [1352, 814] width 75 height 19
